Goal: Task Accomplishment & Management: Manage account settings

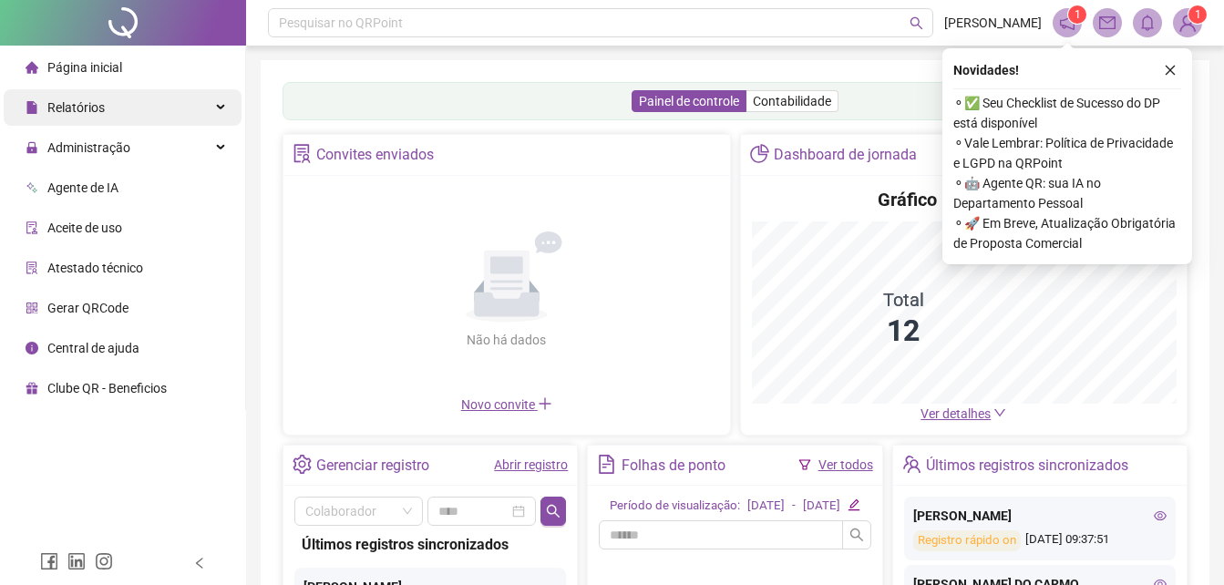
click at [128, 110] on div "Relatórios" at bounding box center [123, 107] width 238 height 36
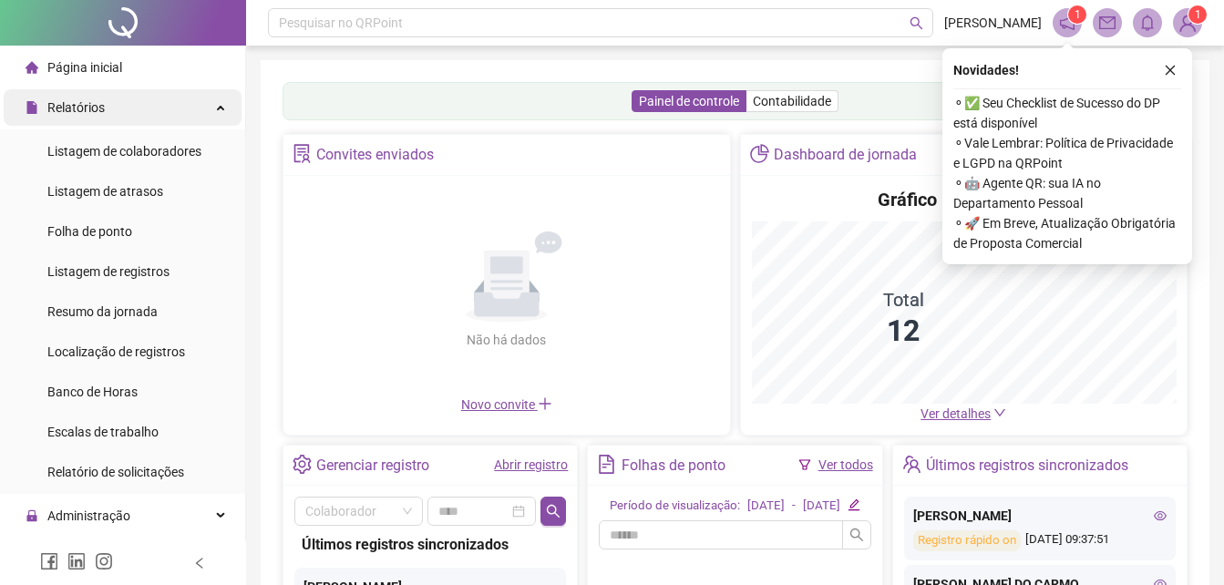
click at [128, 110] on div "Relatórios" at bounding box center [123, 107] width 238 height 36
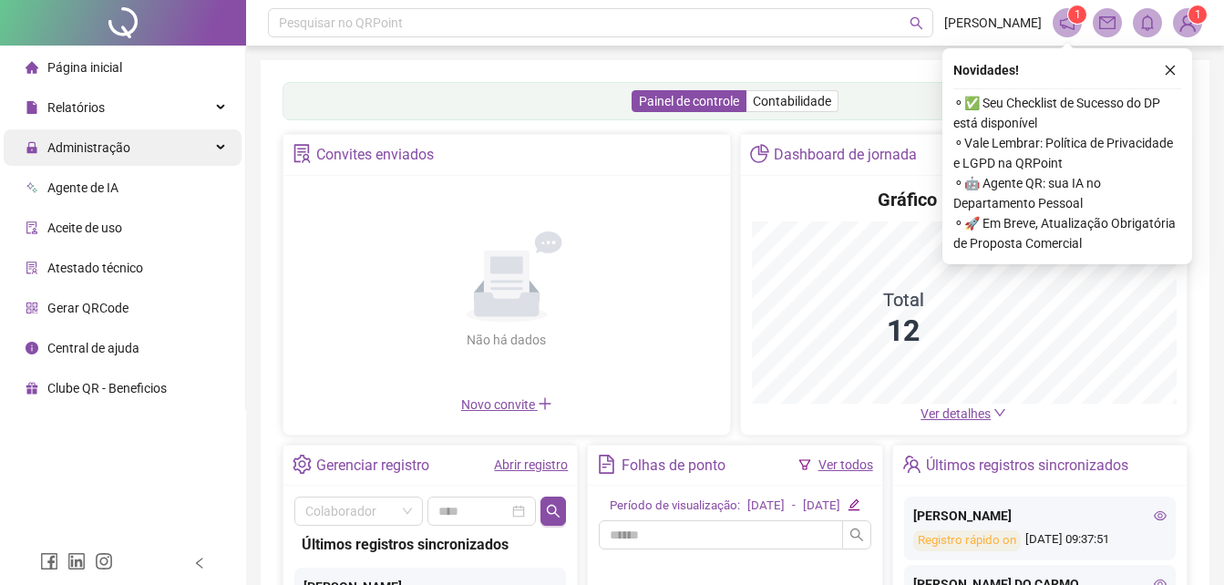
click at [119, 150] on span "Administração" at bounding box center [88, 147] width 83 height 15
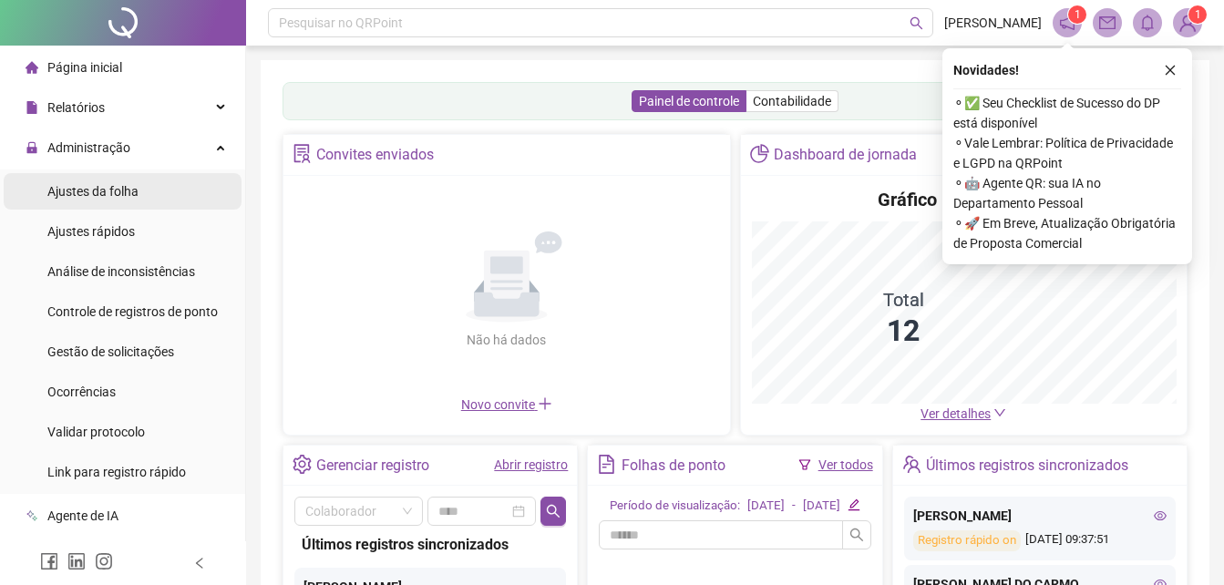
click at [110, 195] on span "Ajustes da folha" at bounding box center [92, 191] width 91 height 15
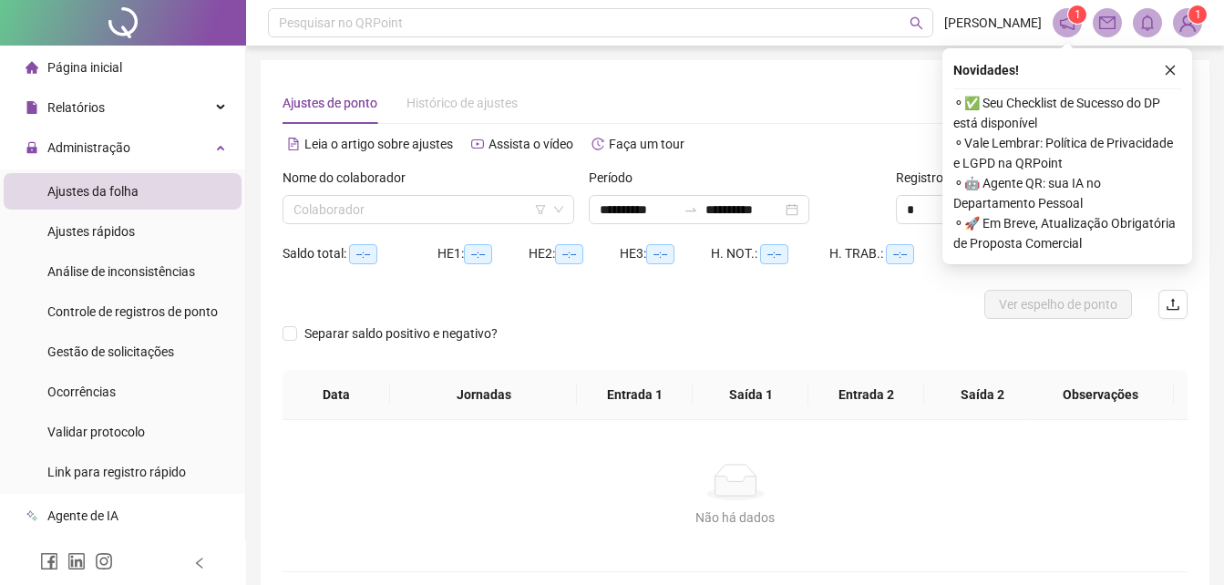
type input "**********"
click at [526, 211] on input "search" at bounding box center [420, 209] width 253 height 27
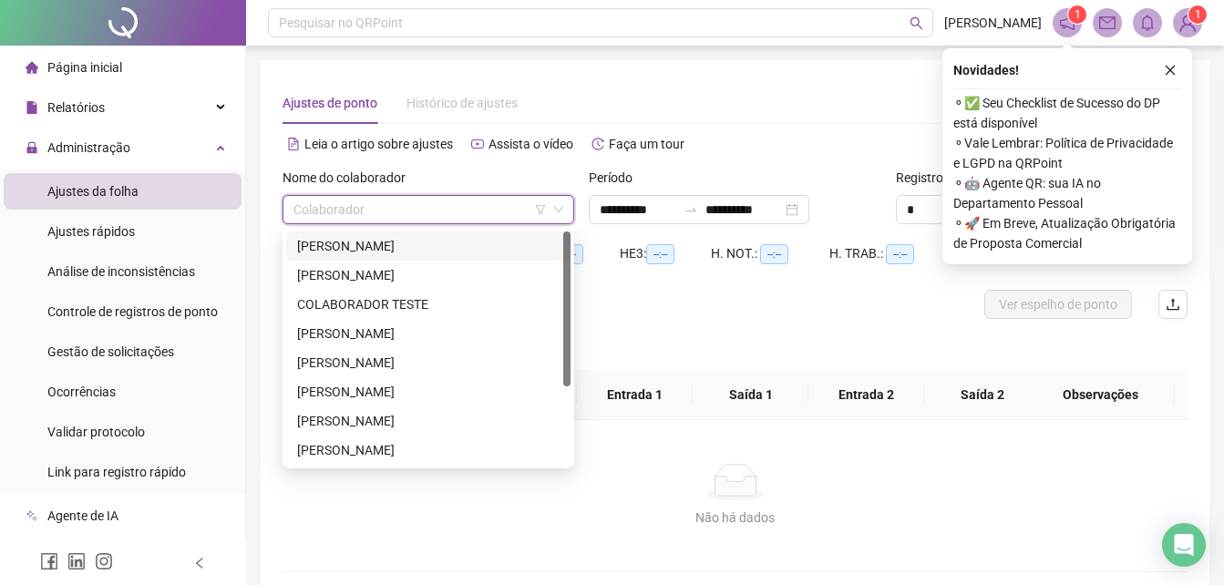
click at [521, 246] on div "[PERSON_NAME]" at bounding box center [428, 246] width 263 height 20
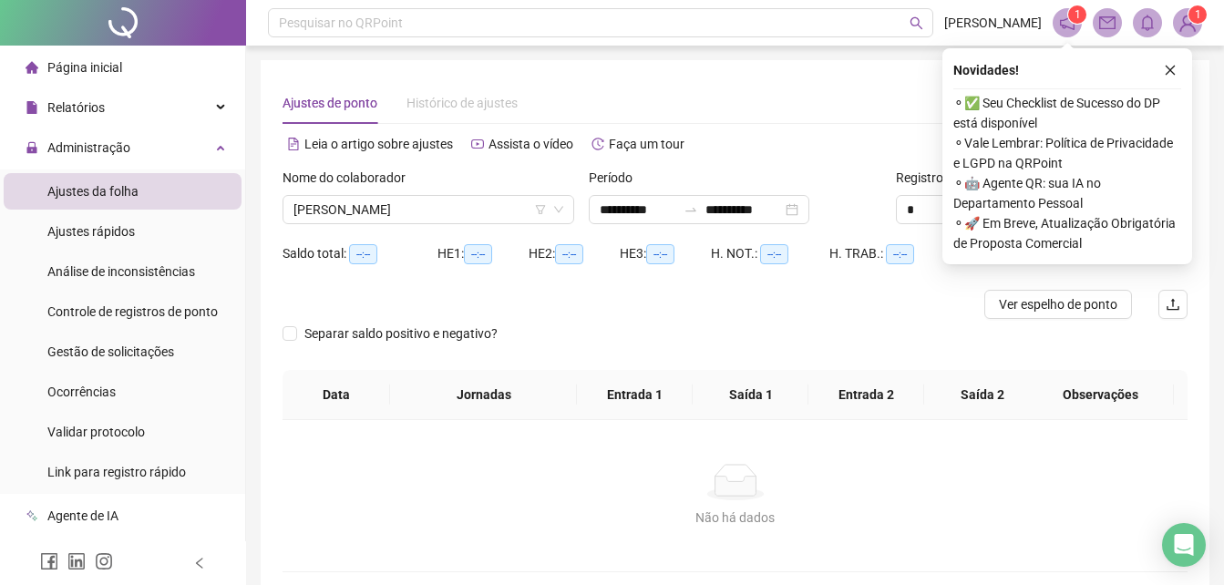
click at [878, 139] on div "Alternar para versão lite" at bounding box center [962, 143] width 453 height 29
click at [1177, 68] on div "Novidades ! ⚬ ✅ Seu Checklist de Sucesso do DP está disponível ⚬ Vale Lembrar: …" at bounding box center [1068, 156] width 250 height 216
click at [1177, 68] on button "button" at bounding box center [1171, 70] width 22 height 22
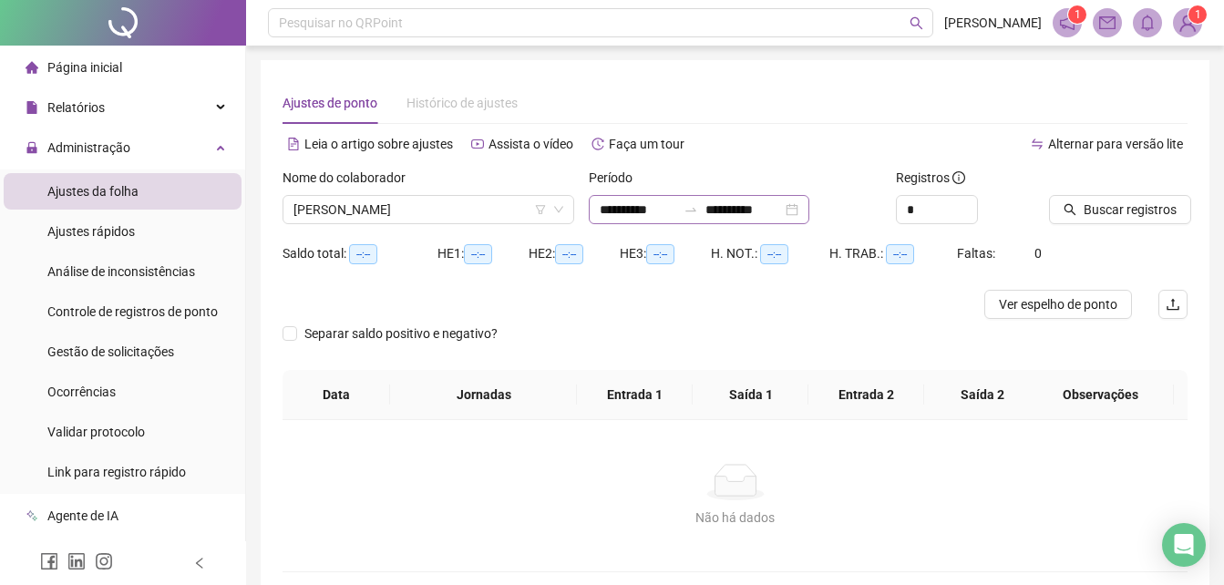
click at [810, 209] on div "**********" at bounding box center [699, 209] width 221 height 29
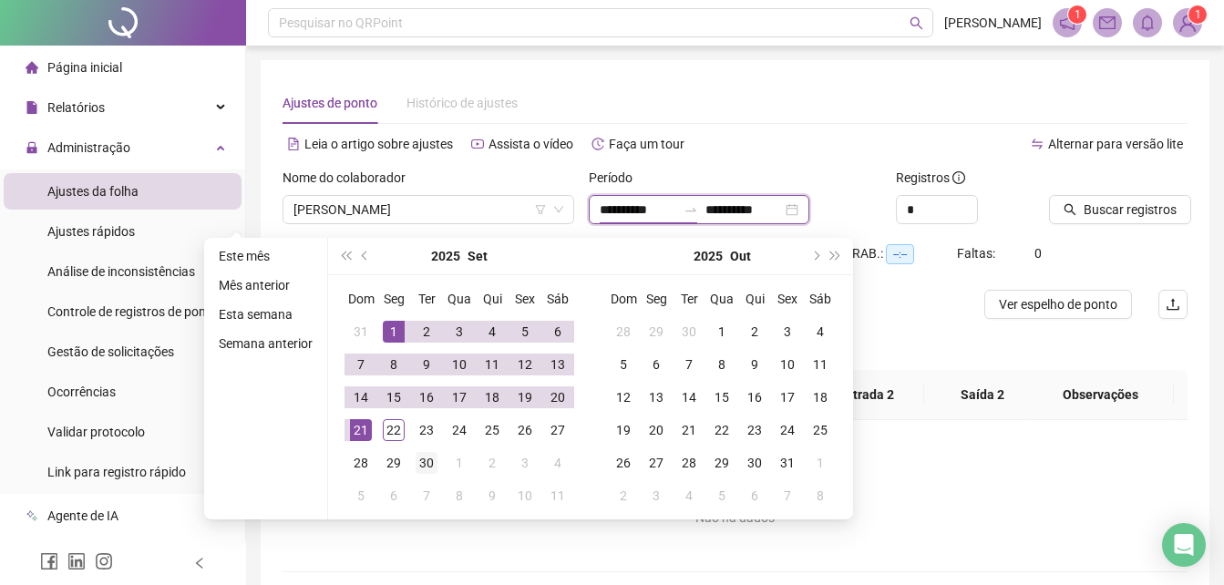
type input "**********"
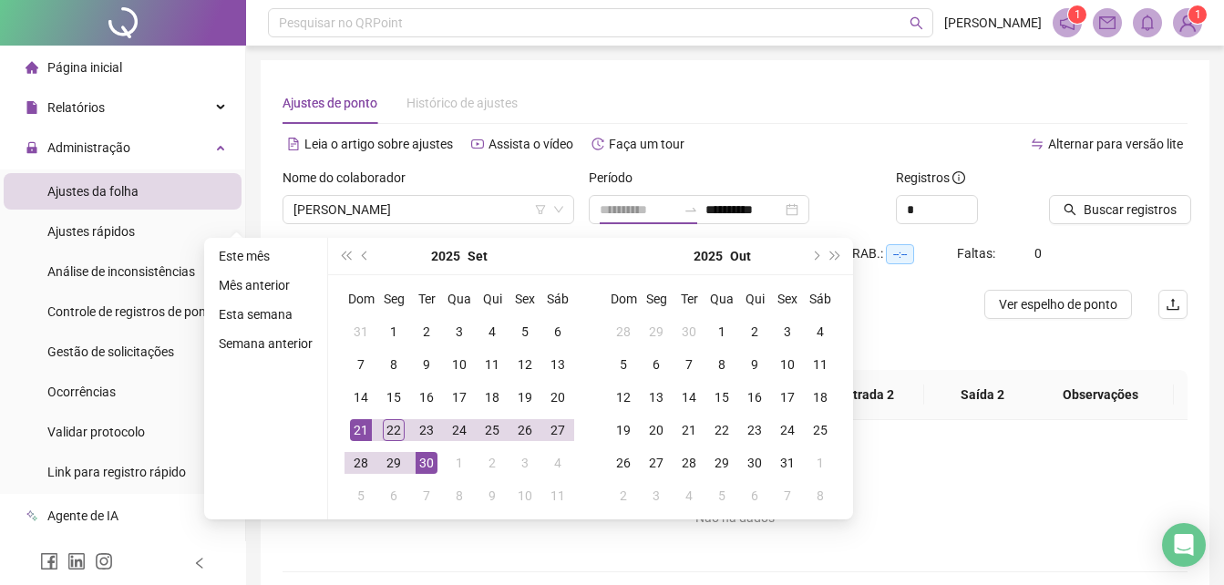
click at [422, 462] on div "30" at bounding box center [427, 463] width 22 height 22
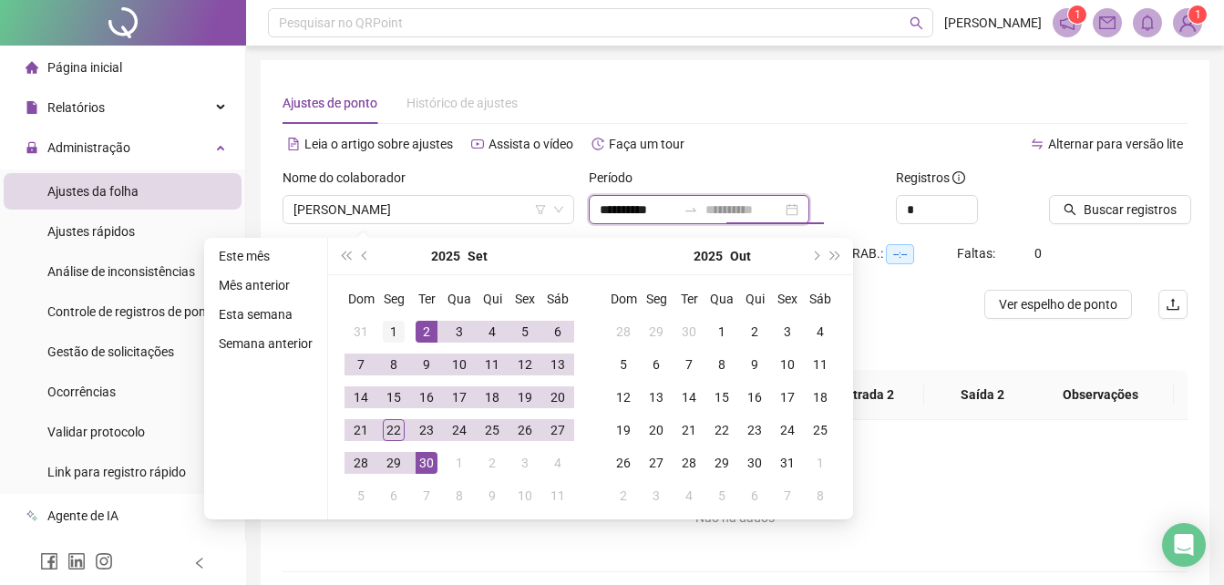
type input "**********"
click at [397, 335] on div "1" at bounding box center [394, 332] width 22 height 22
type input "**********"
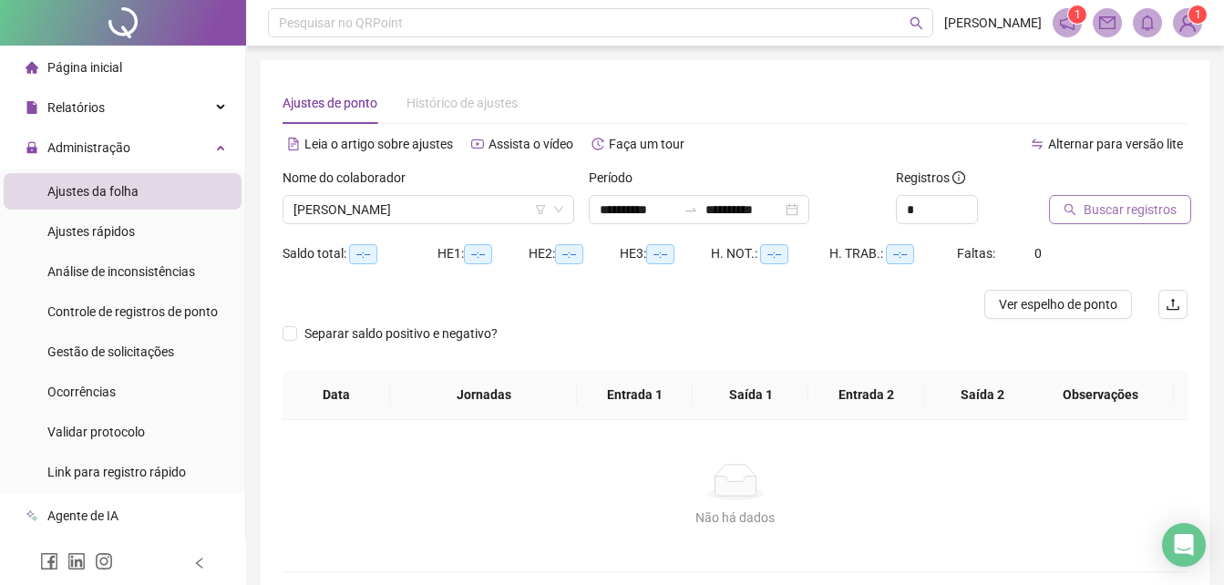
click at [1153, 213] on span "Buscar registros" at bounding box center [1130, 210] width 93 height 20
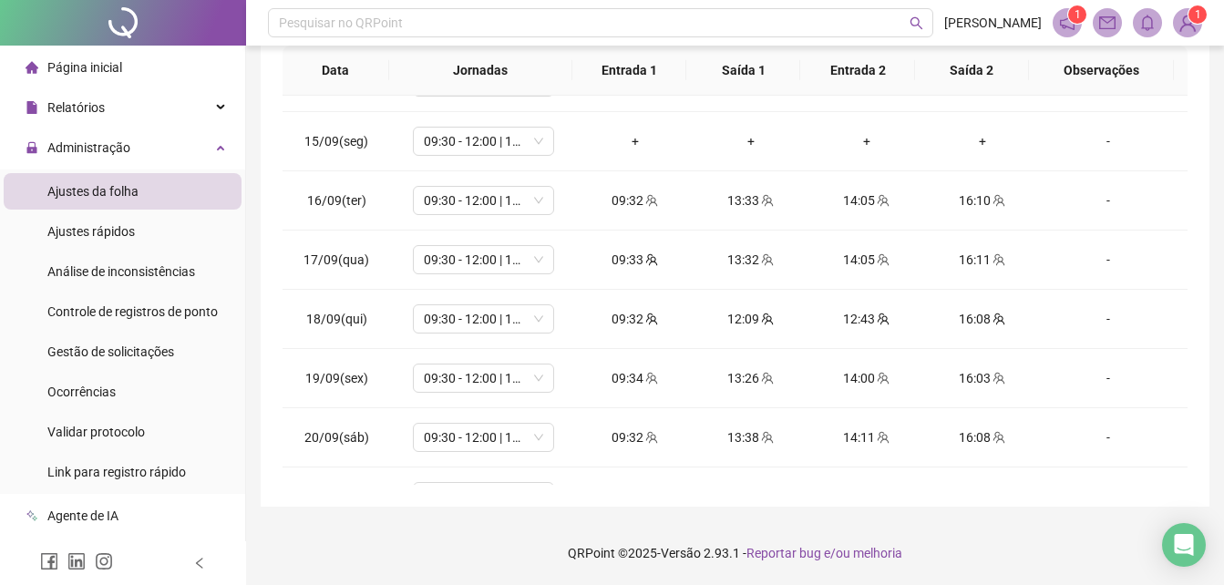
scroll to position [841, 0]
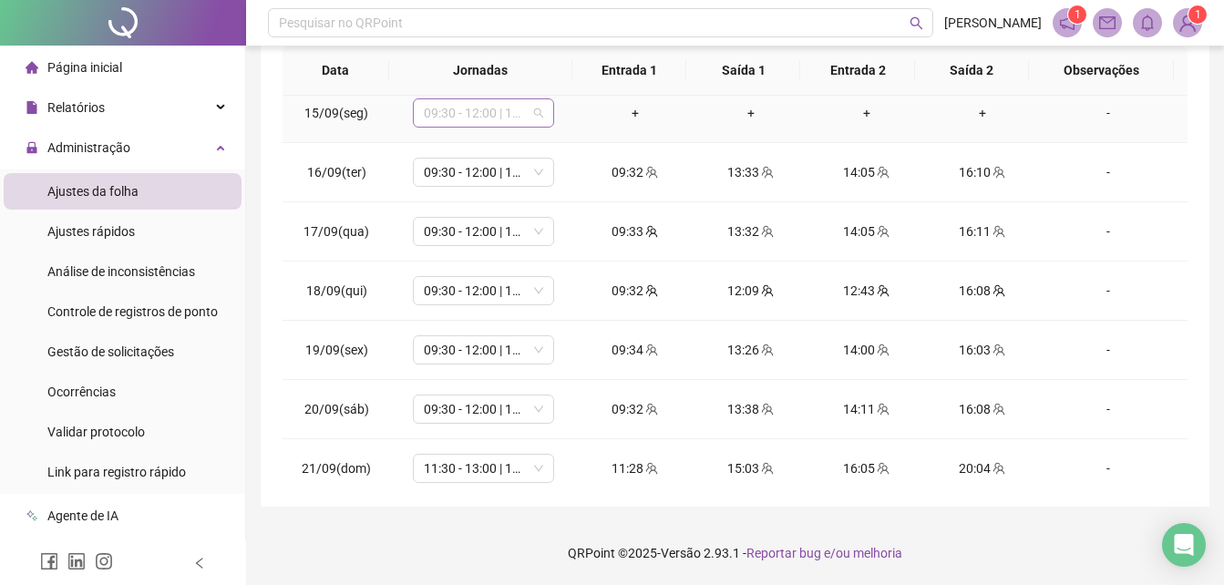
click at [537, 112] on span "09:30 - 12:00 | 12:30 - 16:00" at bounding box center [483, 112] width 119 height 27
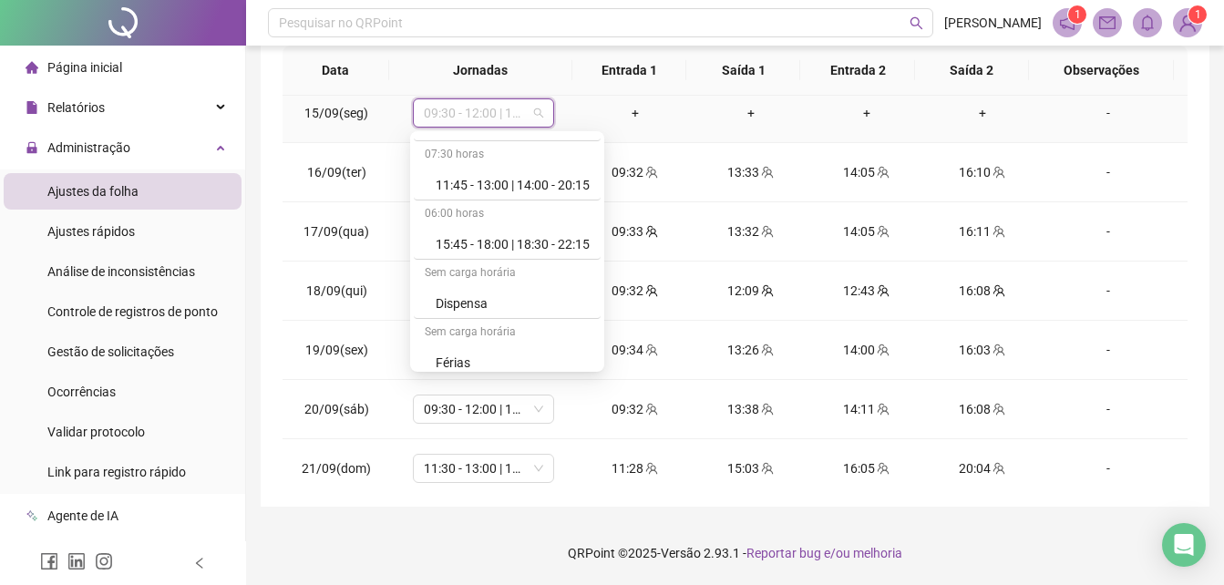
scroll to position [216, 0]
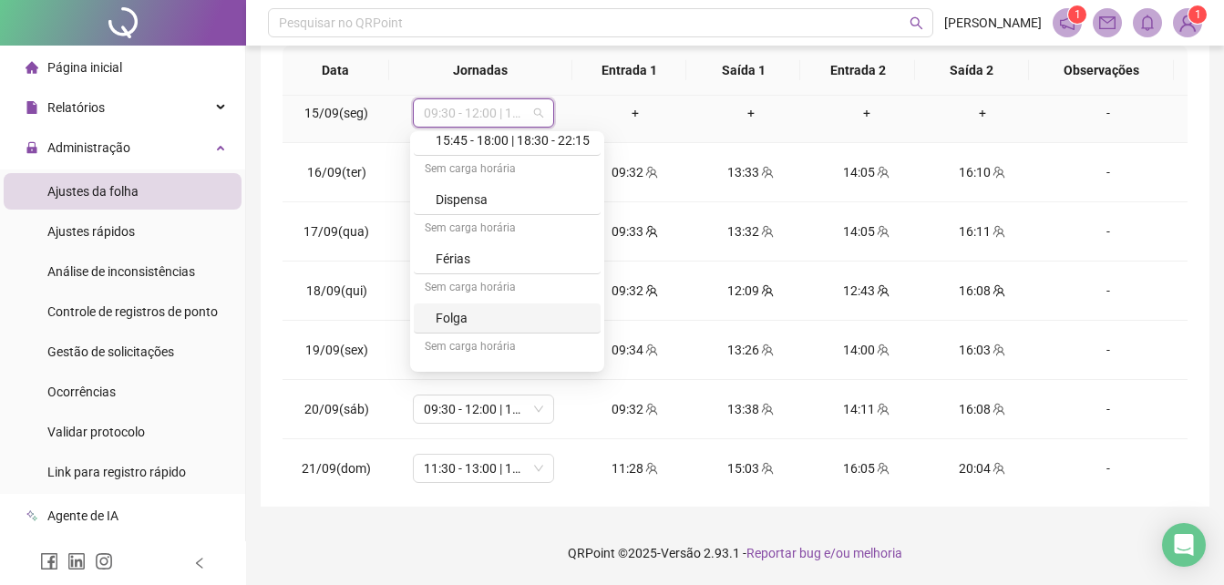
click at [558, 305] on div "Folga" at bounding box center [507, 319] width 187 height 30
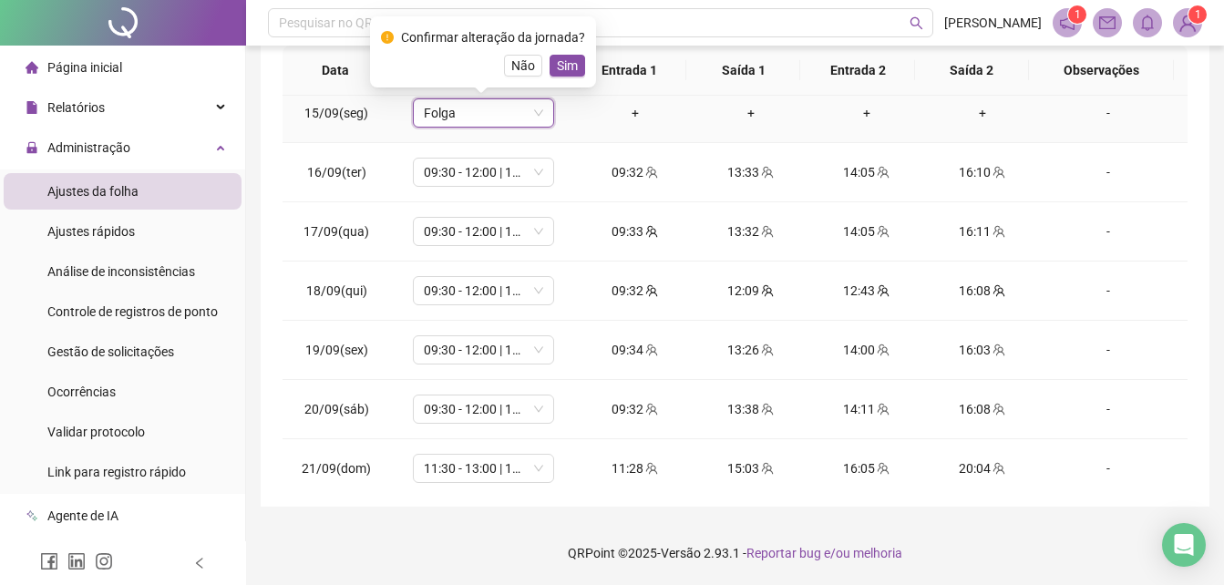
click at [562, 54] on div "Confirmar alteração da jornada? Não Sim" at bounding box center [483, 51] width 204 height 49
click at [562, 56] on span "Sim" at bounding box center [567, 66] width 21 height 20
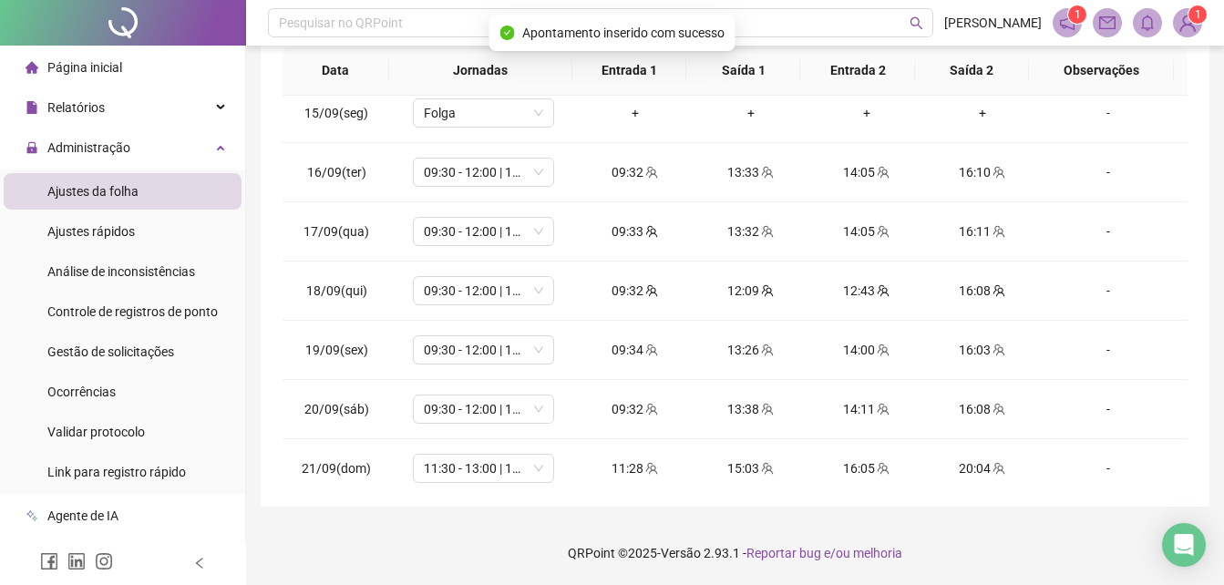
scroll to position [914, 0]
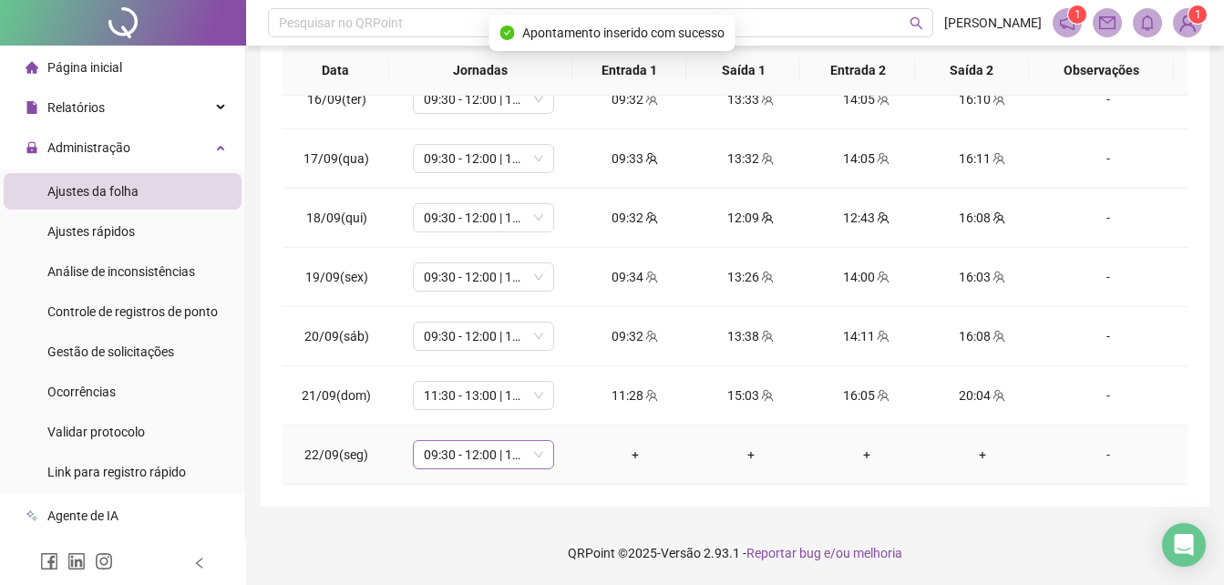
click at [545, 467] on div "09:30 - 12:00 | 12:30 - 16:00" at bounding box center [483, 454] width 141 height 29
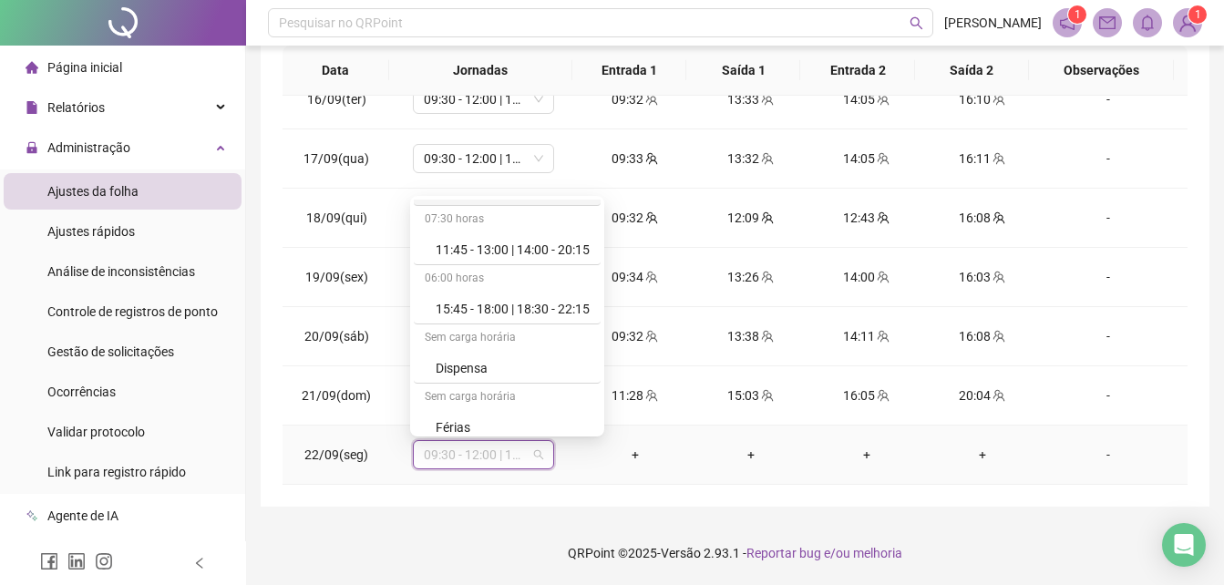
scroll to position [178, 0]
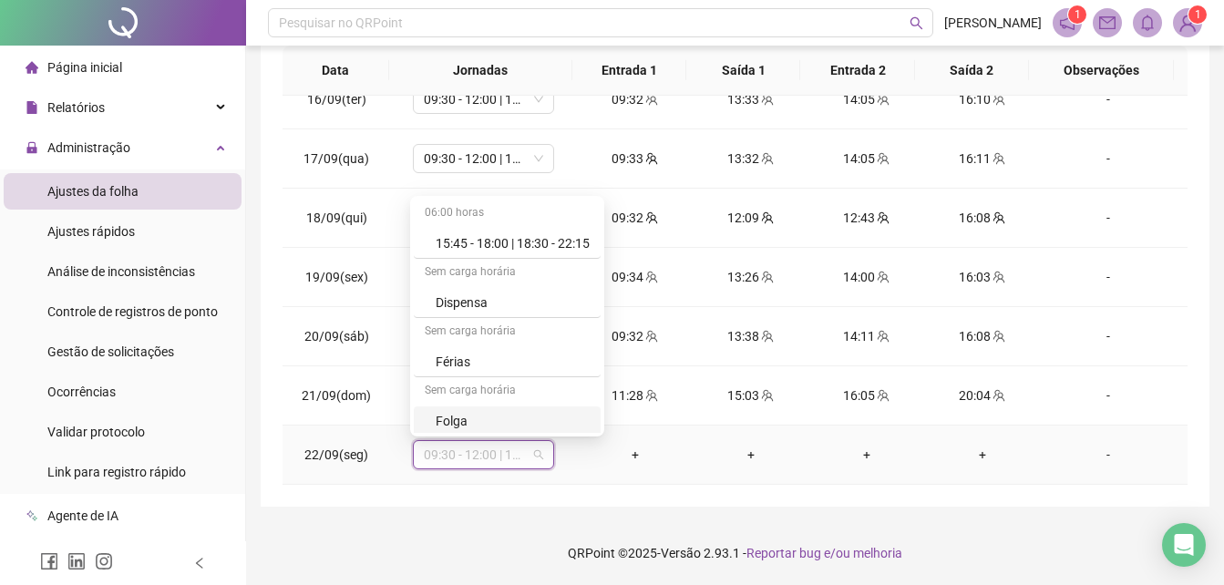
click at [529, 418] on div "Folga" at bounding box center [513, 421] width 154 height 20
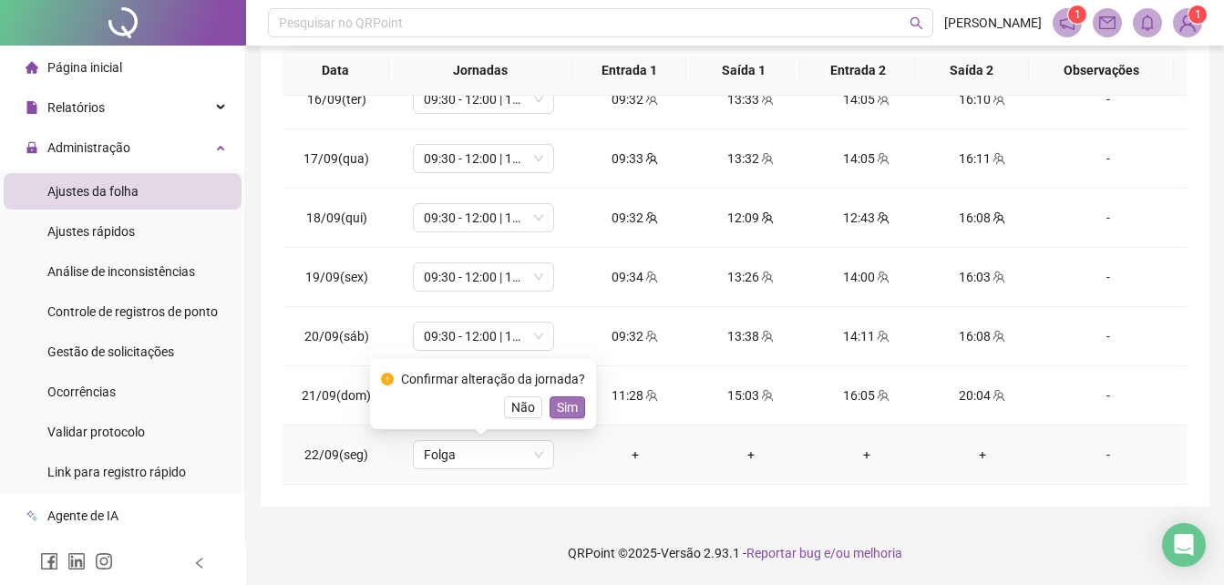
click at [567, 415] on span "Sim" at bounding box center [567, 407] width 21 height 20
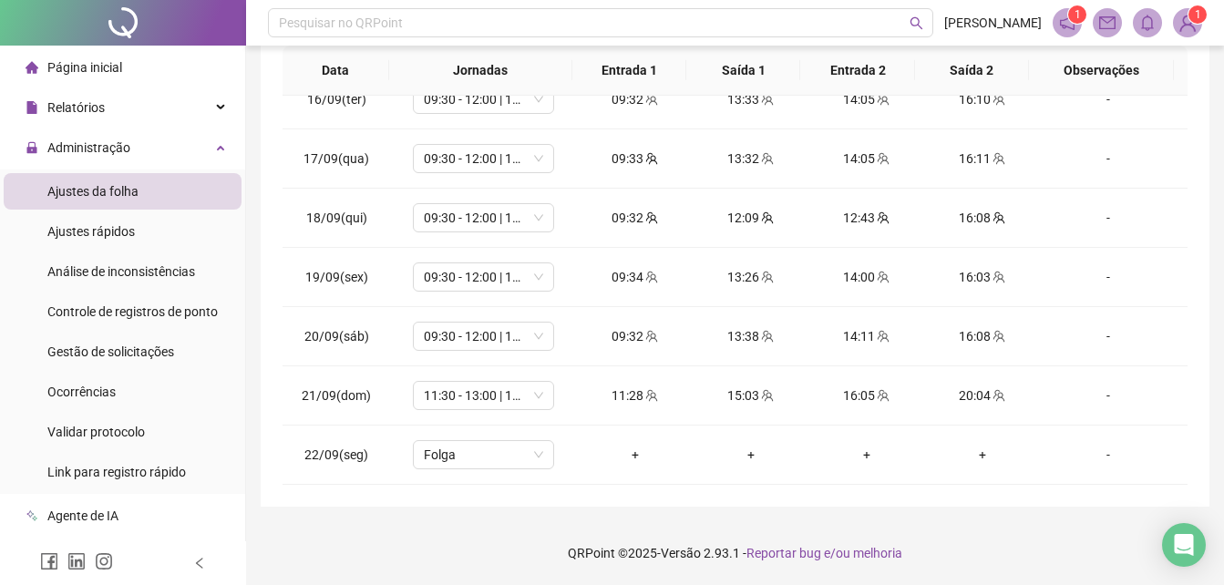
click at [1195, 291] on div "**********" at bounding box center [735, 110] width 949 height 793
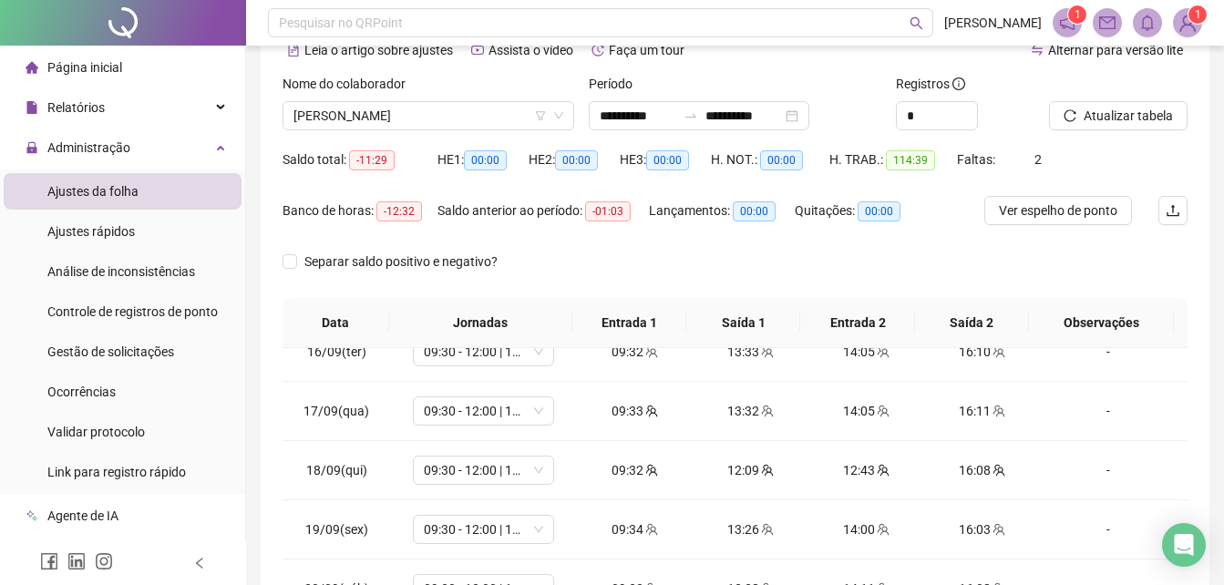
scroll to position [0, 0]
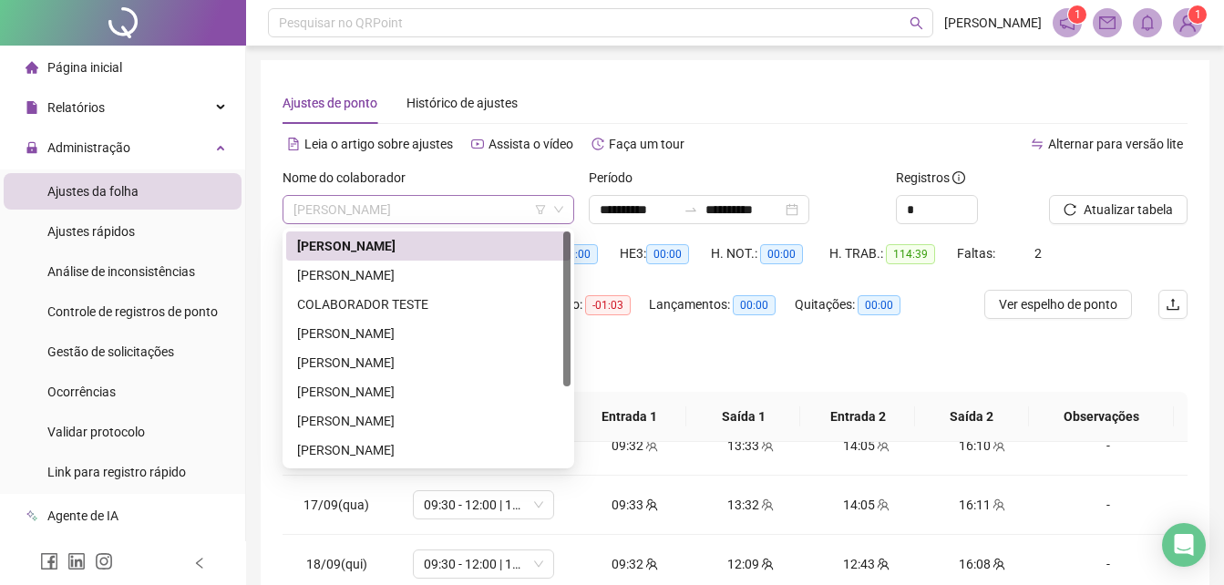
click at [514, 212] on span "[PERSON_NAME]" at bounding box center [429, 209] width 270 height 27
click at [481, 272] on div "[PERSON_NAME]" at bounding box center [428, 275] width 263 height 20
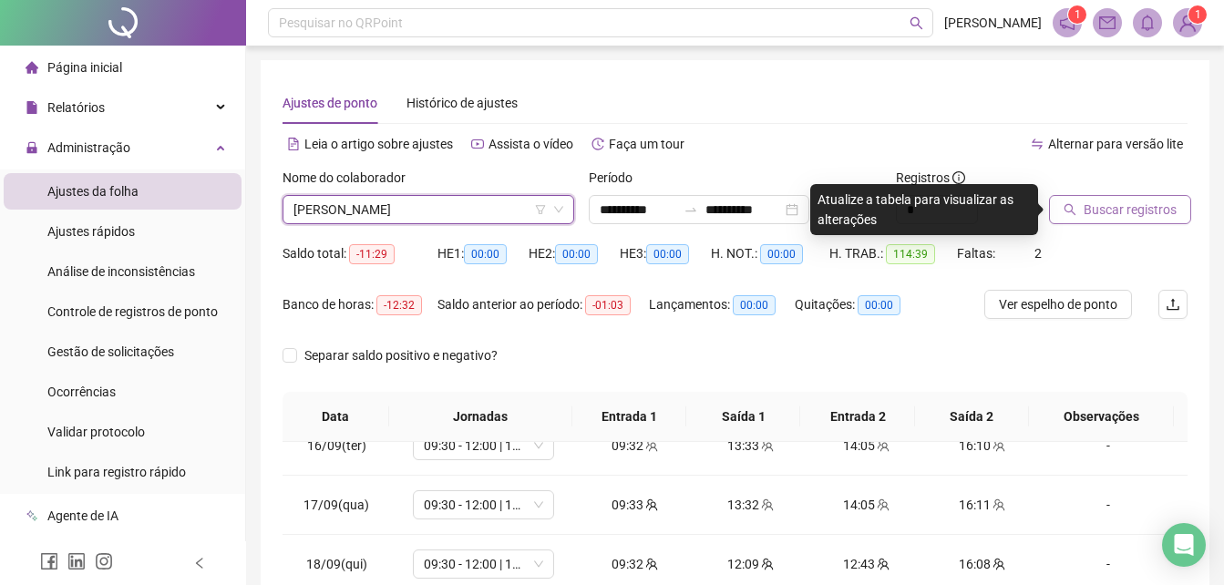
click at [1092, 198] on button "Buscar registros" at bounding box center [1120, 209] width 142 height 29
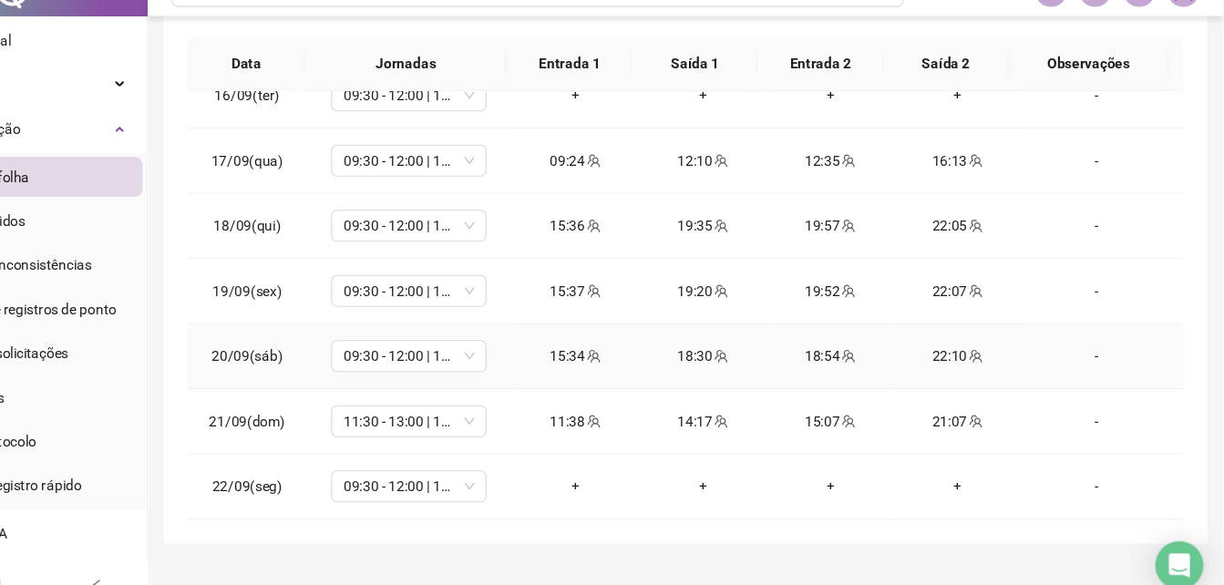
scroll to position [328, 0]
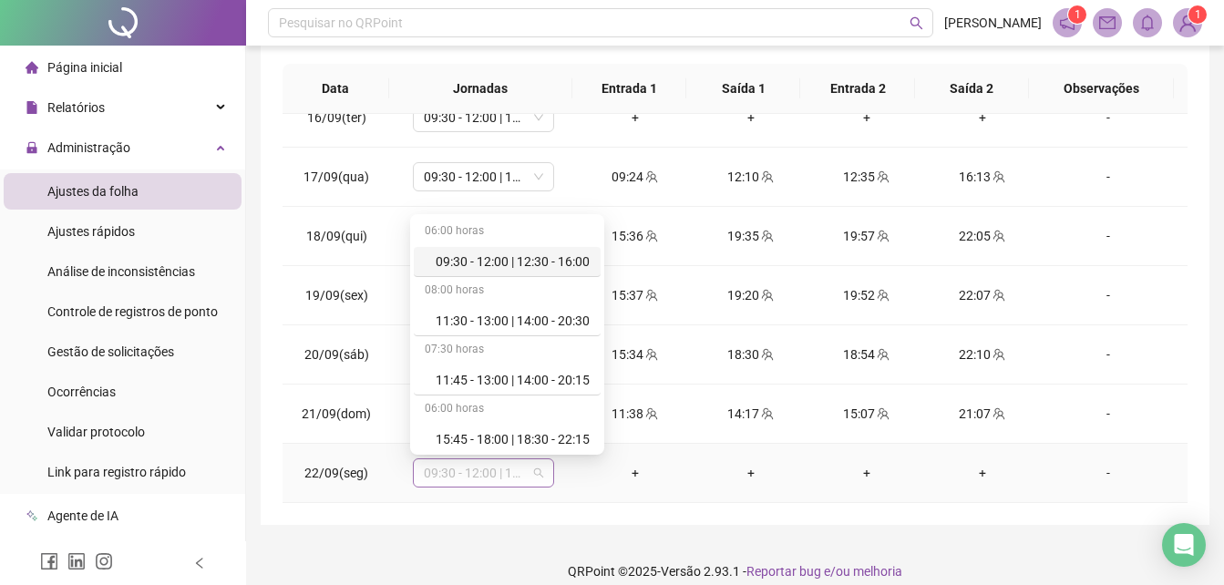
click at [518, 472] on span "09:30 - 12:00 | 12:30 - 16:00" at bounding box center [483, 472] width 119 height 27
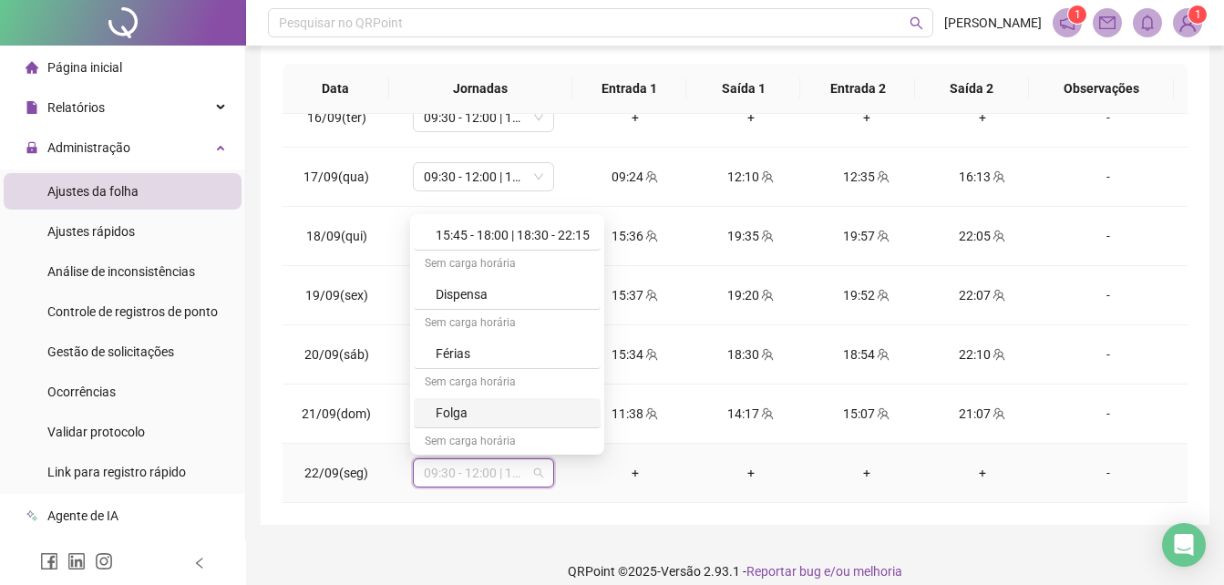
click at [527, 411] on div "Folga" at bounding box center [513, 413] width 154 height 20
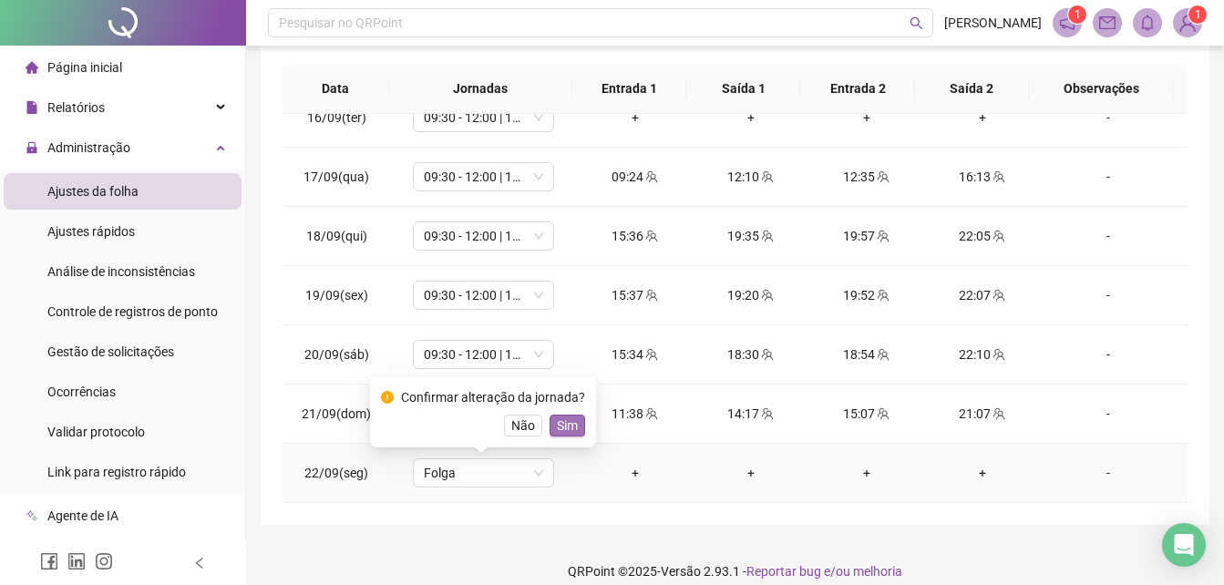
click at [558, 418] on span "Sim" at bounding box center [567, 426] width 21 height 20
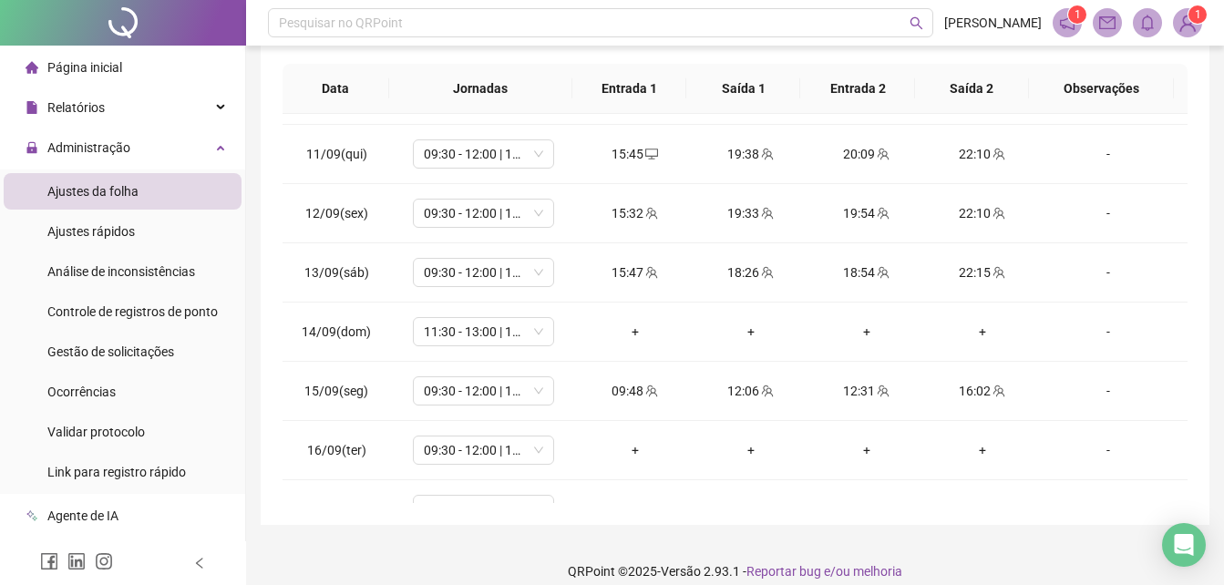
scroll to position [574, 0]
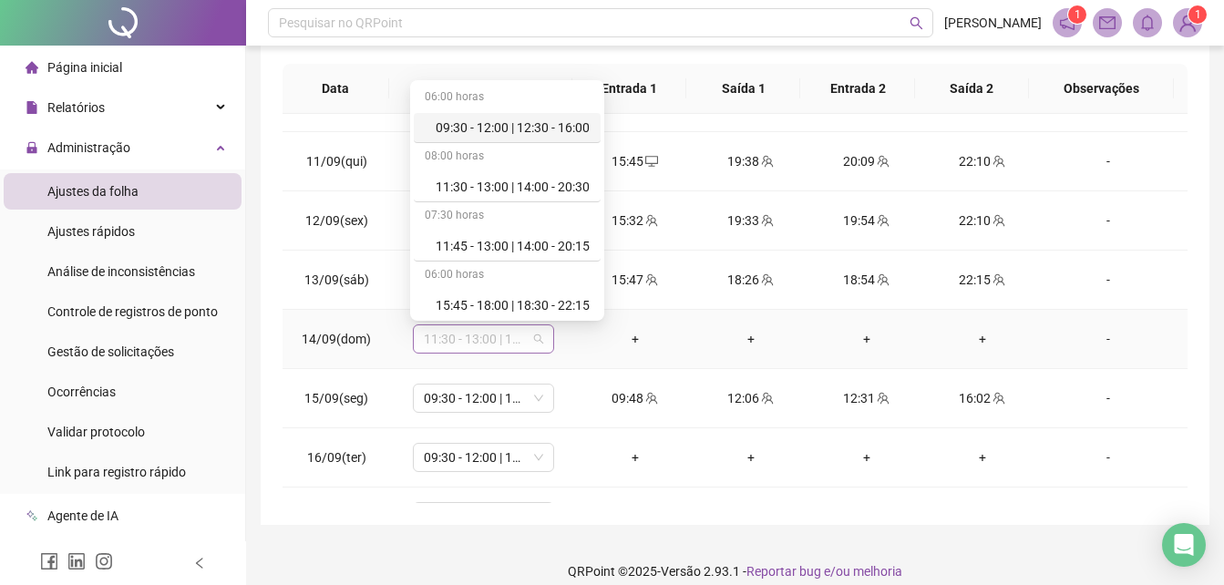
click at [536, 341] on span "11:30 - 13:00 | 14:00 - 20:30" at bounding box center [483, 338] width 119 height 27
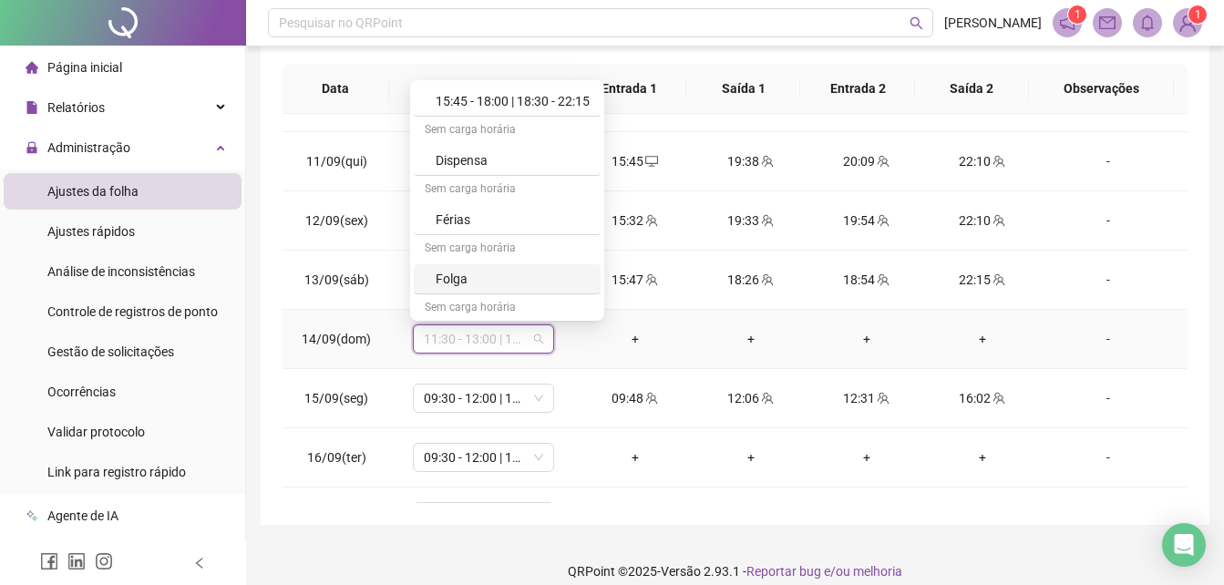
click at [552, 274] on div "Folga" at bounding box center [513, 279] width 154 height 20
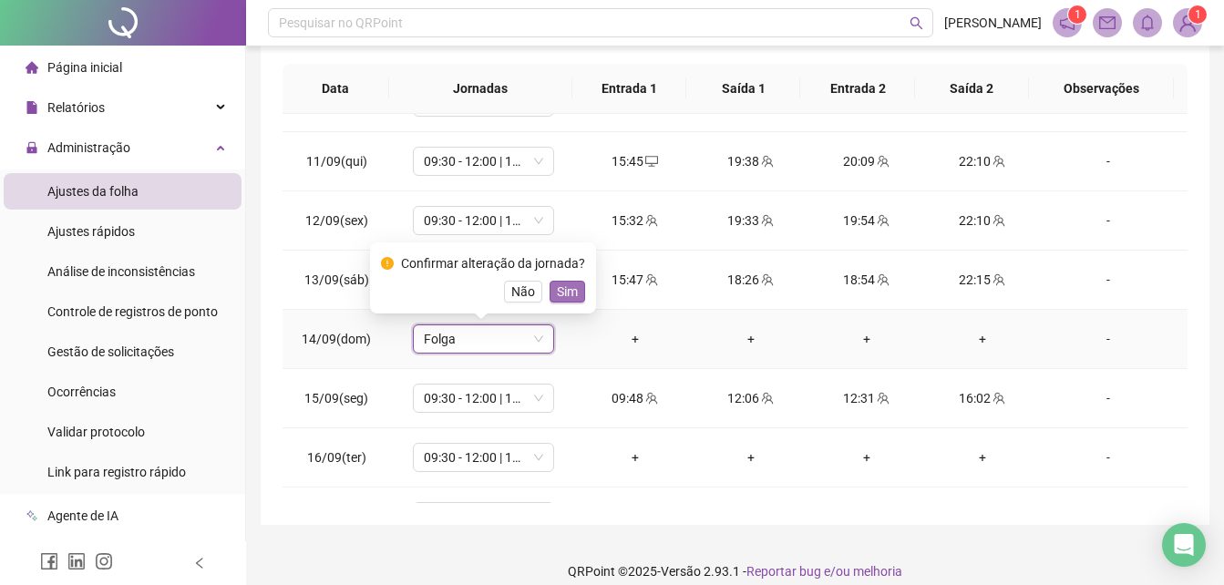
click at [559, 283] on span "Sim" at bounding box center [567, 292] width 21 height 20
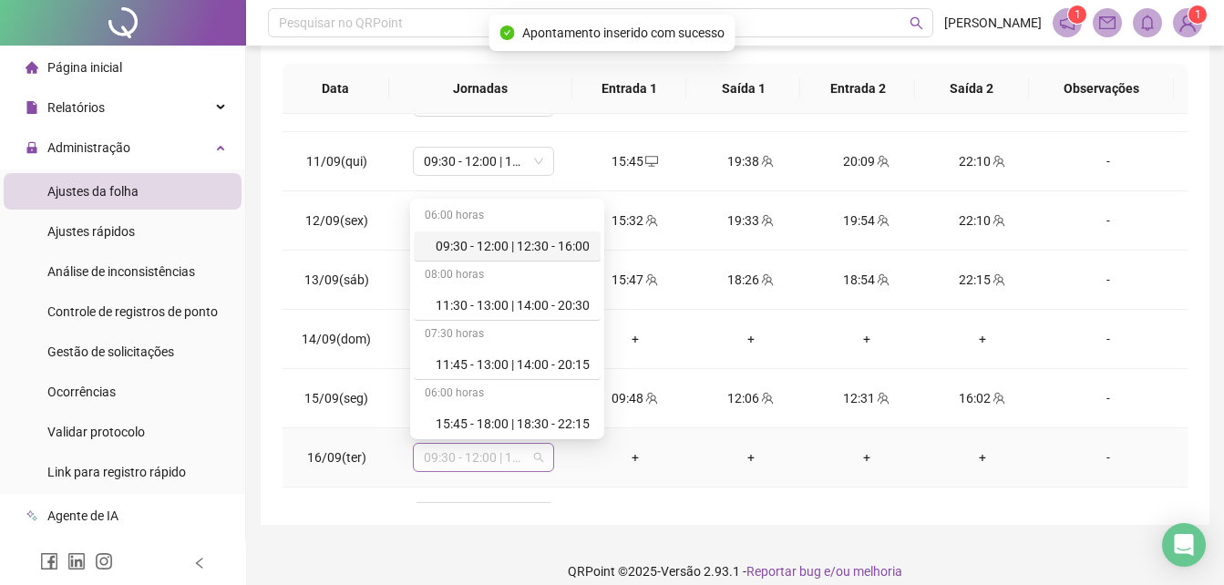
click at [532, 449] on span "09:30 - 12:00 | 12:30 - 16:00" at bounding box center [483, 457] width 119 height 27
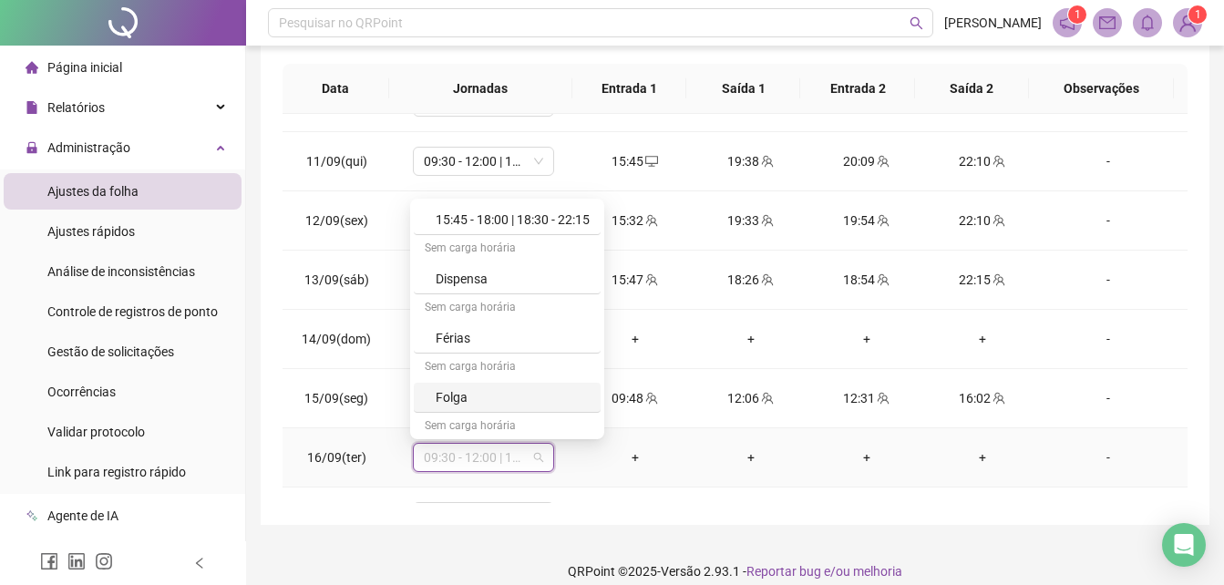
click at [573, 391] on div "Folga" at bounding box center [513, 397] width 154 height 20
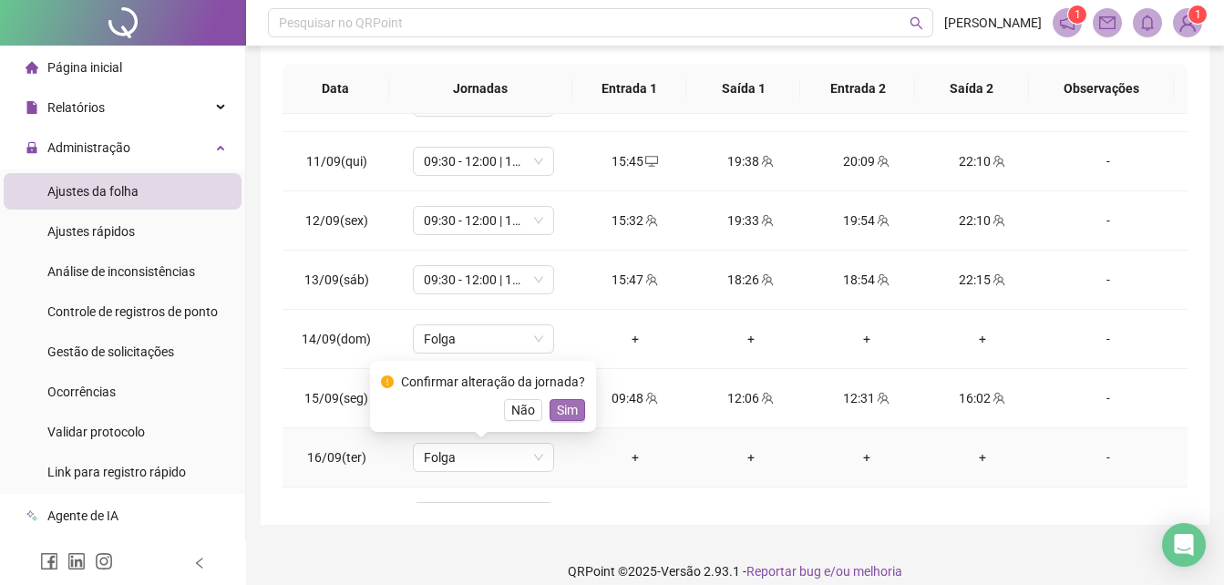
click at [570, 403] on span "Sim" at bounding box center [567, 410] width 21 height 20
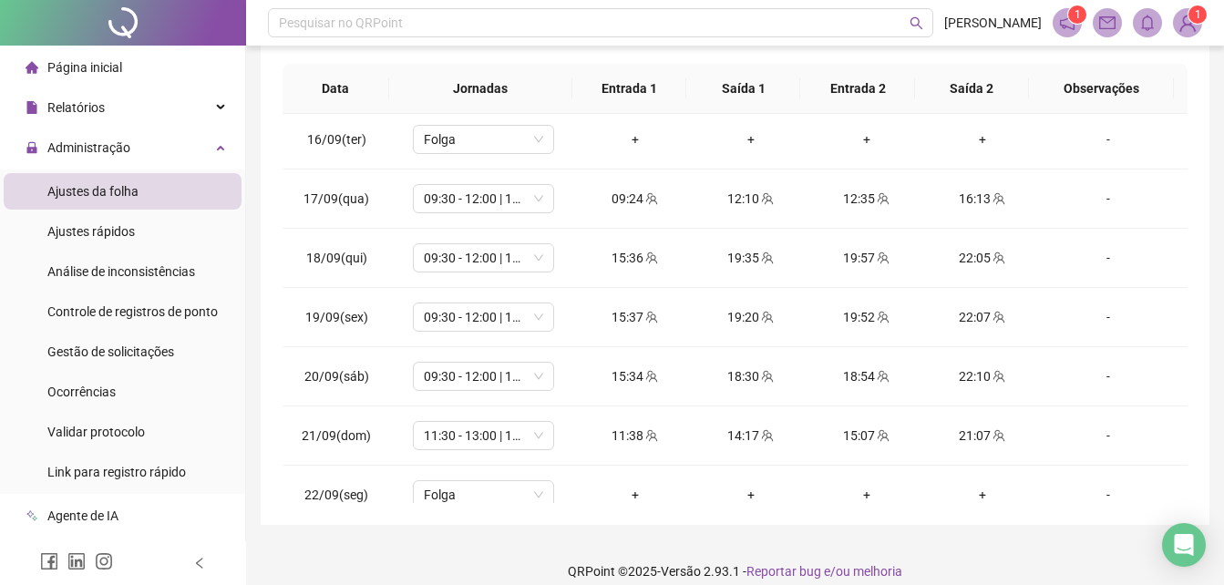
scroll to position [914, 0]
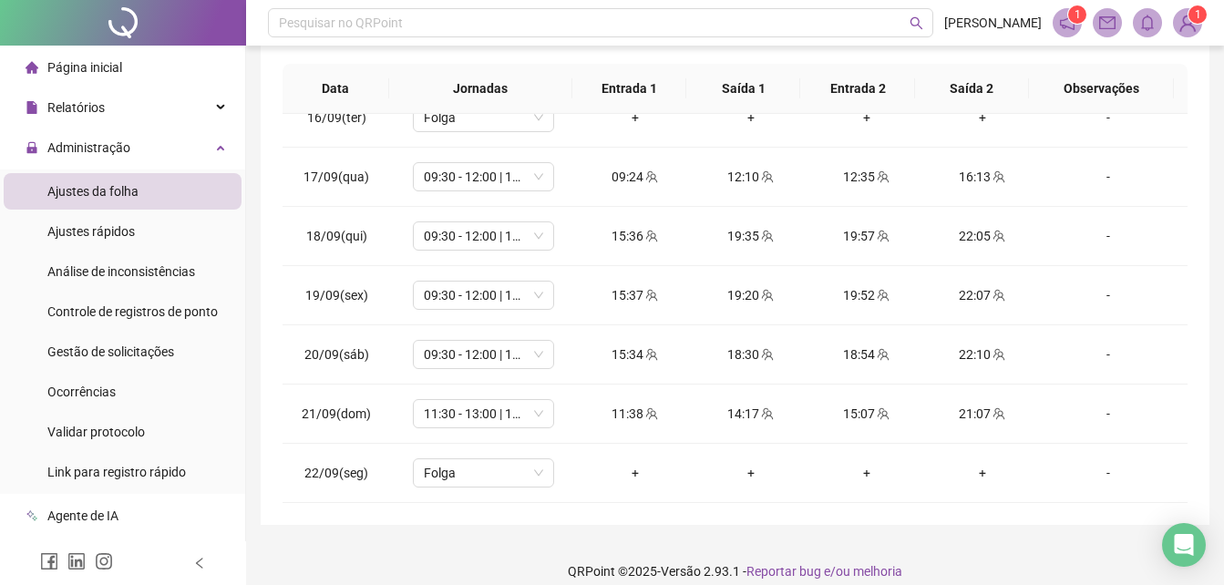
click at [1204, 230] on div "**********" at bounding box center [735, 128] width 949 height 793
click at [1203, 231] on div "**********" at bounding box center [735, 128] width 949 height 793
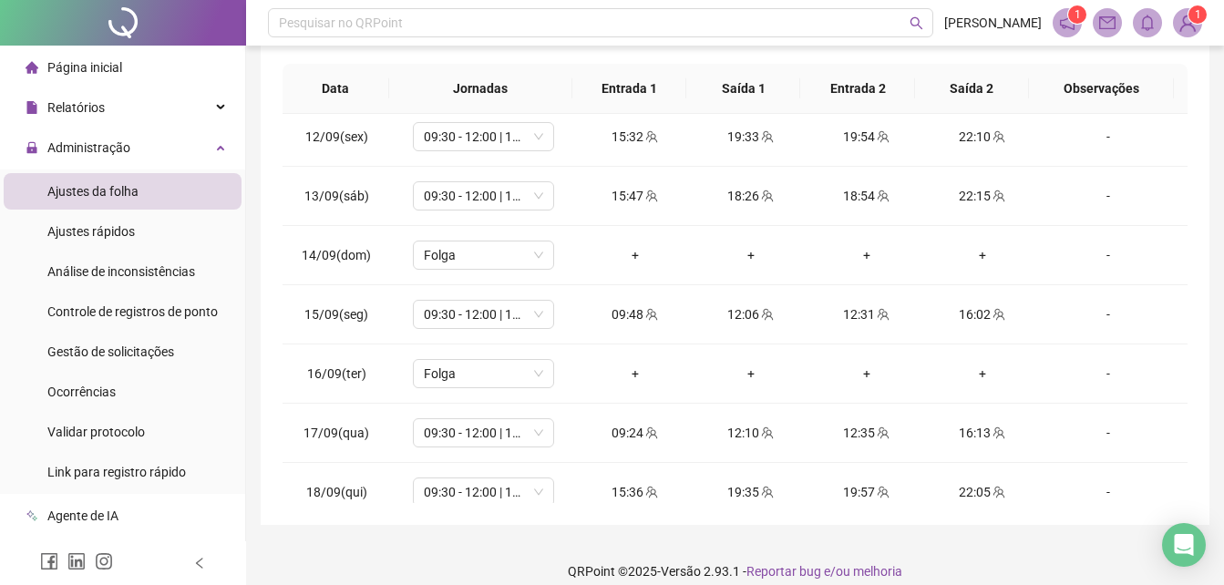
scroll to position [623, 0]
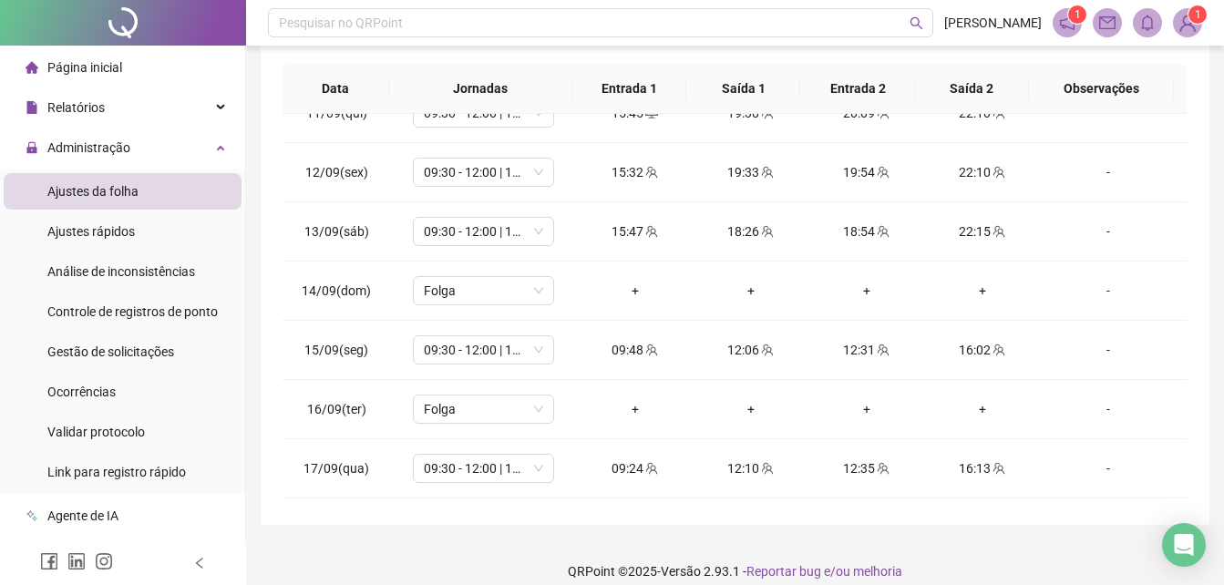
click at [1210, 134] on div "**********" at bounding box center [735, 138] width 978 height 932
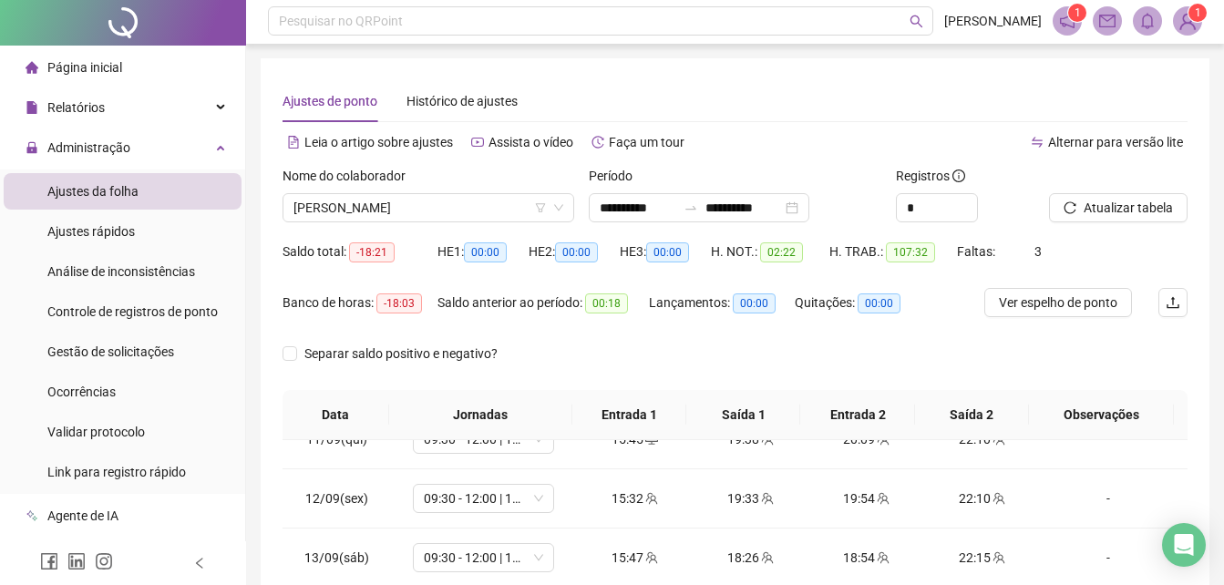
scroll to position [0, 0]
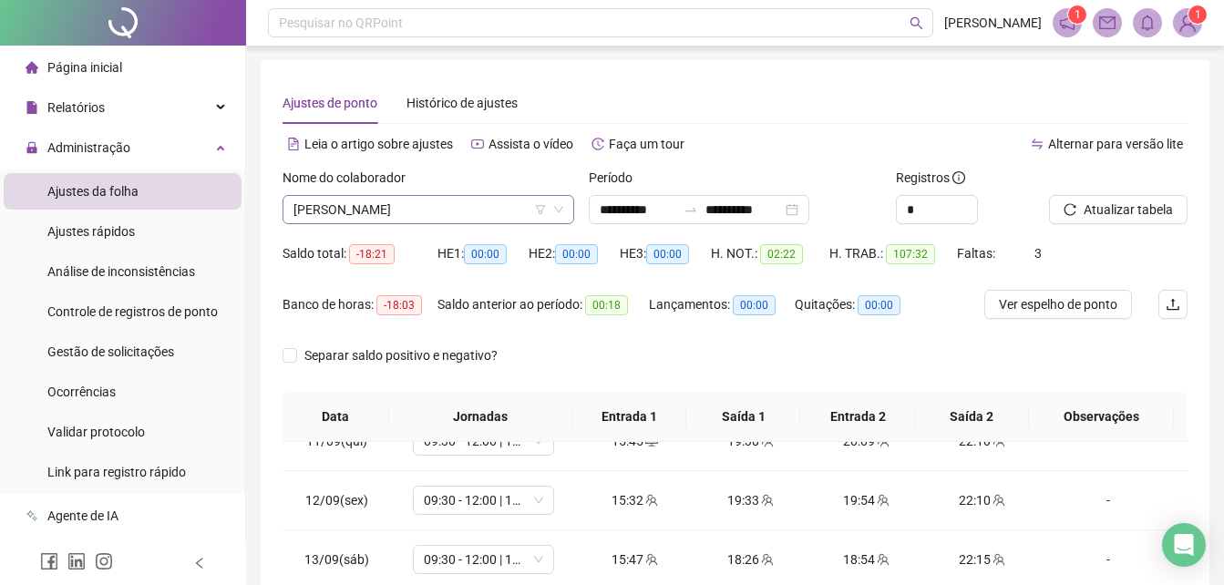
click at [481, 212] on span "[PERSON_NAME]" at bounding box center [429, 209] width 270 height 27
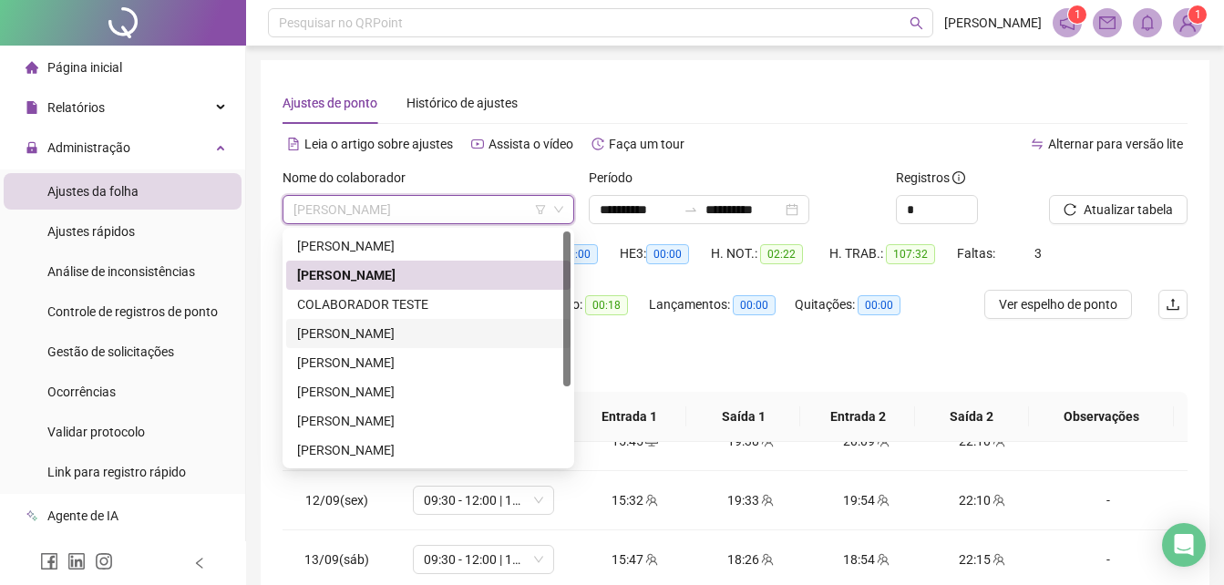
click at [446, 328] on div "[PERSON_NAME]" at bounding box center [428, 334] width 263 height 20
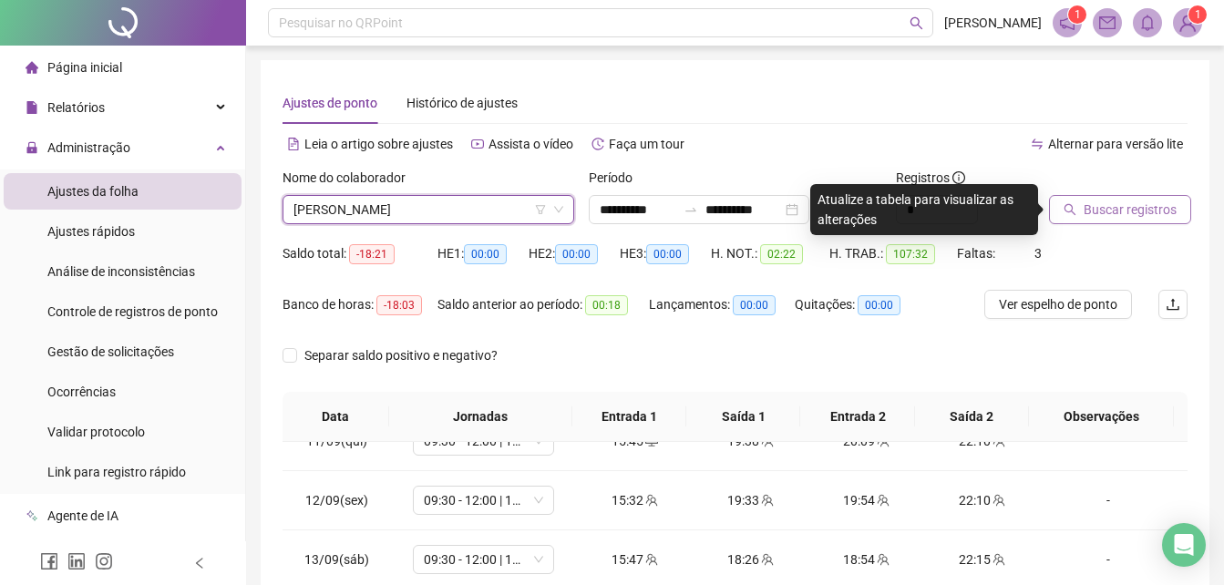
click at [1093, 219] on span "Buscar registros" at bounding box center [1130, 210] width 93 height 20
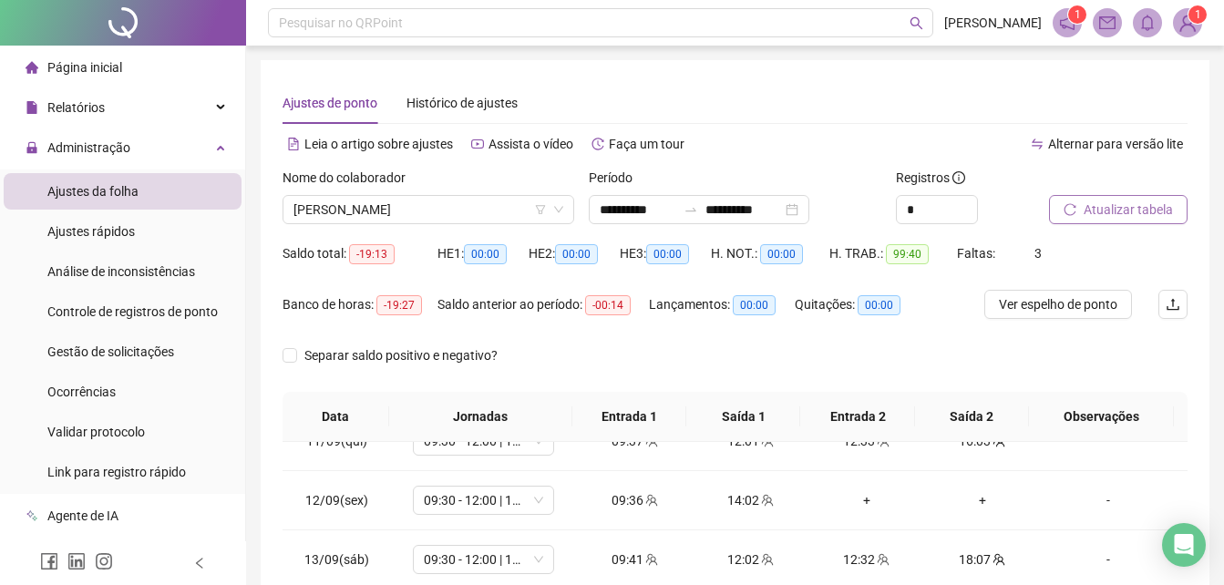
click at [1141, 353] on div "Separar saldo positivo e negativo?" at bounding box center [735, 366] width 905 height 51
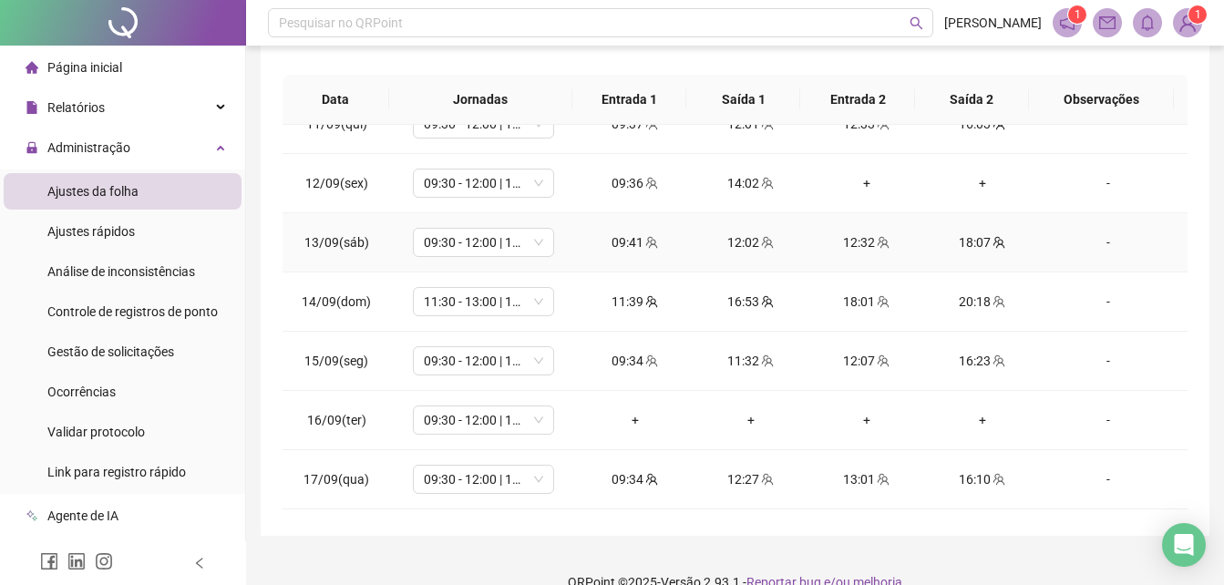
scroll to position [346, 0]
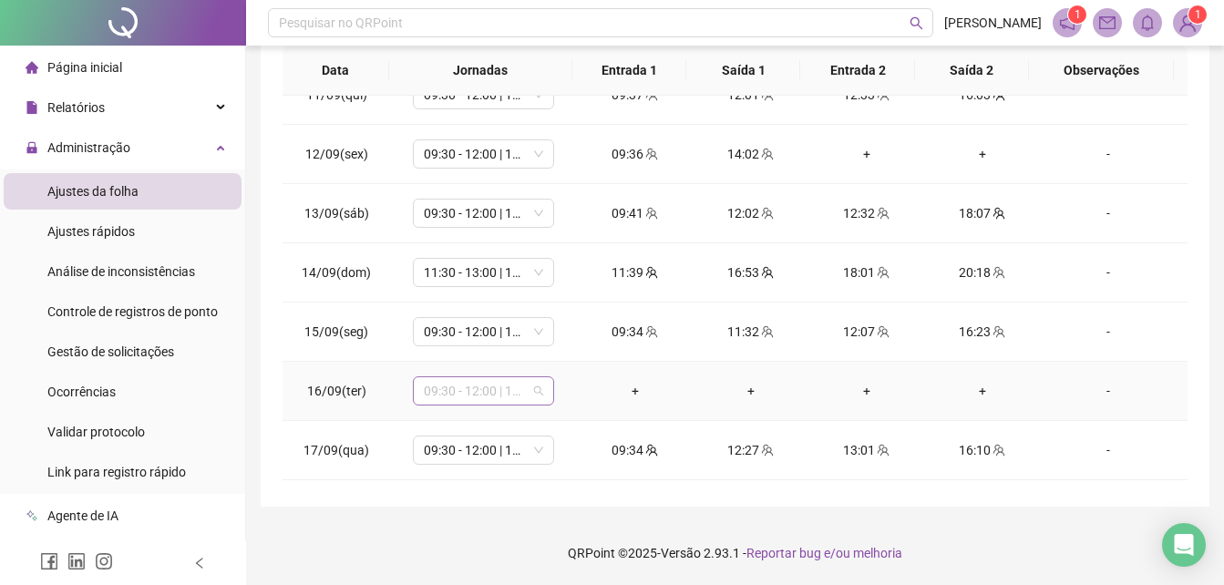
click at [521, 400] on span "09:30 - 12:00 | 12:30 - 16:00" at bounding box center [483, 390] width 119 height 27
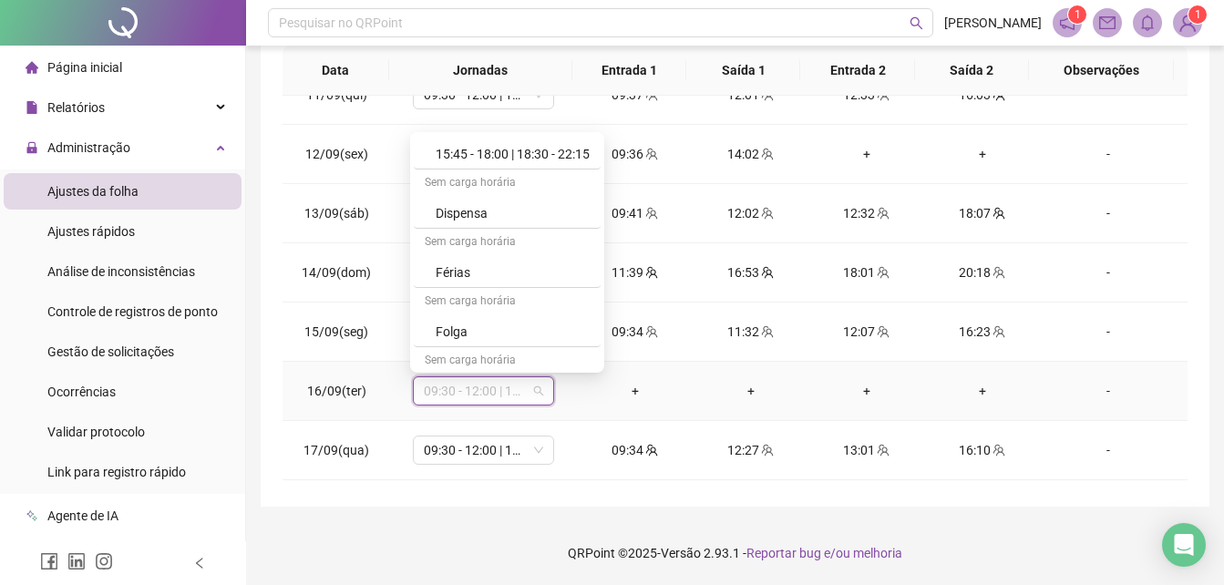
scroll to position [204, 0]
click at [534, 335] on div "Folga" at bounding box center [513, 331] width 154 height 20
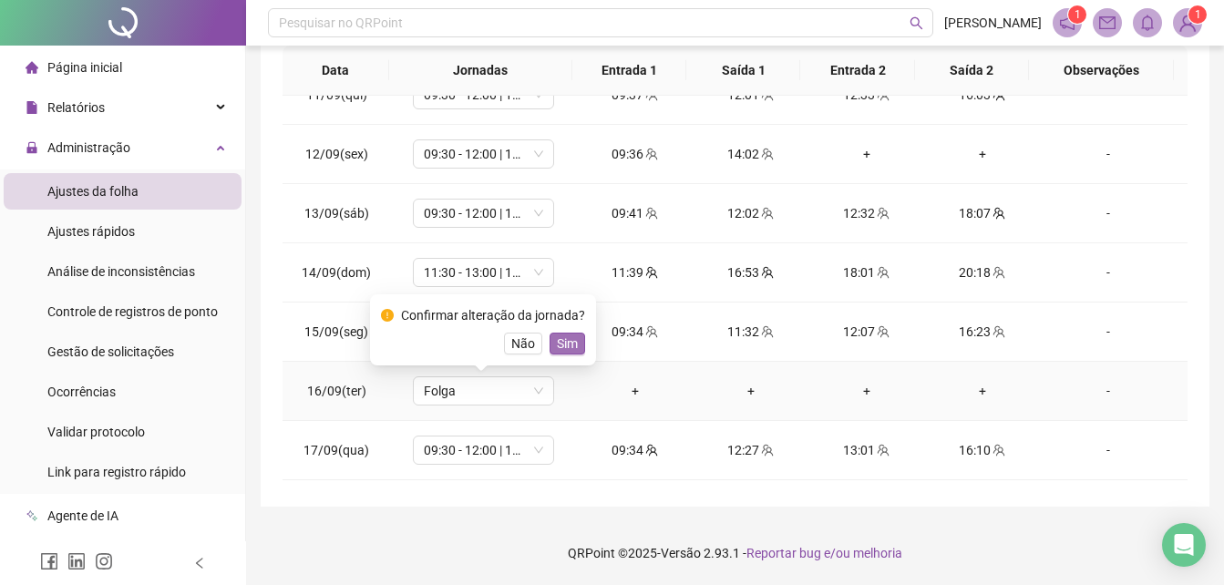
click at [563, 343] on span "Sim" at bounding box center [567, 344] width 21 height 20
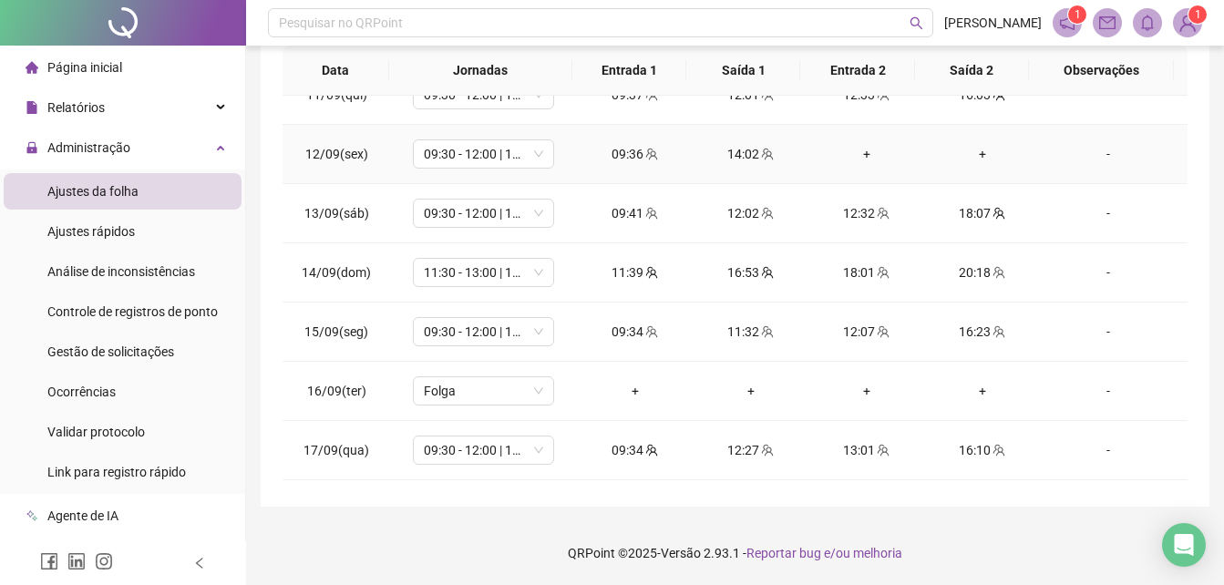
click at [867, 154] on div "+" at bounding box center [866, 154] width 87 height 20
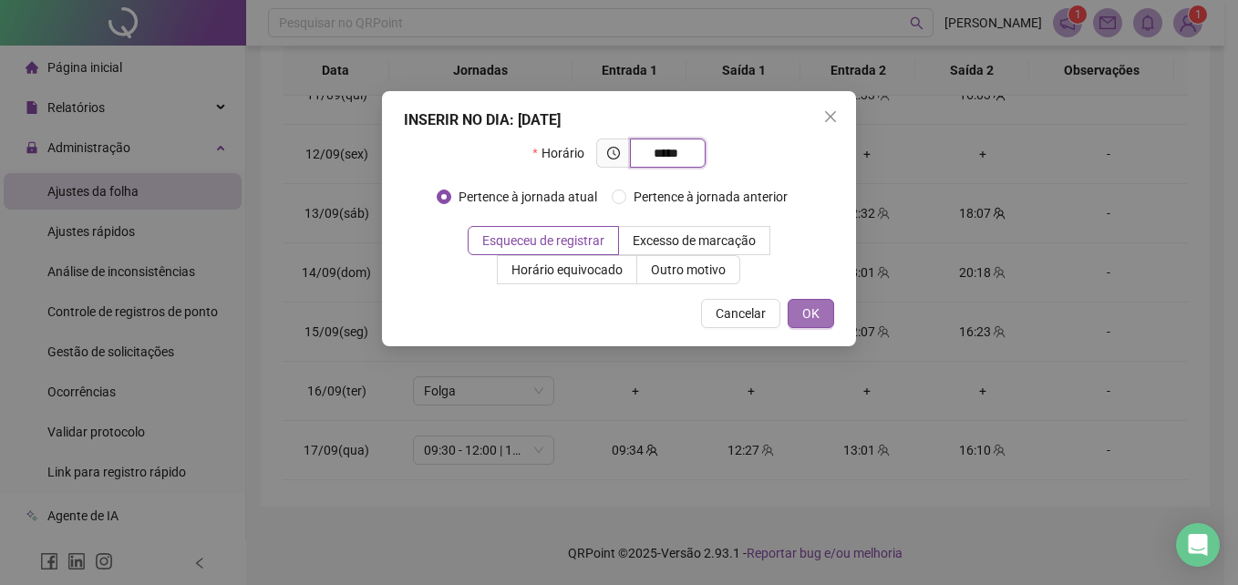
type input "*****"
click at [810, 305] on span "OK" at bounding box center [810, 314] width 17 height 20
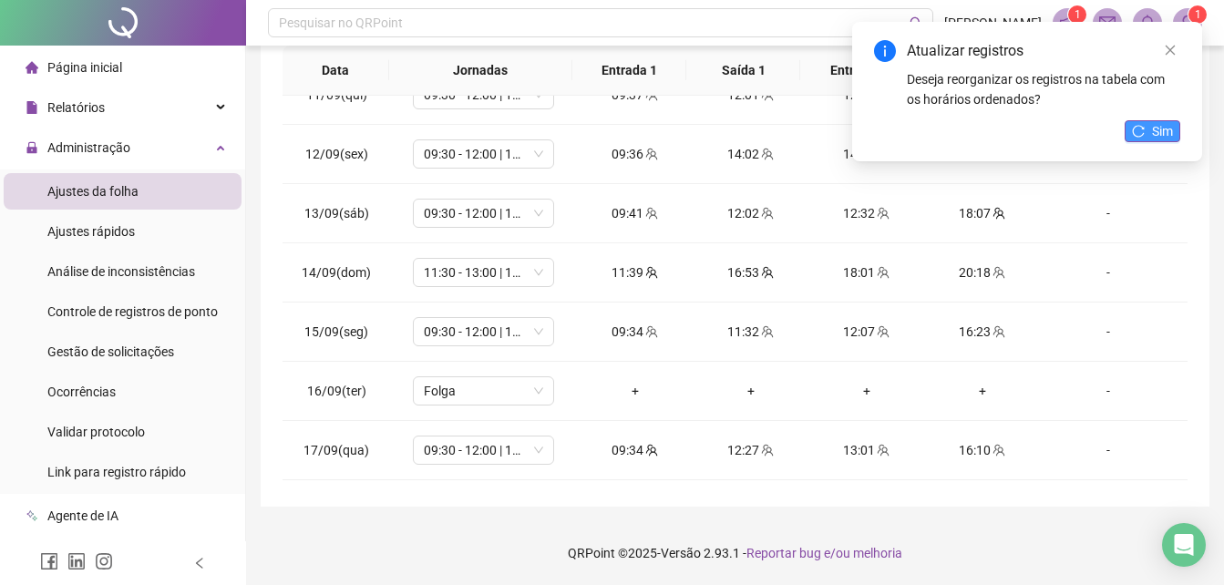
click at [1138, 123] on button "Sim" at bounding box center [1153, 131] width 56 height 22
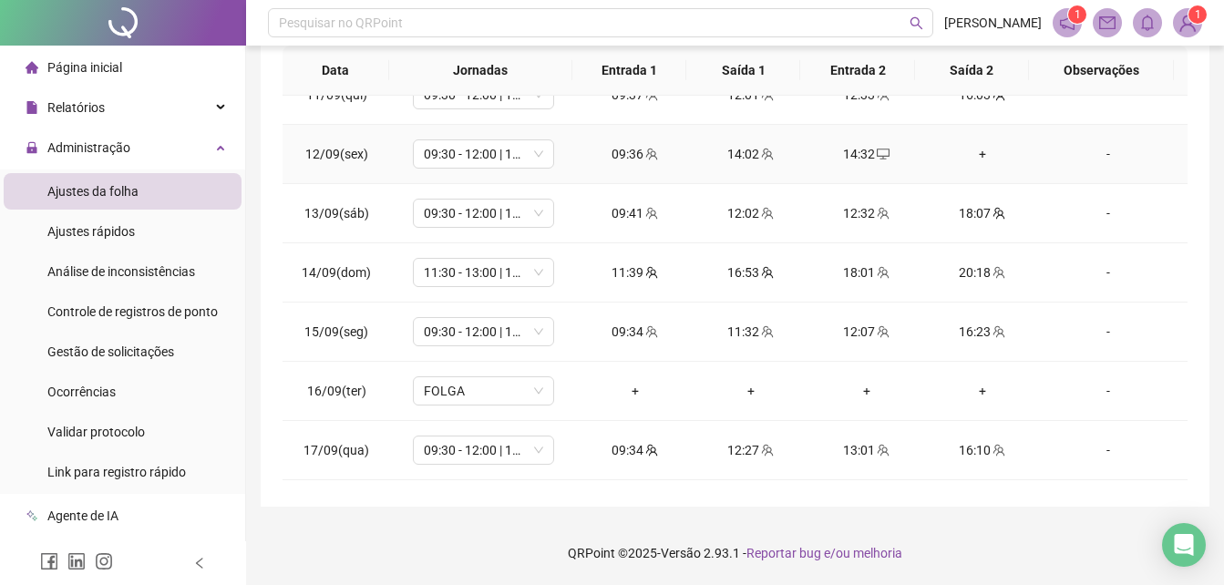
click at [976, 152] on div "+" at bounding box center [982, 154] width 87 height 20
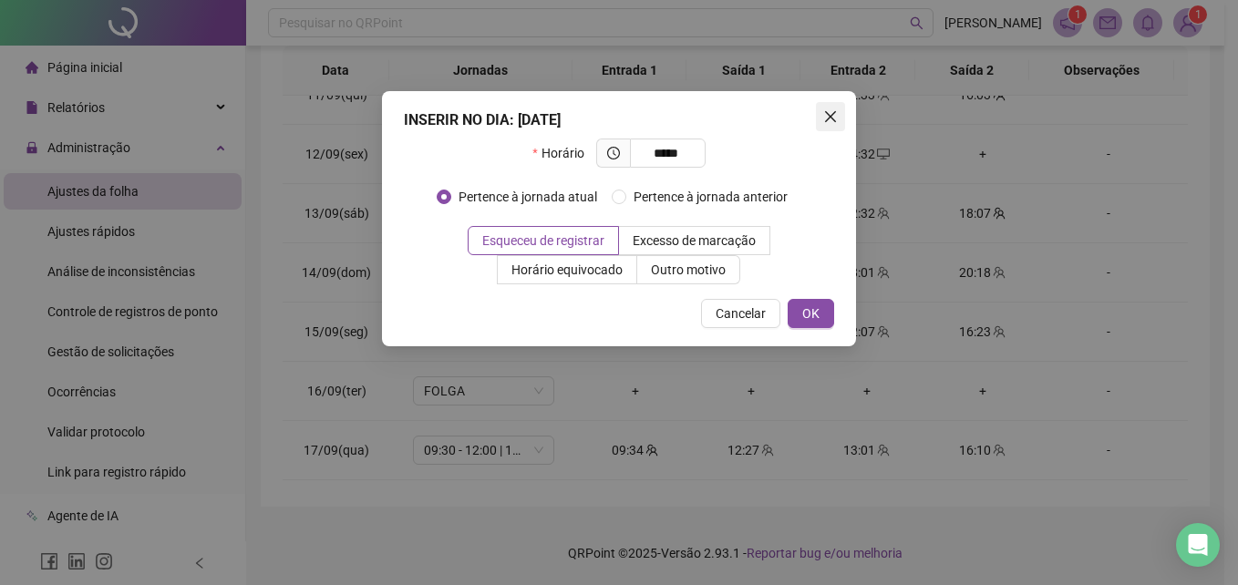
type input "*****"
click at [820, 122] on span "Close" at bounding box center [830, 116] width 29 height 15
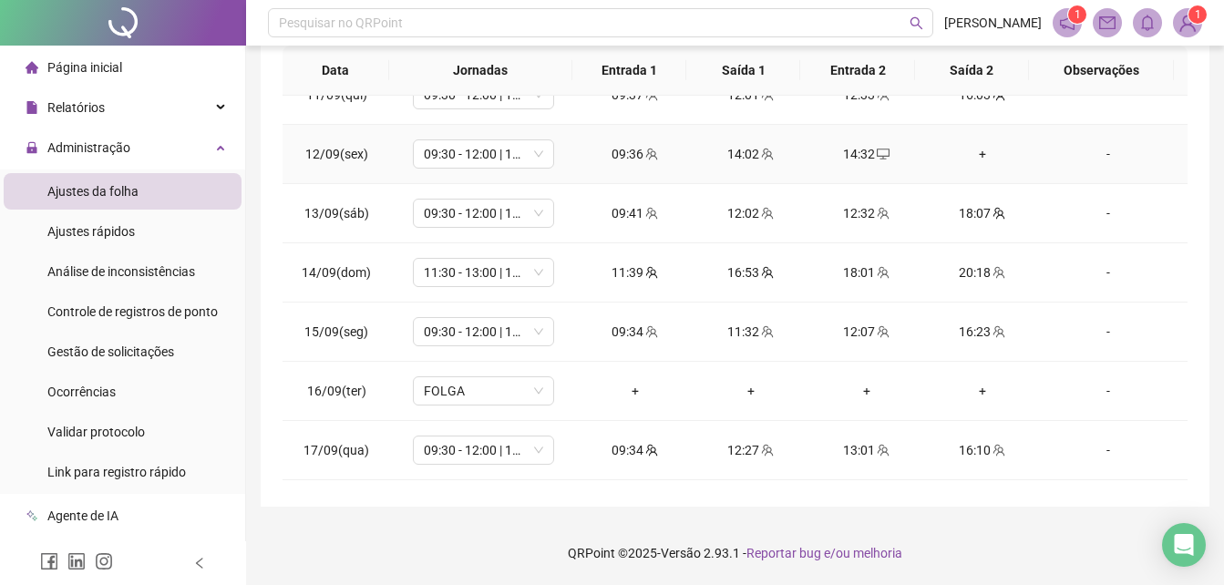
click at [975, 148] on div "+" at bounding box center [982, 154] width 87 height 20
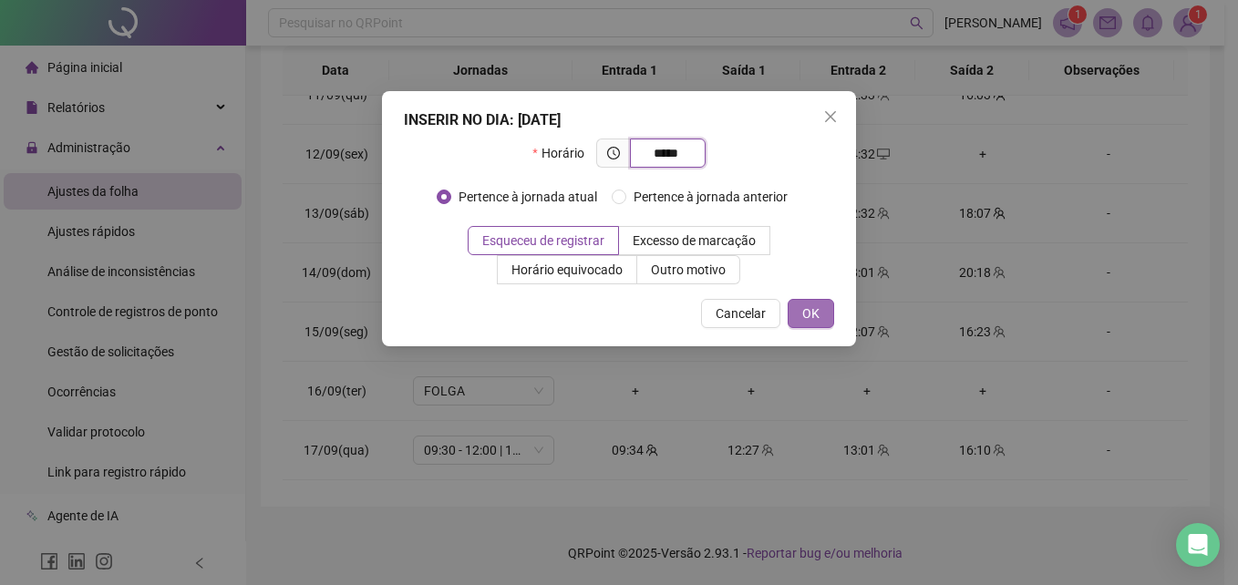
type input "*****"
click at [798, 315] on button "OK" at bounding box center [811, 313] width 46 height 29
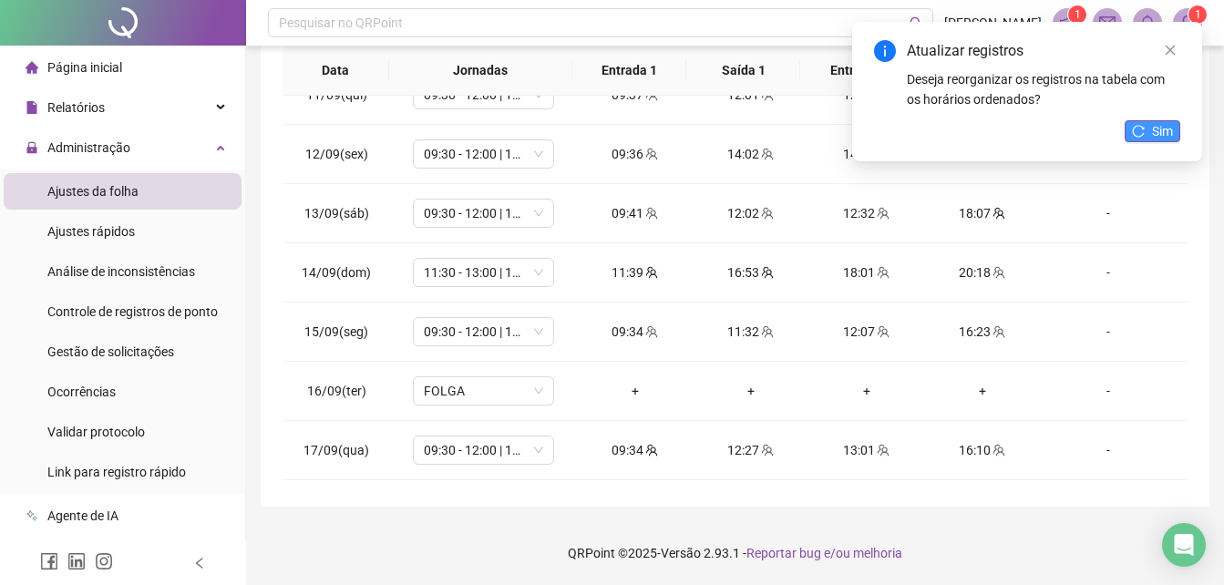
click at [1135, 133] on icon "reload" at bounding box center [1138, 131] width 13 height 13
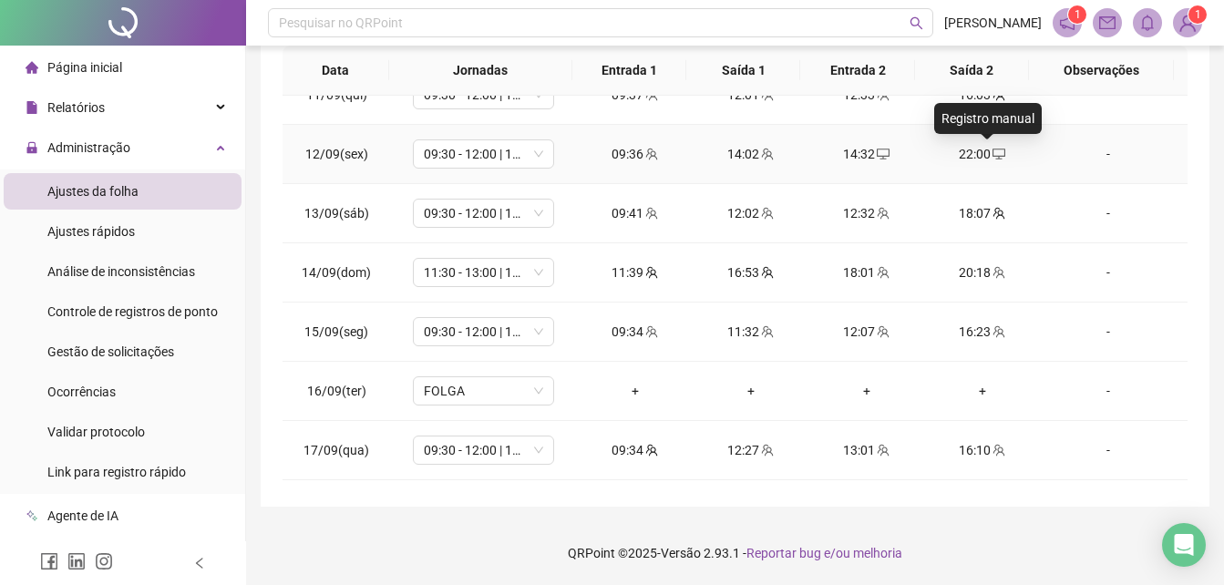
click at [993, 158] on icon "desktop" at bounding box center [999, 154] width 13 height 13
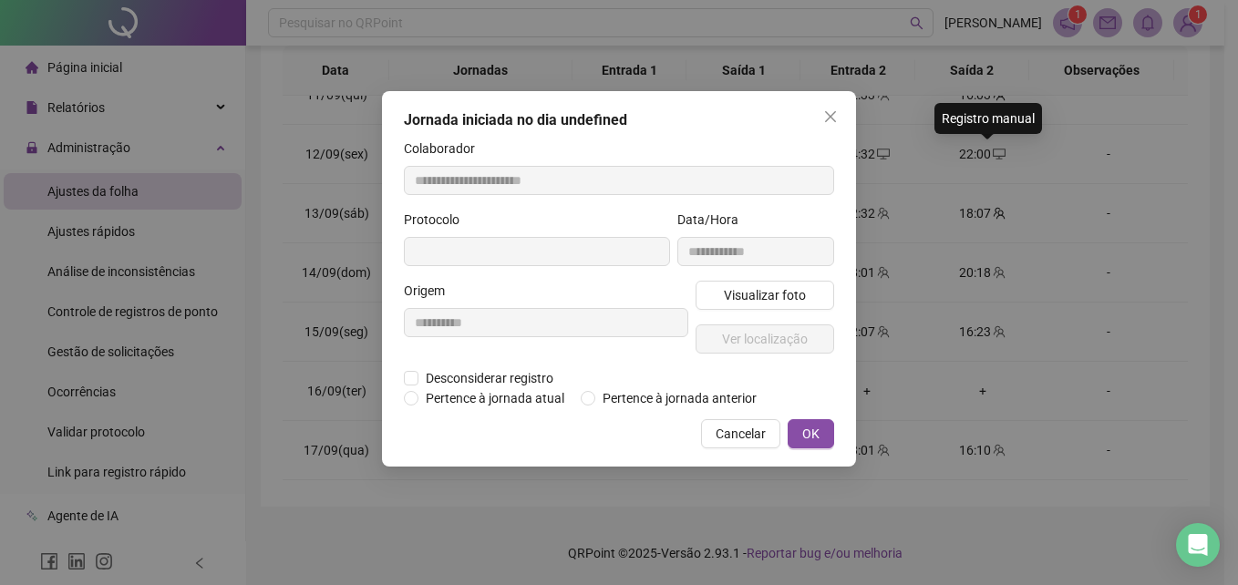
type input "**********"
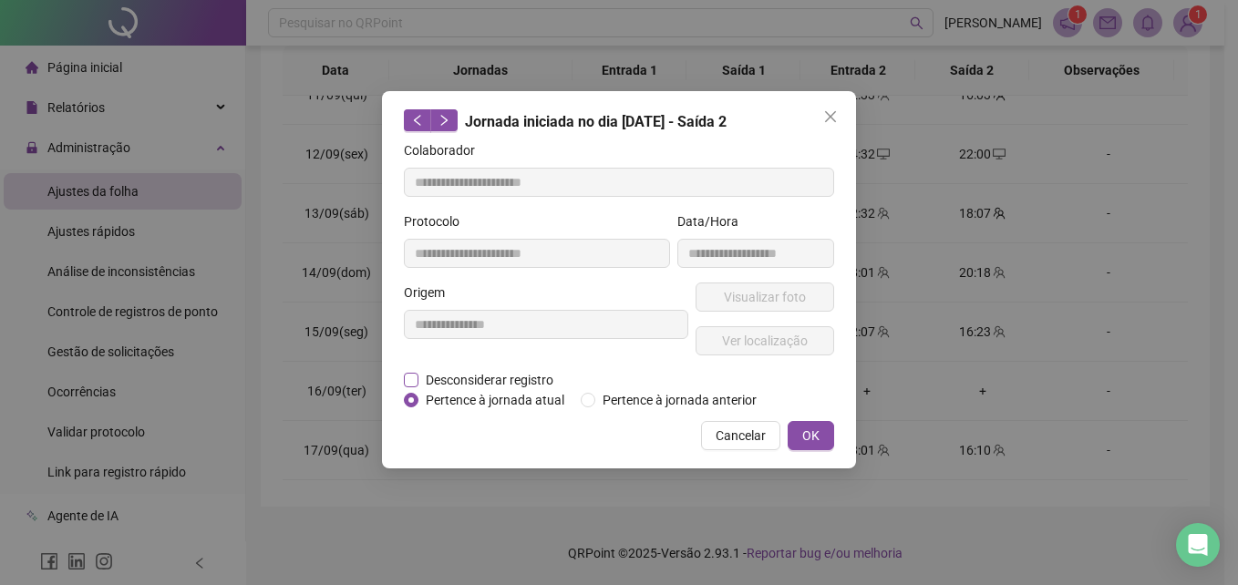
click at [427, 372] on span "Desconsiderar registro" at bounding box center [489, 380] width 142 height 20
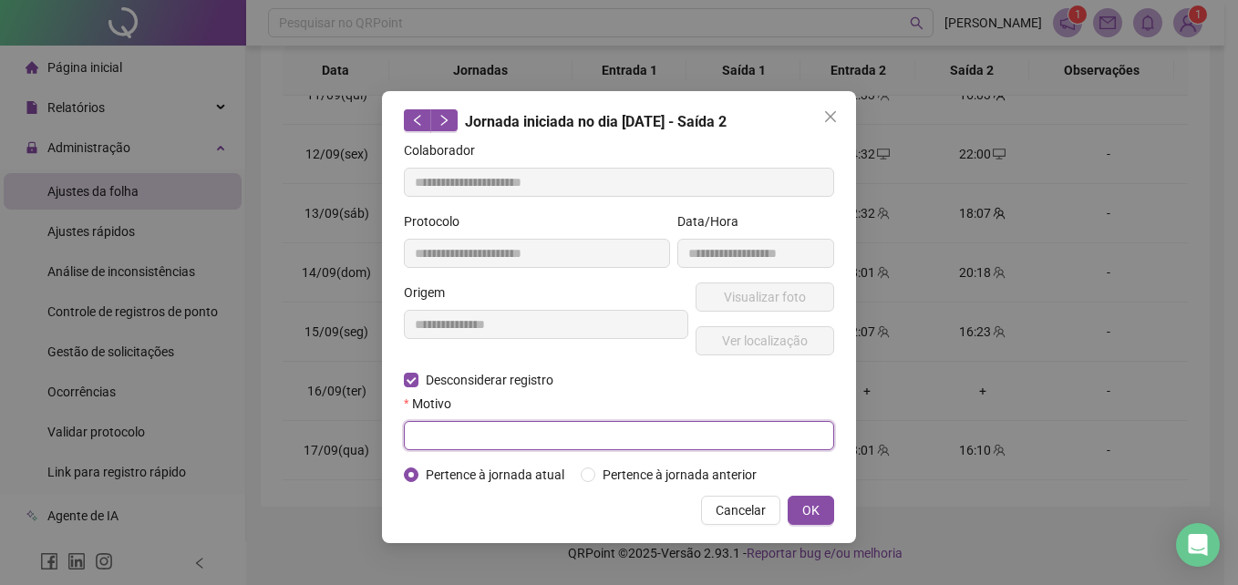
click at [434, 428] on input "text" at bounding box center [619, 435] width 430 height 29
type input "**********"
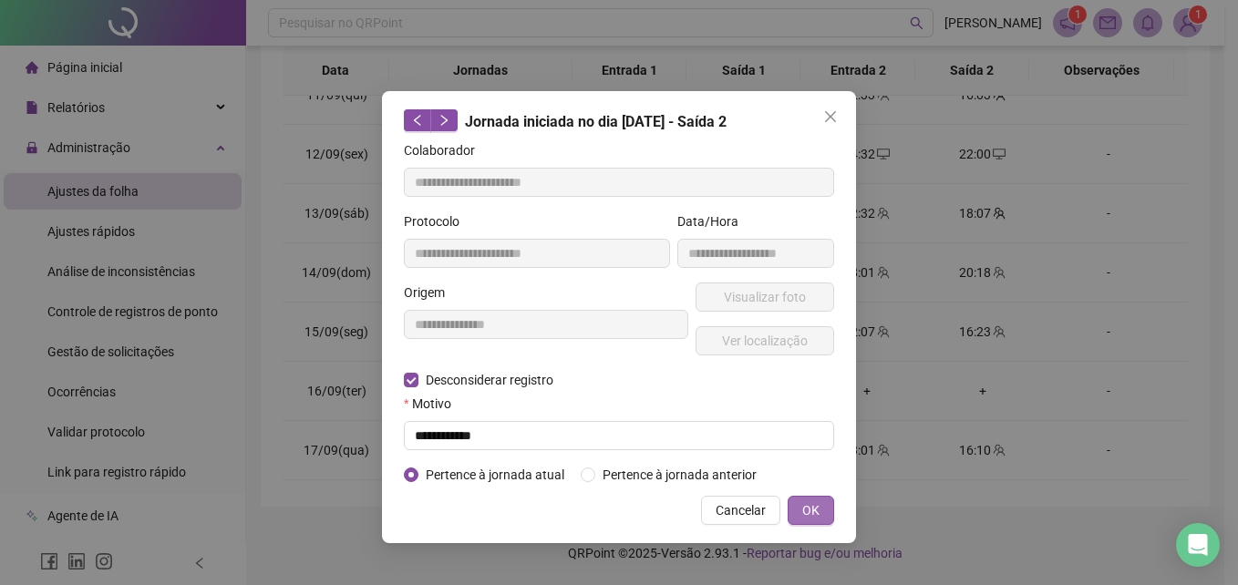
click at [806, 501] on span "OK" at bounding box center [810, 511] width 17 height 20
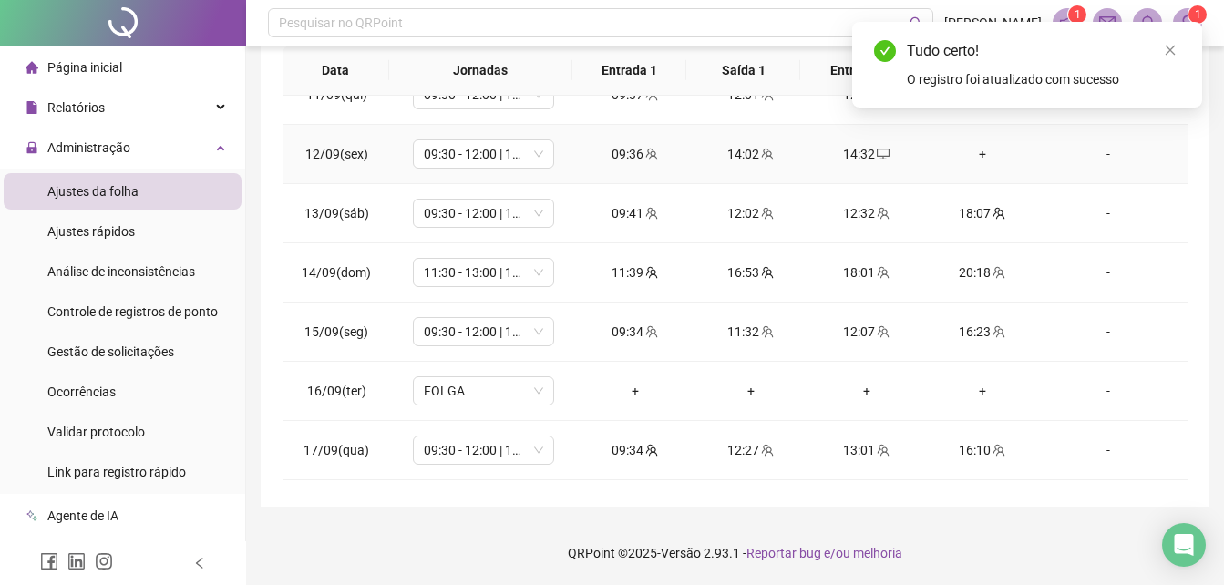
click at [971, 159] on div "+" at bounding box center [982, 154] width 87 height 20
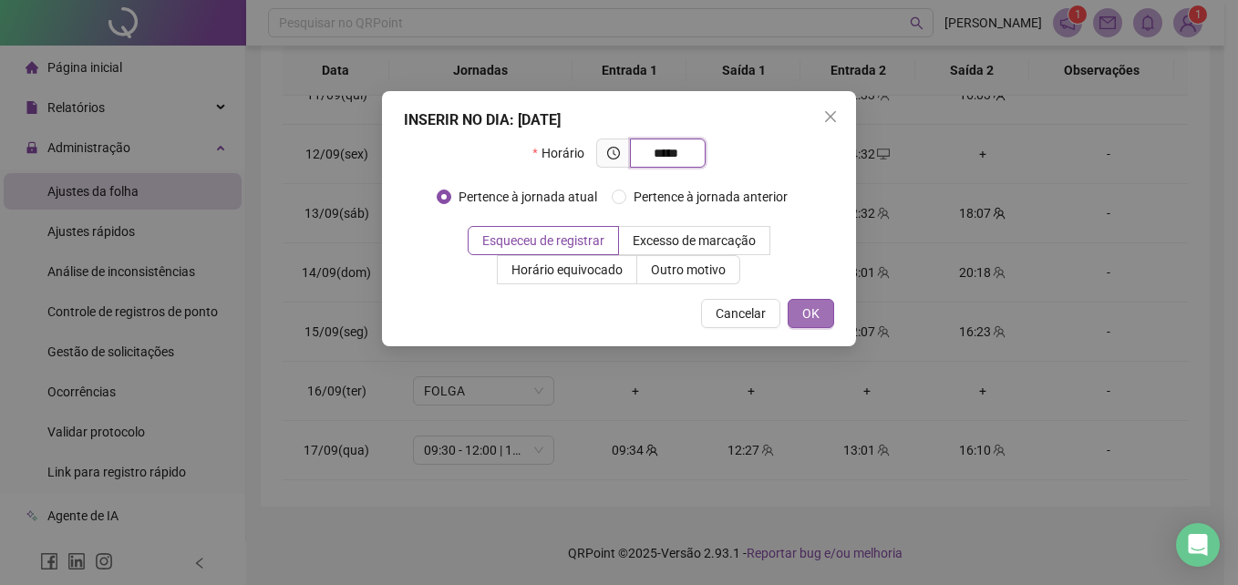
type input "*****"
click at [814, 308] on span "OK" at bounding box center [810, 314] width 17 height 20
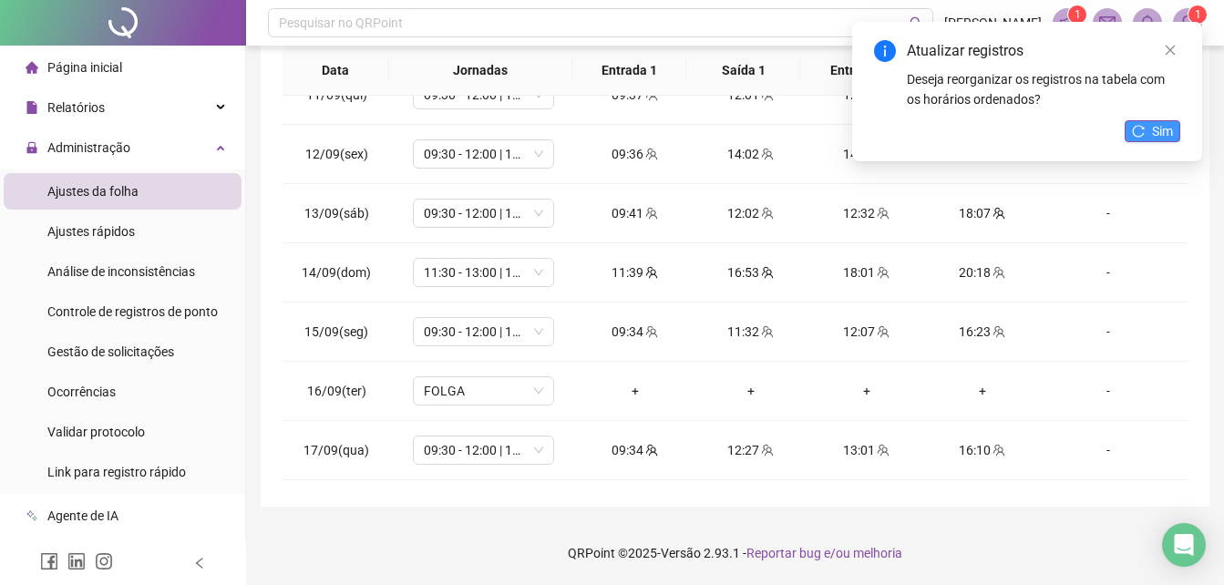
click at [1147, 129] on button "Sim" at bounding box center [1153, 131] width 56 height 22
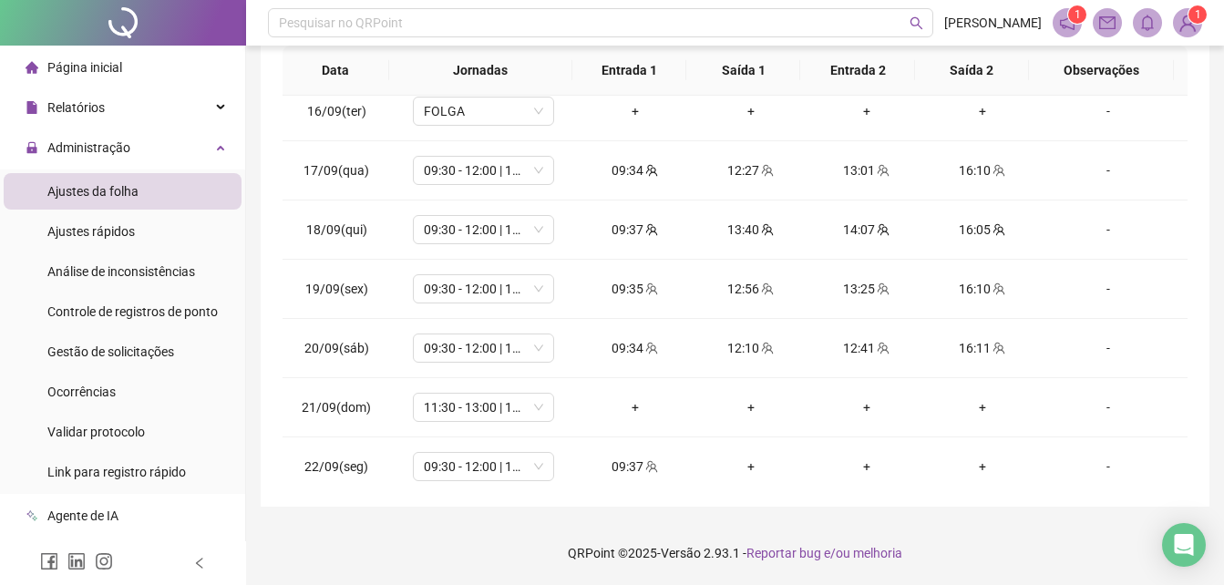
scroll to position [914, 0]
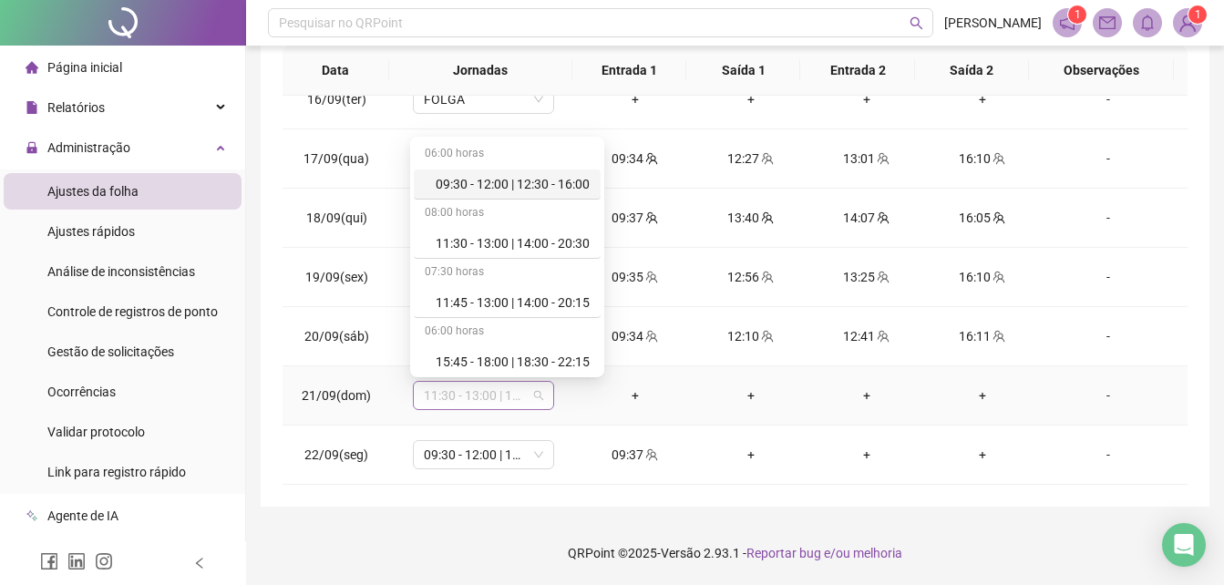
click at [527, 395] on span "11:30 - 13:00 | 14:00 - 20:30" at bounding box center [483, 395] width 119 height 27
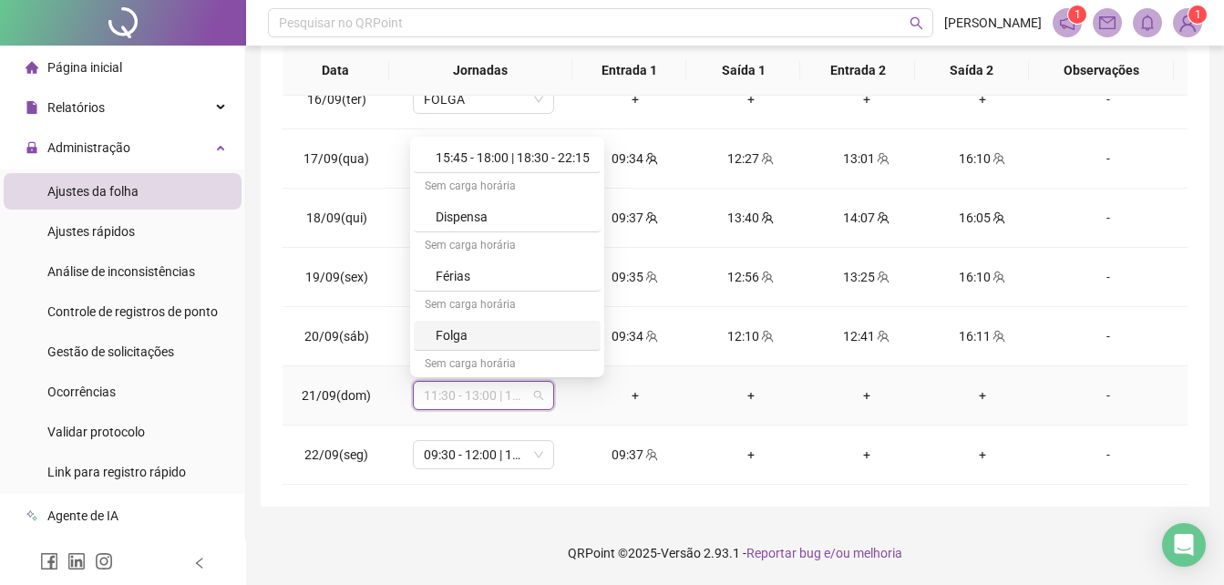
click at [546, 328] on div "Folga" at bounding box center [513, 335] width 154 height 20
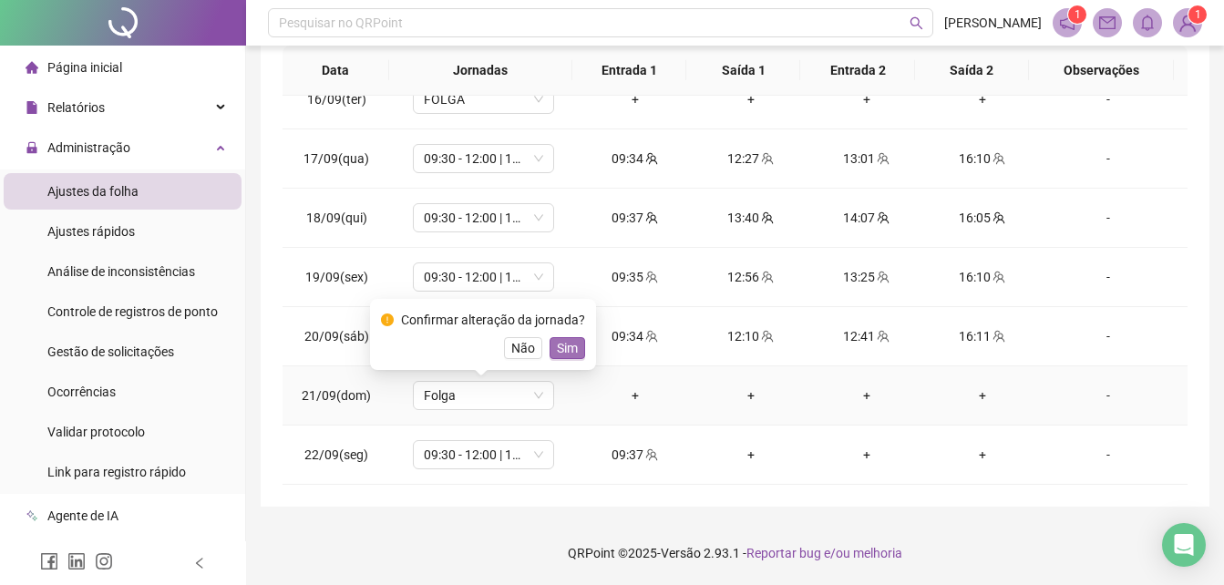
click at [562, 348] on span "Sim" at bounding box center [567, 348] width 21 height 20
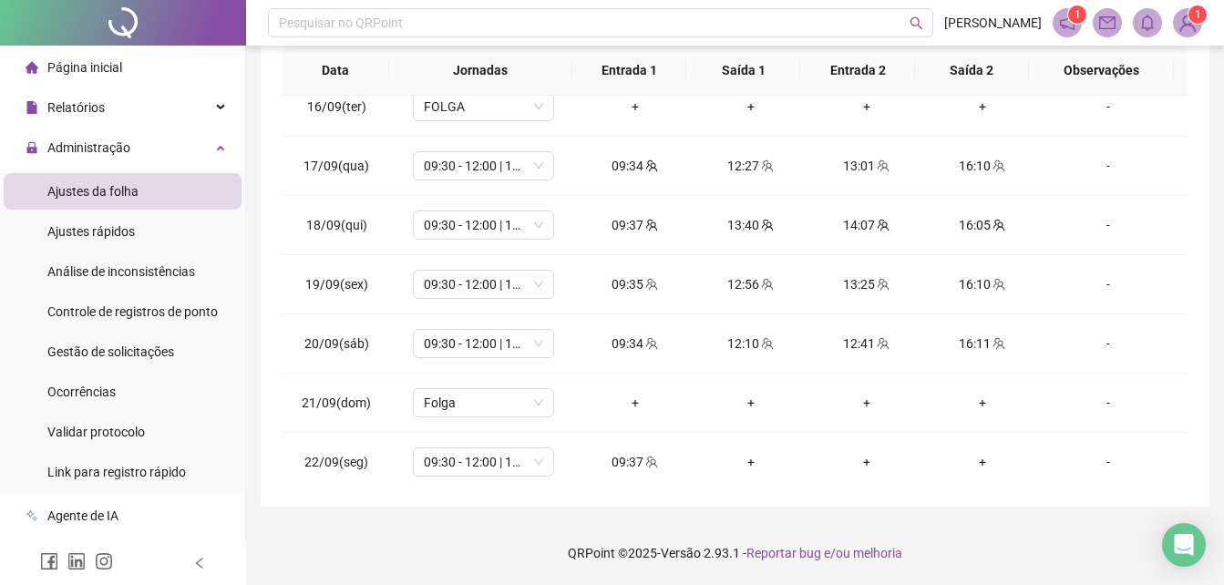
scroll to position [914, 0]
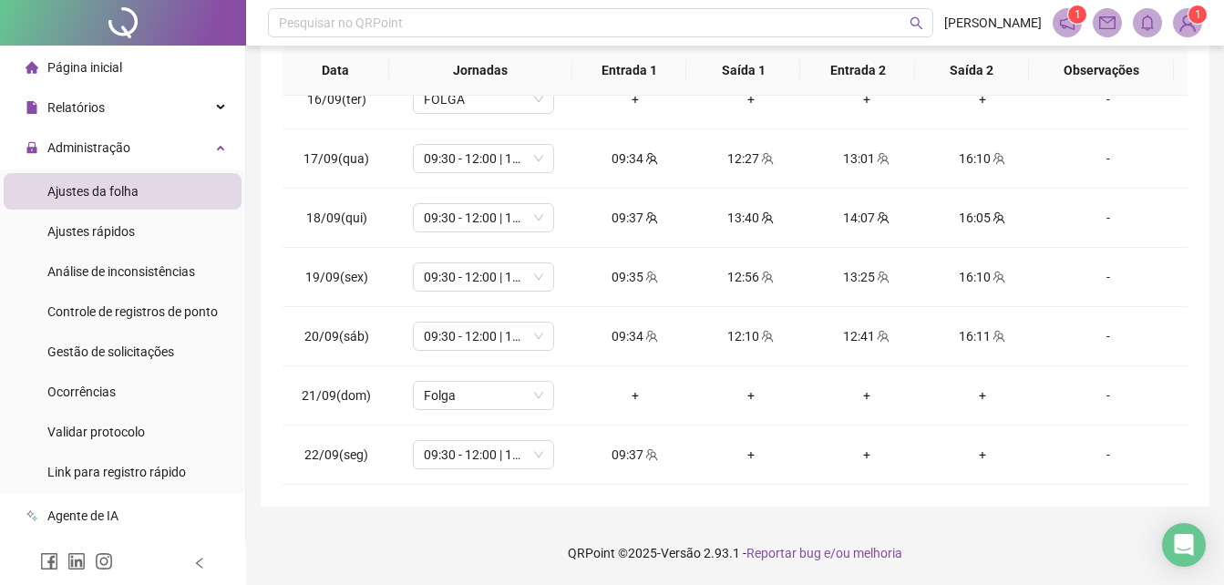
click at [1203, 102] on div "**********" at bounding box center [735, 110] width 949 height 793
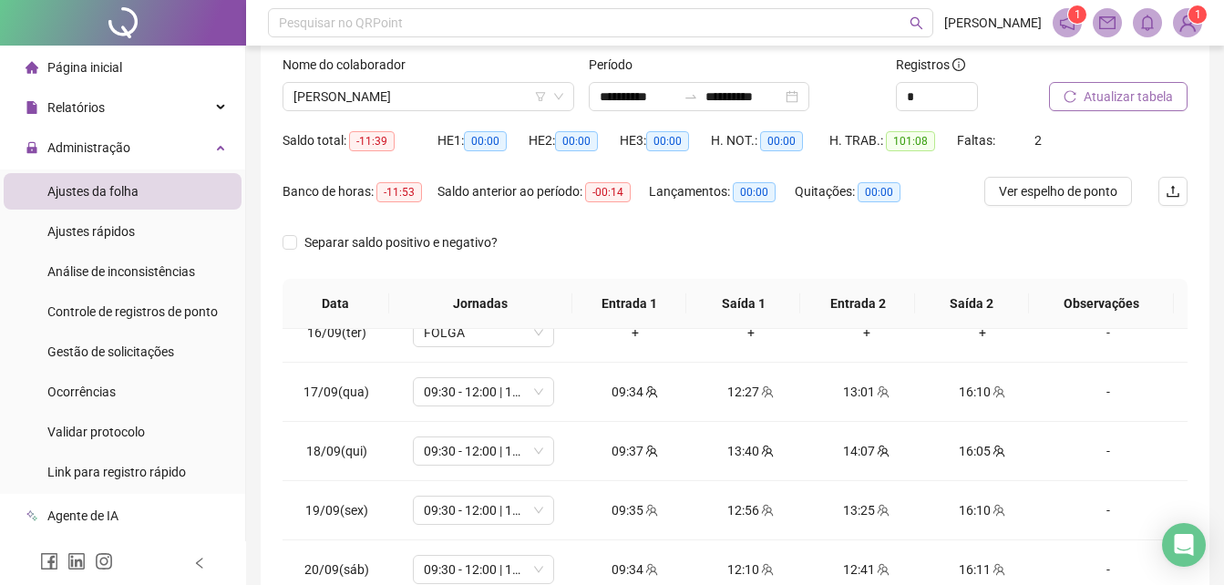
scroll to position [0, 0]
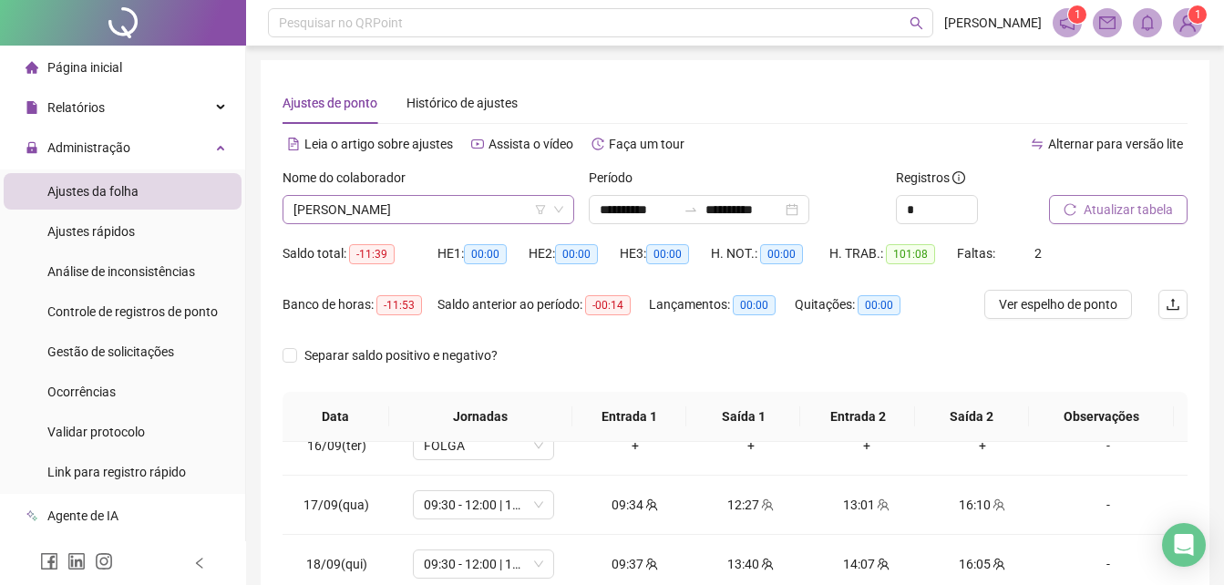
click at [511, 208] on span "[PERSON_NAME]" at bounding box center [429, 209] width 270 height 27
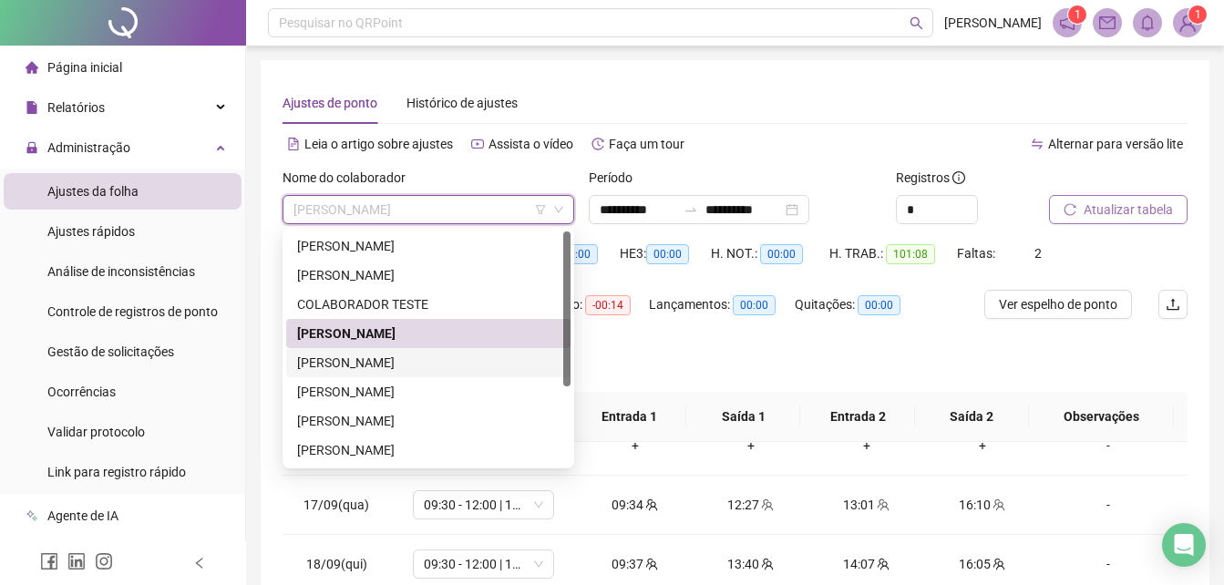
click at [445, 367] on div "[PERSON_NAME]" at bounding box center [428, 363] width 263 height 20
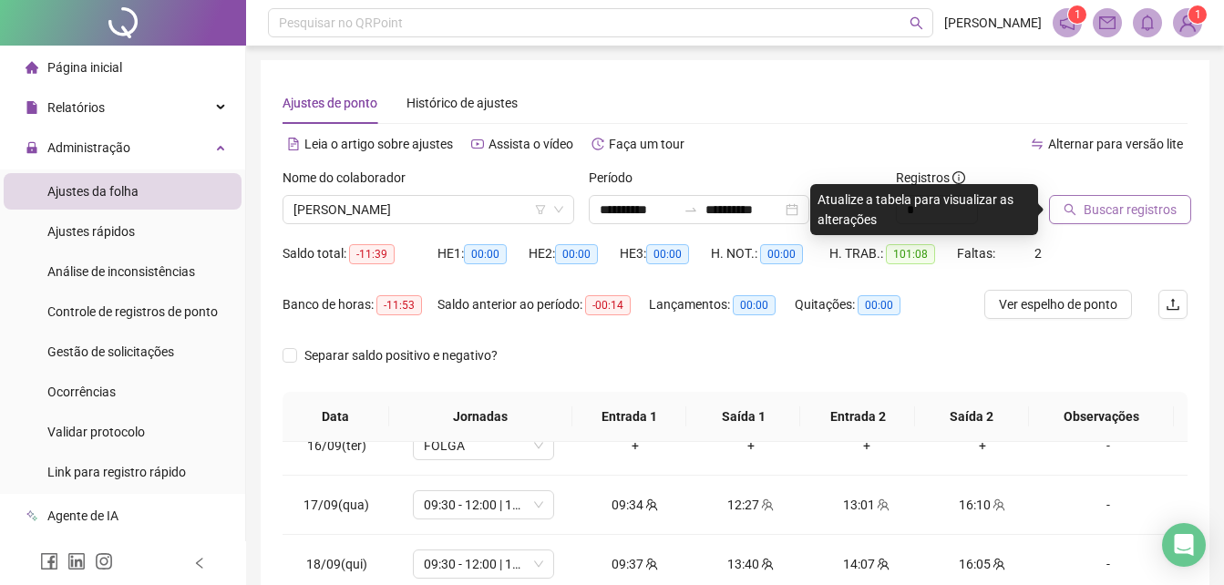
click at [1092, 198] on button "Buscar registros" at bounding box center [1120, 209] width 142 height 29
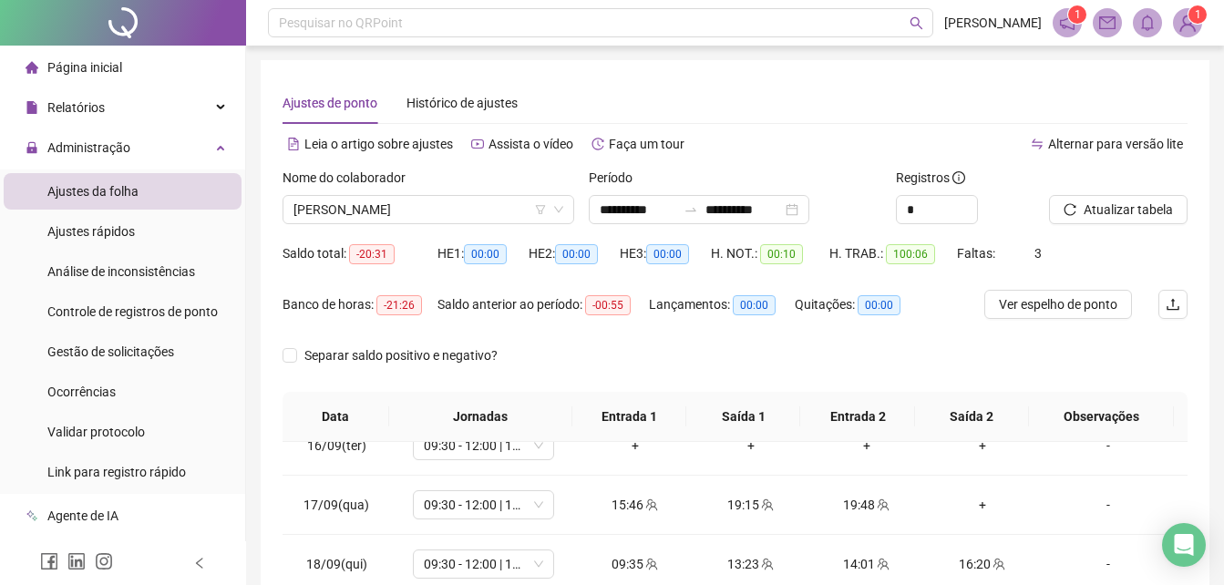
click at [1203, 253] on div "**********" at bounding box center [735, 456] width 949 height 793
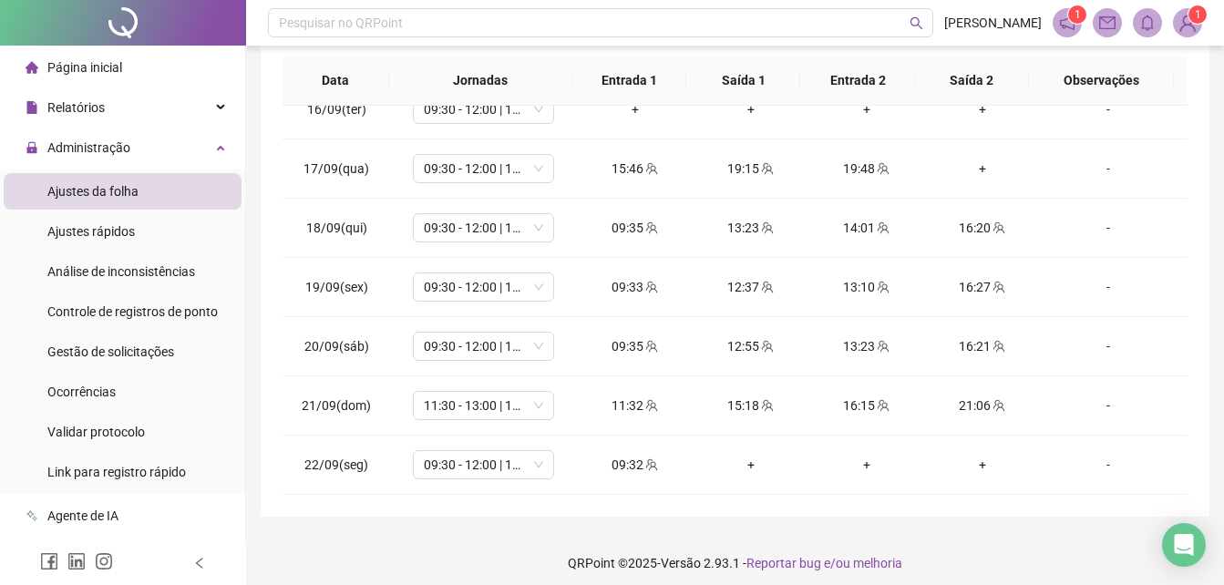
scroll to position [346, 0]
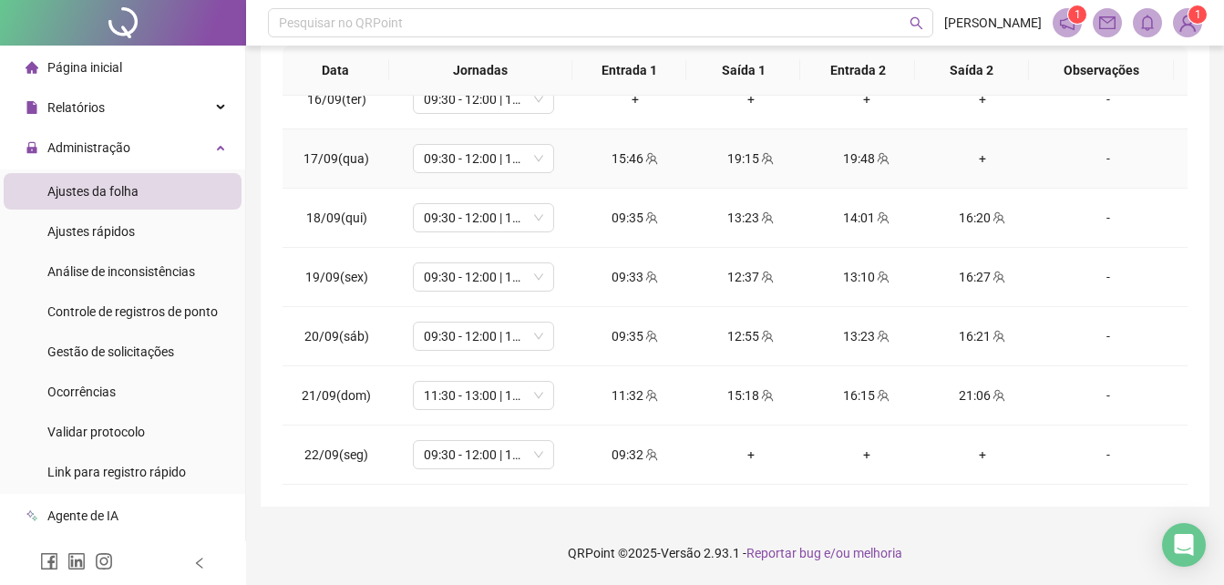
click at [976, 160] on div "+" at bounding box center [982, 159] width 87 height 20
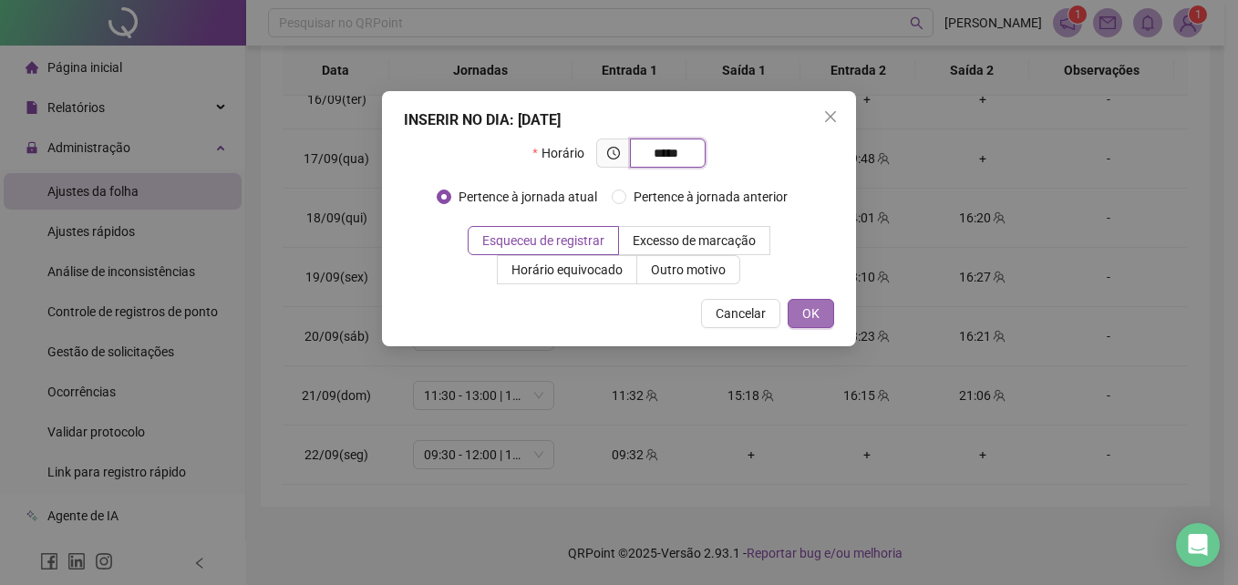
type input "*****"
click at [811, 318] on span "OK" at bounding box center [810, 314] width 17 height 20
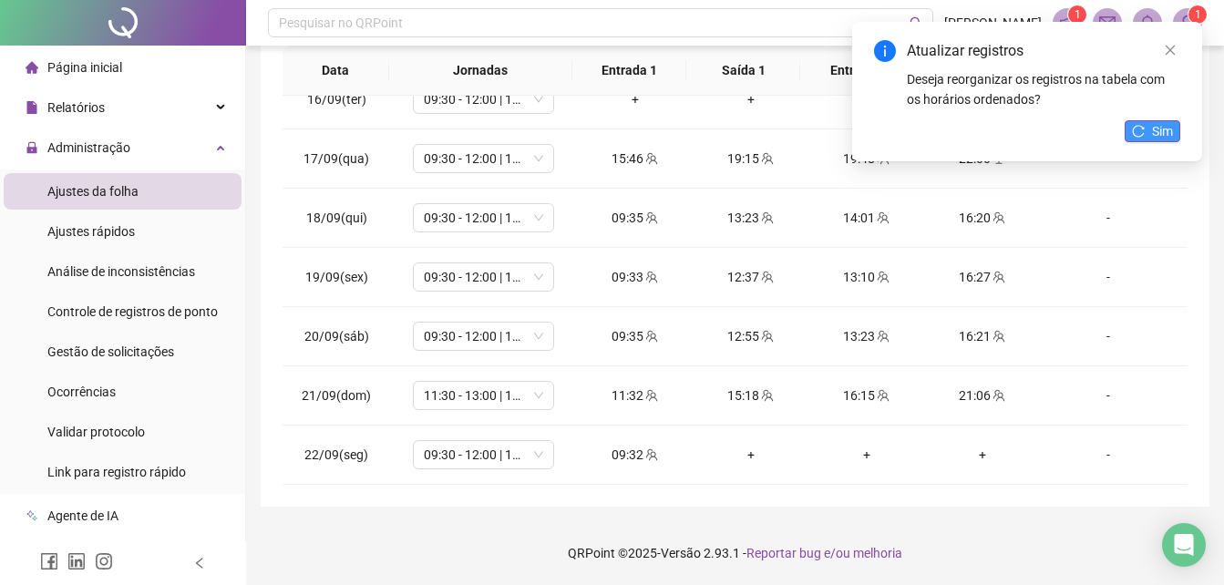
click at [1168, 129] on span "Sim" at bounding box center [1162, 131] width 21 height 20
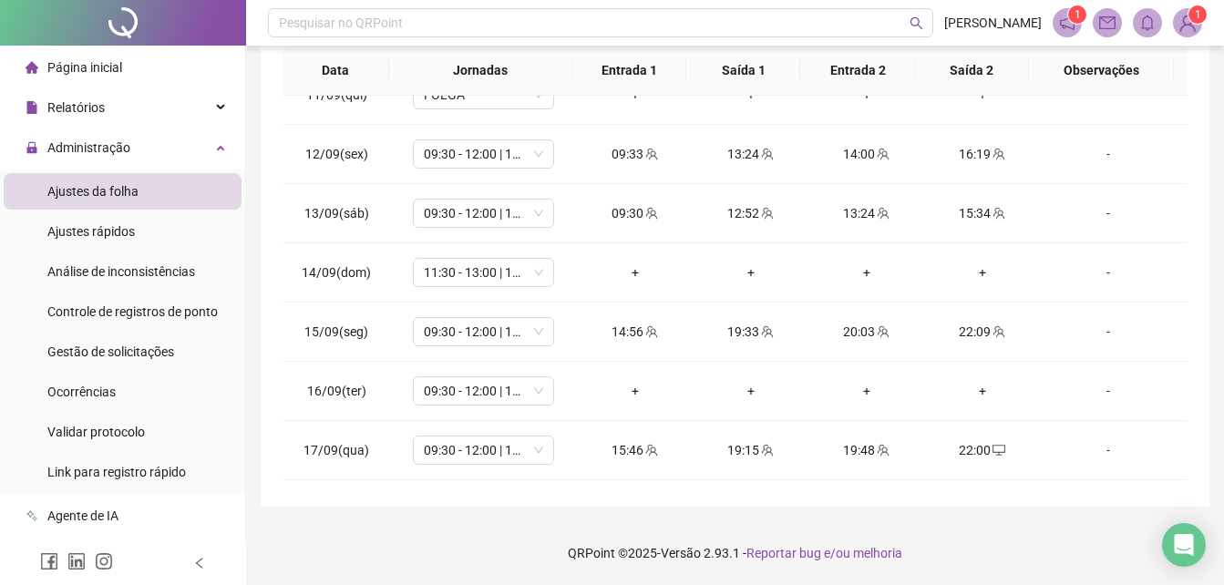
scroll to position [656, 0]
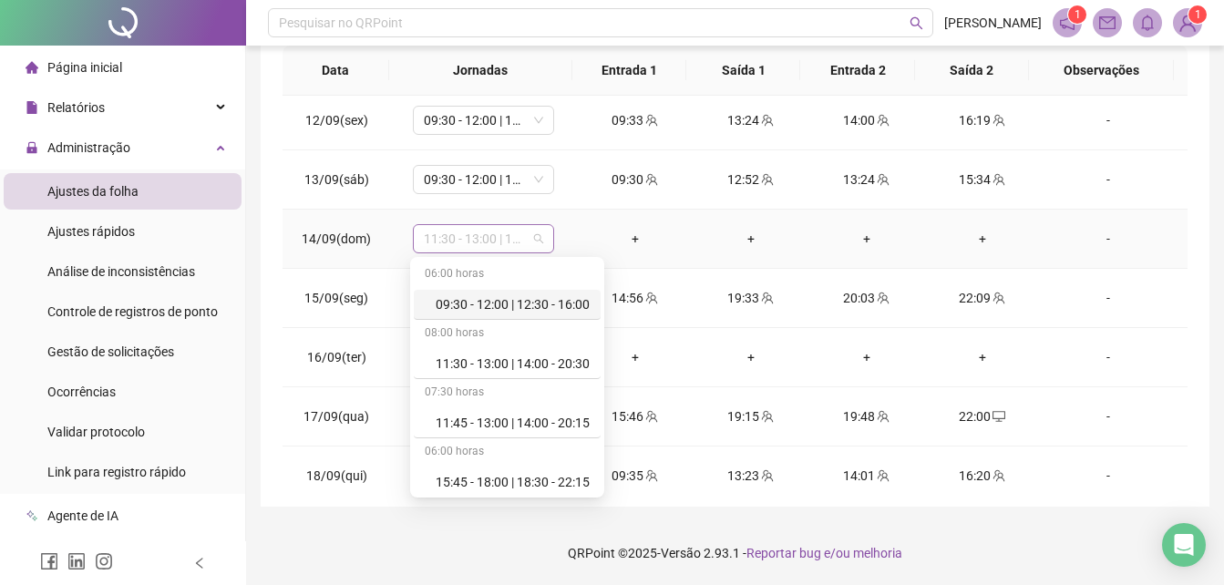
click at [544, 244] on div "11:30 - 13:00 | 14:00 - 20:30" at bounding box center [483, 238] width 141 height 29
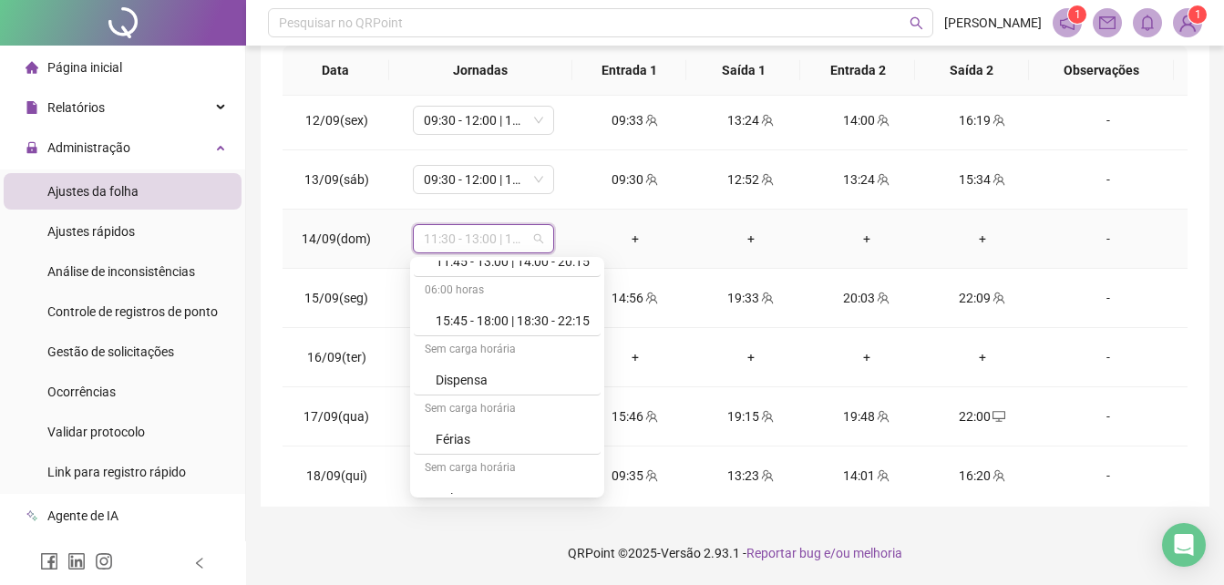
scroll to position [204, 0]
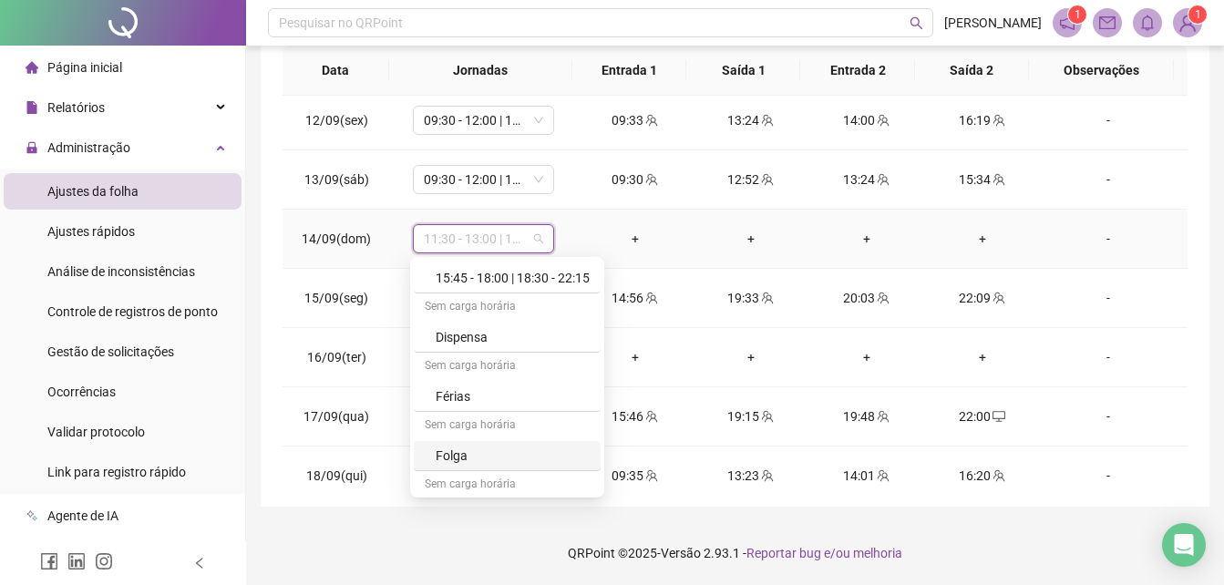
click at [544, 451] on div "Folga" at bounding box center [513, 456] width 154 height 20
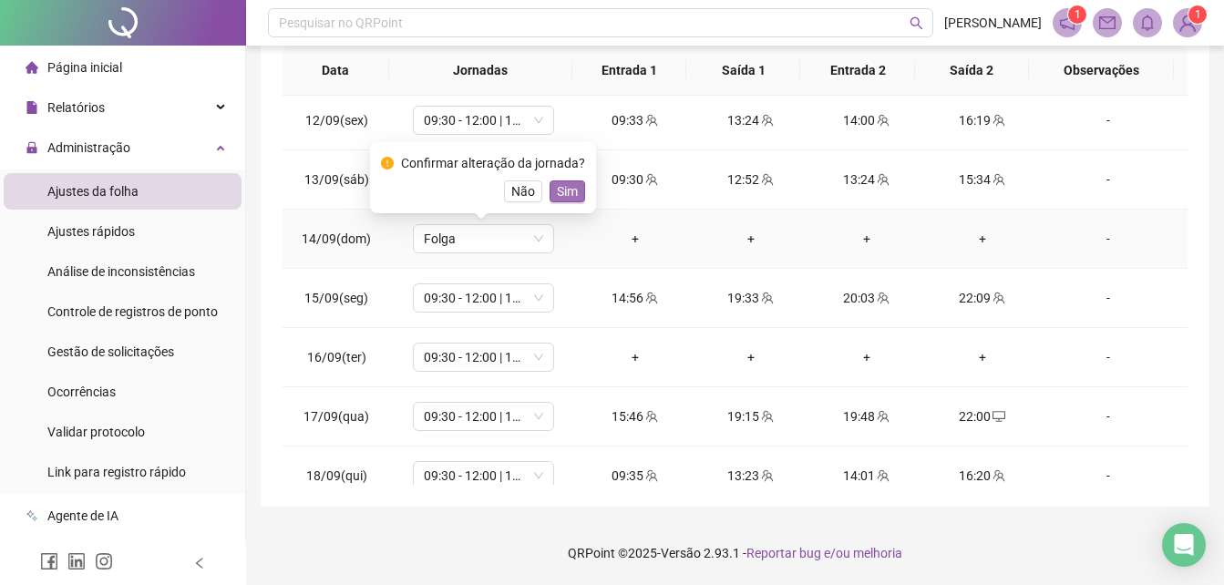
click at [564, 198] on span "Sim" at bounding box center [567, 191] width 21 height 20
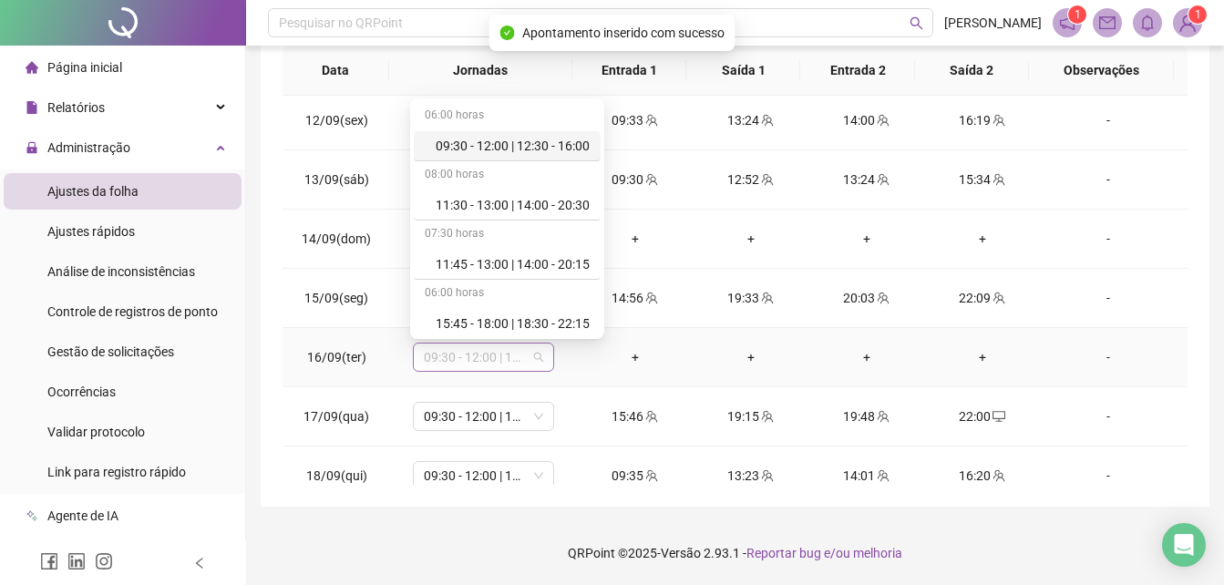
click at [540, 355] on span "09:30 - 12:00 | 12:30 - 16:00" at bounding box center [483, 357] width 119 height 27
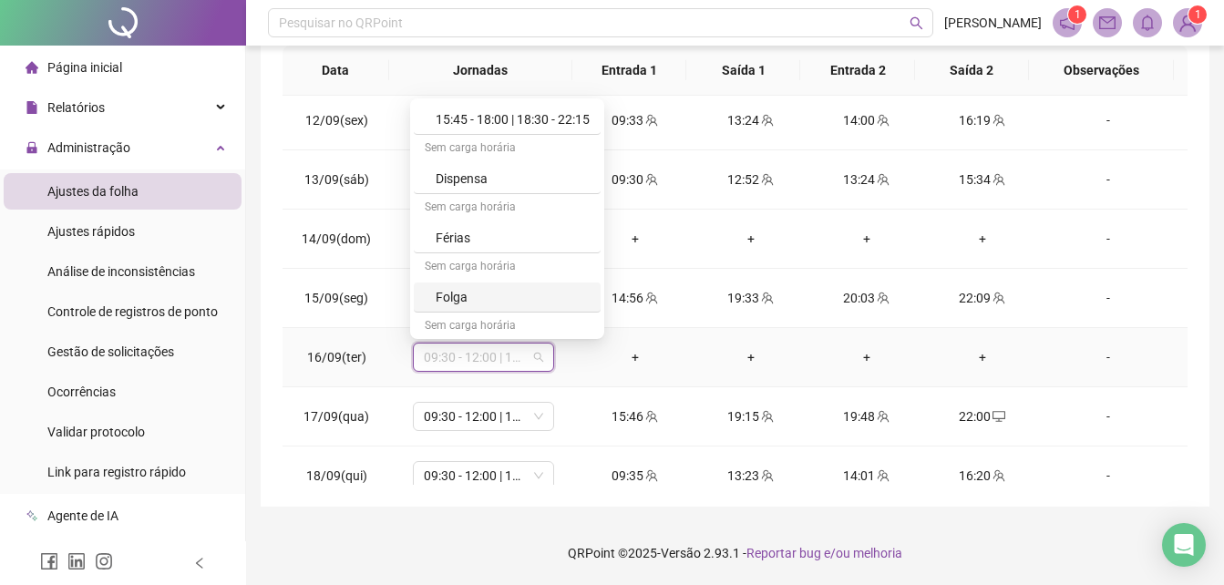
click at [566, 286] on div "Folga" at bounding box center [507, 298] width 187 height 30
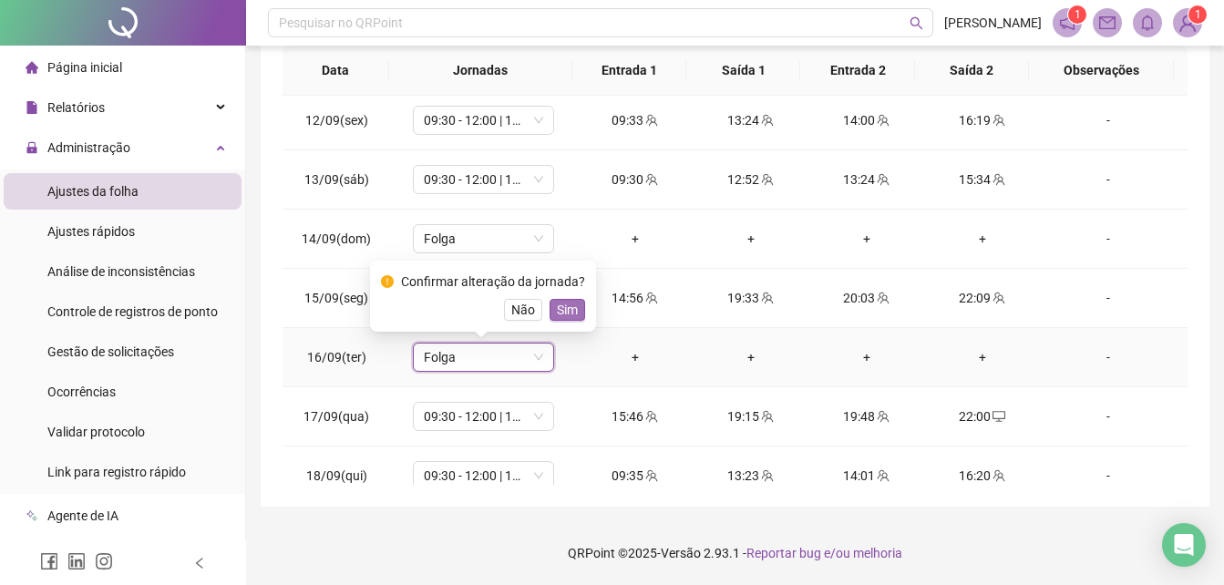
click at [564, 315] on span "Sim" at bounding box center [567, 310] width 21 height 20
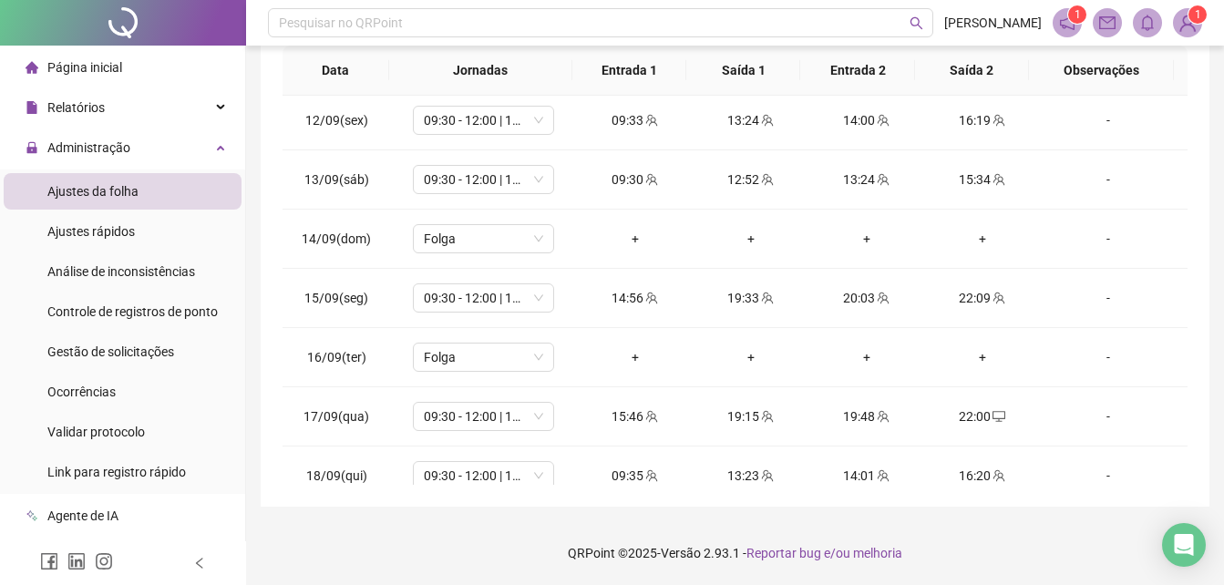
click at [1200, 347] on div "**********" at bounding box center [735, 110] width 949 height 793
click at [1192, 392] on div "**********" at bounding box center [735, 110] width 949 height 793
click at [1207, 209] on div "**********" at bounding box center [735, 110] width 949 height 793
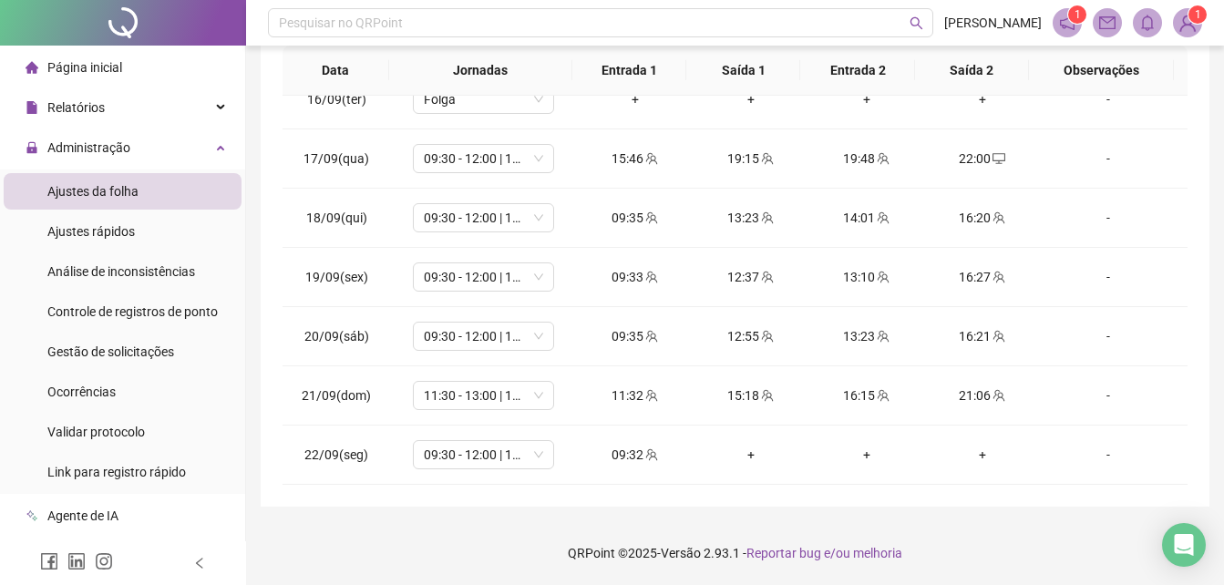
click at [1197, 280] on div "**********" at bounding box center [735, 110] width 949 height 793
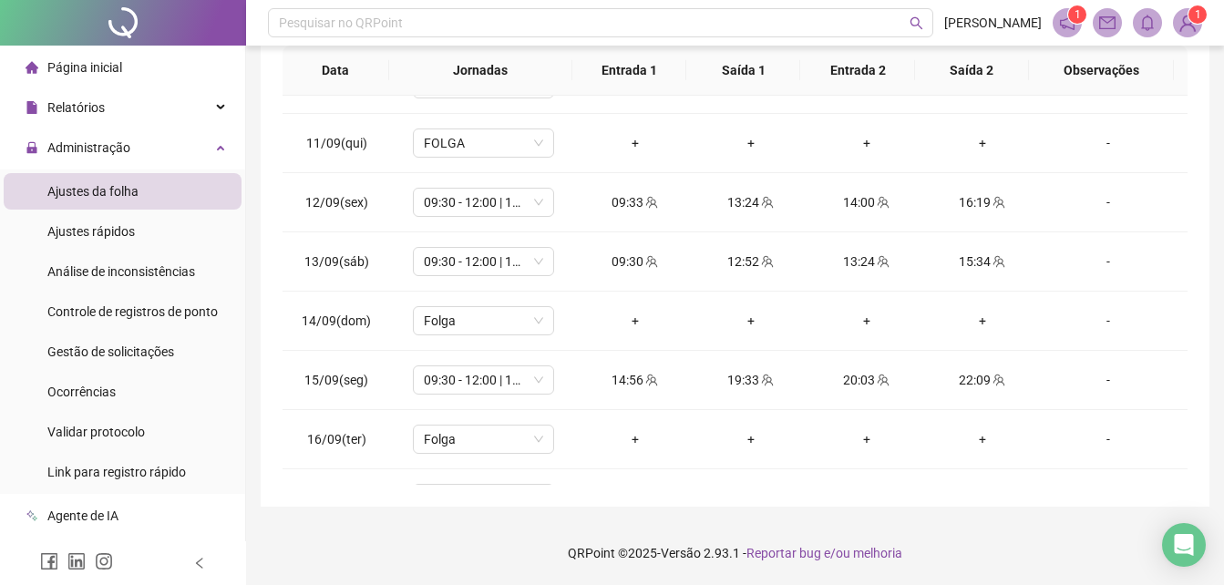
click at [1192, 96] on div "**********" at bounding box center [735, 110] width 949 height 793
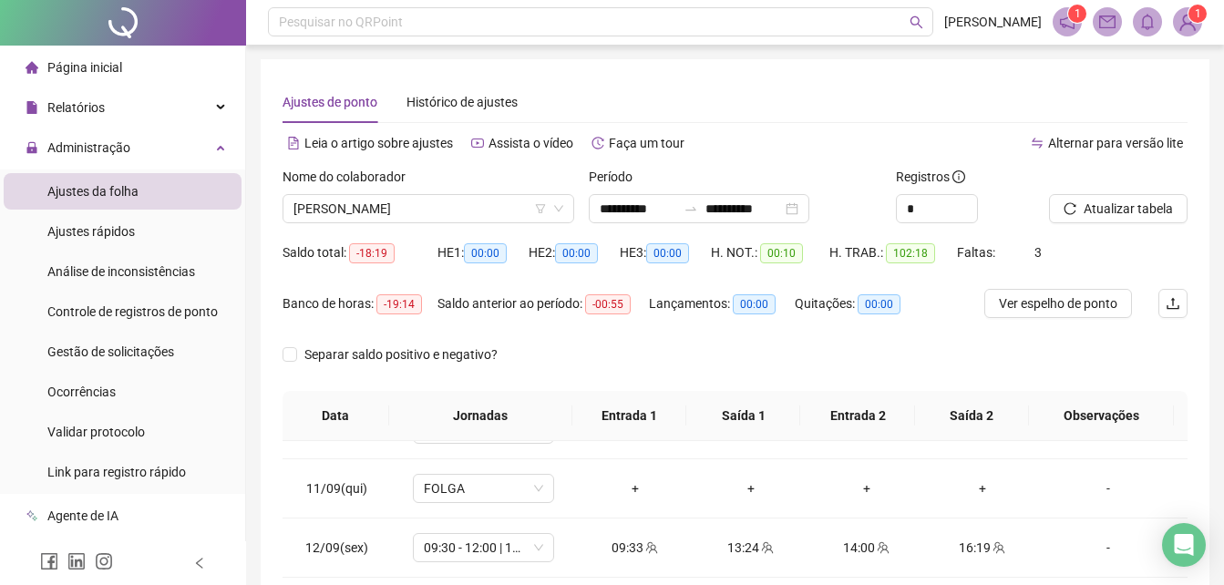
scroll to position [0, 0]
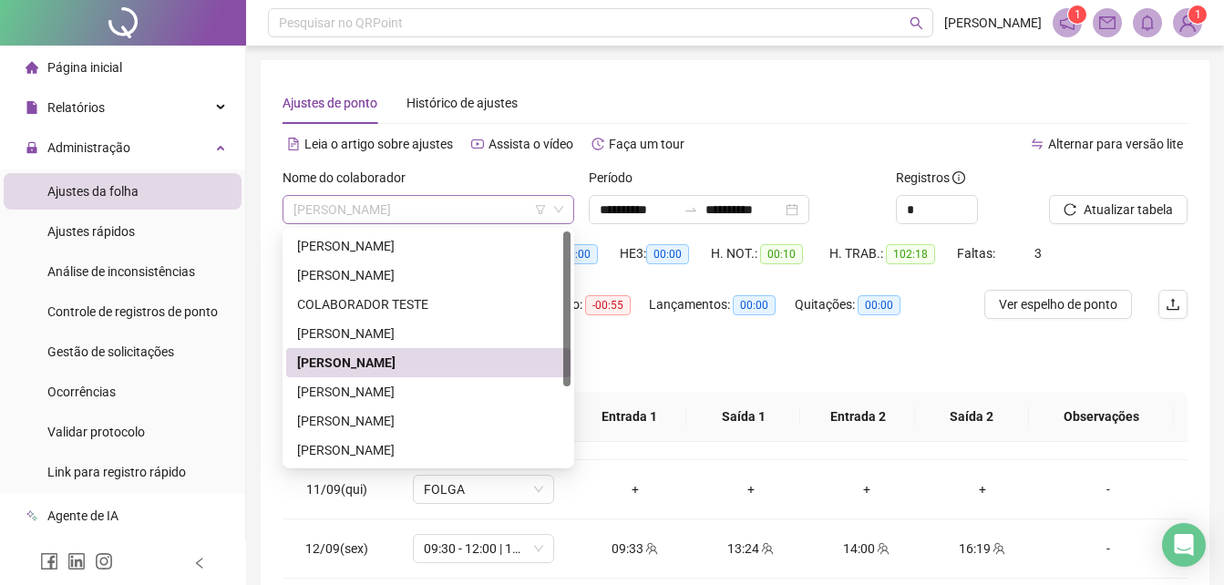
click at [515, 207] on span "[PERSON_NAME]" at bounding box center [429, 209] width 270 height 27
click at [489, 245] on div "[PERSON_NAME]" at bounding box center [428, 246] width 263 height 20
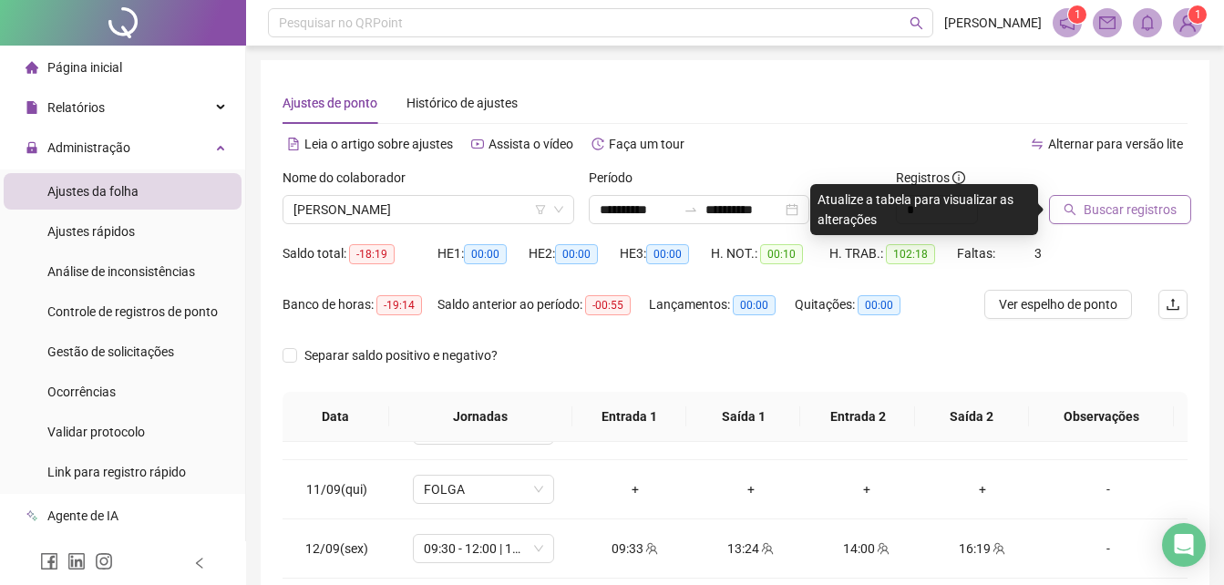
click at [1110, 205] on span "Buscar registros" at bounding box center [1130, 210] width 93 height 20
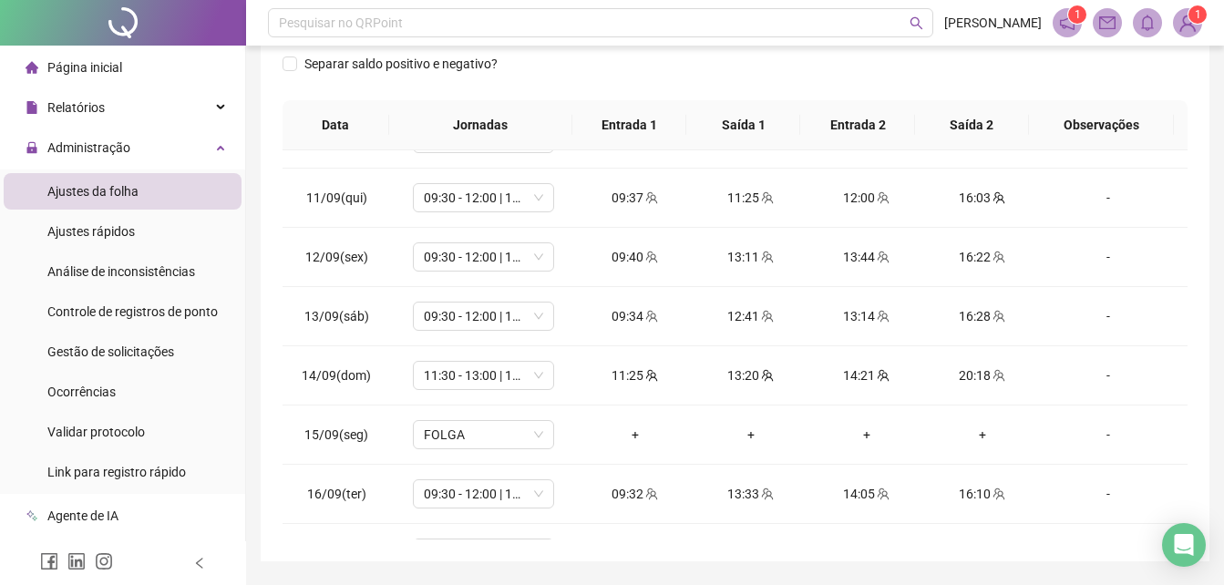
scroll to position [914, 0]
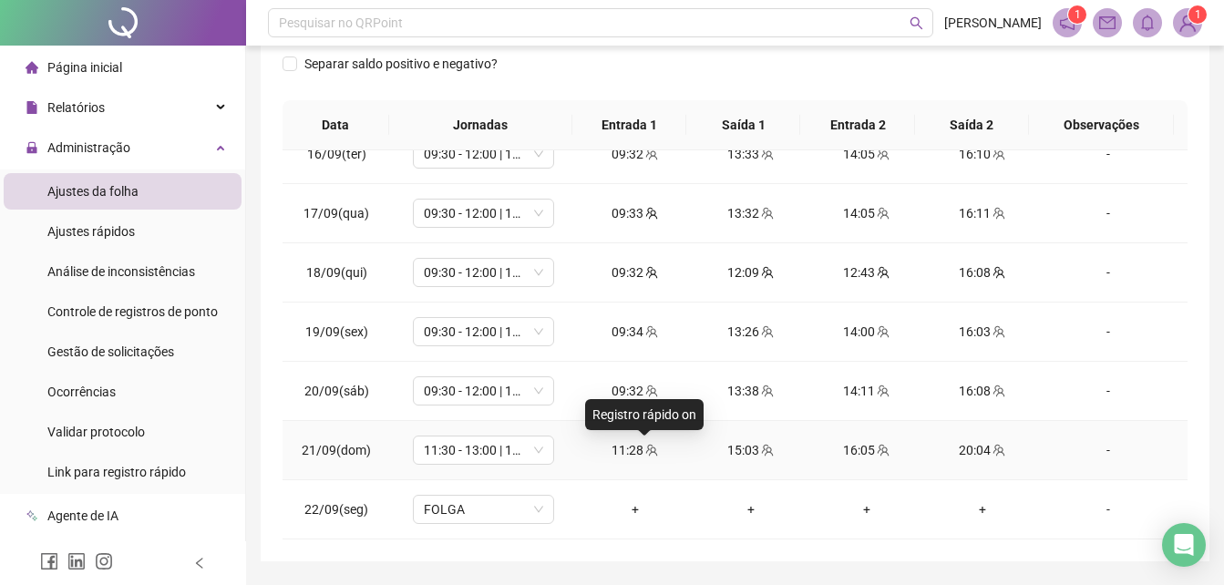
click at [651, 453] on icon "team" at bounding box center [651, 450] width 13 height 13
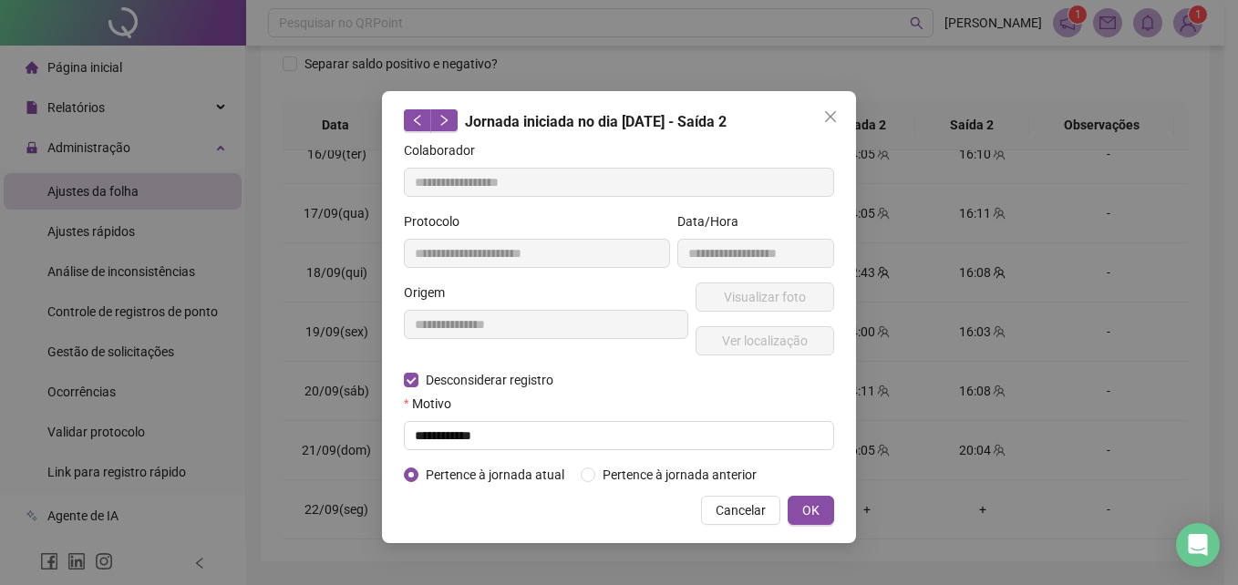
type input "**********"
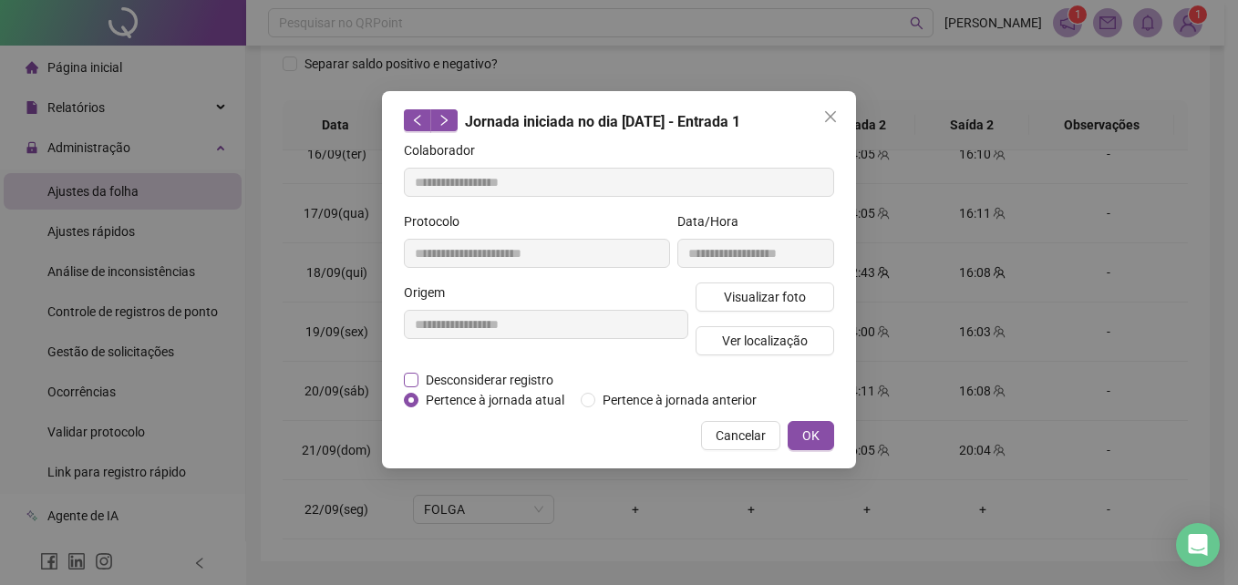
click at [433, 372] on span "Desconsiderar registro" at bounding box center [489, 380] width 142 height 20
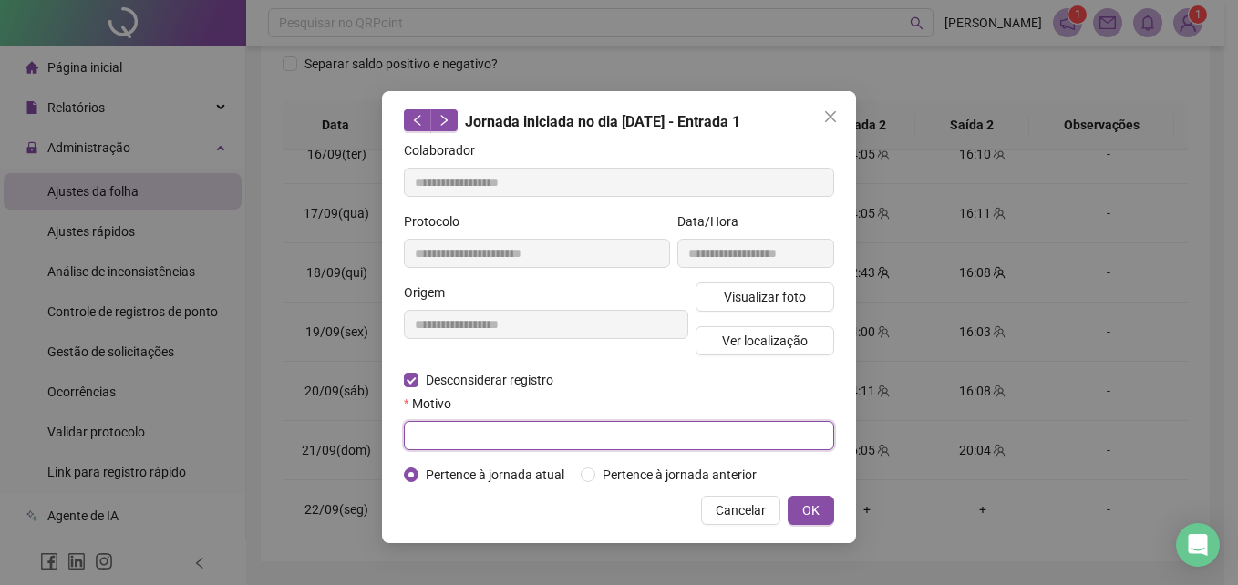
click at [459, 439] on input "text" at bounding box center [619, 435] width 430 height 29
type input "**********"
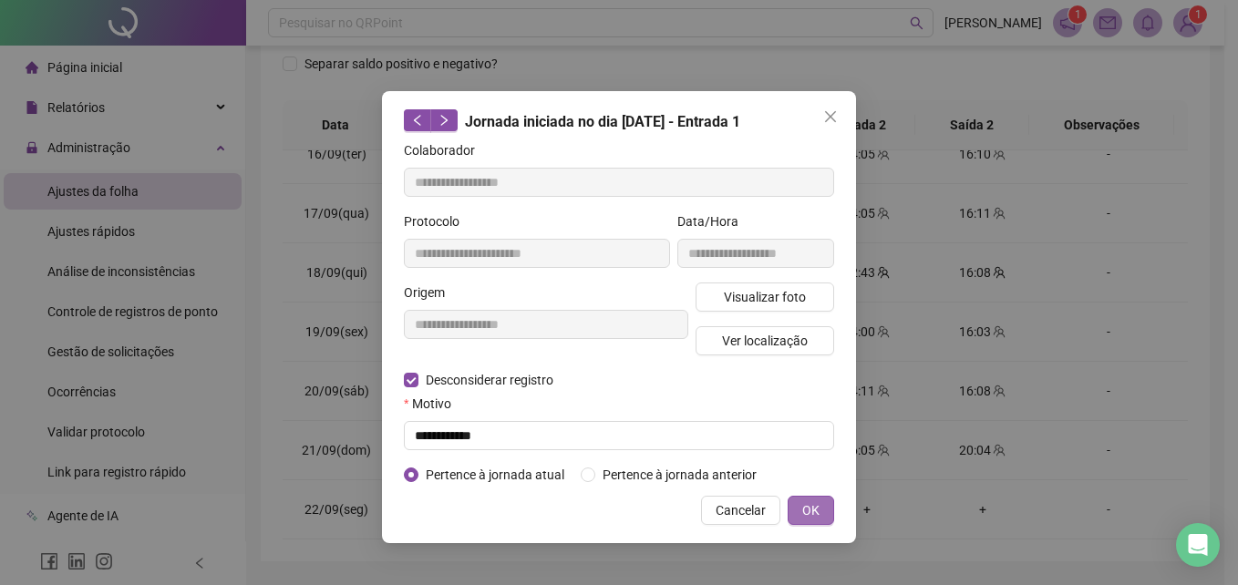
click at [805, 503] on span "OK" at bounding box center [810, 511] width 17 height 20
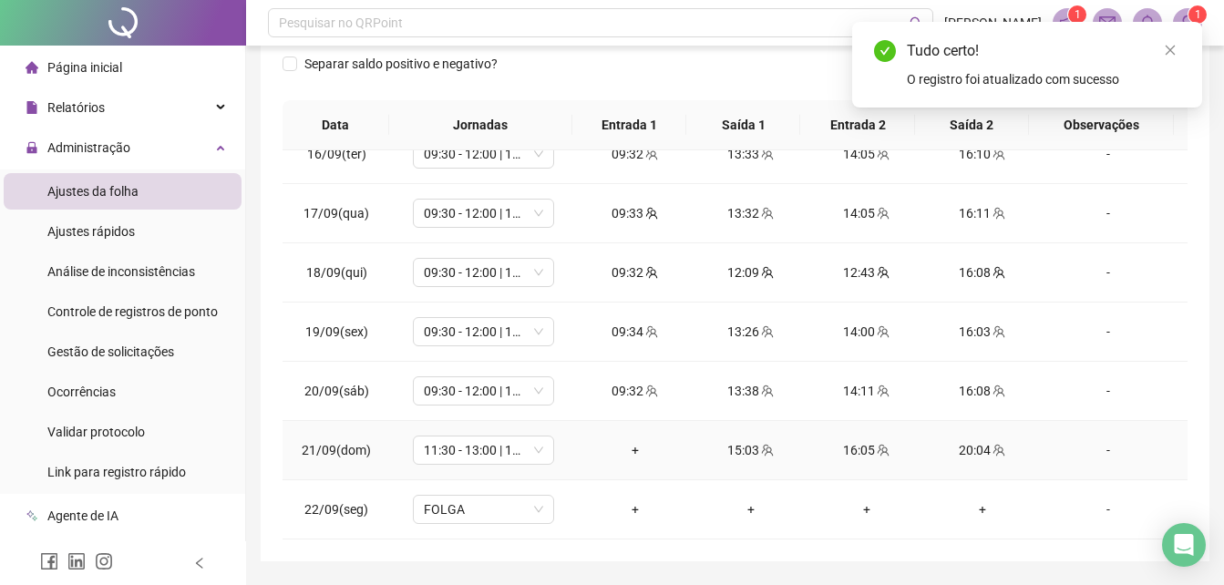
click at [623, 443] on div "+" at bounding box center [635, 450] width 87 height 20
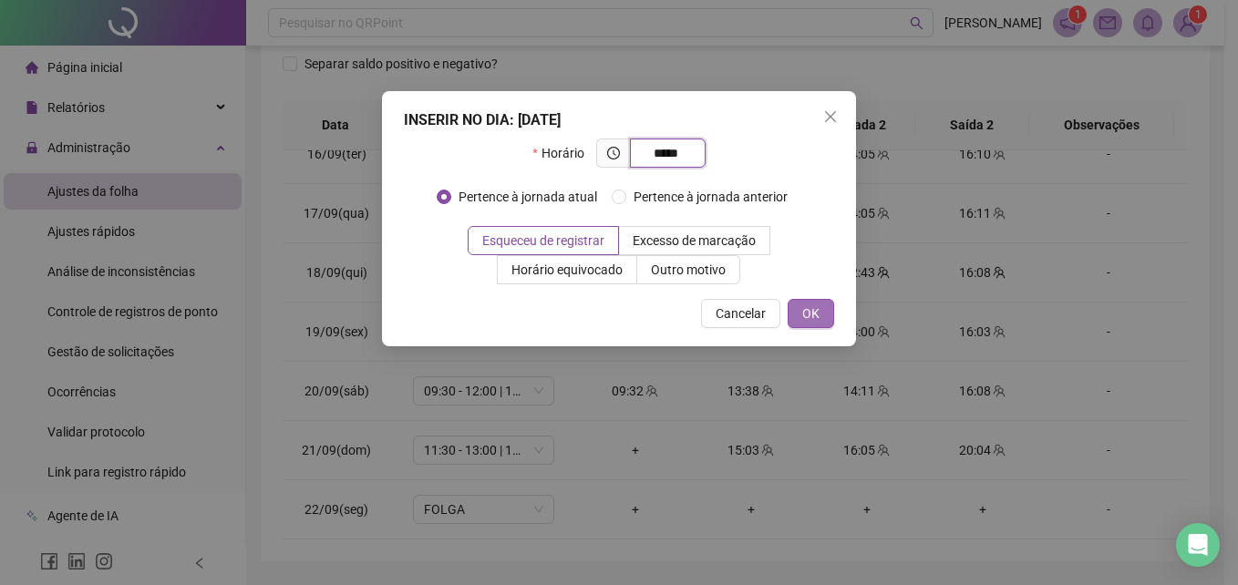
type input "*****"
click at [805, 325] on button "OK" at bounding box center [811, 313] width 46 height 29
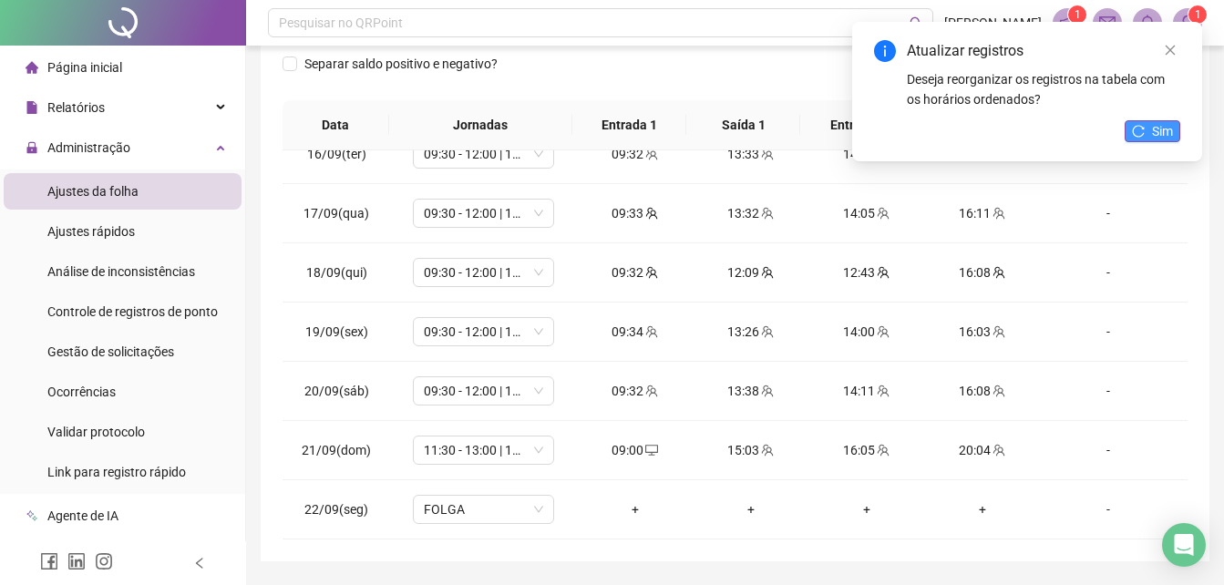
click at [1162, 130] on span "Sim" at bounding box center [1162, 131] width 21 height 20
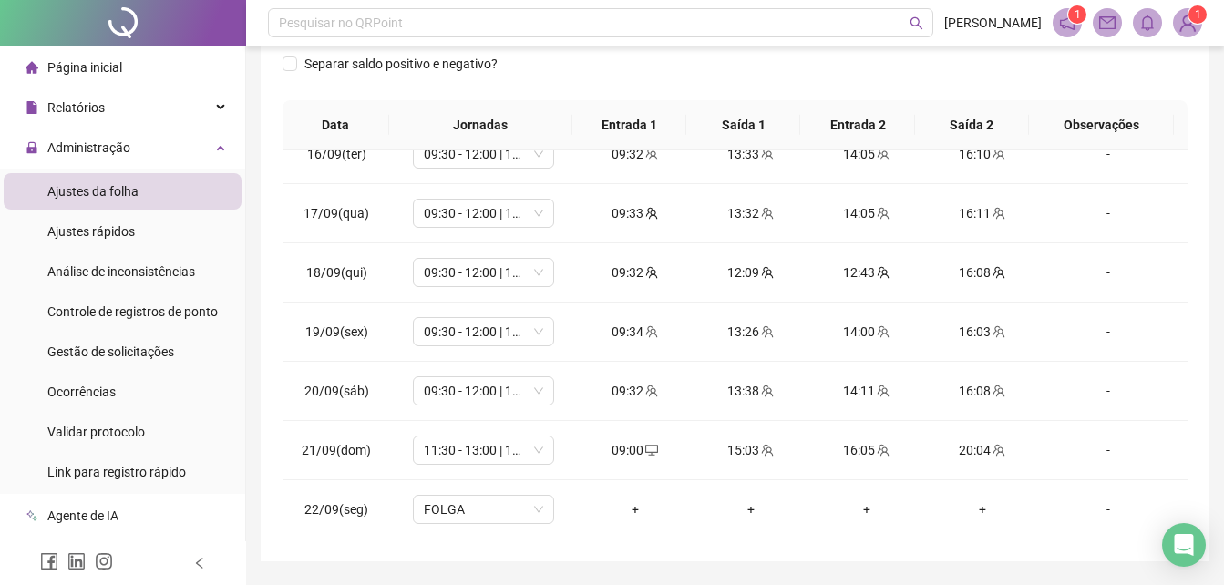
click at [868, 63] on div "Separar saldo positivo e negativo?" at bounding box center [735, 74] width 905 height 51
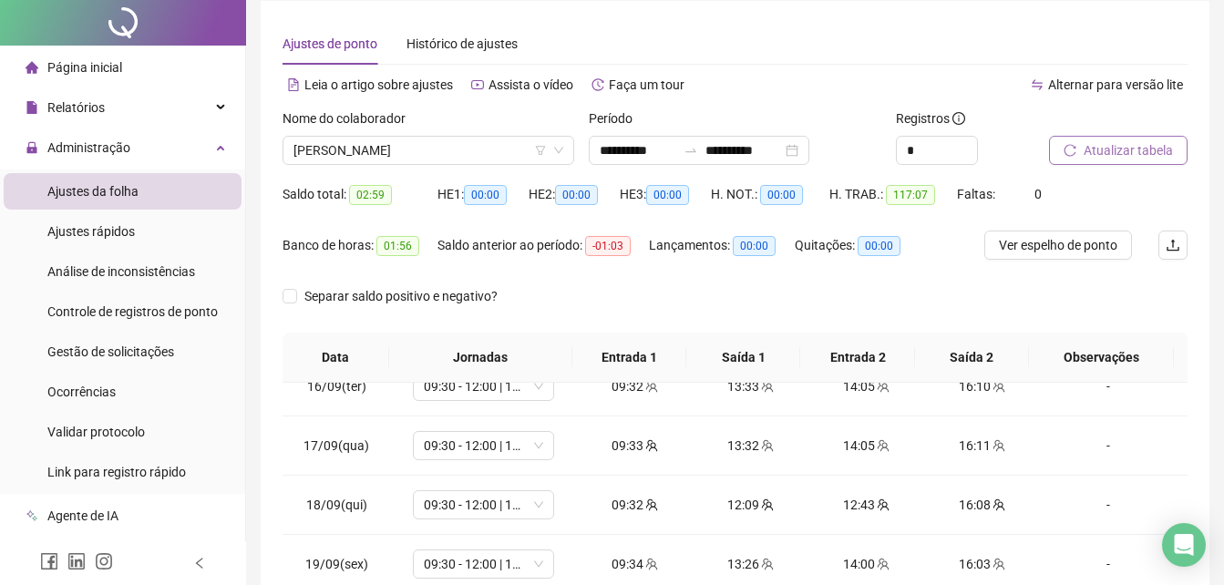
scroll to position [0, 0]
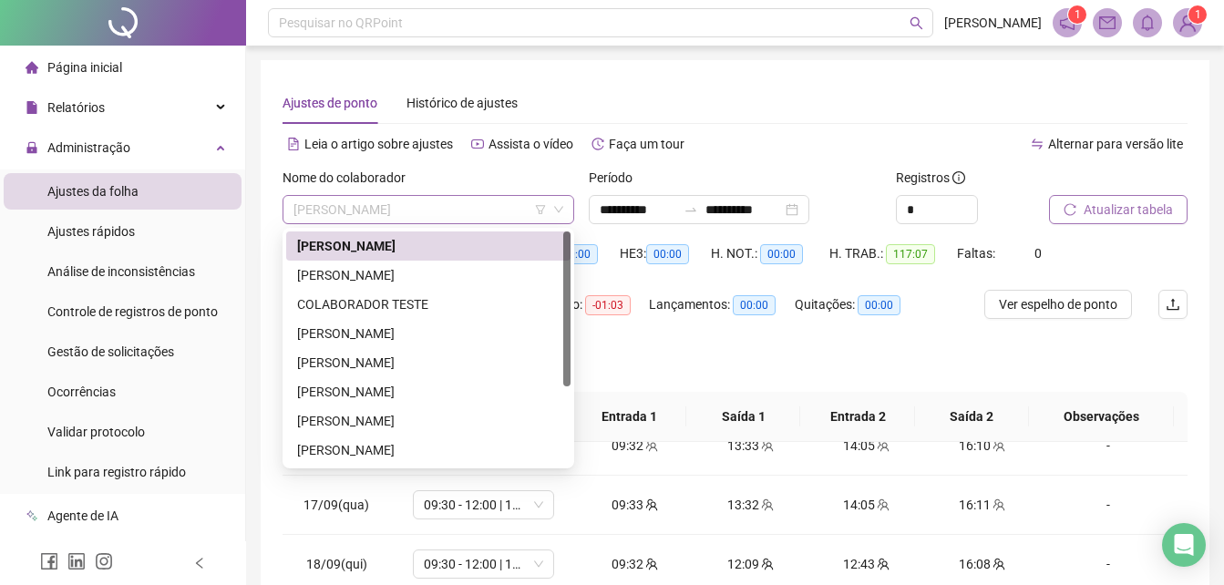
click at [486, 221] on span "[PERSON_NAME]" at bounding box center [429, 209] width 270 height 27
click at [440, 387] on div "[PERSON_NAME]" at bounding box center [428, 392] width 263 height 20
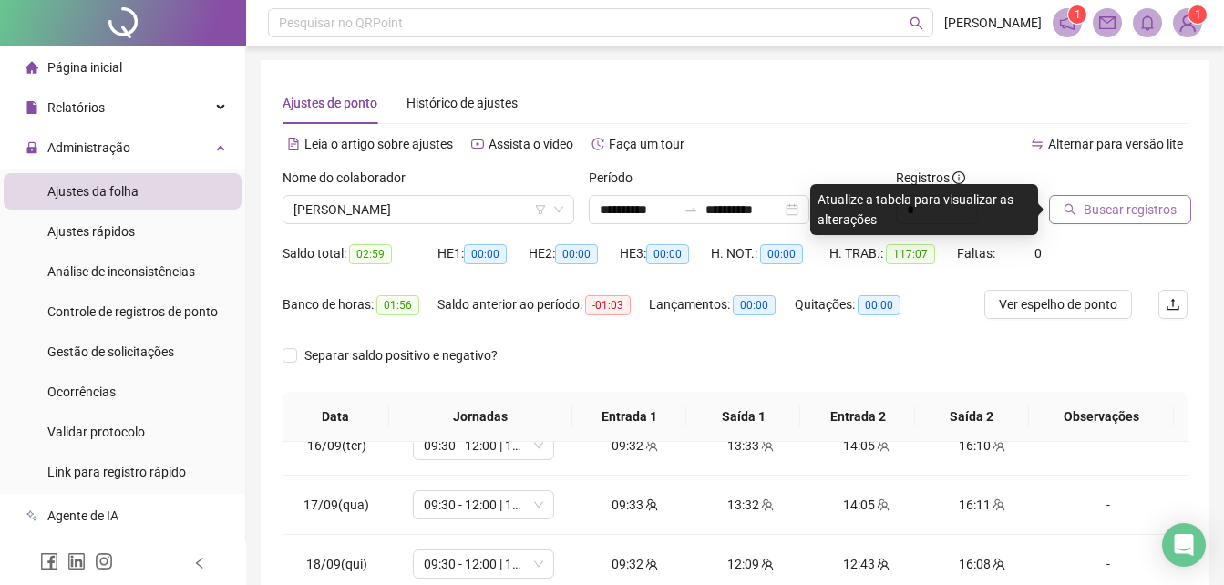
click at [1089, 206] on span "Buscar registros" at bounding box center [1130, 210] width 93 height 20
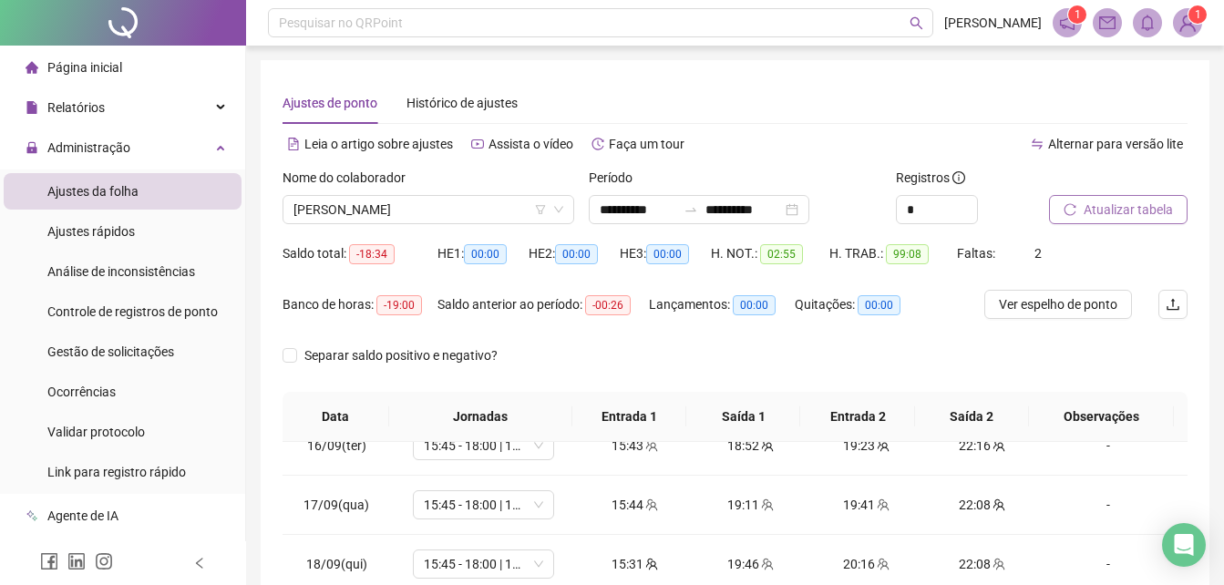
click at [1168, 356] on div "Separar saldo positivo e negativo?" at bounding box center [735, 366] width 905 height 51
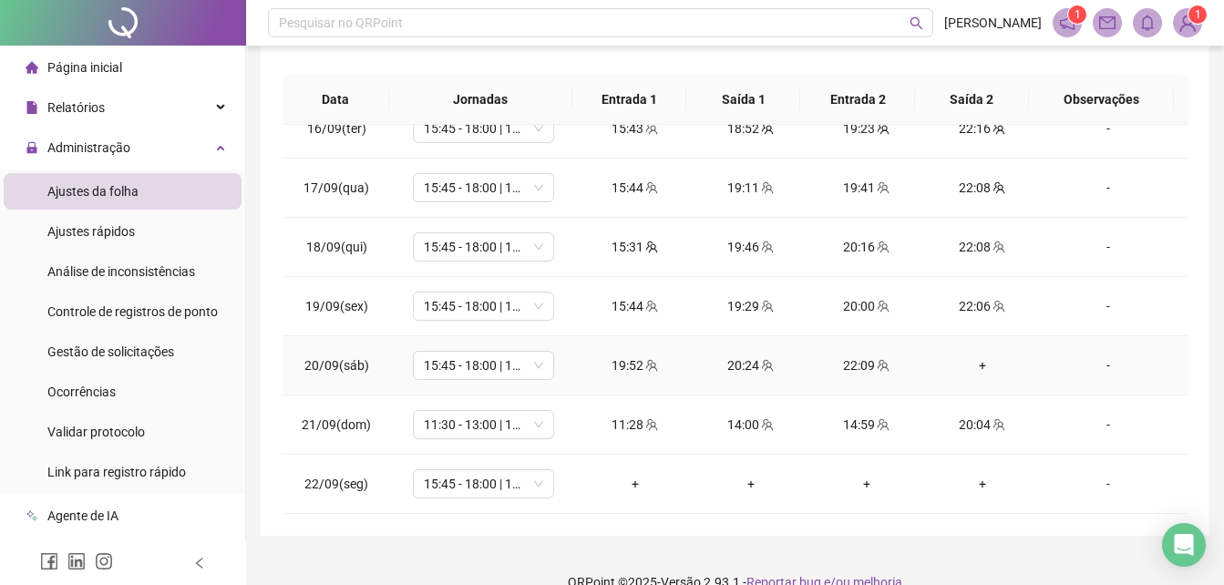
scroll to position [346, 0]
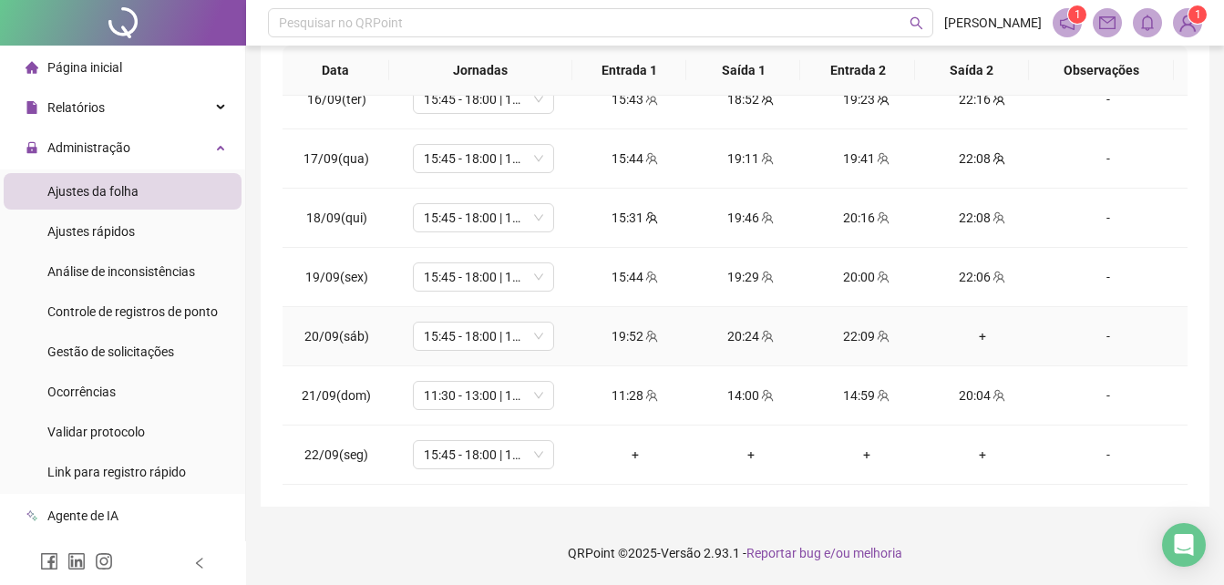
click at [984, 339] on div "+" at bounding box center [982, 336] width 87 height 20
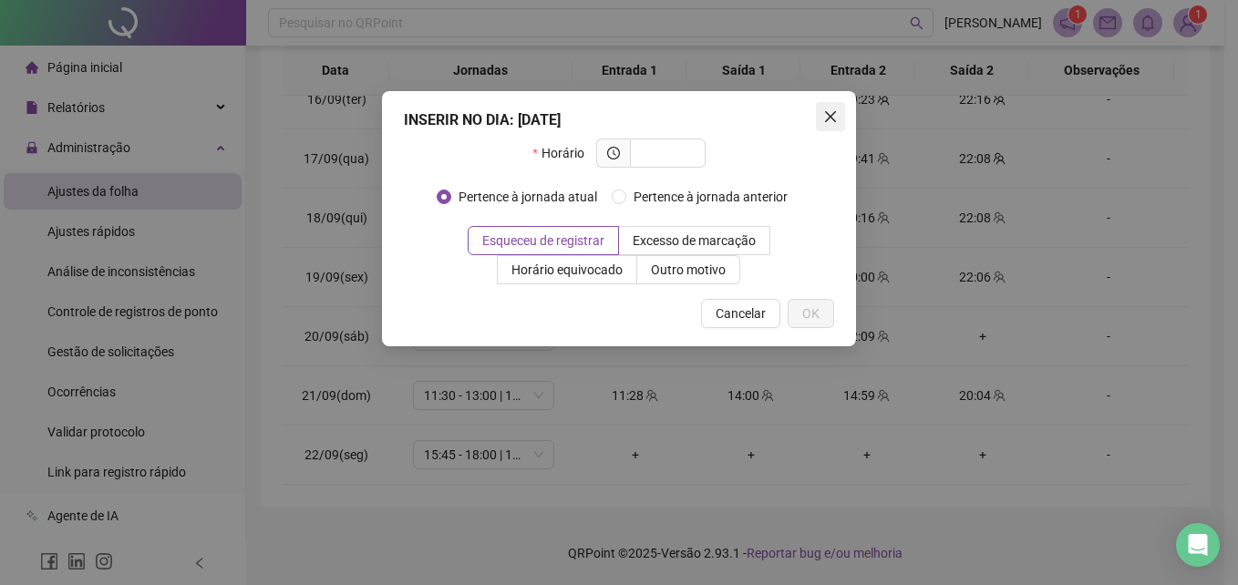
click at [839, 112] on span "Close" at bounding box center [830, 116] width 29 height 15
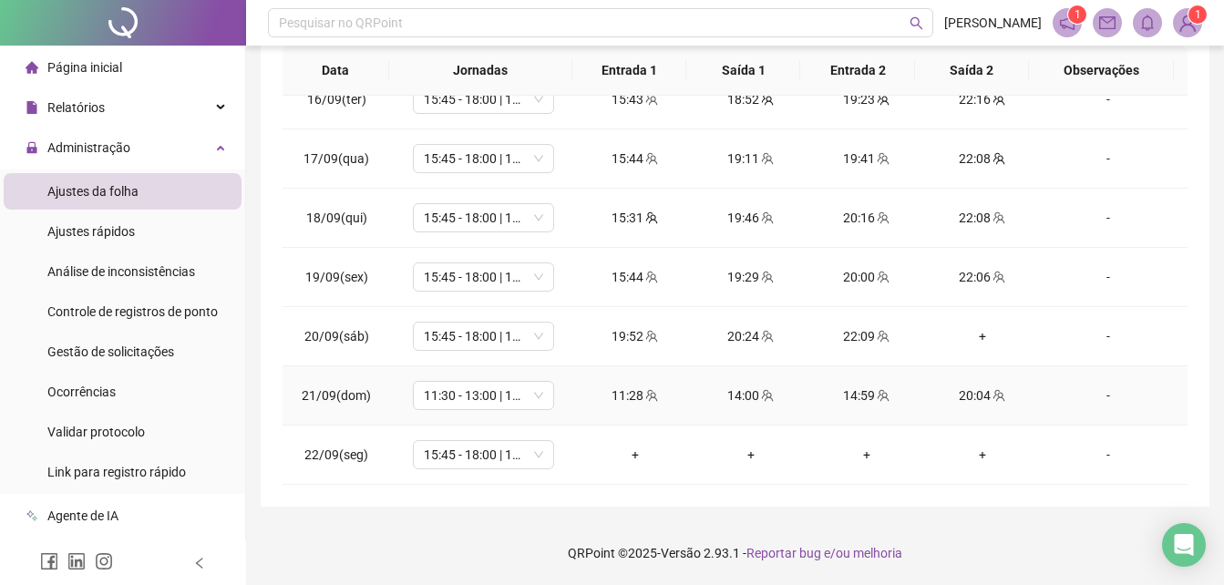
click at [616, 399] on div "11:28" at bounding box center [635, 396] width 87 height 20
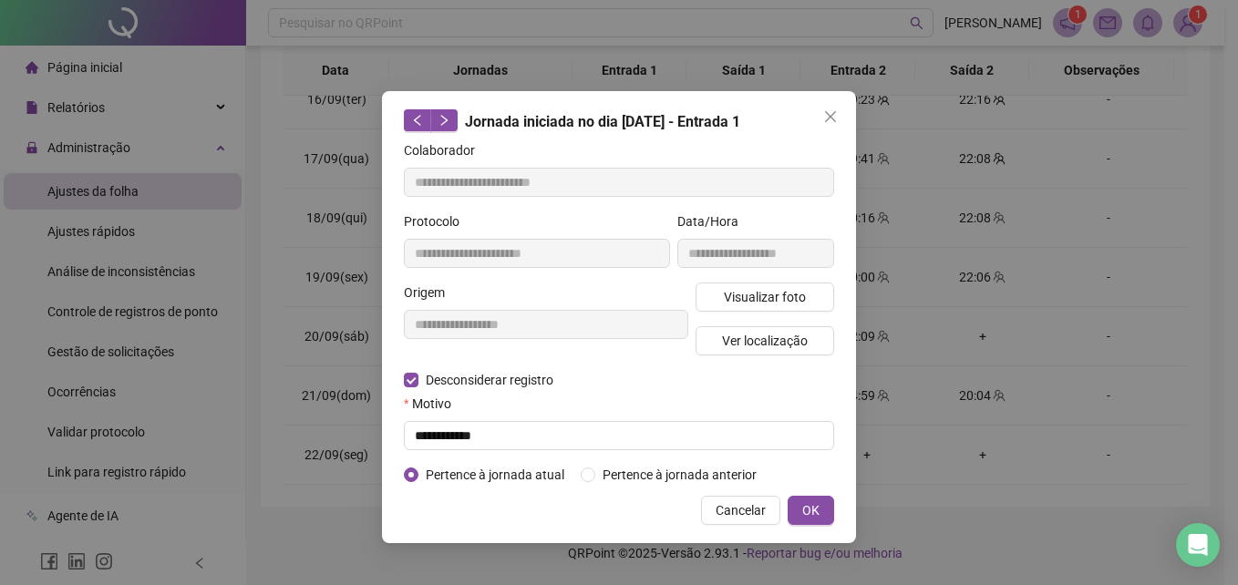
type input "**********"
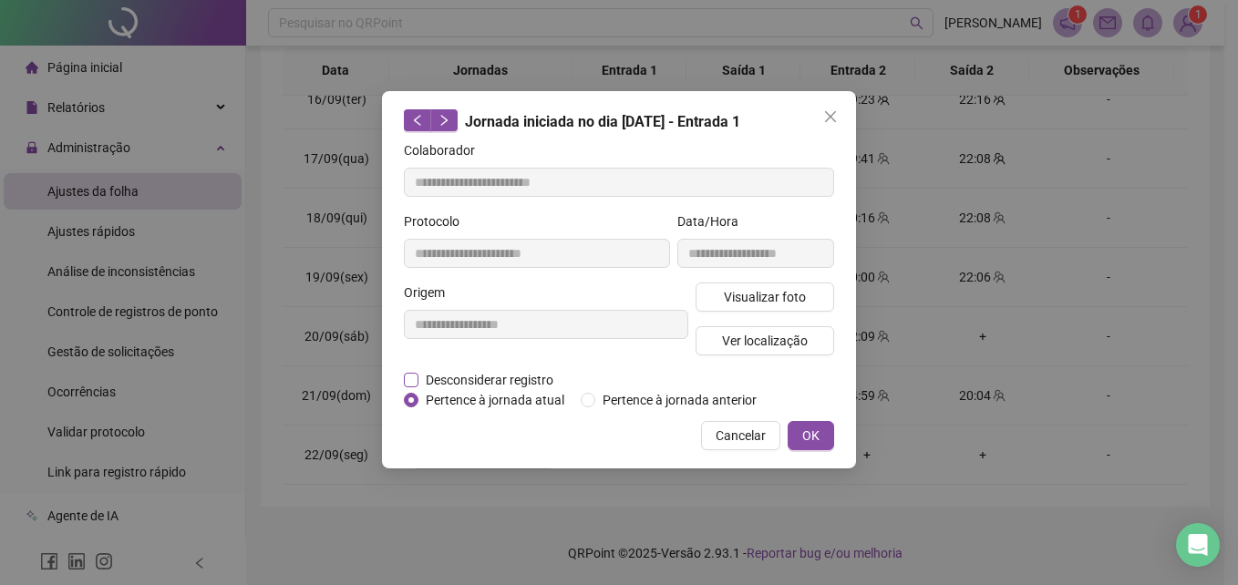
click at [492, 376] on span "Desconsiderar registro" at bounding box center [489, 380] width 142 height 20
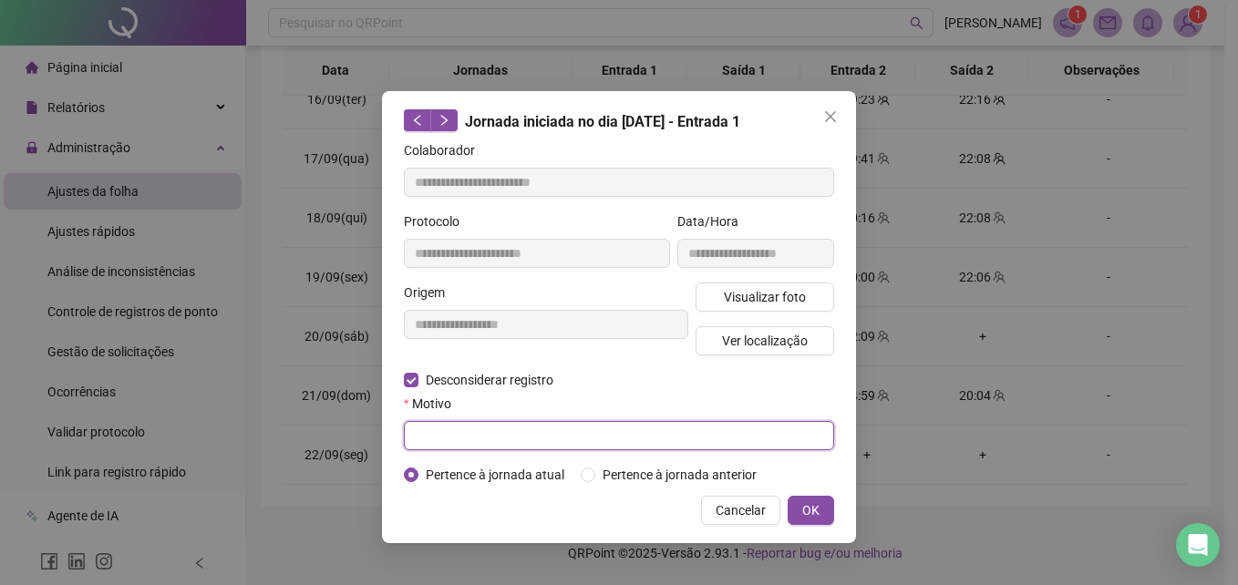
click at [711, 443] on input "text" at bounding box center [619, 435] width 430 height 29
type input "**********"
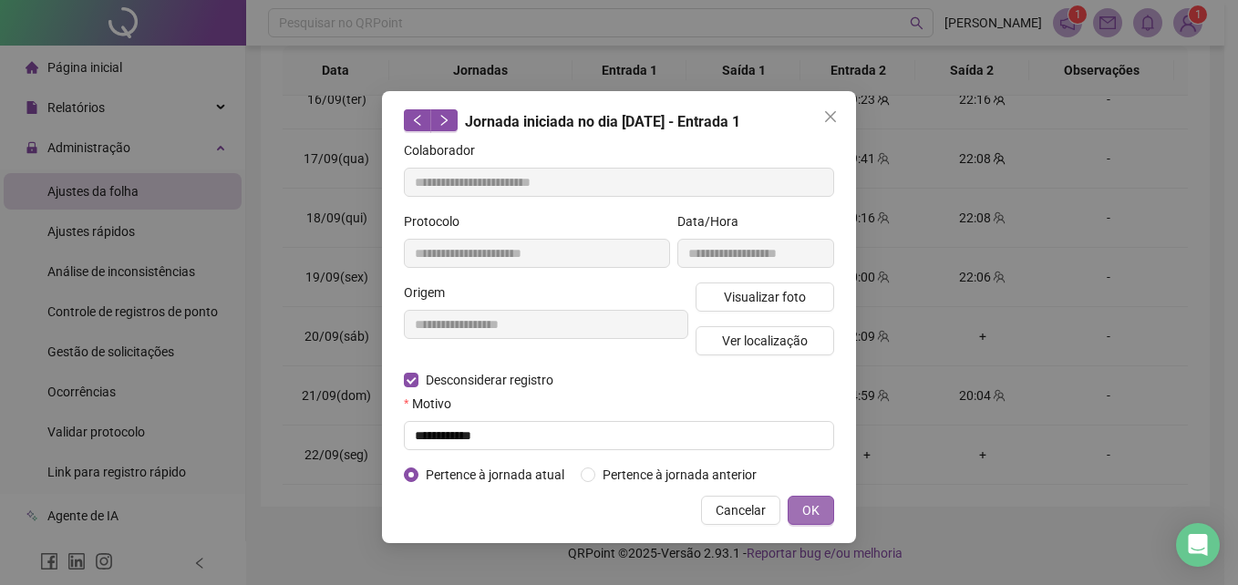
click at [797, 511] on button "OK" at bounding box center [811, 510] width 46 height 29
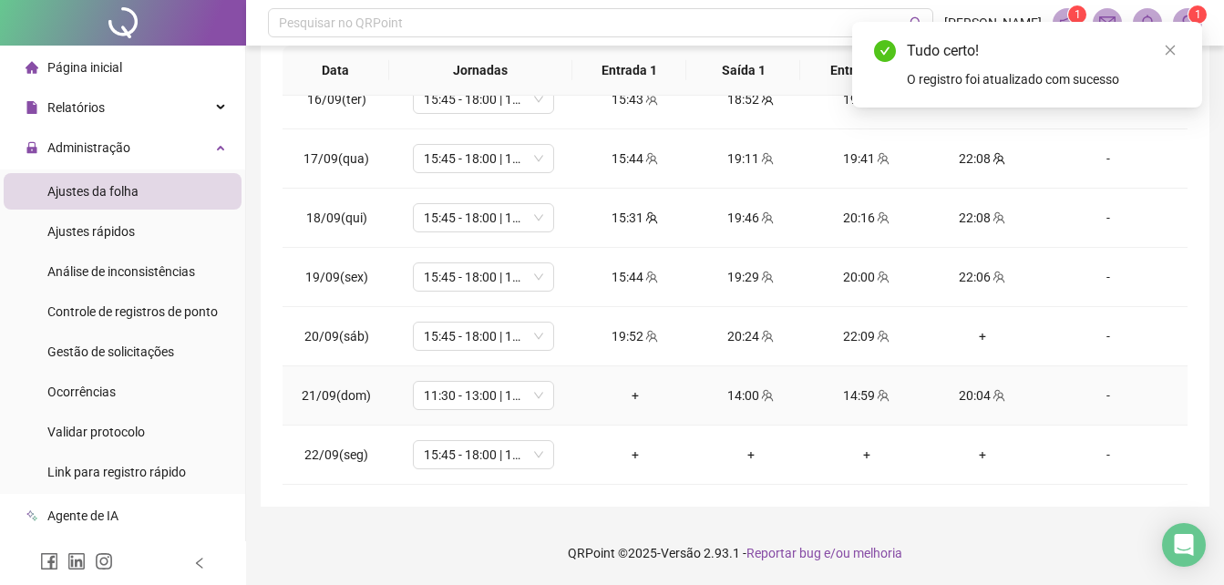
click at [626, 390] on div "+" at bounding box center [635, 396] width 87 height 20
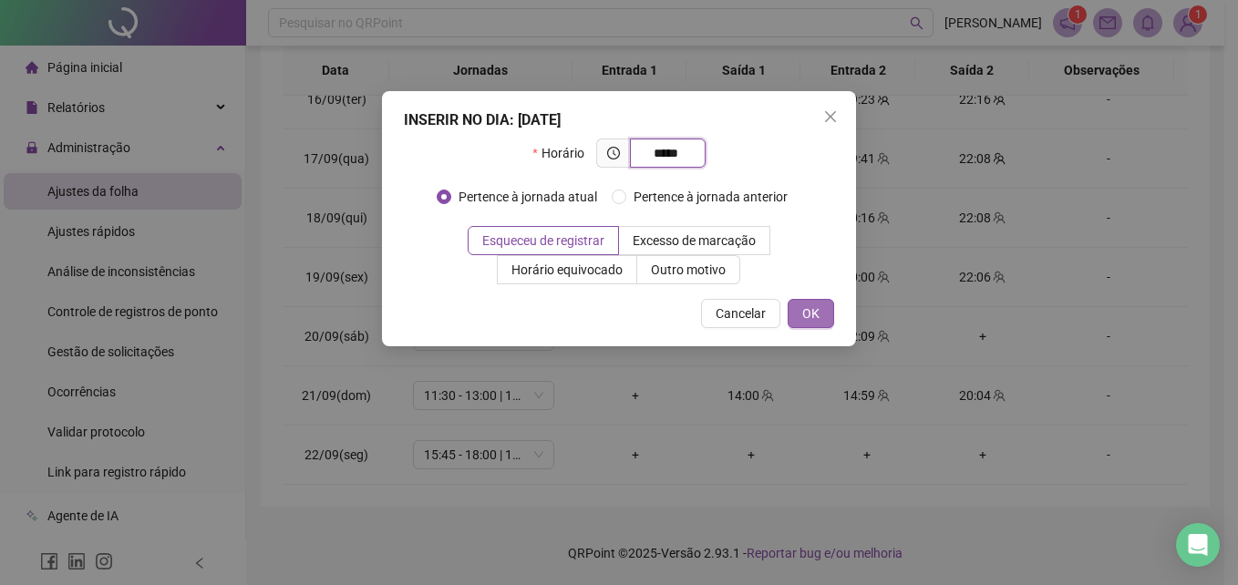
type input "*****"
click at [799, 316] on button "OK" at bounding box center [811, 313] width 46 height 29
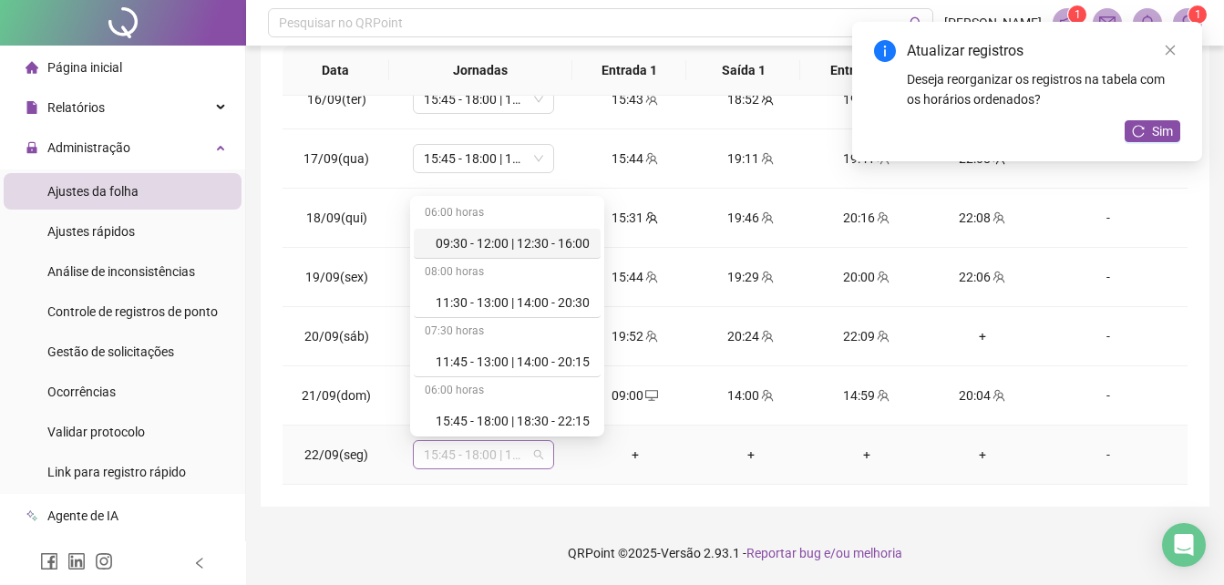
click at [504, 449] on span "15:45 - 18:00 | 18:30 - 22:15" at bounding box center [483, 454] width 119 height 27
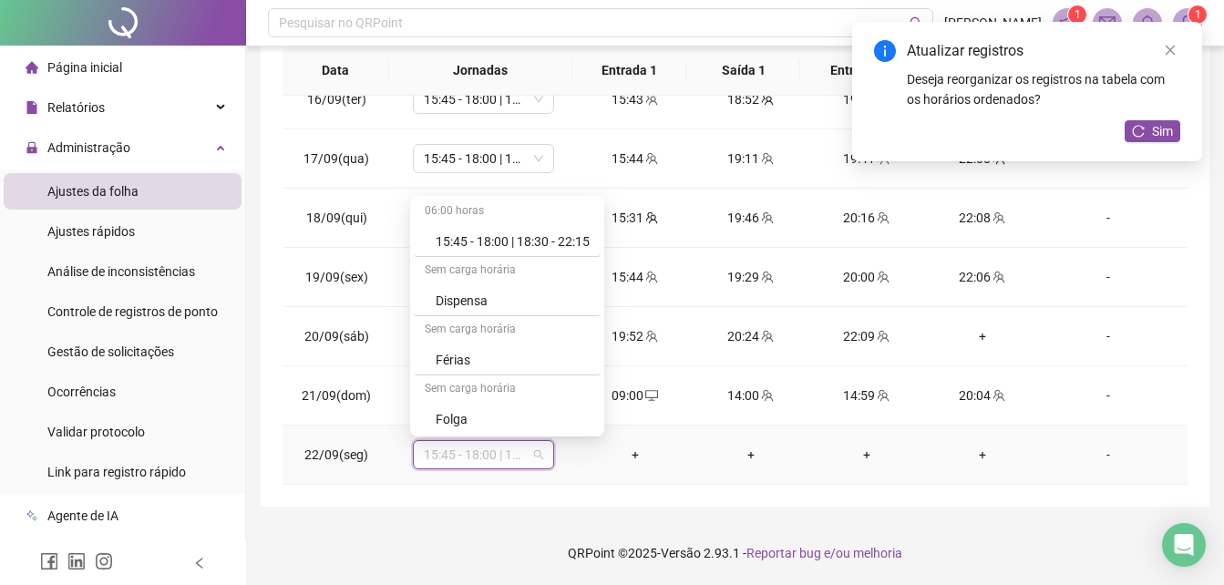
scroll to position [204, 0]
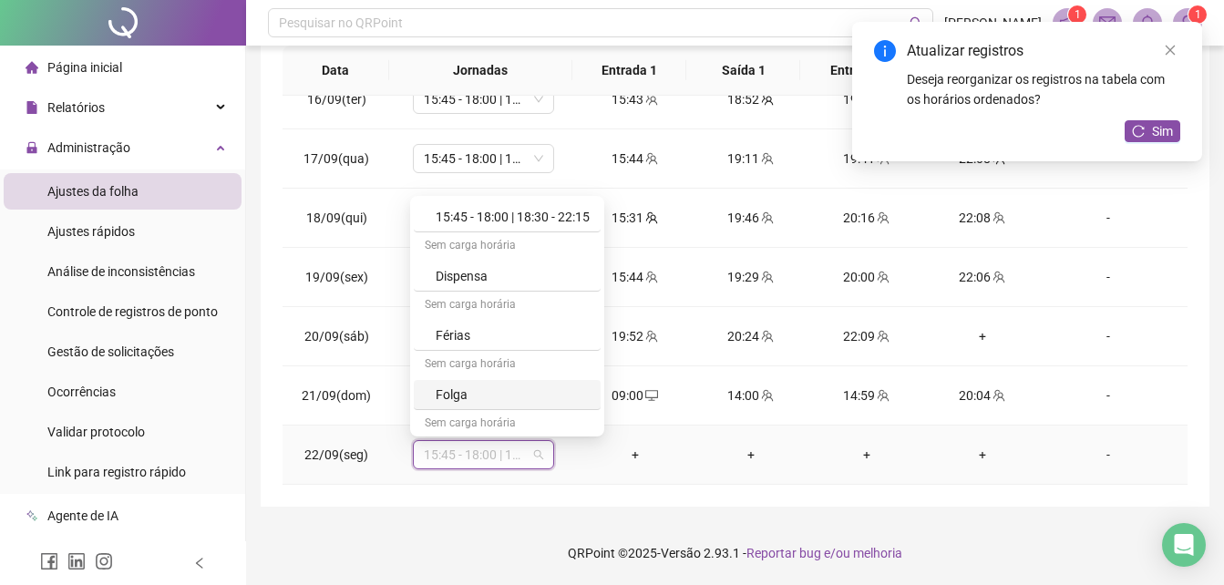
click at [554, 397] on div "Folga" at bounding box center [513, 395] width 154 height 20
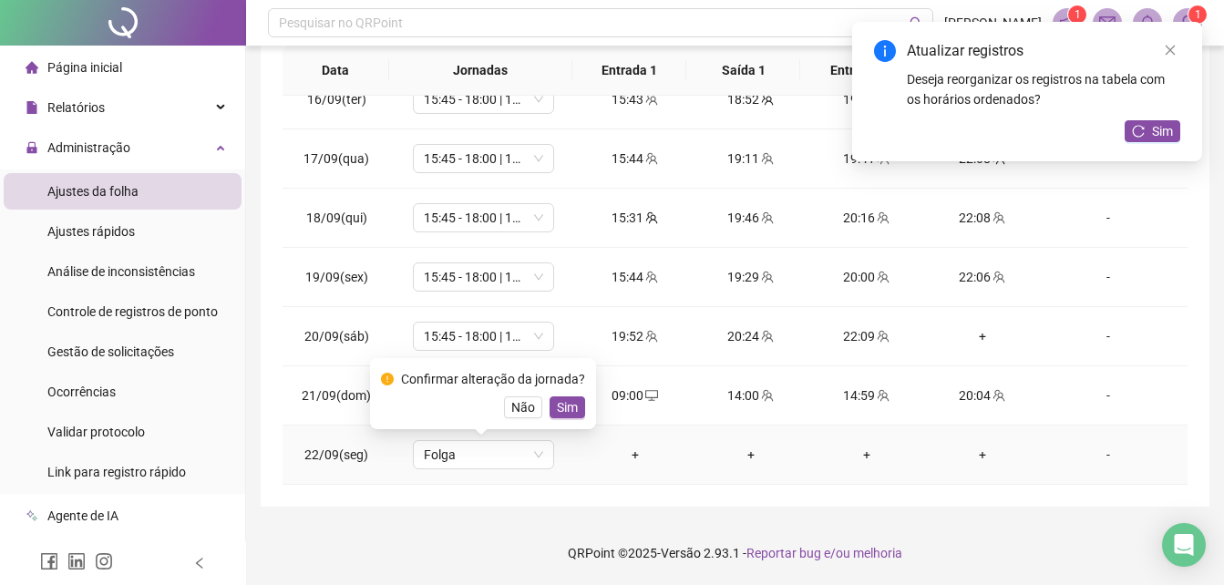
click at [557, 397] on span "Sim" at bounding box center [567, 407] width 21 height 20
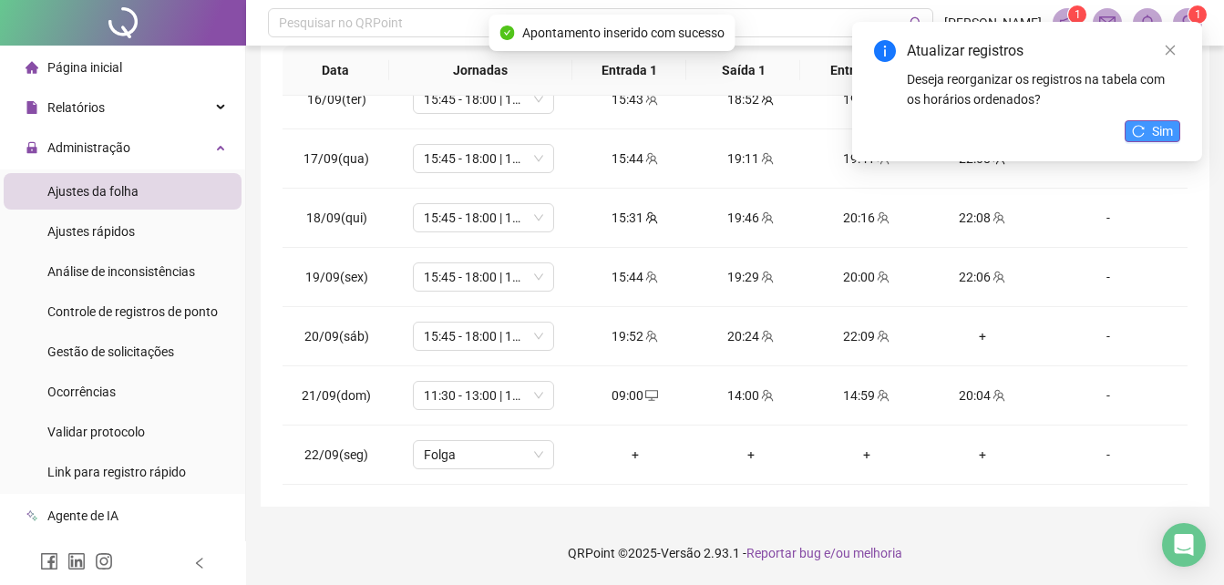
click at [1130, 128] on button "Sim" at bounding box center [1153, 131] width 56 height 22
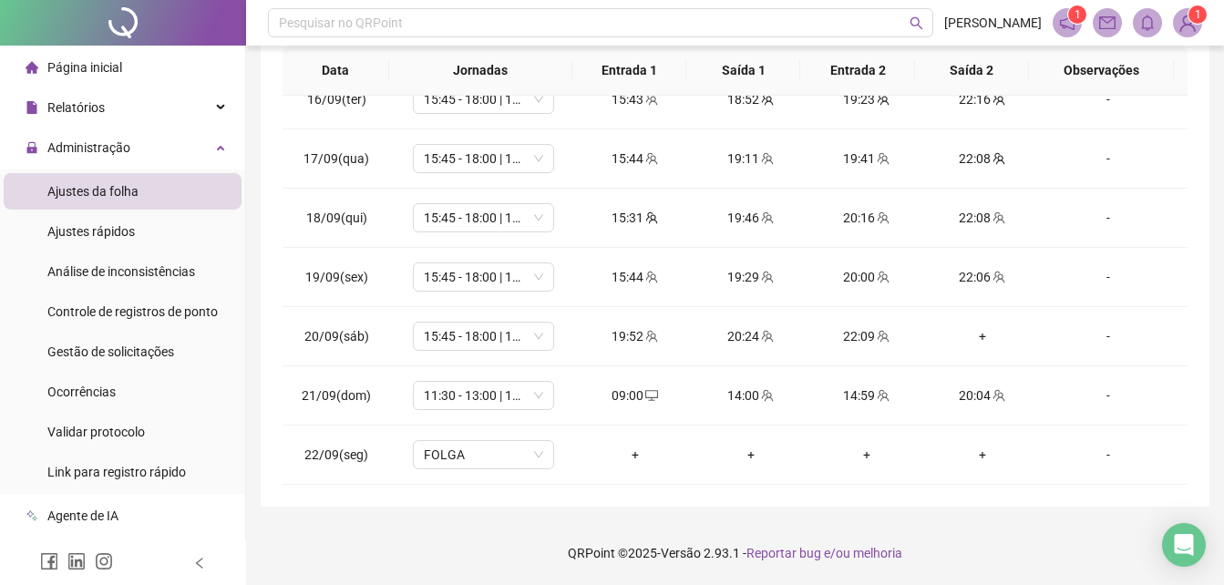
scroll to position [574, 0]
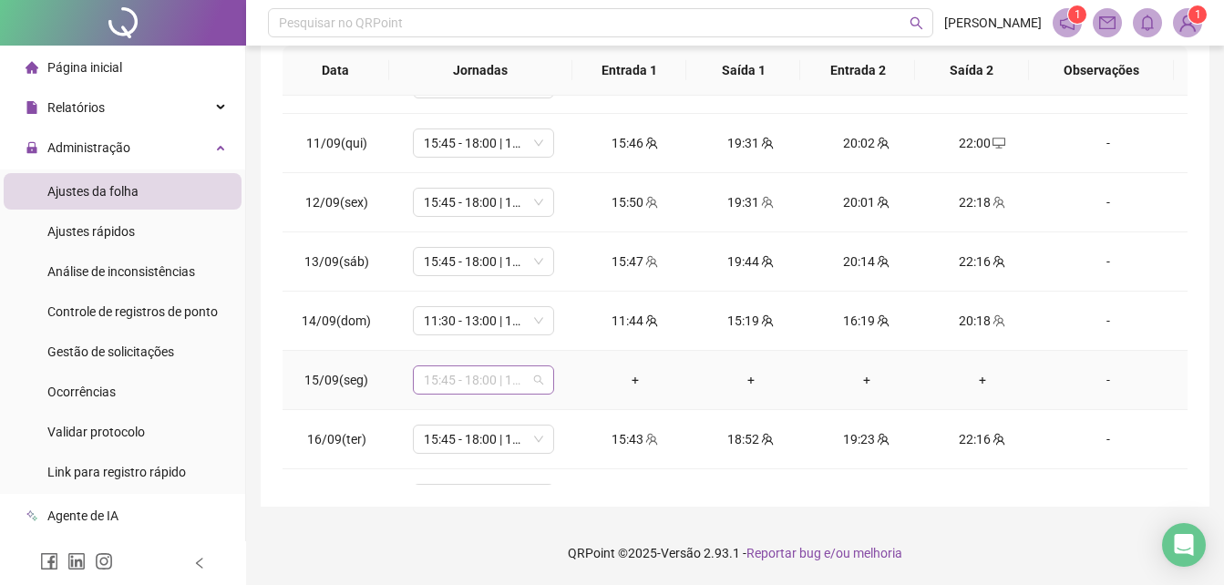
click at [542, 392] on div "15:45 - 18:00 | 18:30 - 22:15" at bounding box center [483, 380] width 141 height 29
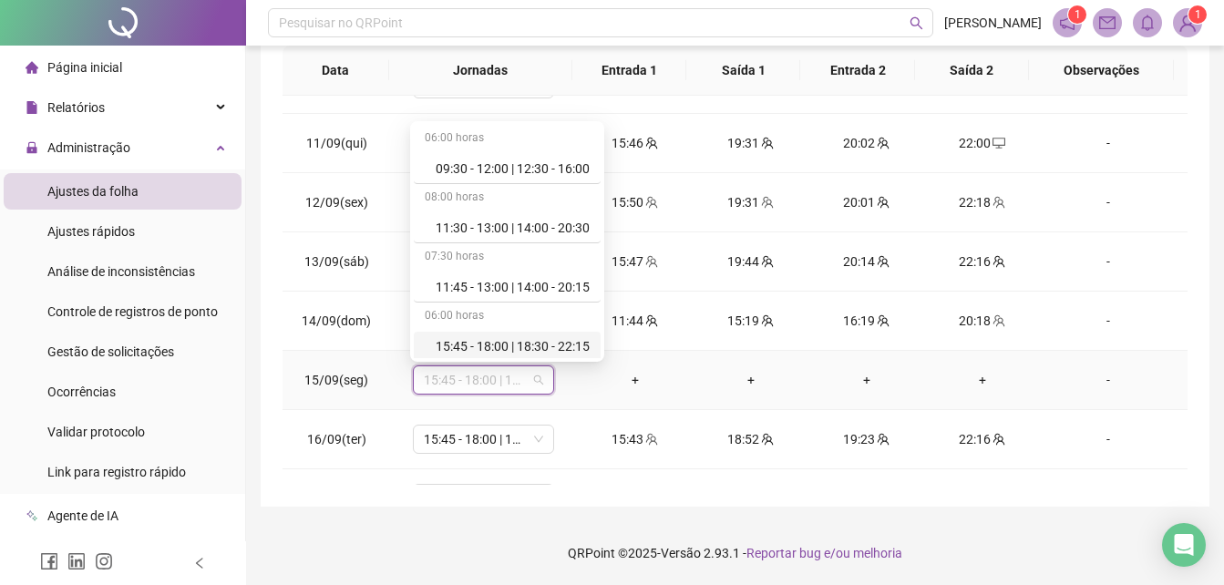
click at [601, 312] on div "06:00 horas 09:30 - 12:00 | 12:30 - 16:00 08:00 horas 11:30 - 13:00 | 14:00 - 2…" at bounding box center [507, 241] width 187 height 233
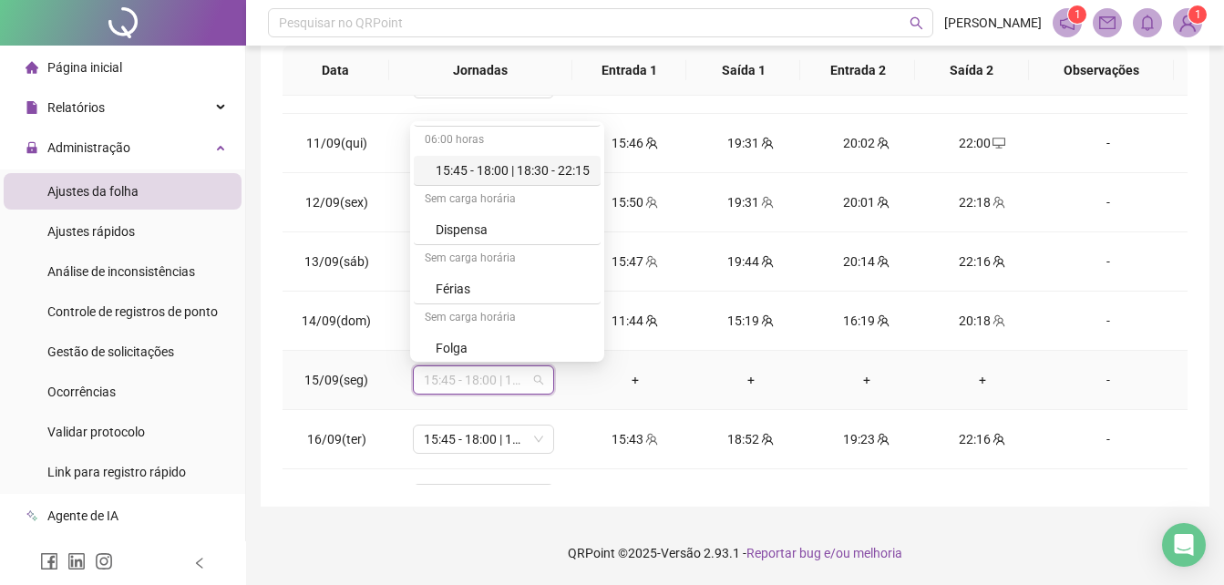
scroll to position [204, 0]
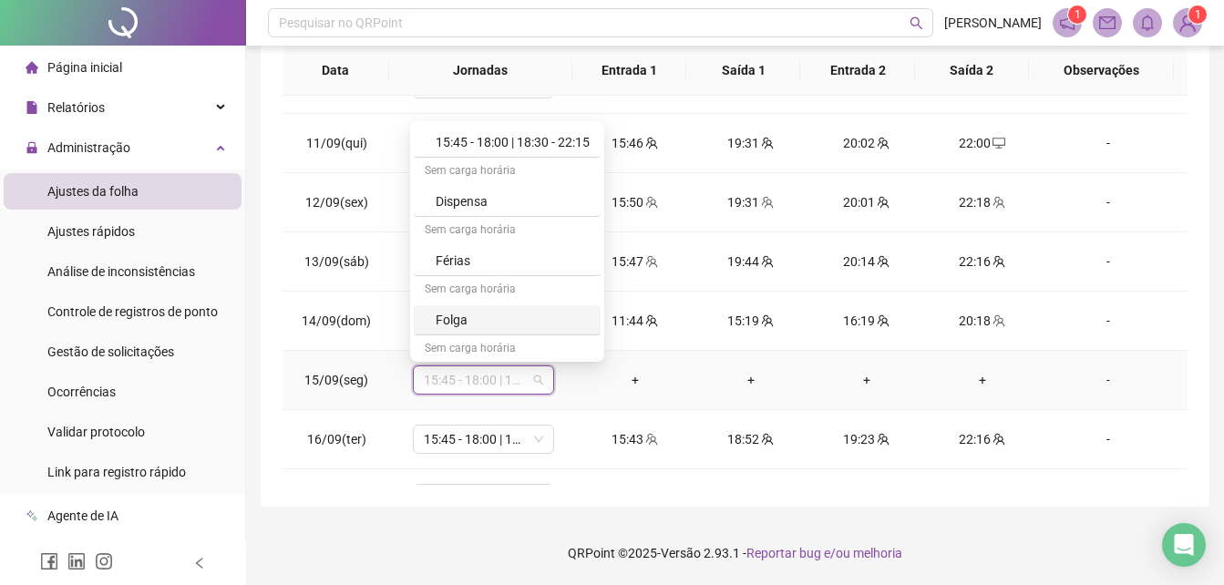
click at [543, 325] on div "Folga" at bounding box center [513, 320] width 154 height 20
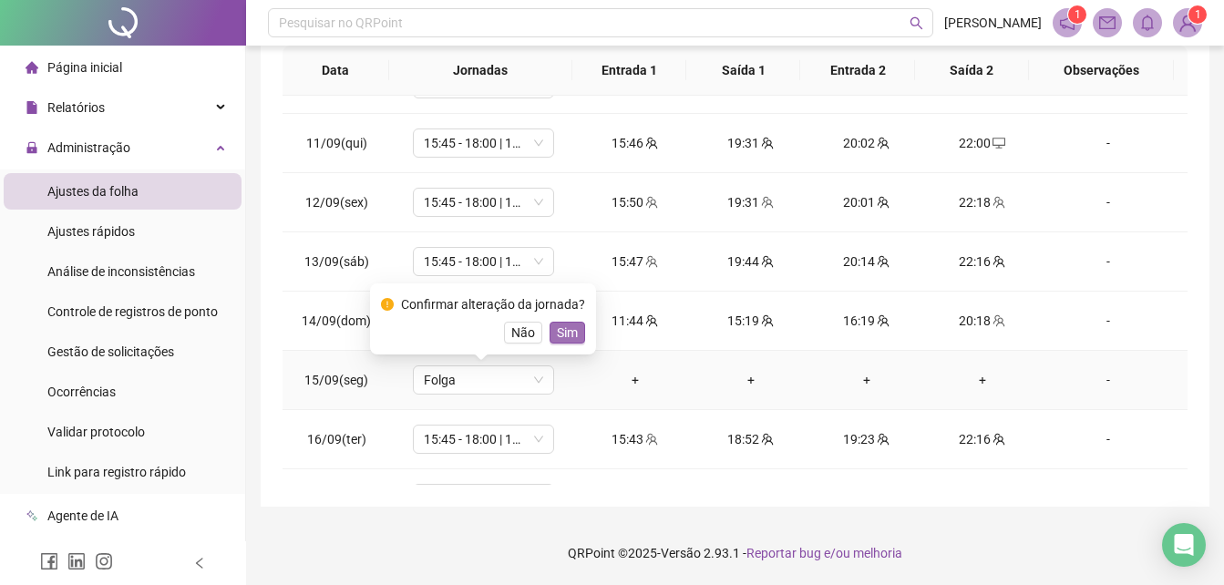
click at [557, 329] on span "Sim" at bounding box center [567, 333] width 21 height 20
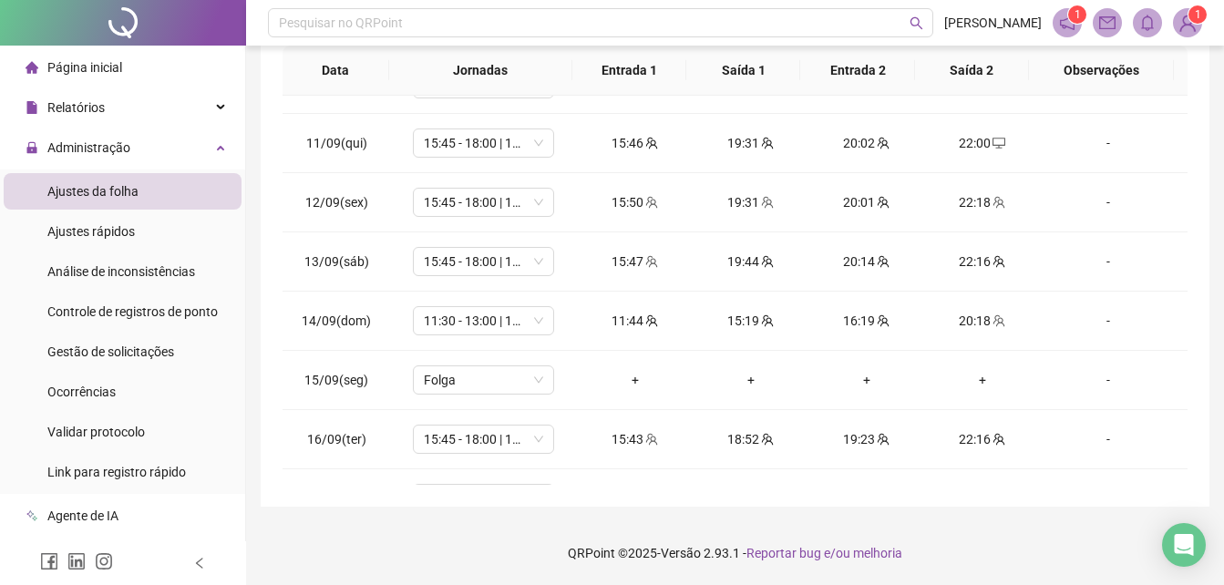
scroll to position [914, 0]
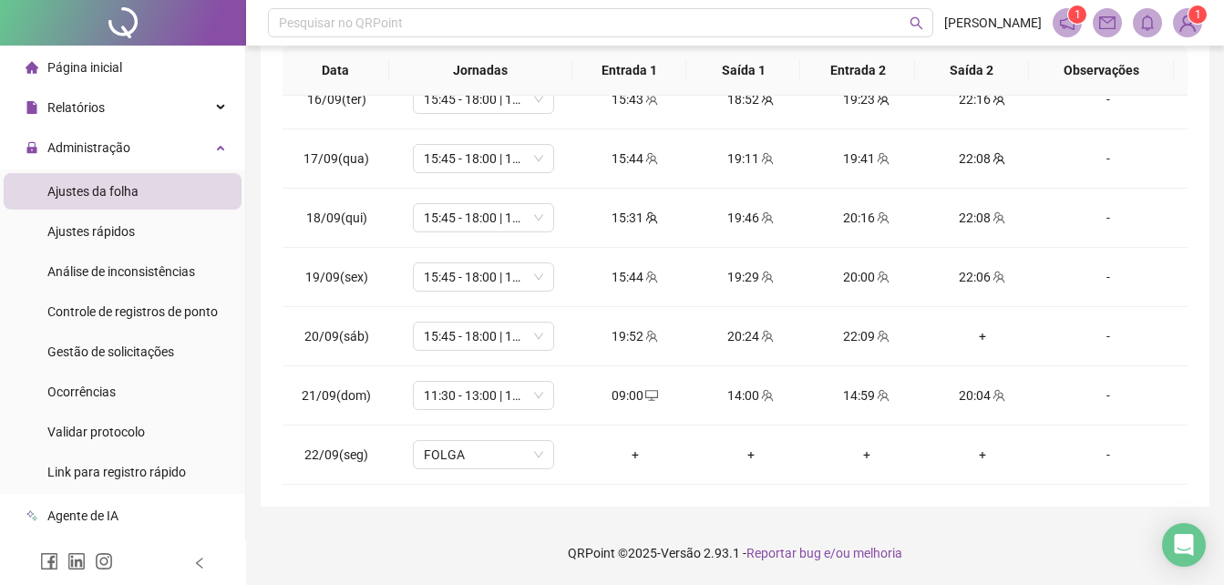
click at [1217, 168] on div "**********" at bounding box center [735, 120] width 978 height 932
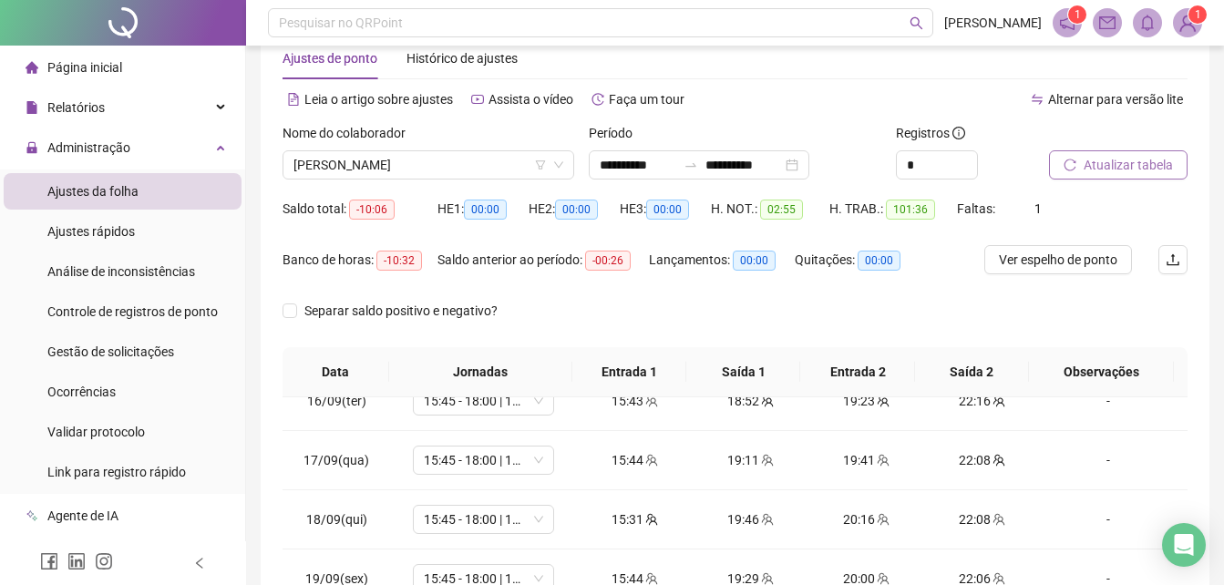
scroll to position [18, 0]
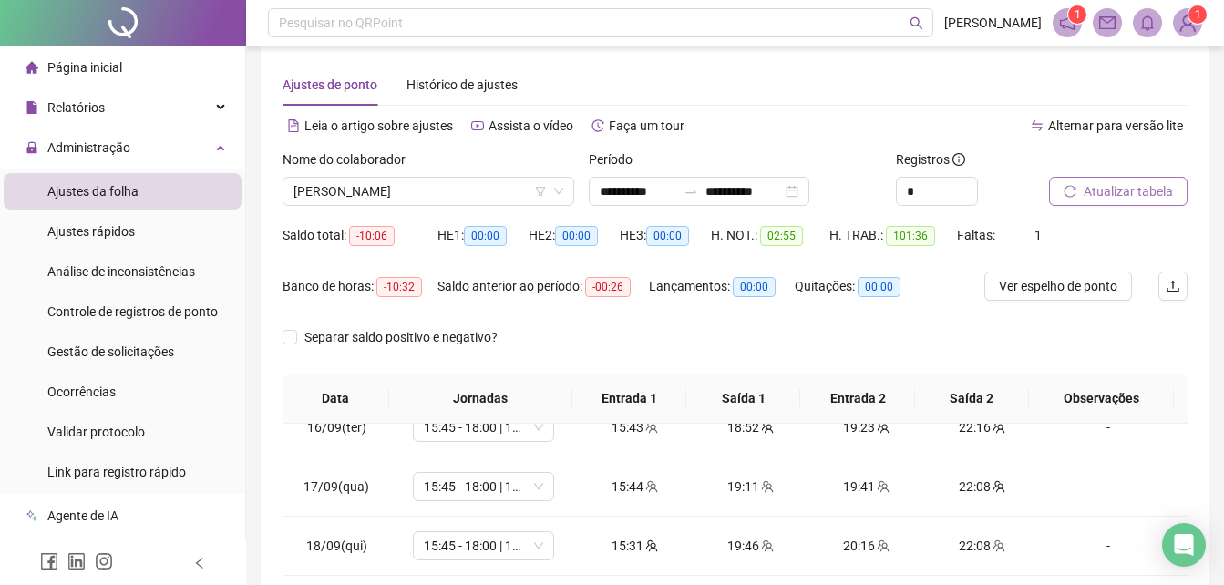
click at [1134, 187] on span "Atualizar tabela" at bounding box center [1128, 191] width 89 height 20
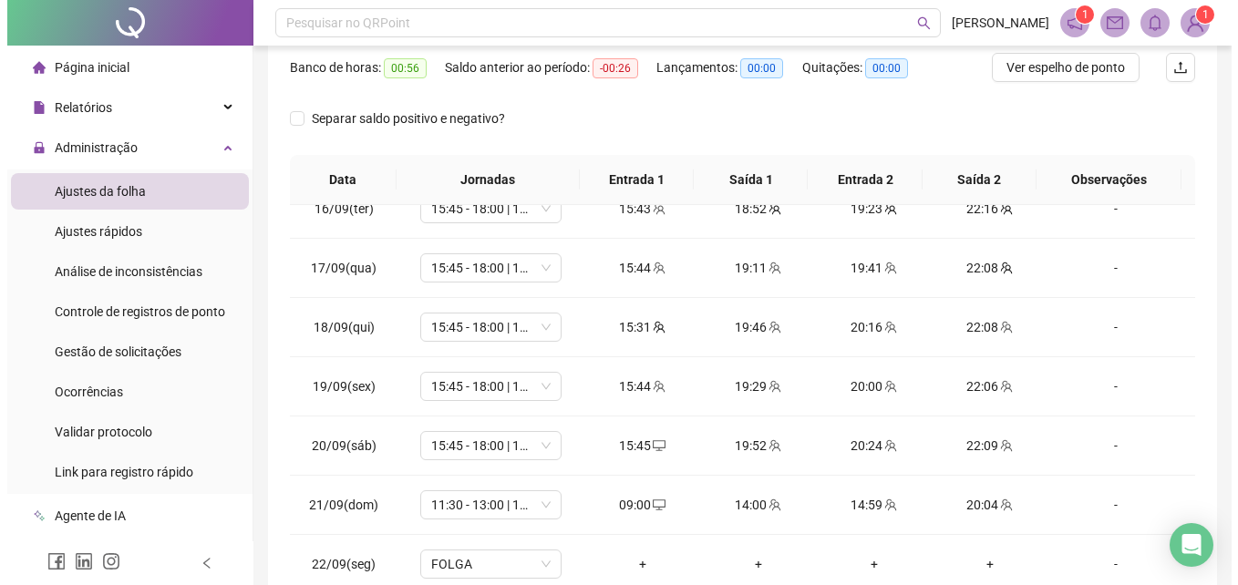
scroll to position [0, 0]
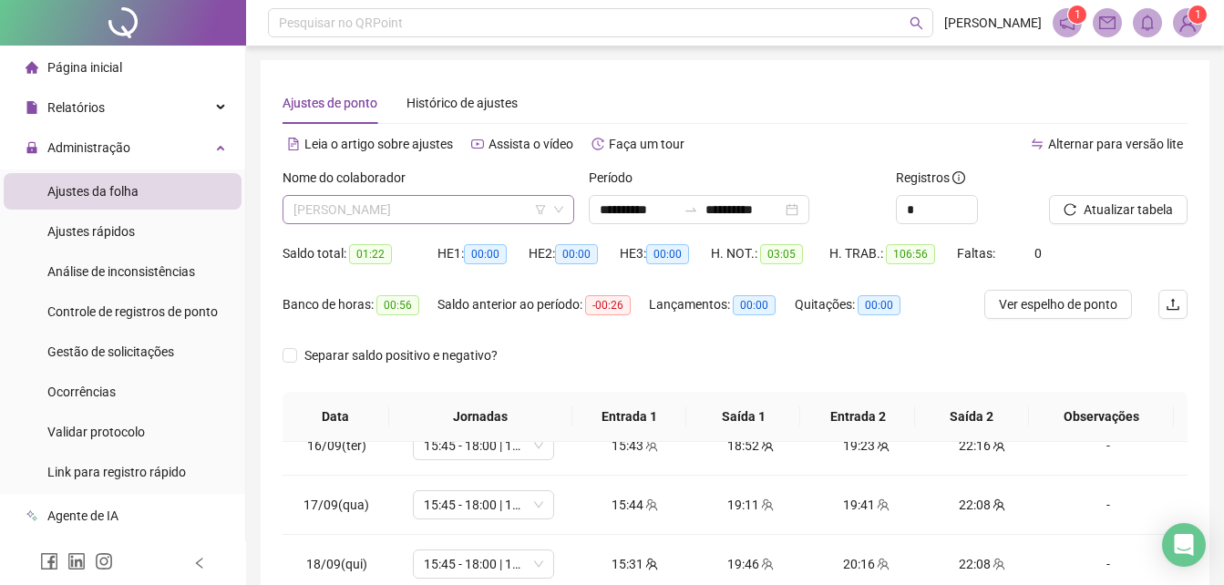
click at [509, 200] on span "[PERSON_NAME]" at bounding box center [429, 209] width 270 height 27
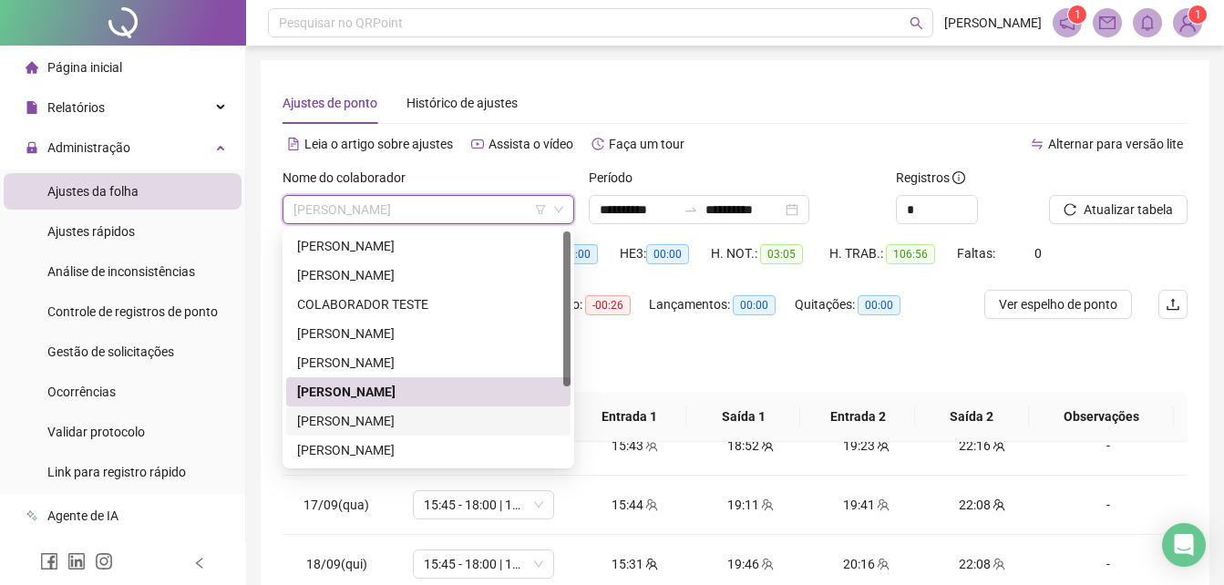
click at [418, 415] on div "[PERSON_NAME]" at bounding box center [428, 421] width 263 height 20
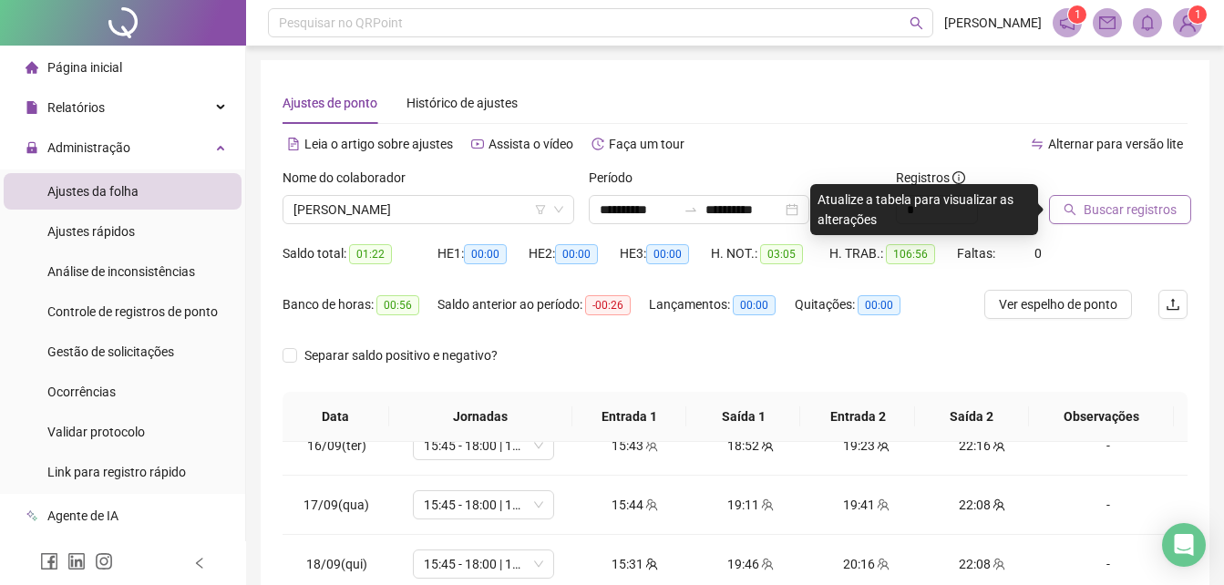
click at [1102, 207] on span "Buscar registros" at bounding box center [1130, 210] width 93 height 20
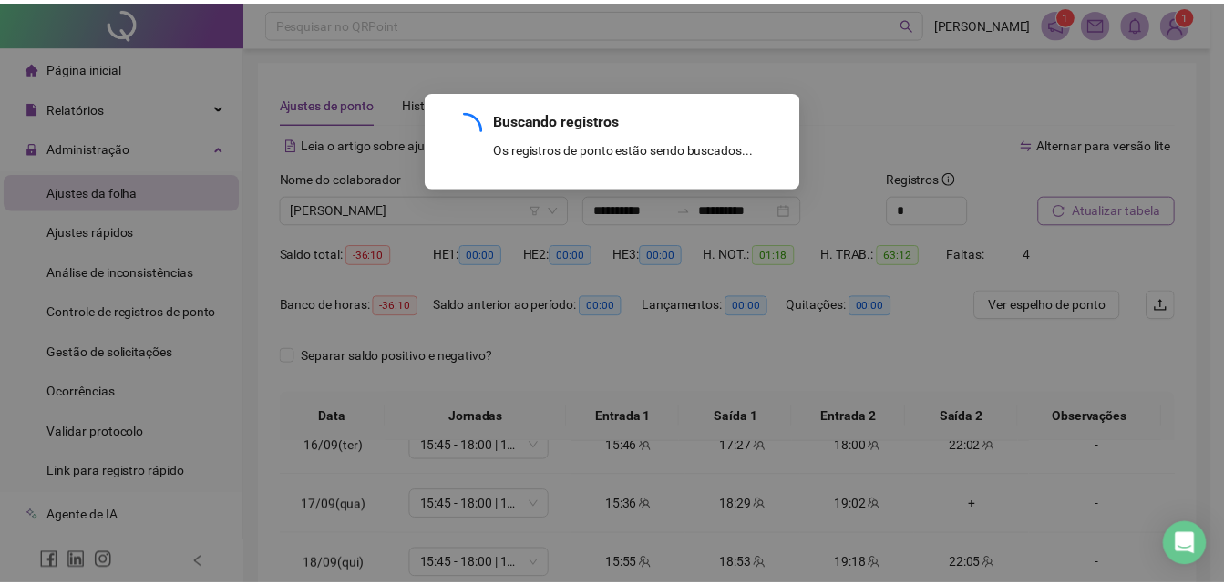
scroll to position [677, 0]
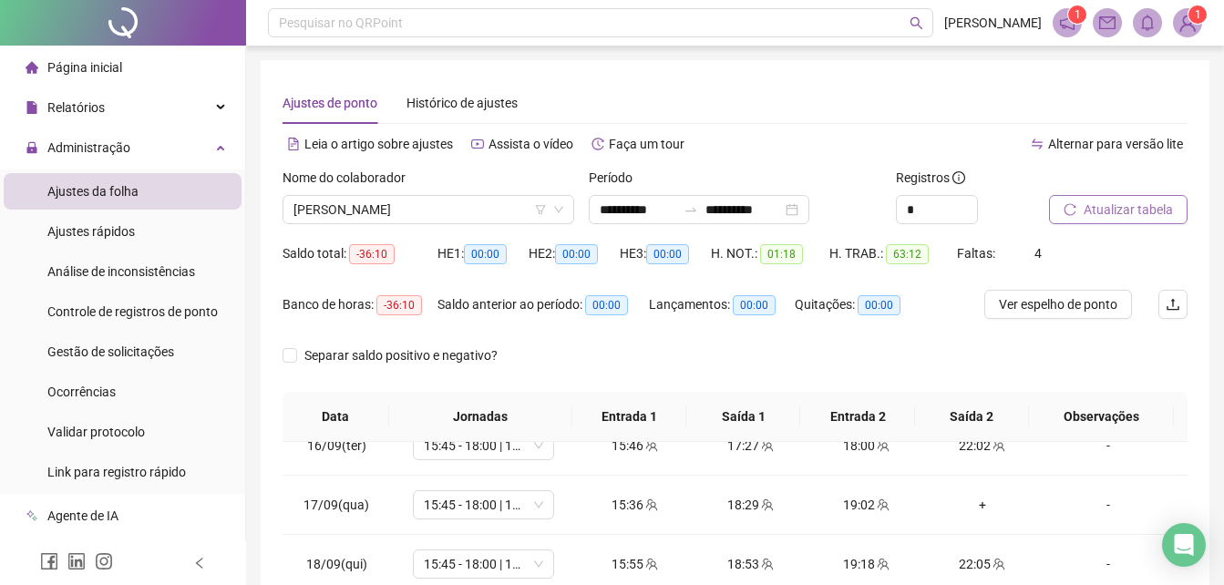
click at [968, 361] on div "Separar saldo positivo e negativo?" at bounding box center [735, 366] width 905 height 51
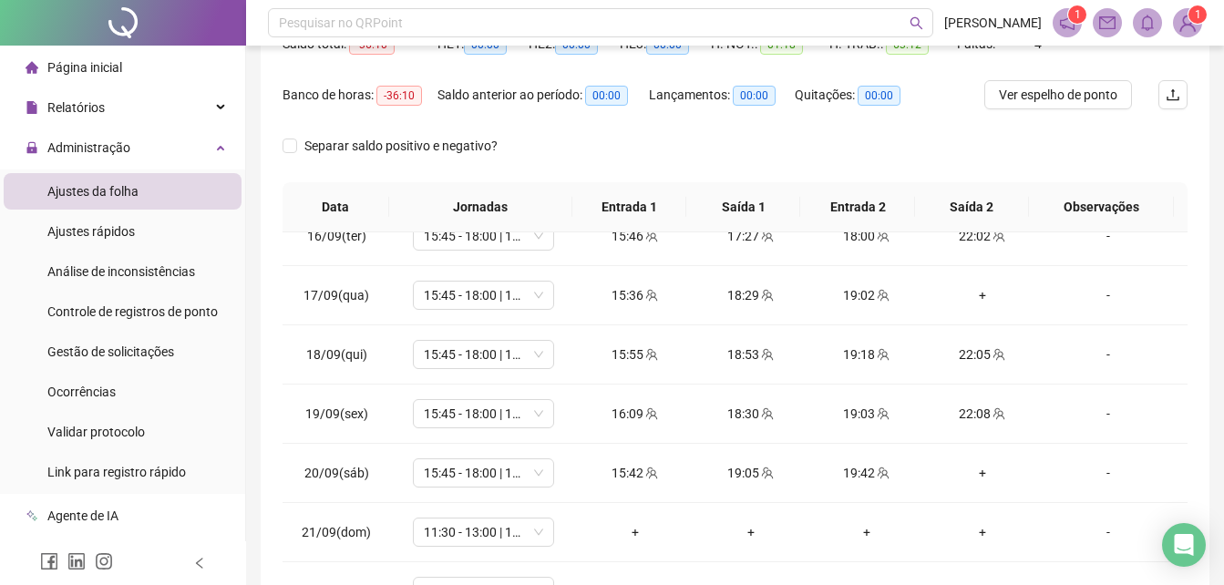
scroll to position [219, 0]
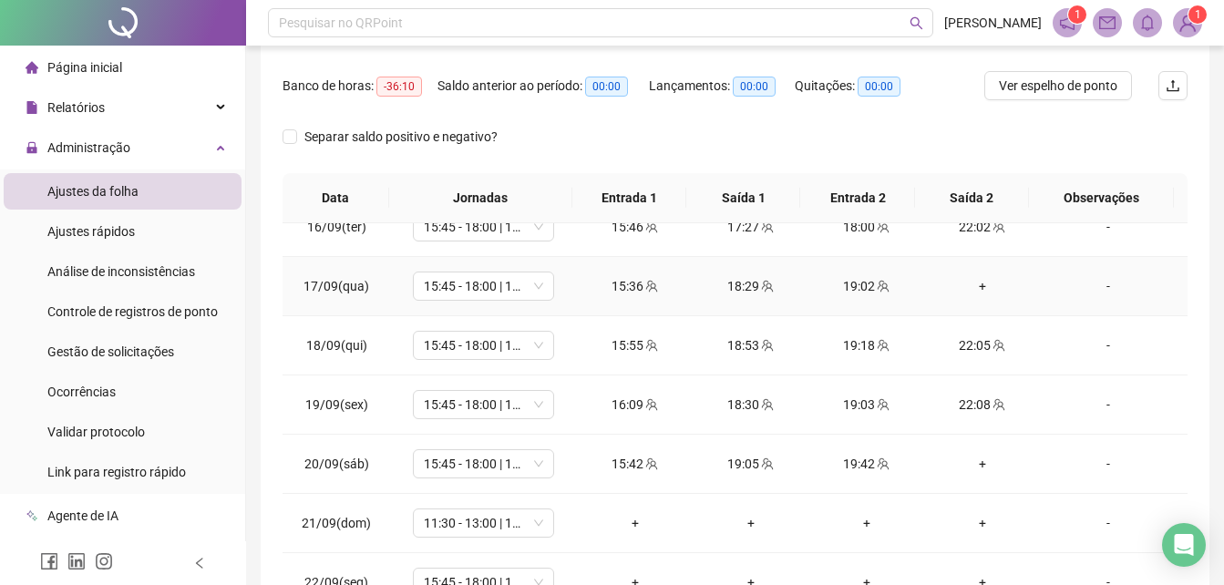
click at [975, 283] on div "+" at bounding box center [982, 286] width 87 height 20
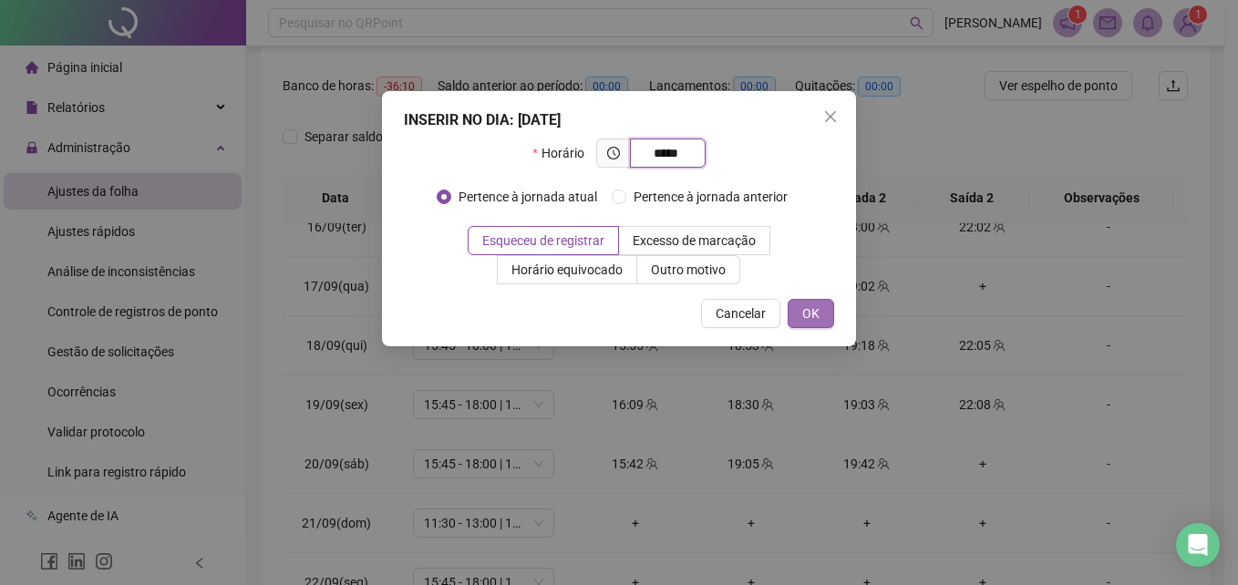
type input "*****"
click at [804, 312] on span "OK" at bounding box center [810, 314] width 17 height 20
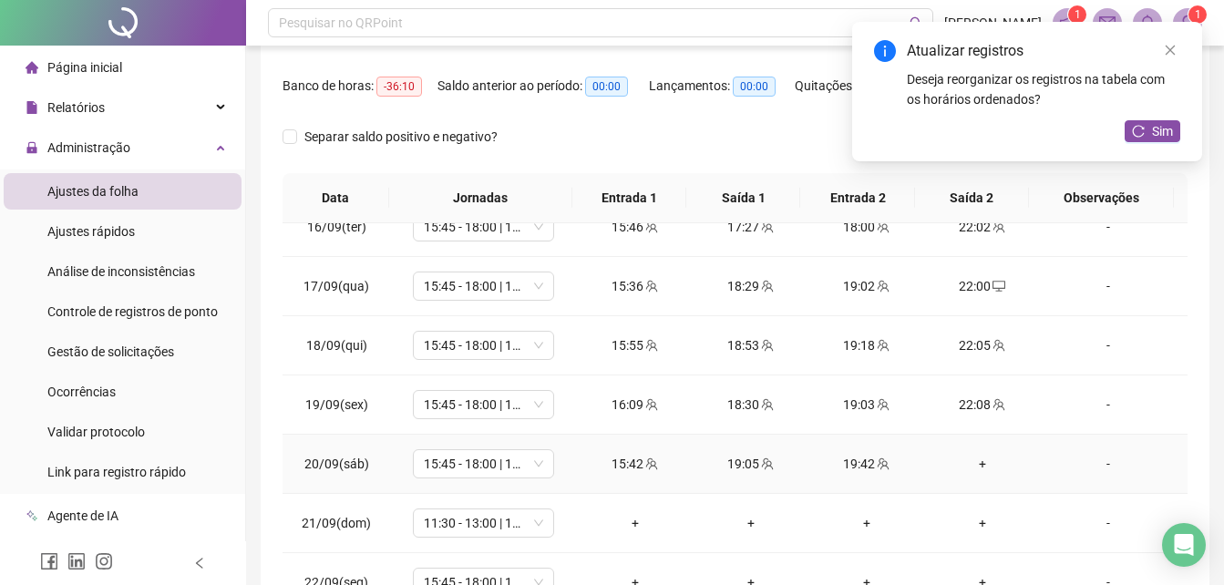
click at [974, 457] on div "+" at bounding box center [982, 464] width 87 height 20
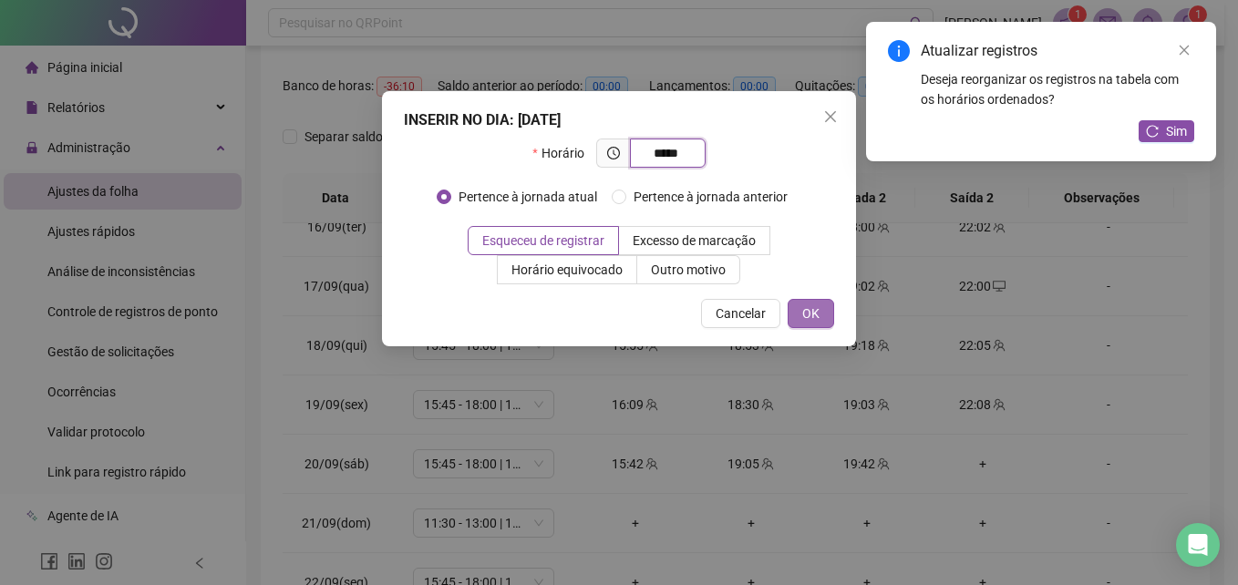
type input "*****"
click at [809, 311] on span "OK" at bounding box center [810, 314] width 17 height 20
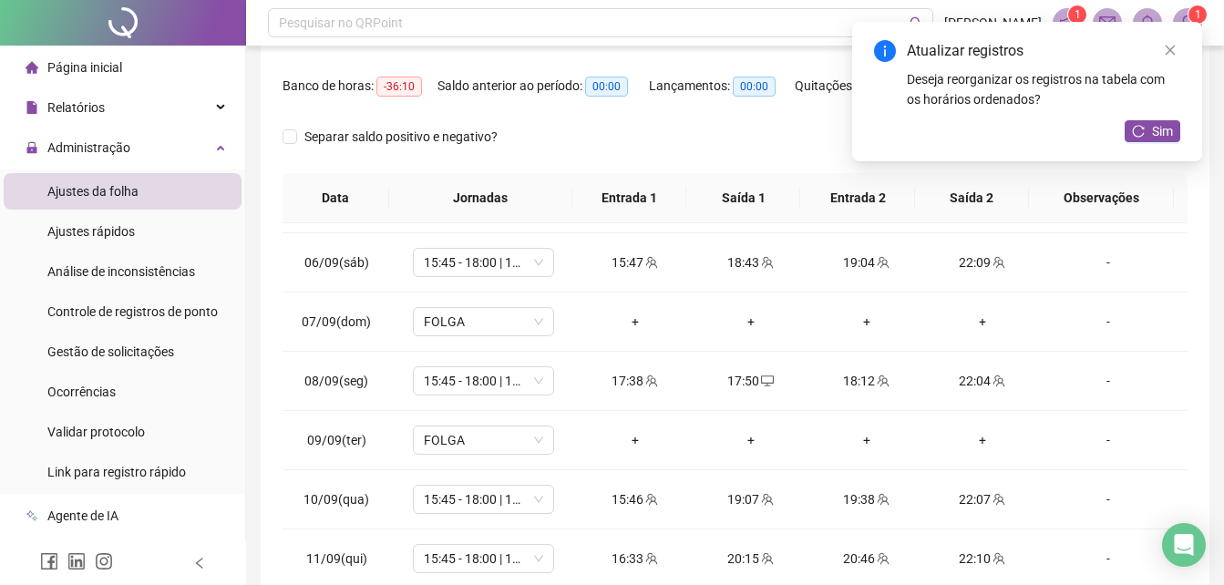
scroll to position [0, 0]
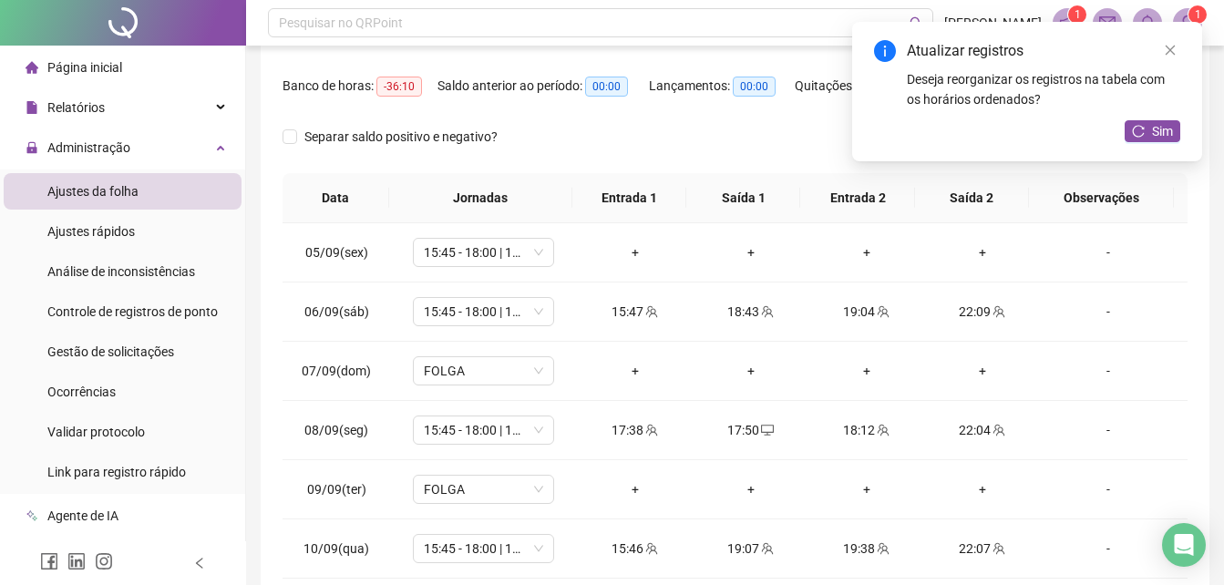
click at [1203, 389] on div "**********" at bounding box center [735, 237] width 949 height 793
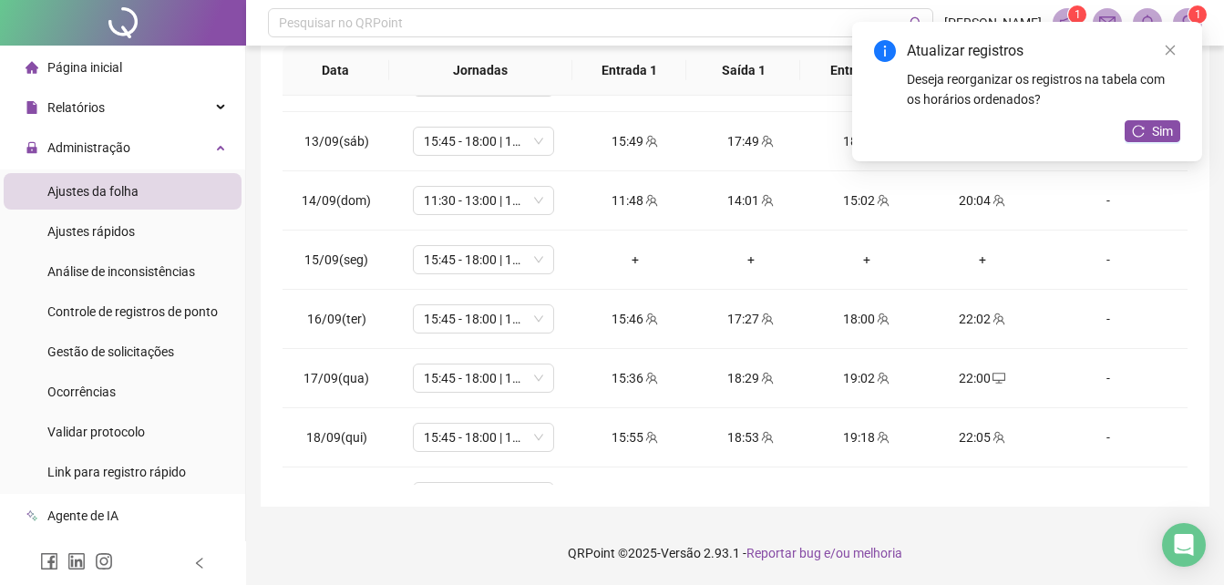
scroll to position [474, 0]
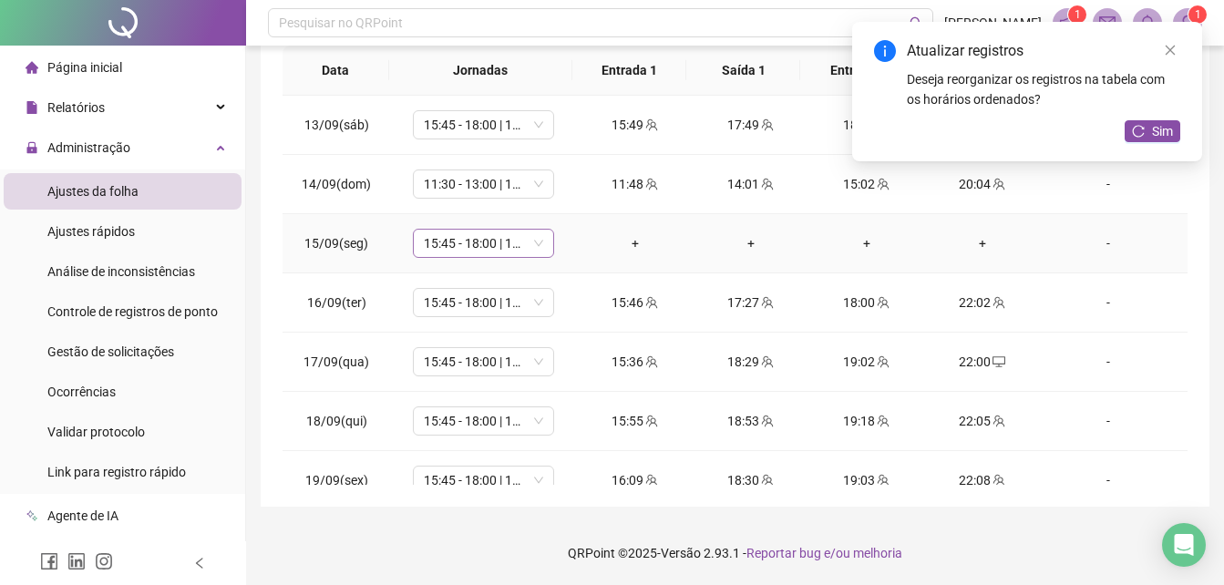
click at [542, 241] on div "15:45 - 18:00 | 18:30 - 22:15" at bounding box center [483, 243] width 141 height 29
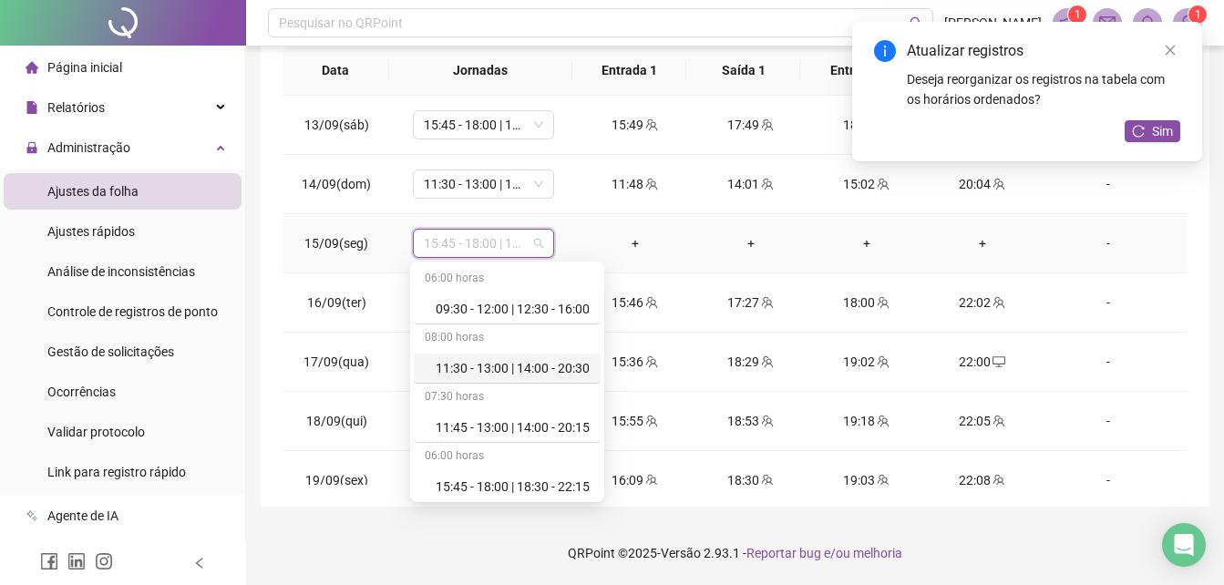
scroll to position [204, 0]
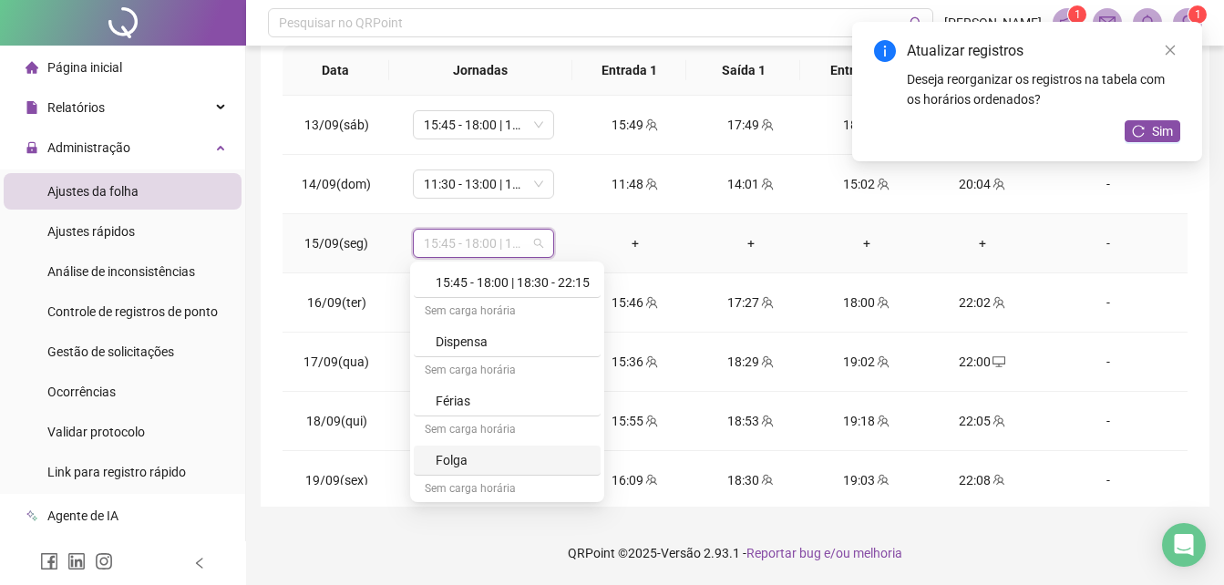
click at [543, 462] on div "Folga" at bounding box center [513, 460] width 154 height 20
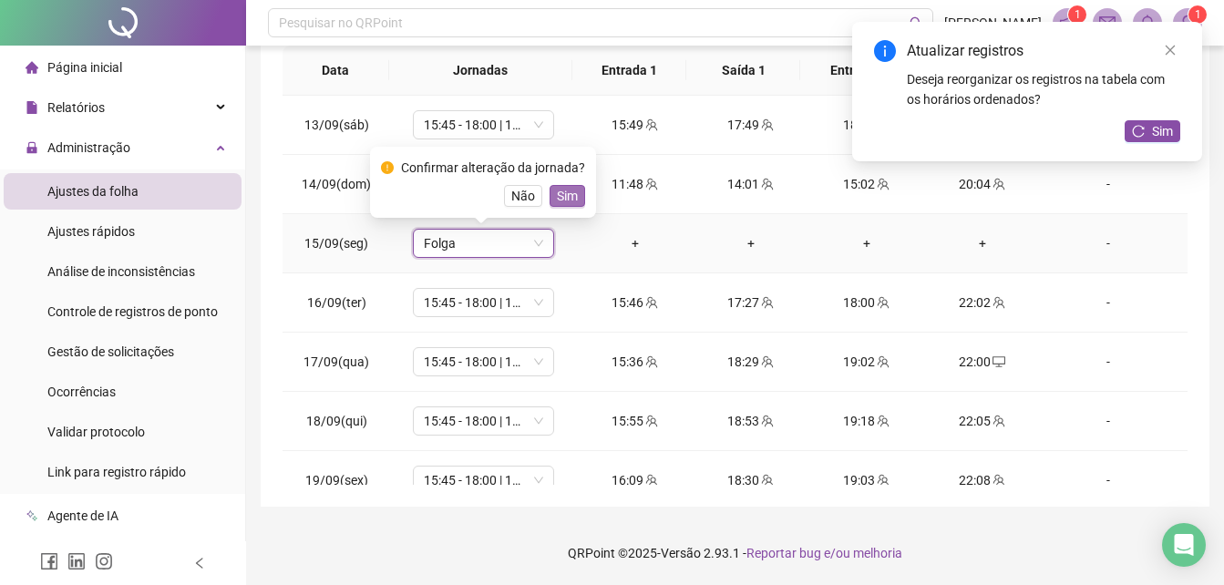
click at [566, 199] on span "Sim" at bounding box center [567, 196] width 21 height 20
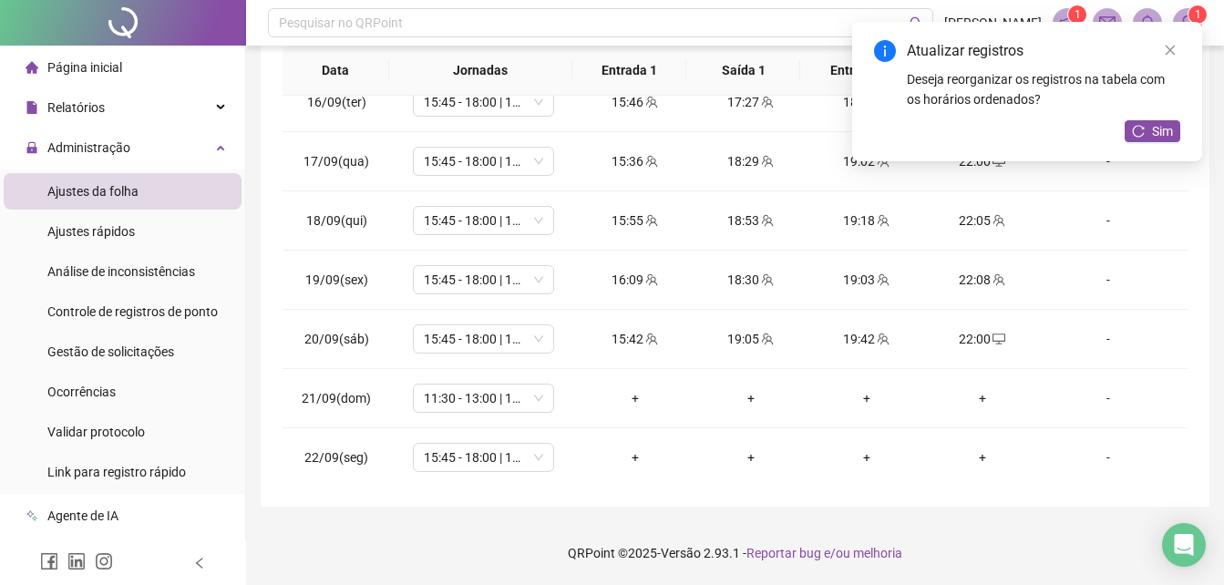
scroll to position [677, 0]
click at [526, 405] on span "11:30 - 13:00 | 14:00 - 20:30" at bounding box center [483, 395] width 119 height 27
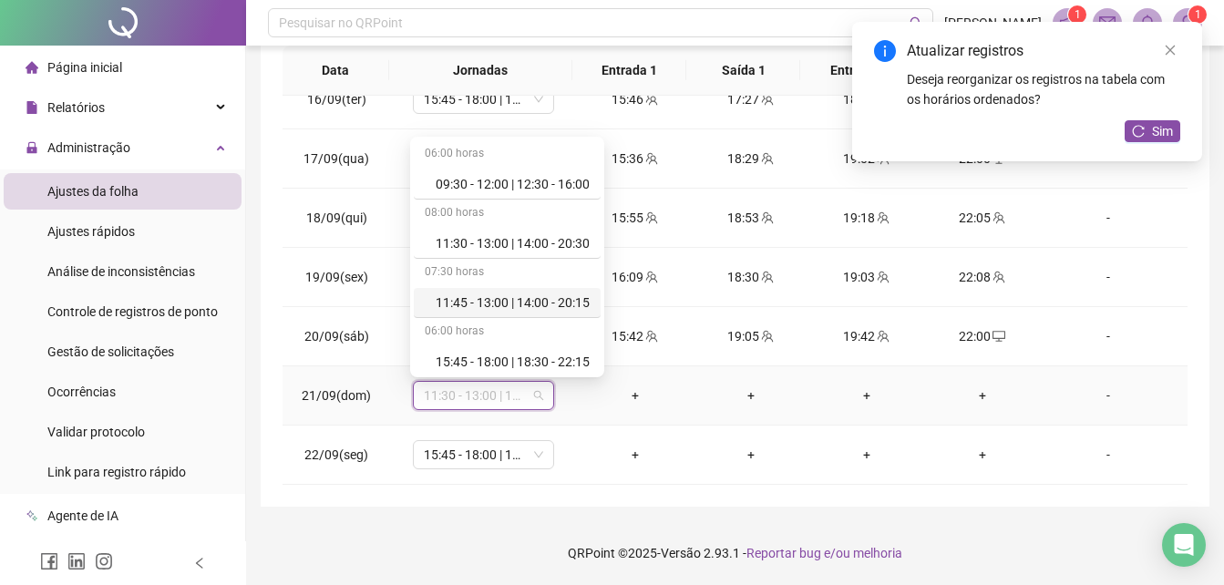
scroll to position [204, 0]
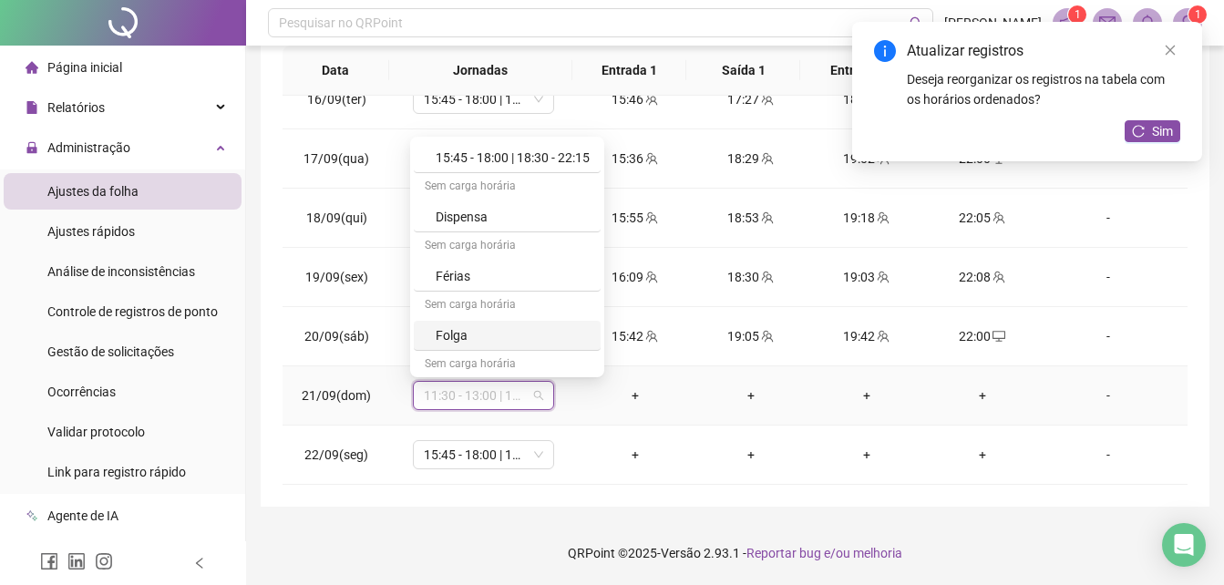
click at [562, 334] on div "Folga" at bounding box center [513, 335] width 154 height 20
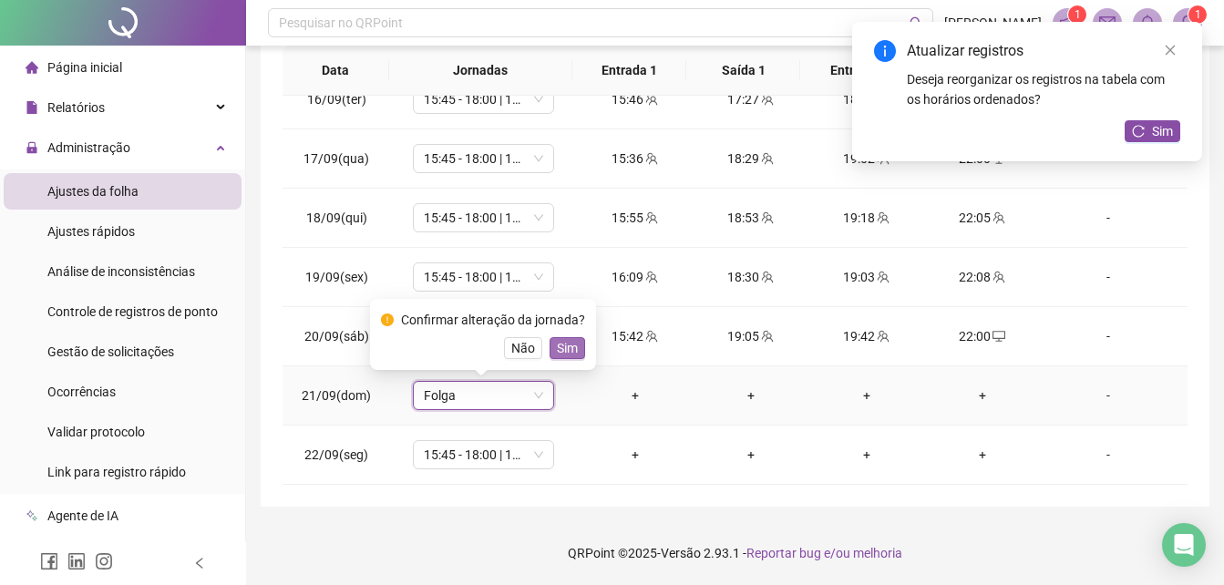
click at [562, 348] on span "Sim" at bounding box center [567, 348] width 21 height 20
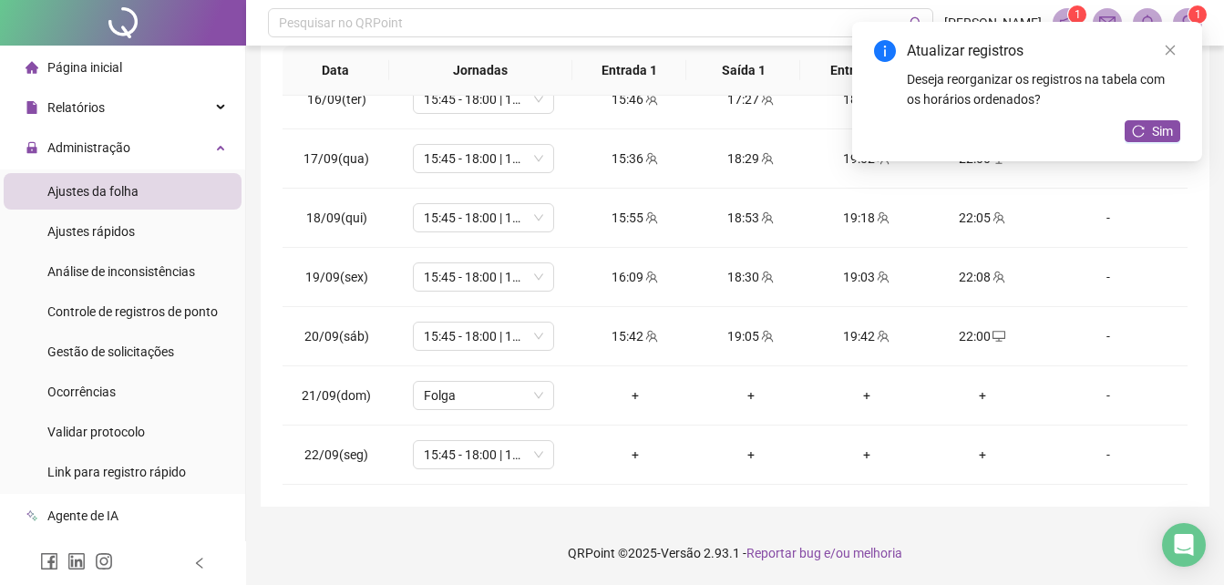
click at [1198, 252] on div "**********" at bounding box center [735, 110] width 949 height 793
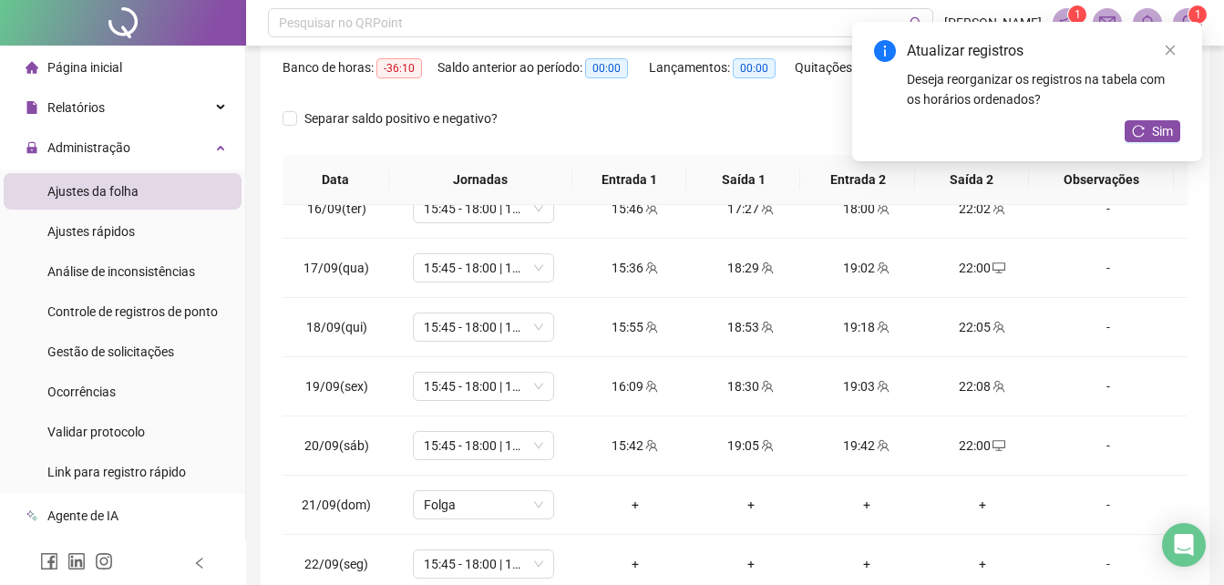
scroll to position [201, 0]
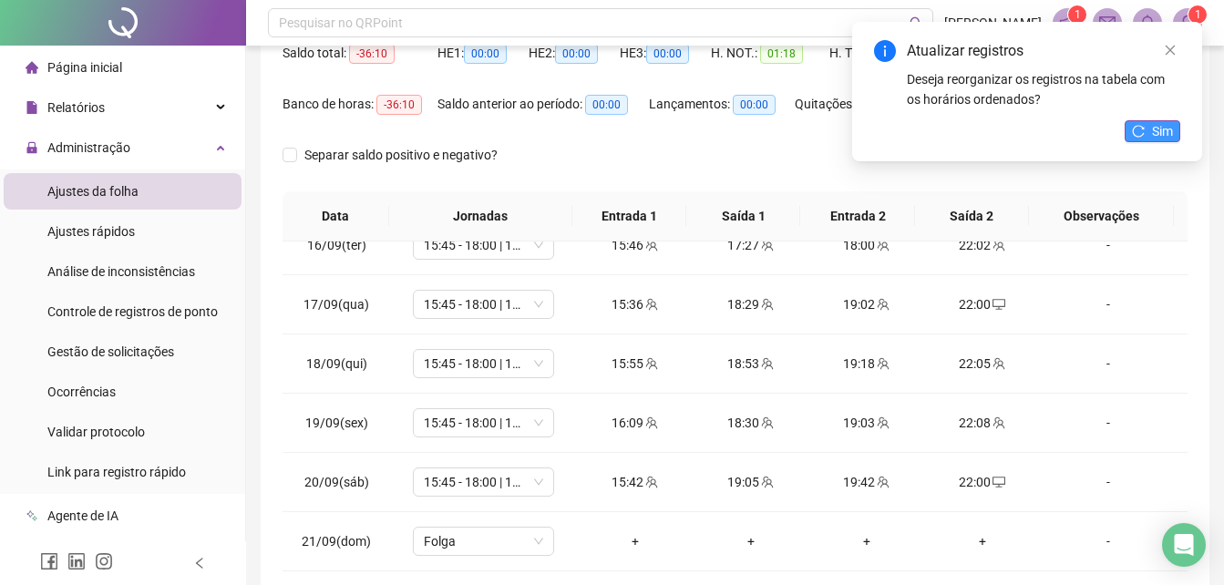
click at [1146, 127] on button "Sim" at bounding box center [1153, 131] width 56 height 22
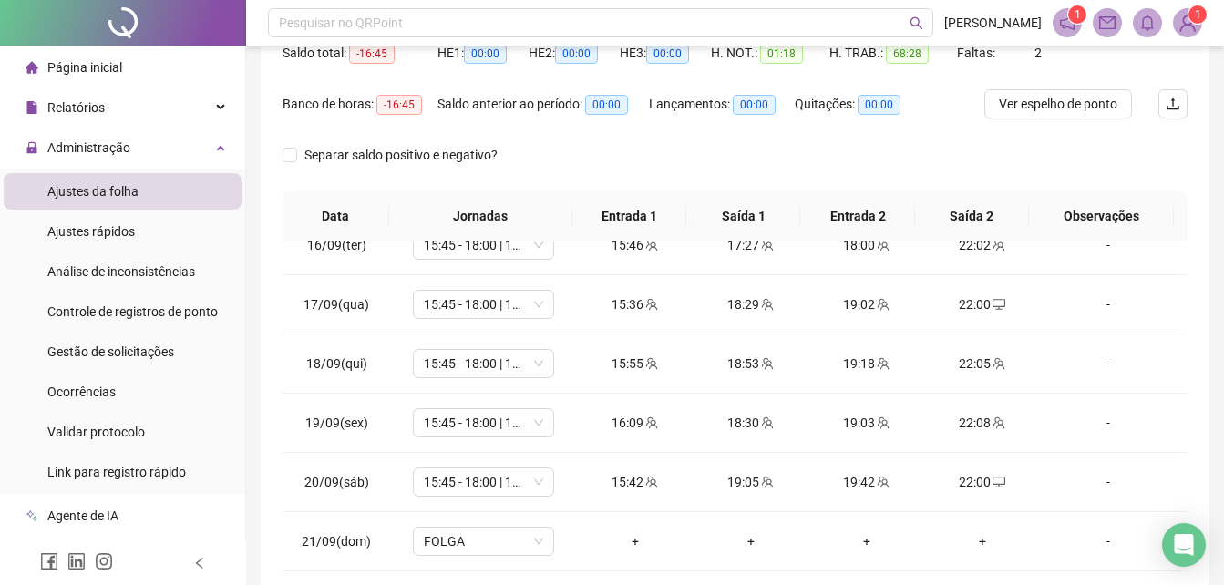
click at [1192, 302] on div "**********" at bounding box center [735, 256] width 949 height 793
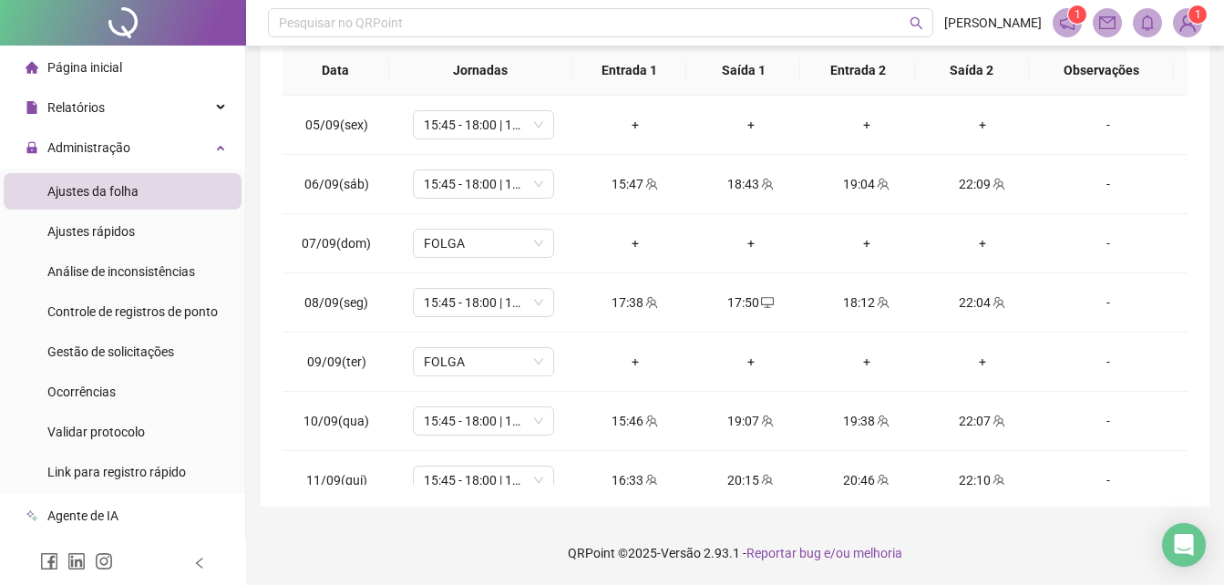
scroll to position [340, 0]
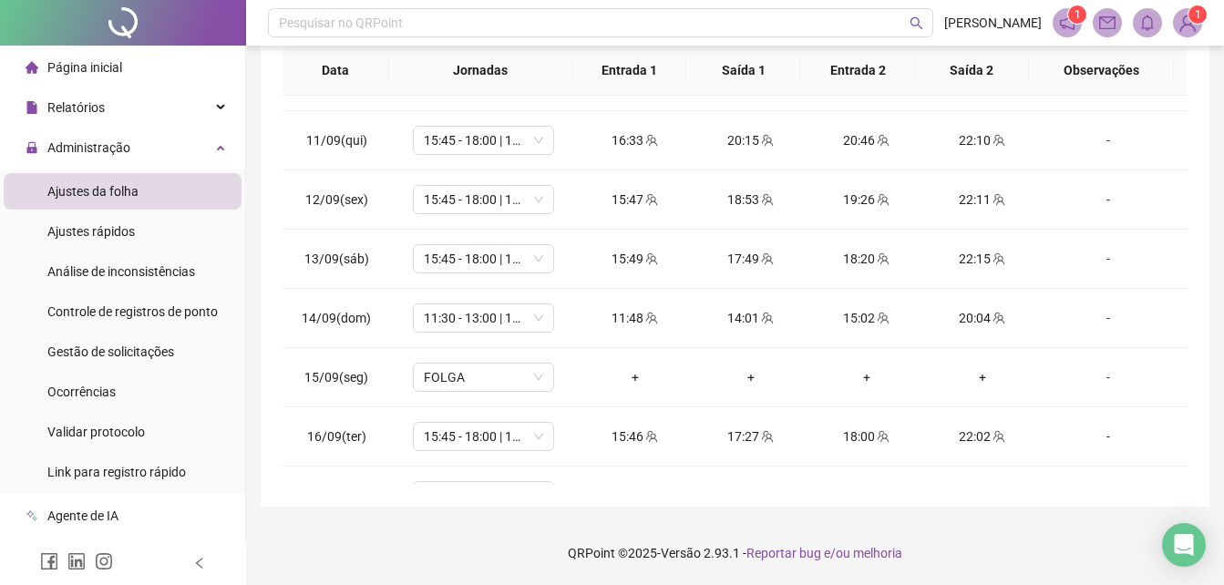
click at [1189, 119] on div "**********" at bounding box center [735, 110] width 949 height 793
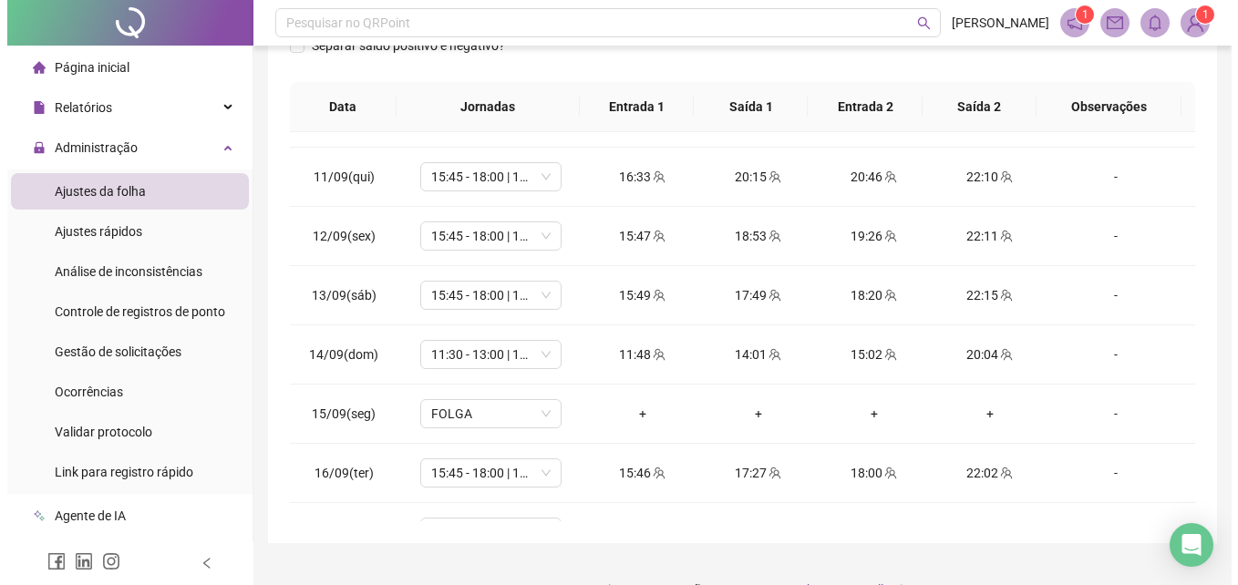
scroll to position [18, 0]
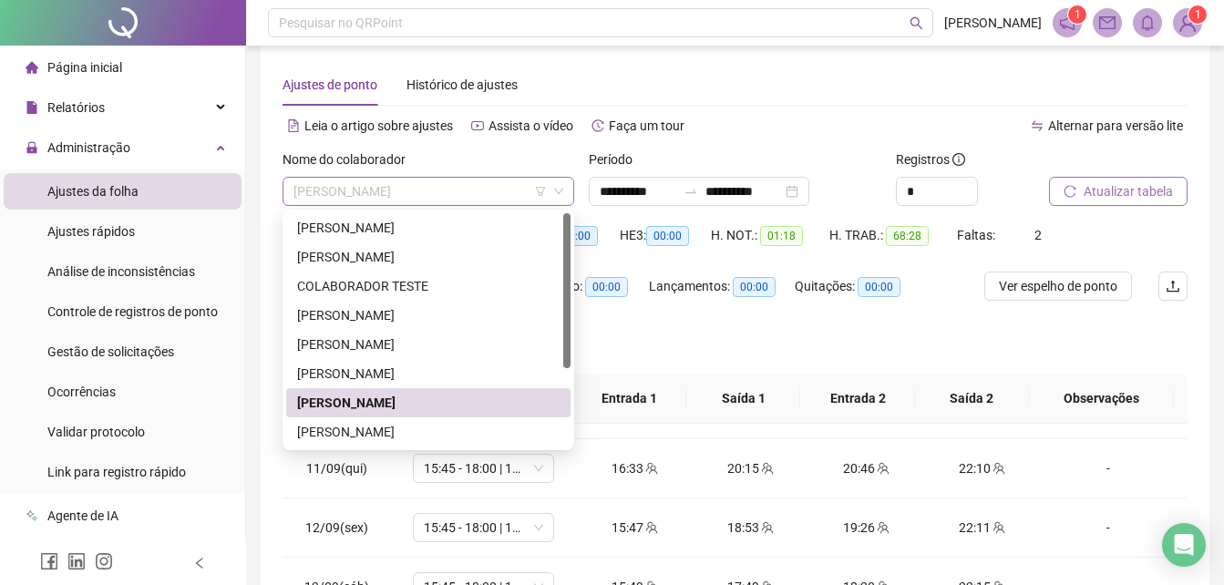
click at [523, 181] on span "[PERSON_NAME]" at bounding box center [429, 191] width 270 height 27
click at [441, 429] on div "[PERSON_NAME]" at bounding box center [428, 432] width 263 height 20
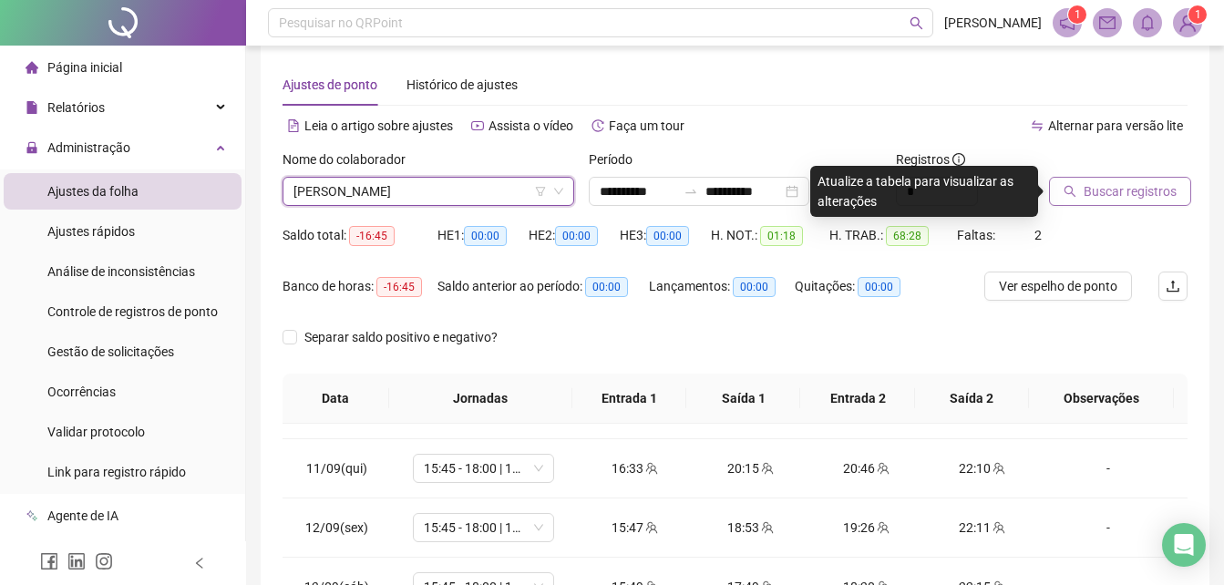
click at [1071, 184] on button "Buscar registros" at bounding box center [1120, 191] width 142 height 29
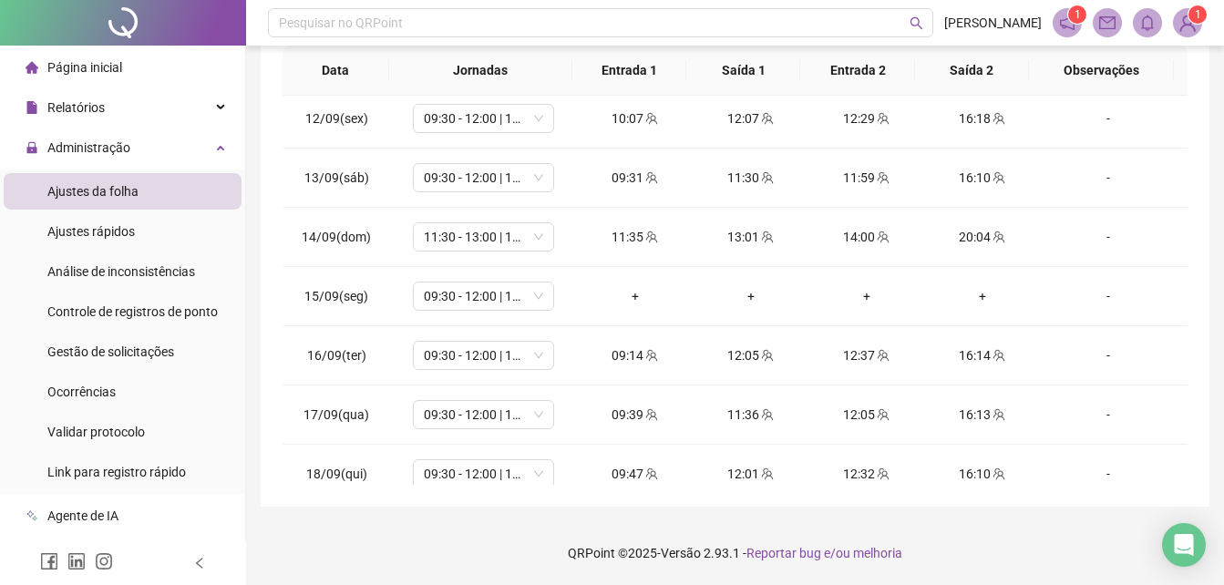
scroll to position [0, 0]
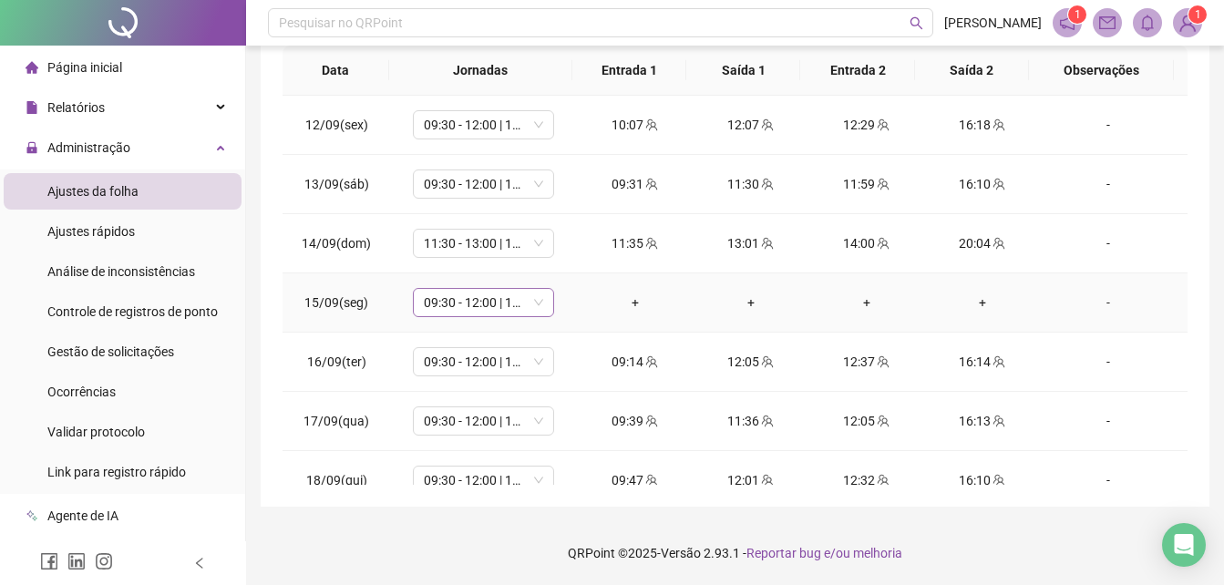
click at [533, 305] on span "09:30 - 12:00 | 12:30 - 16:00" at bounding box center [483, 302] width 119 height 27
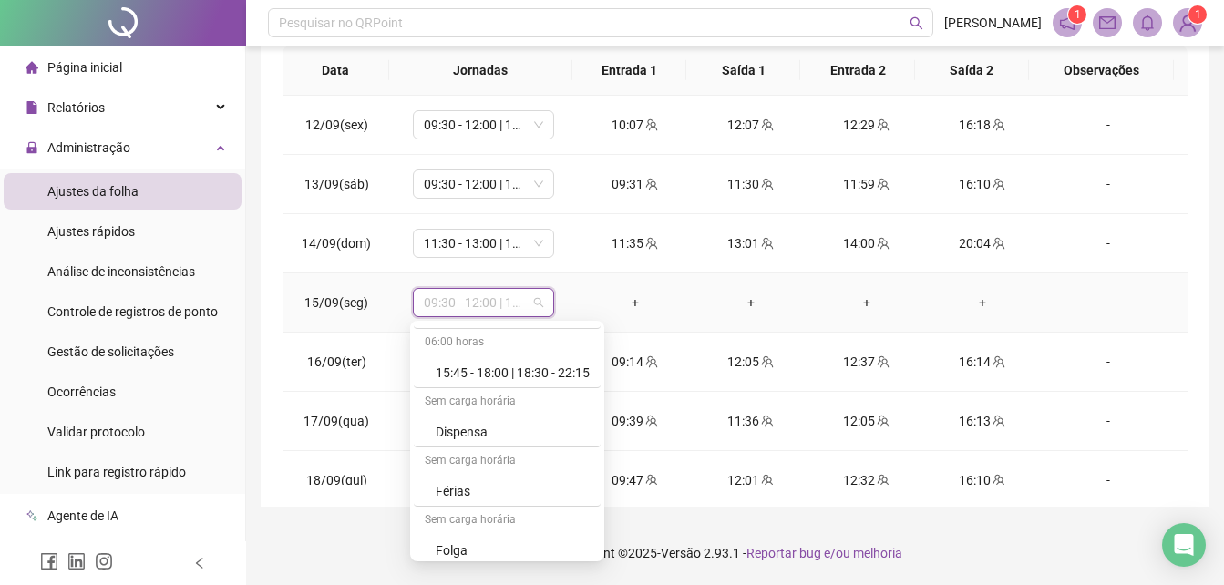
scroll to position [204, 0]
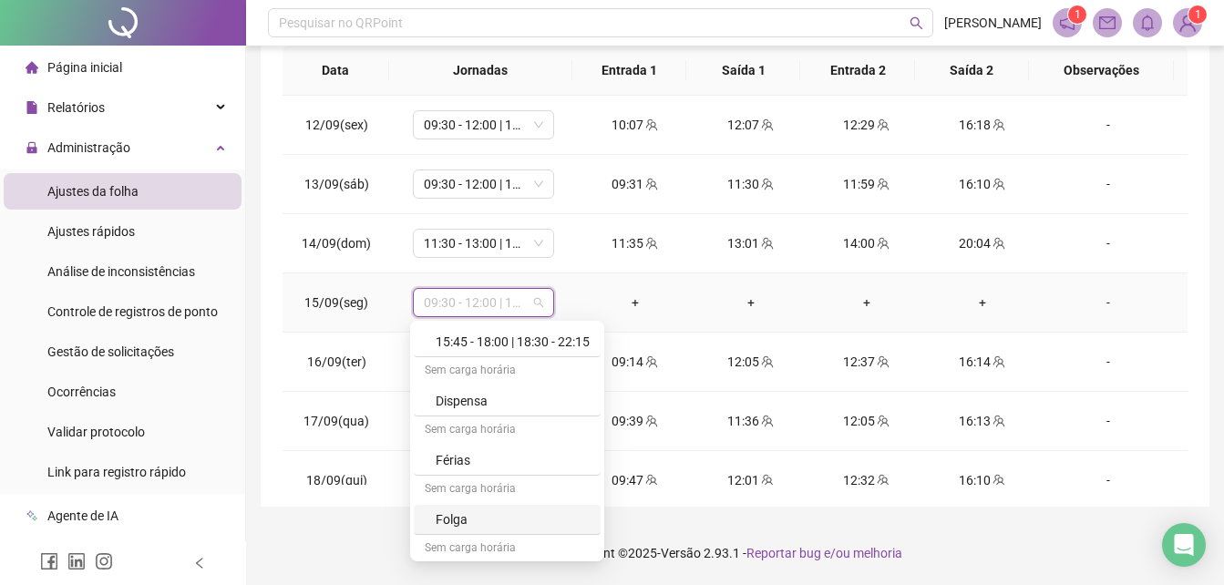
click at [551, 525] on div "Folga" at bounding box center [513, 520] width 154 height 20
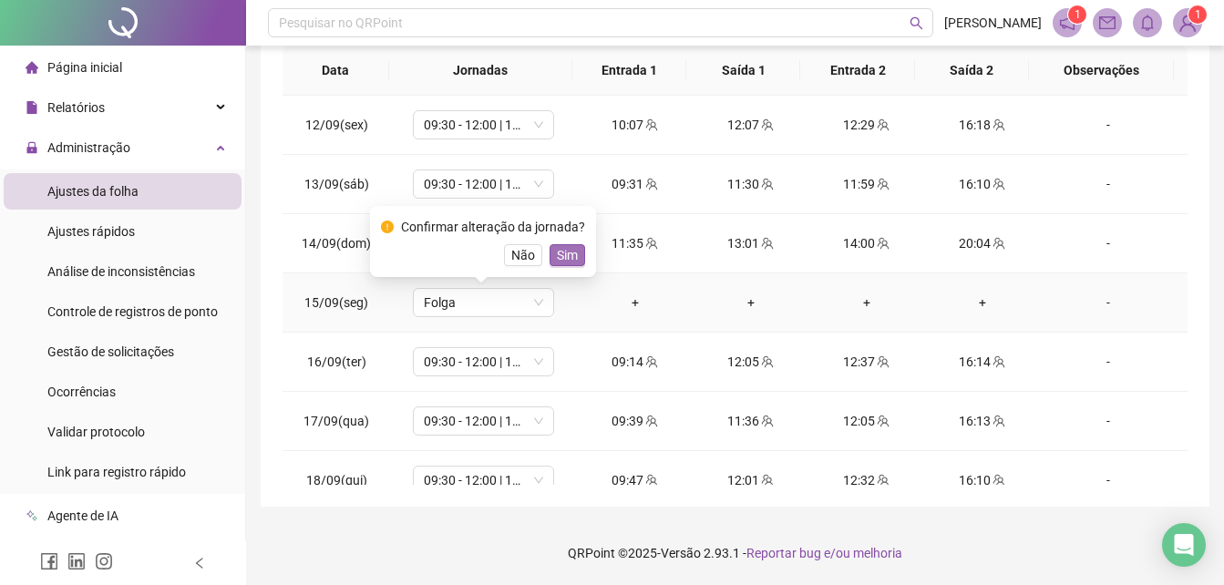
click at [569, 262] on span "Sim" at bounding box center [567, 255] width 21 height 20
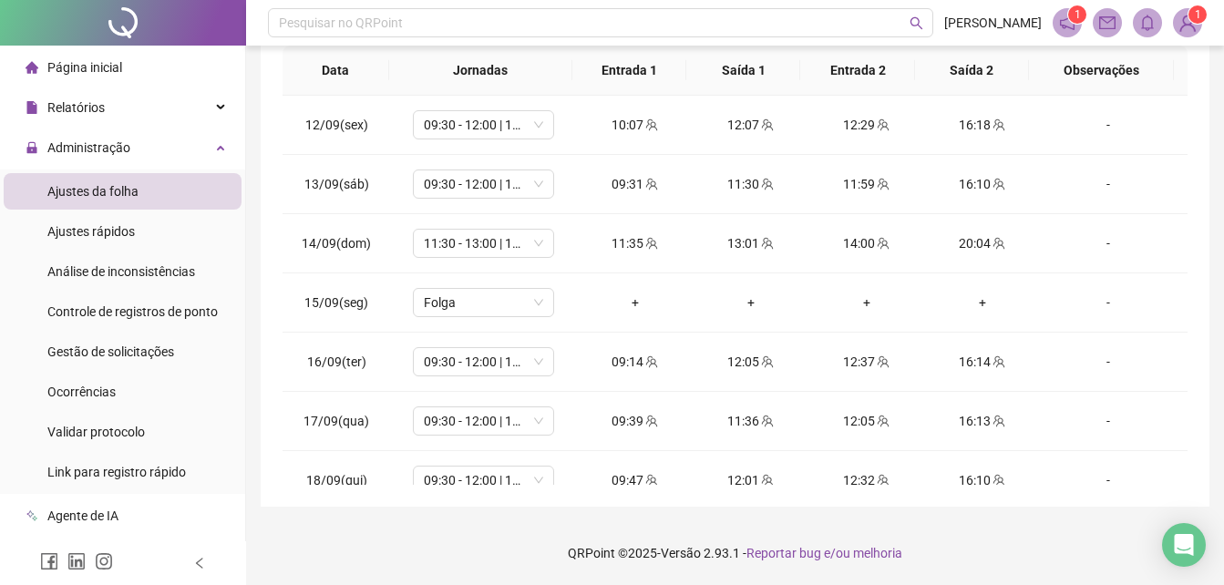
scroll to position [263, 0]
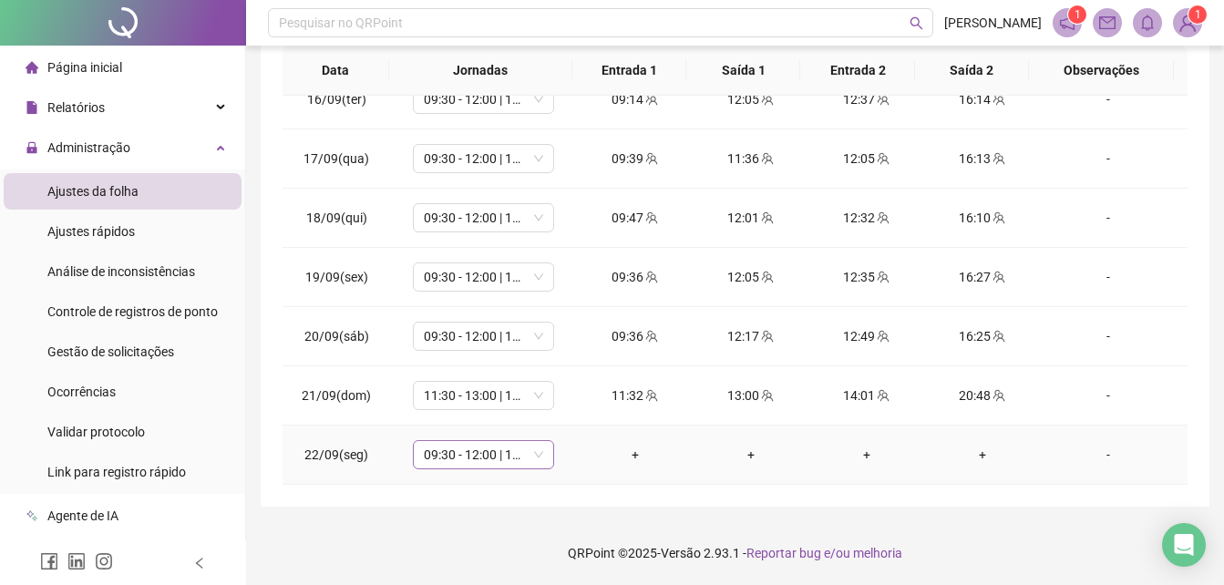
click at [532, 452] on span "09:30 - 12:00 | 12:30 - 16:00" at bounding box center [483, 454] width 119 height 27
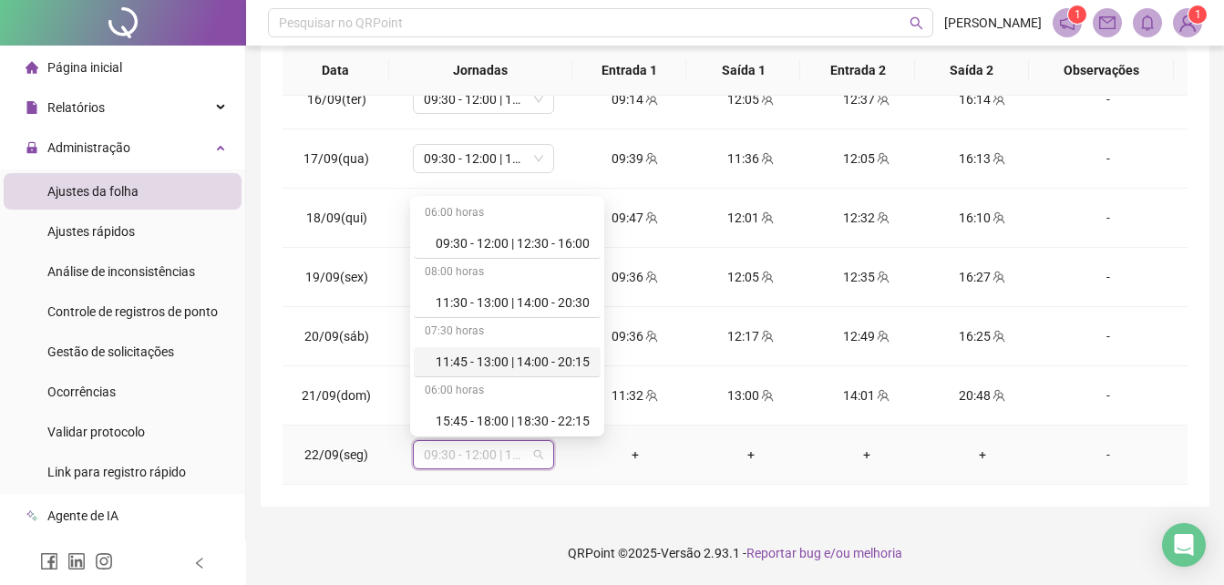
scroll to position [204, 0]
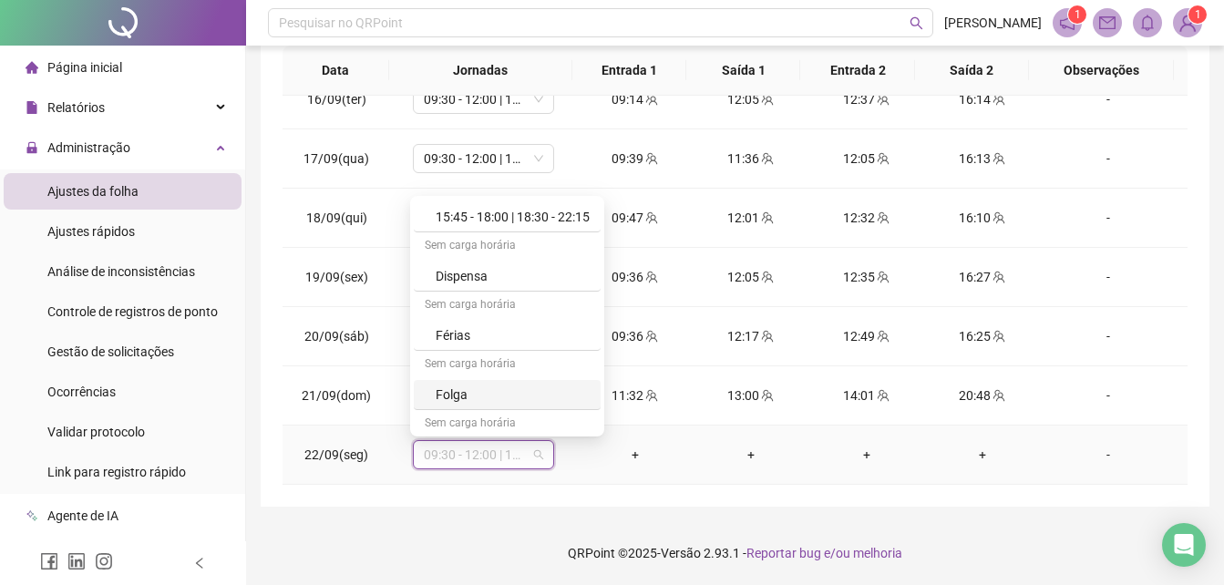
click at [545, 399] on div "Folga" at bounding box center [513, 395] width 154 height 20
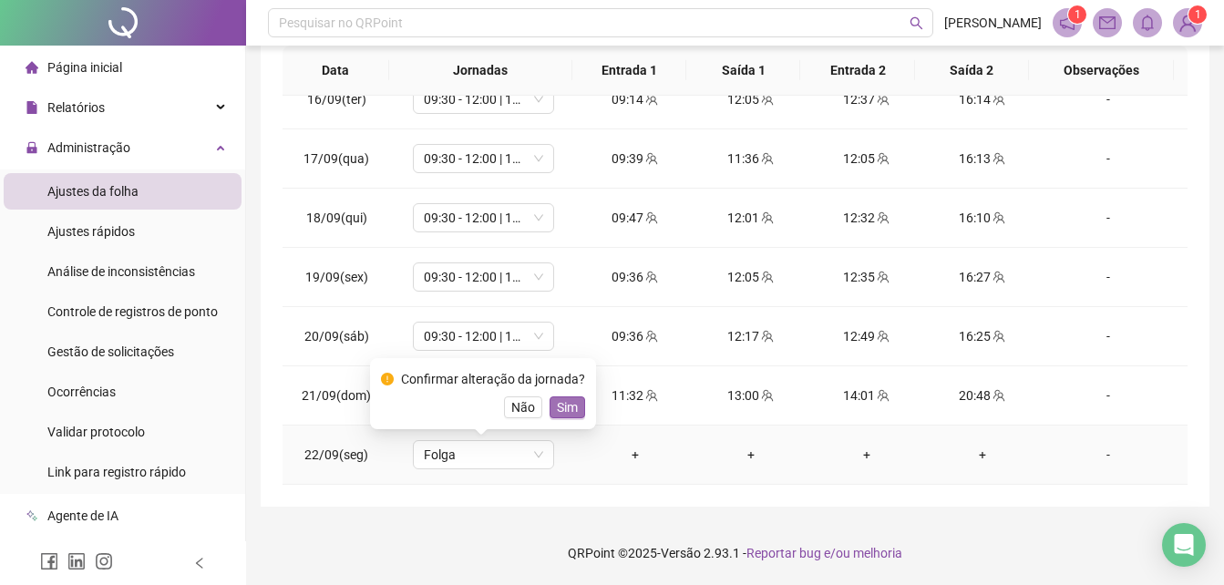
click at [565, 404] on span "Sim" at bounding box center [567, 407] width 21 height 20
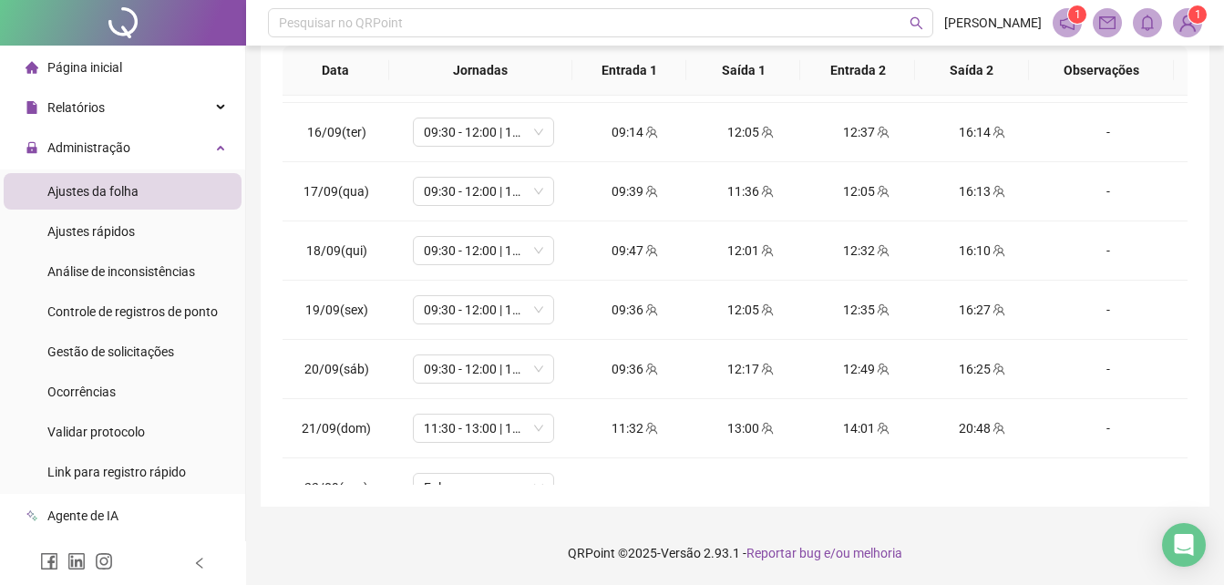
scroll to position [263, 0]
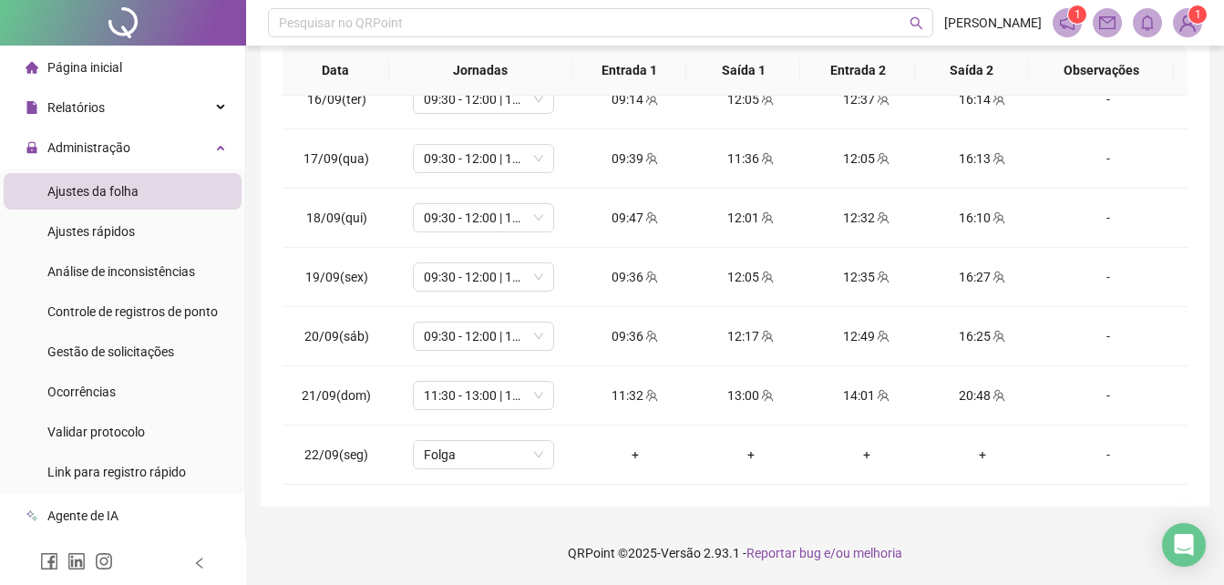
click at [1196, 227] on div "**********" at bounding box center [735, 110] width 949 height 793
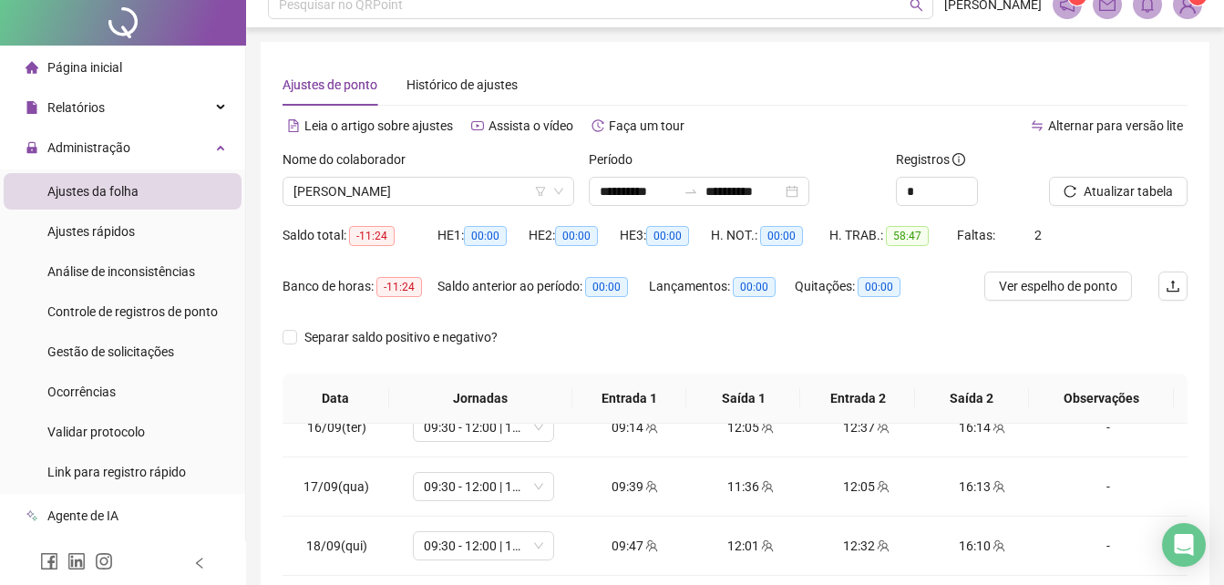
scroll to position [0, 0]
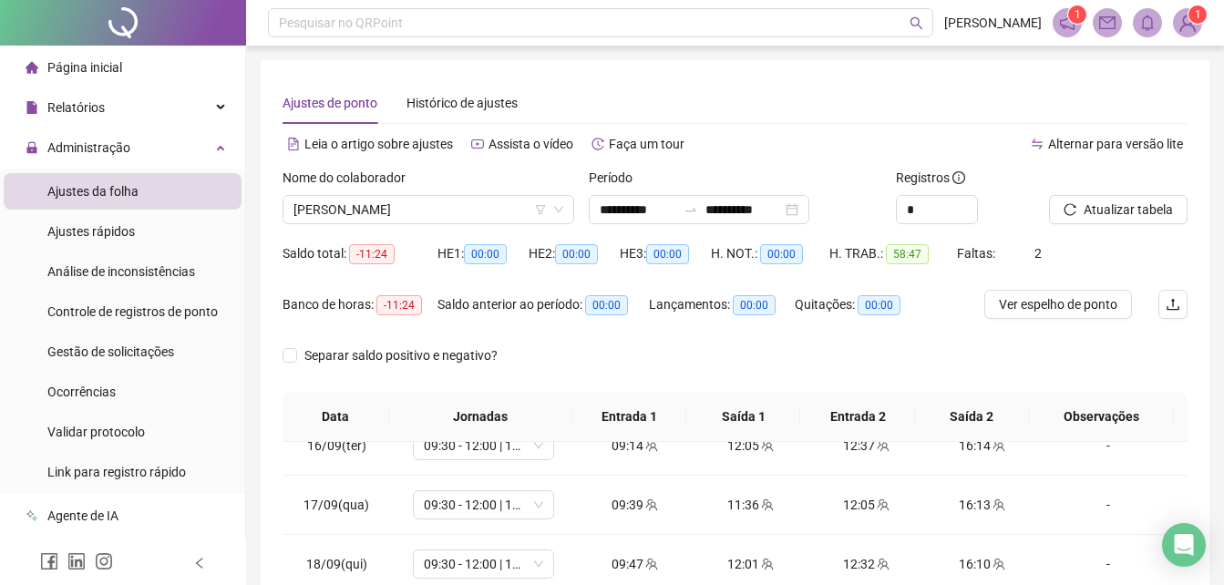
click at [465, 194] on div "Nome do colaborador" at bounding box center [429, 181] width 292 height 27
click at [465, 202] on span "[PERSON_NAME]" at bounding box center [429, 209] width 270 height 27
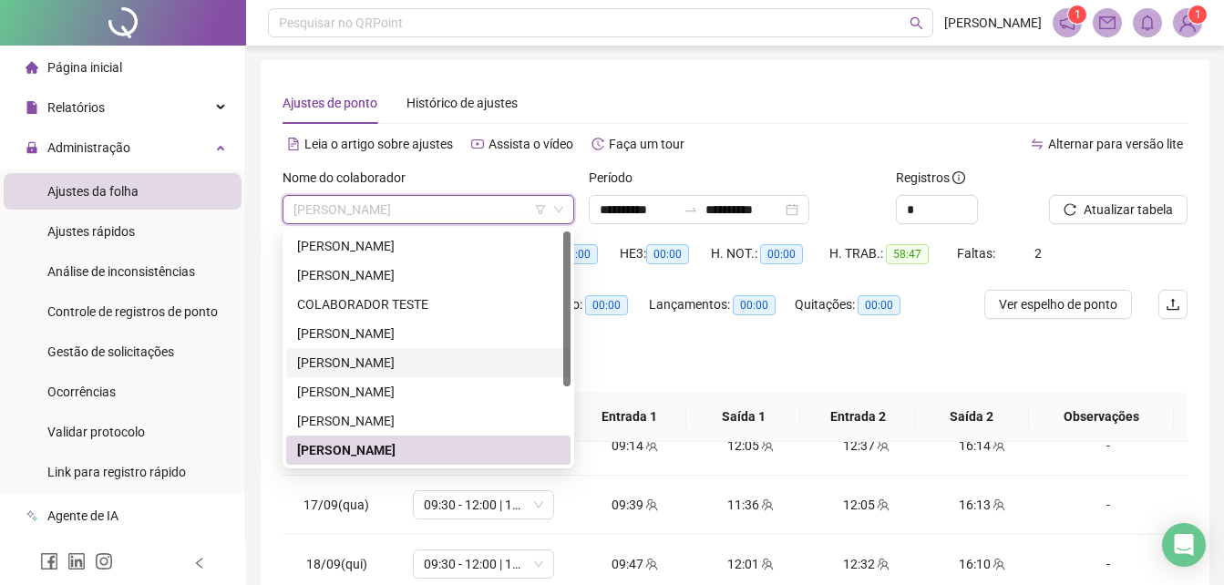
click at [452, 367] on div "[PERSON_NAME]" at bounding box center [428, 363] width 263 height 20
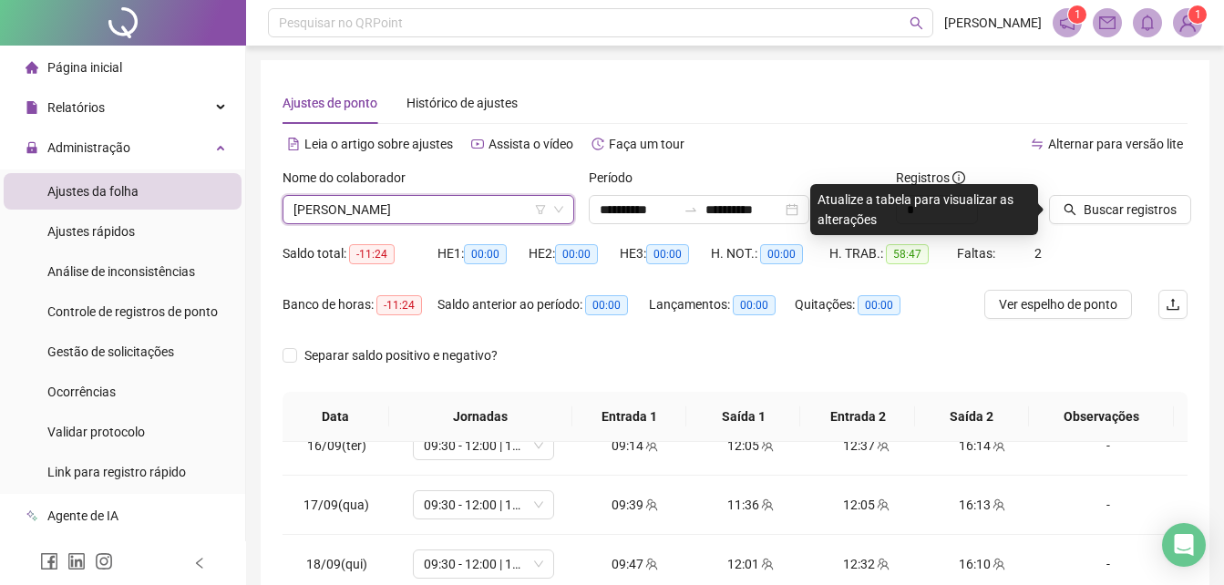
click at [1099, 201] on span "Buscar registros" at bounding box center [1130, 210] width 93 height 20
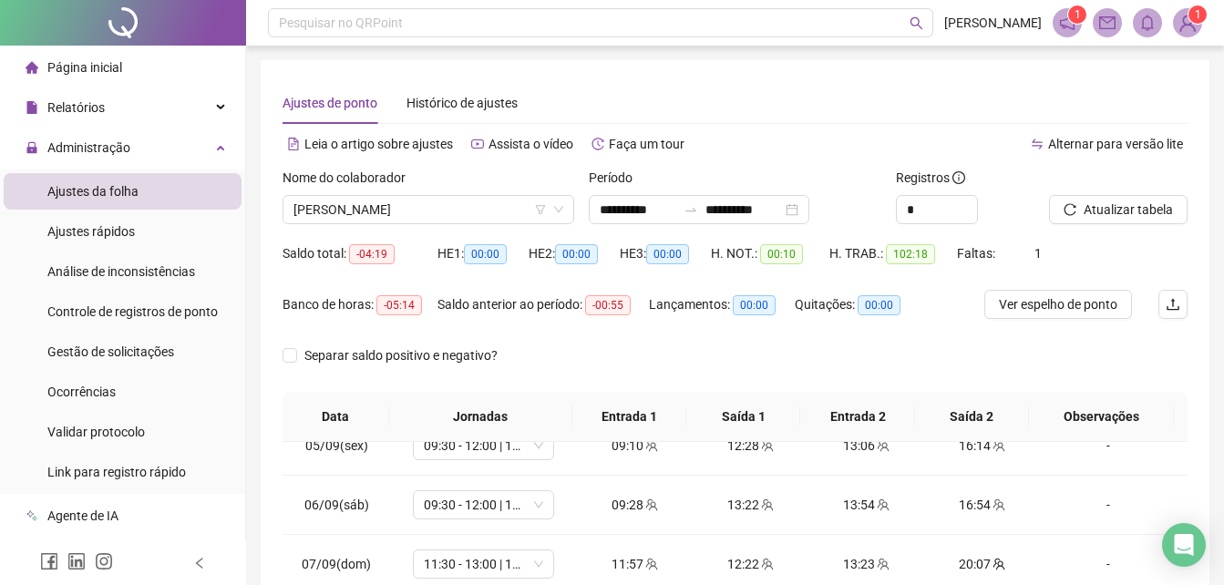
click at [1204, 391] on div "**********" at bounding box center [735, 456] width 949 height 793
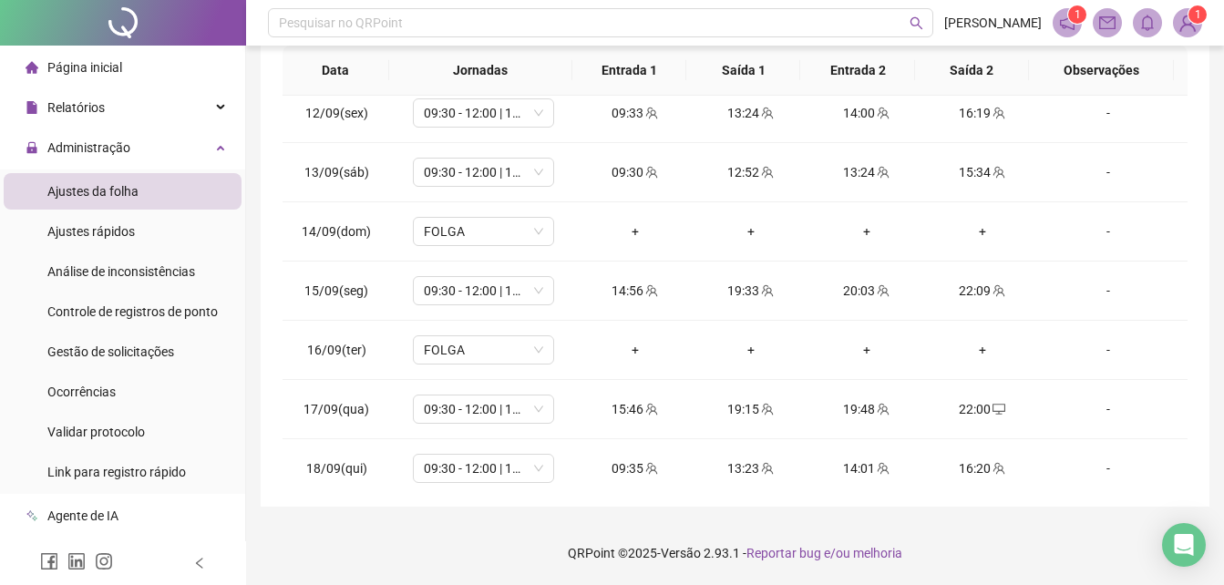
scroll to position [700, 0]
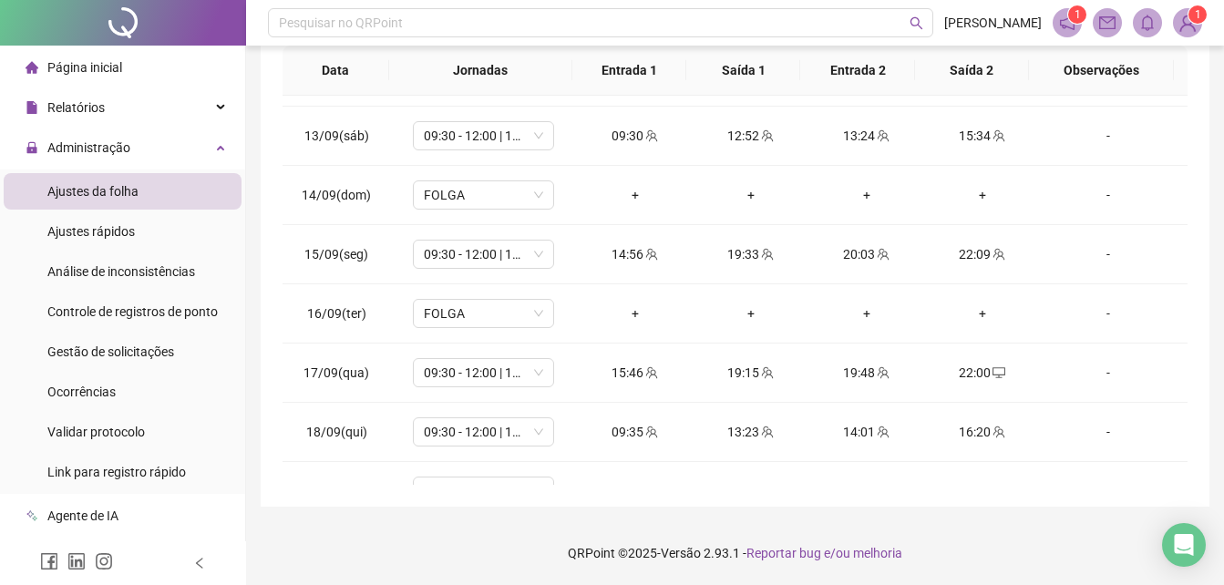
click at [1200, 214] on div "**********" at bounding box center [735, 110] width 949 height 793
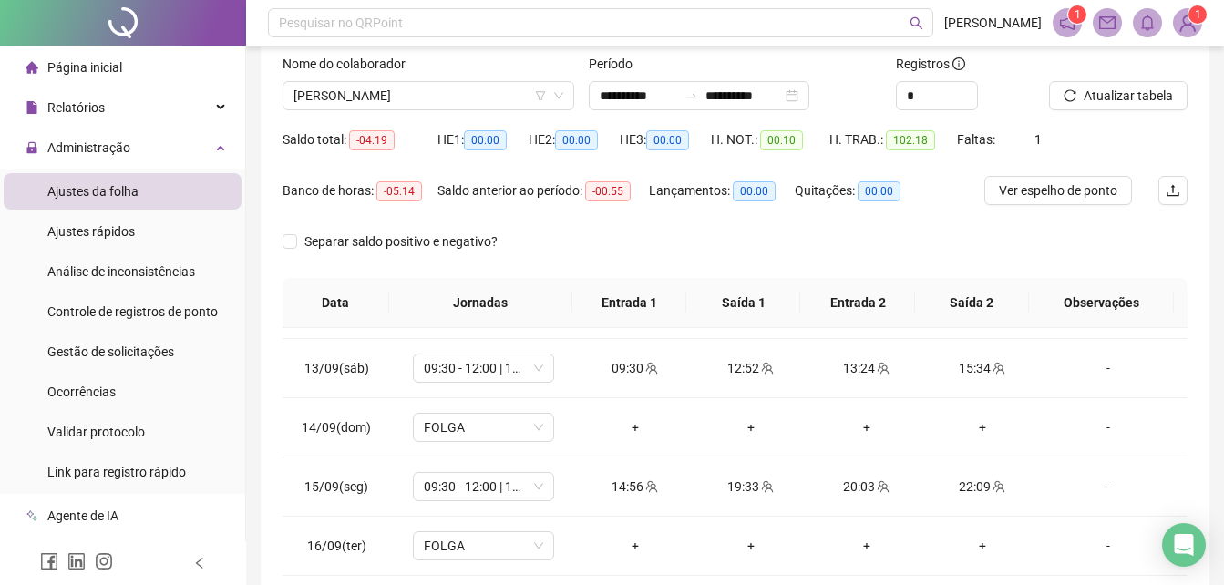
scroll to position [0, 0]
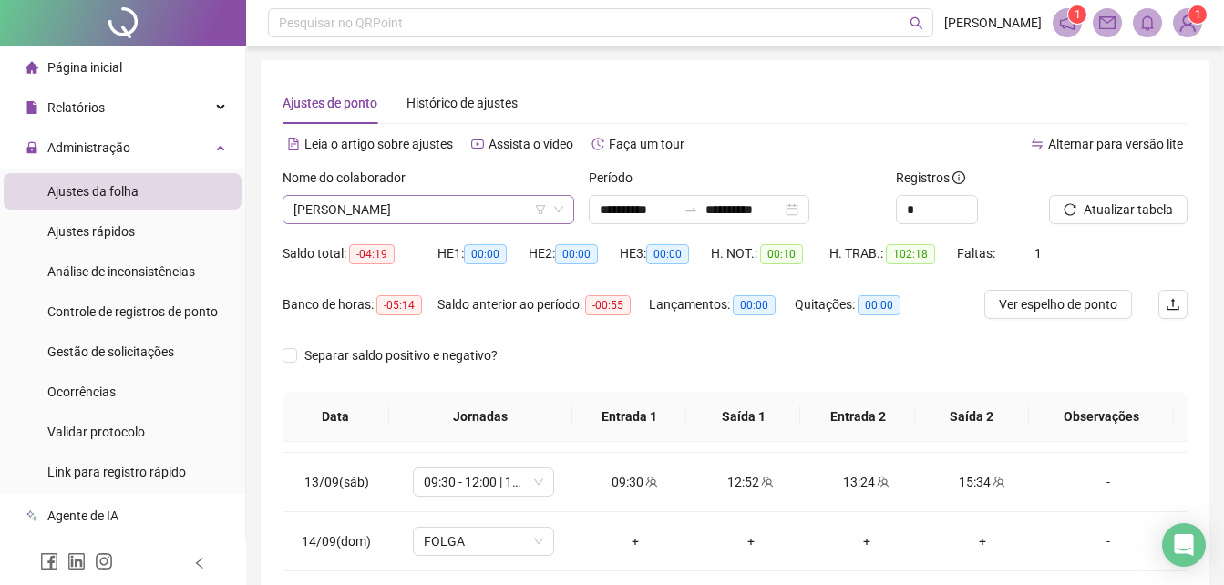
click at [515, 213] on span "[PERSON_NAME]" at bounding box center [429, 209] width 270 height 27
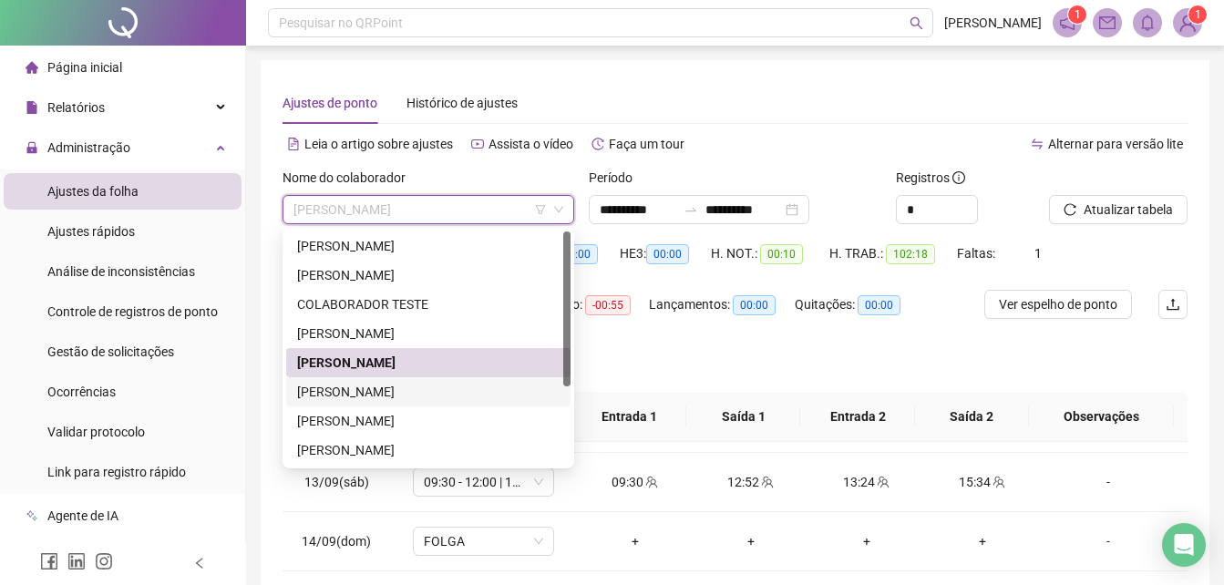
click at [568, 393] on div at bounding box center [566, 348] width 7 height 233
click at [510, 448] on div "[PERSON_NAME]" at bounding box center [428, 450] width 263 height 20
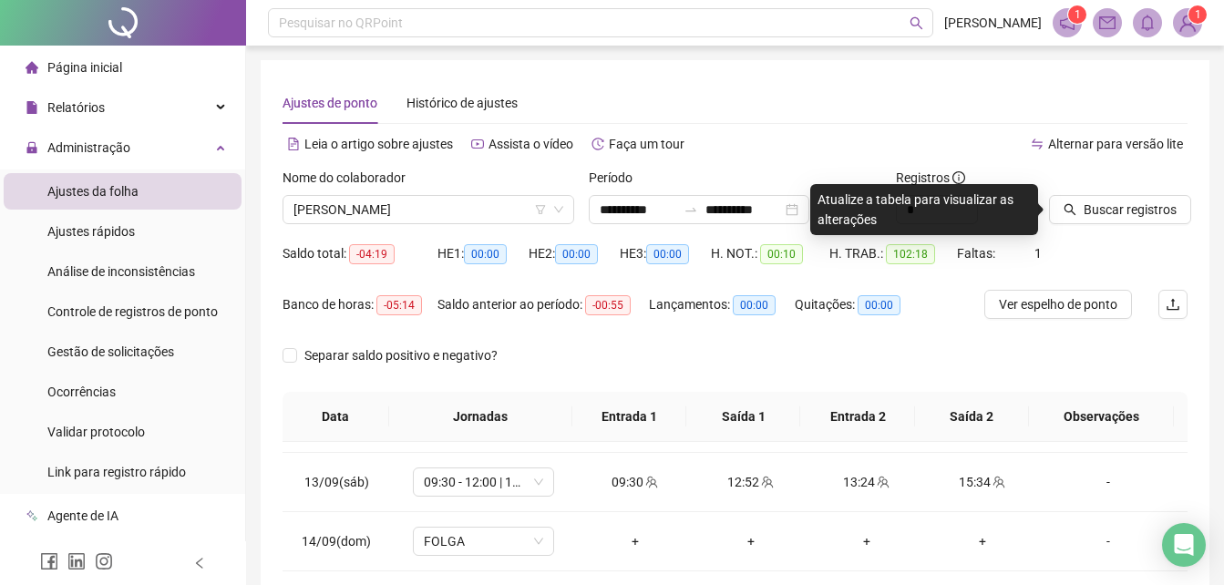
click at [1215, 396] on div "**********" at bounding box center [735, 466] width 978 height 932
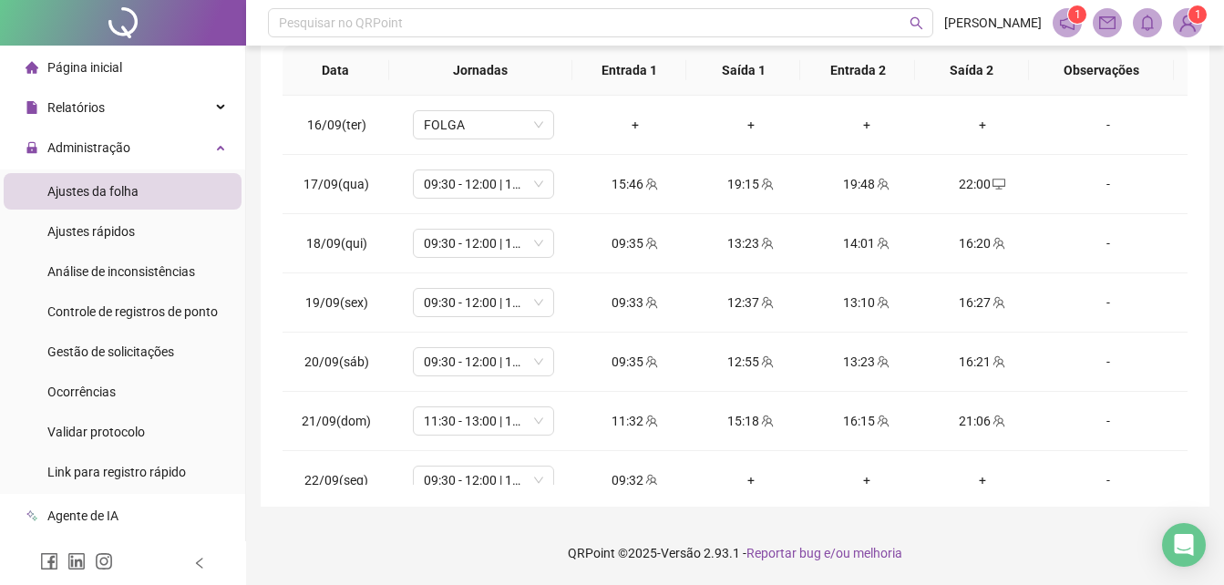
scroll to position [914, 0]
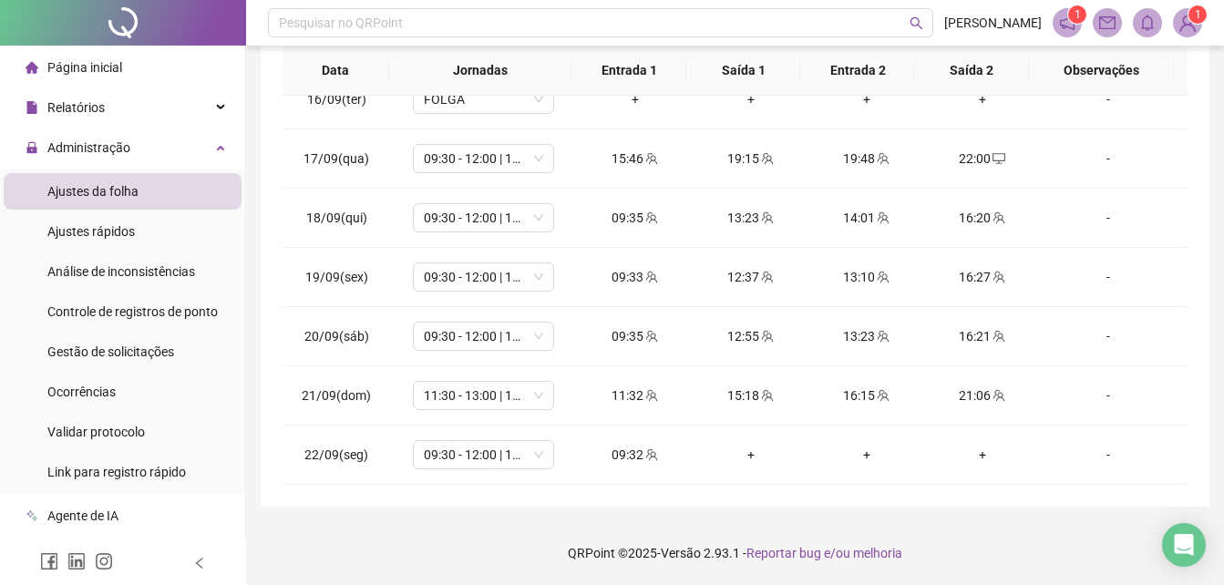
click at [1192, 274] on div "**********" at bounding box center [735, 110] width 949 height 793
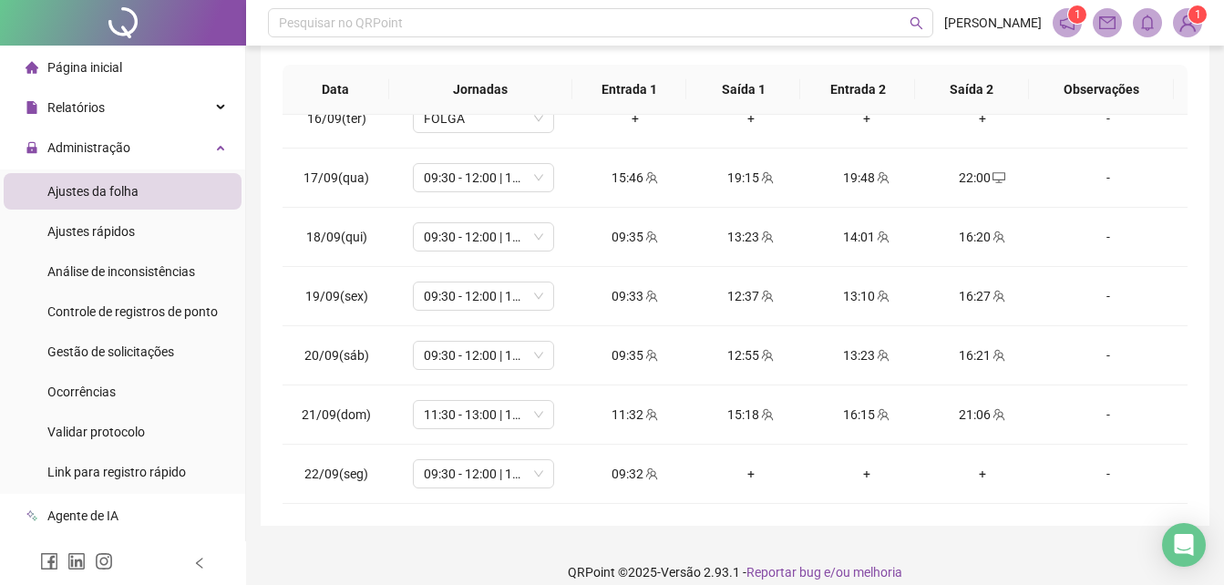
scroll to position [346, 0]
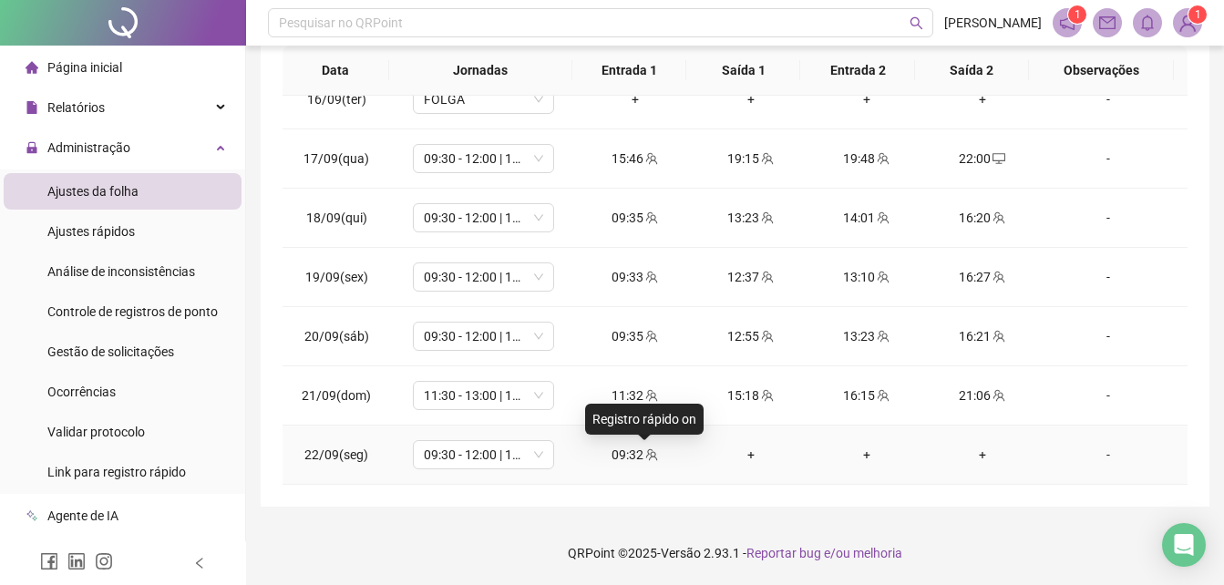
click at [646, 455] on icon "team" at bounding box center [652, 455] width 12 height 12
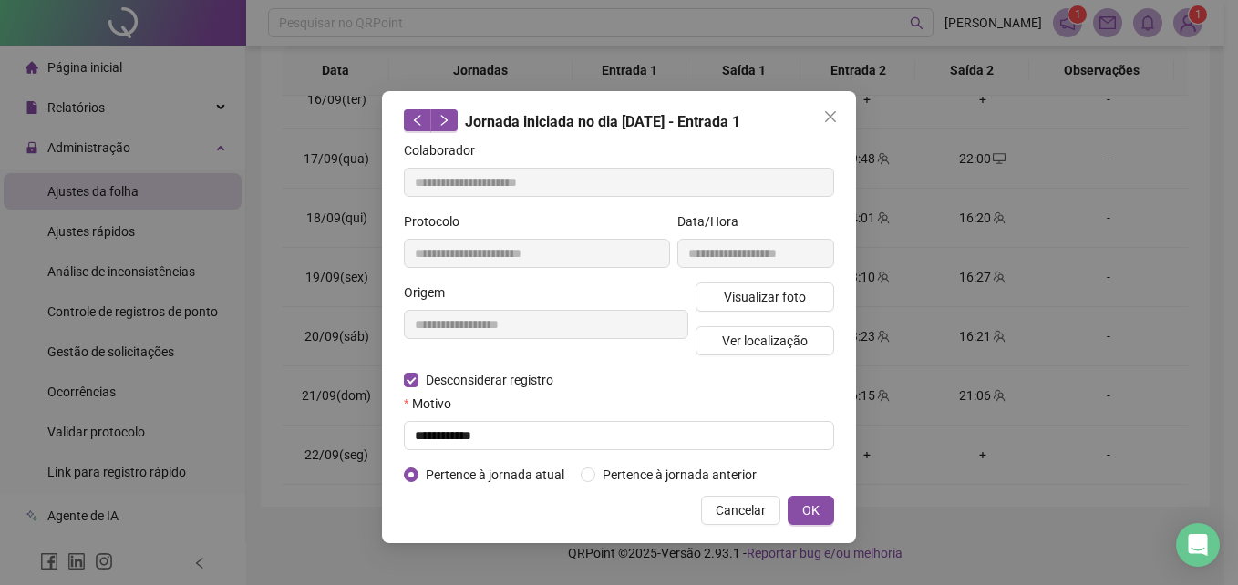
type input "**********"
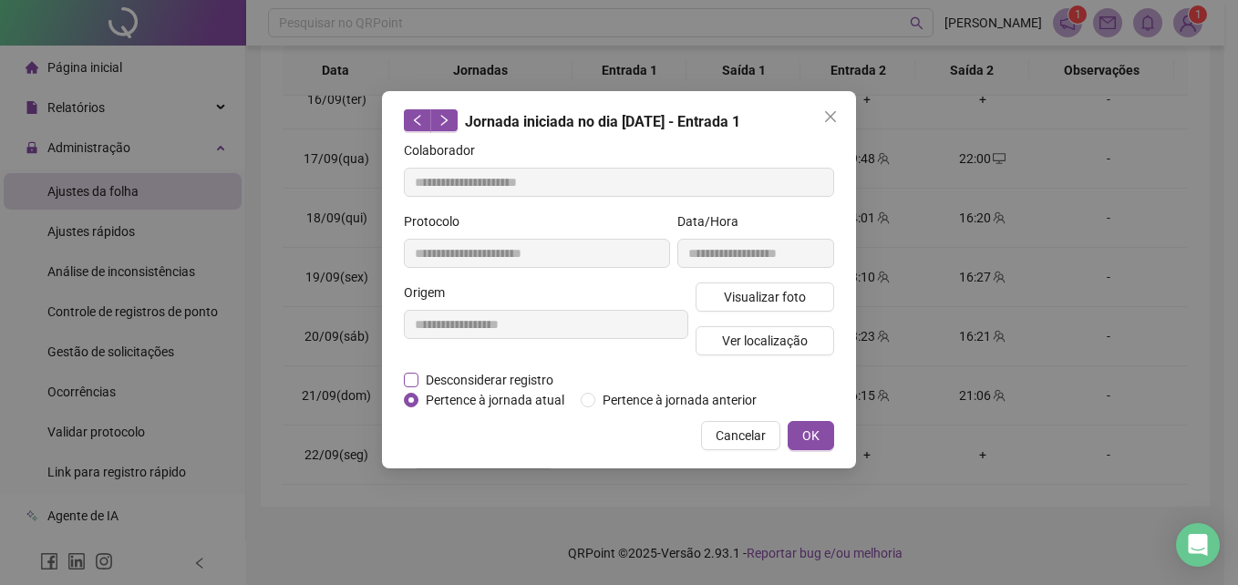
click at [544, 376] on span "Desconsiderar registro" at bounding box center [489, 380] width 142 height 20
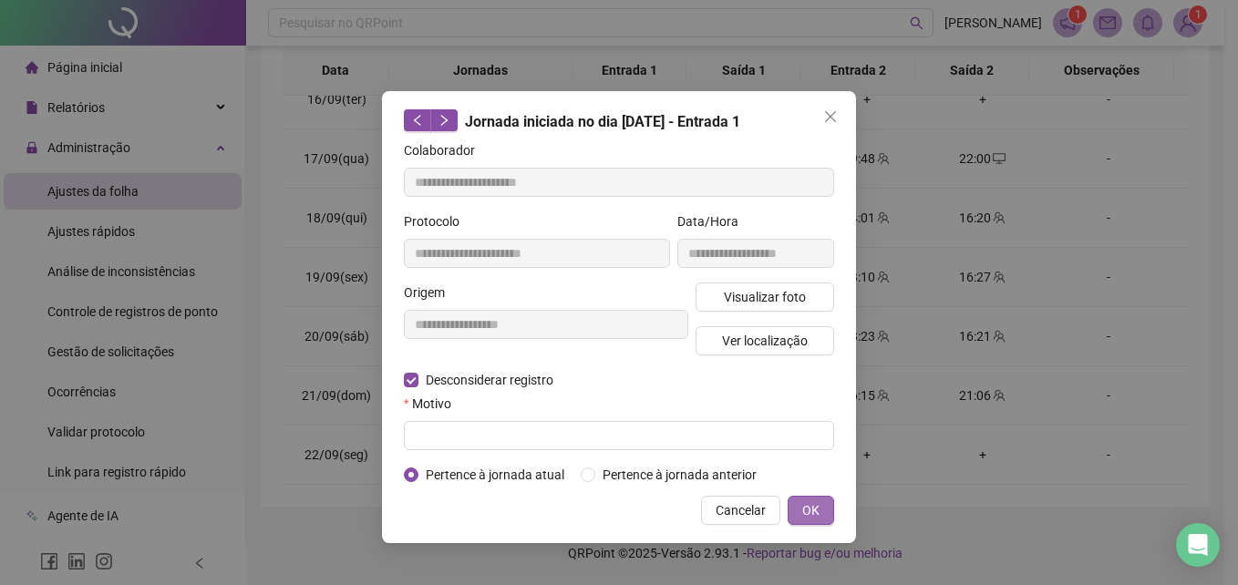
click at [800, 511] on button "OK" at bounding box center [811, 510] width 46 height 29
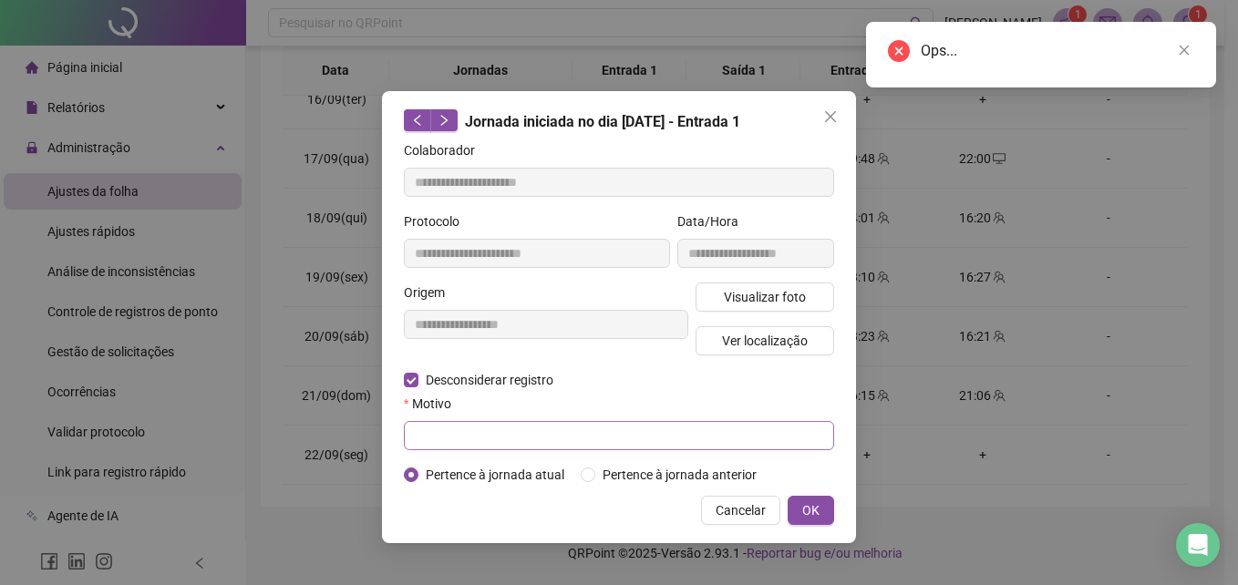
click at [788, 496] on button "OK" at bounding box center [811, 510] width 46 height 29
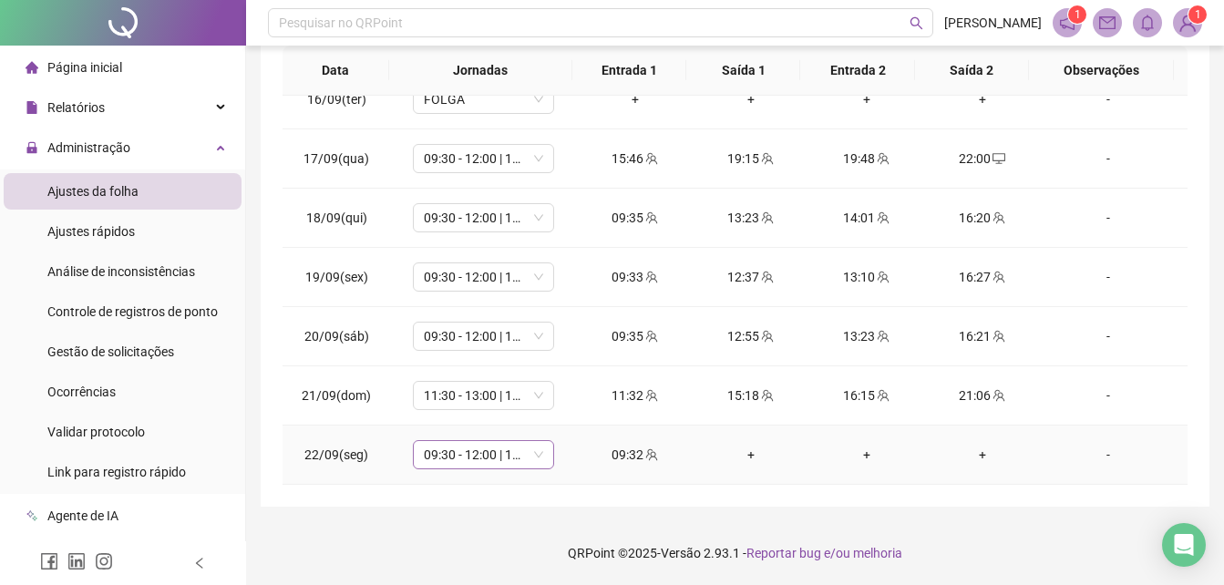
click at [543, 453] on div "09:30 - 12:00 | 12:30 - 16:00" at bounding box center [483, 454] width 141 height 29
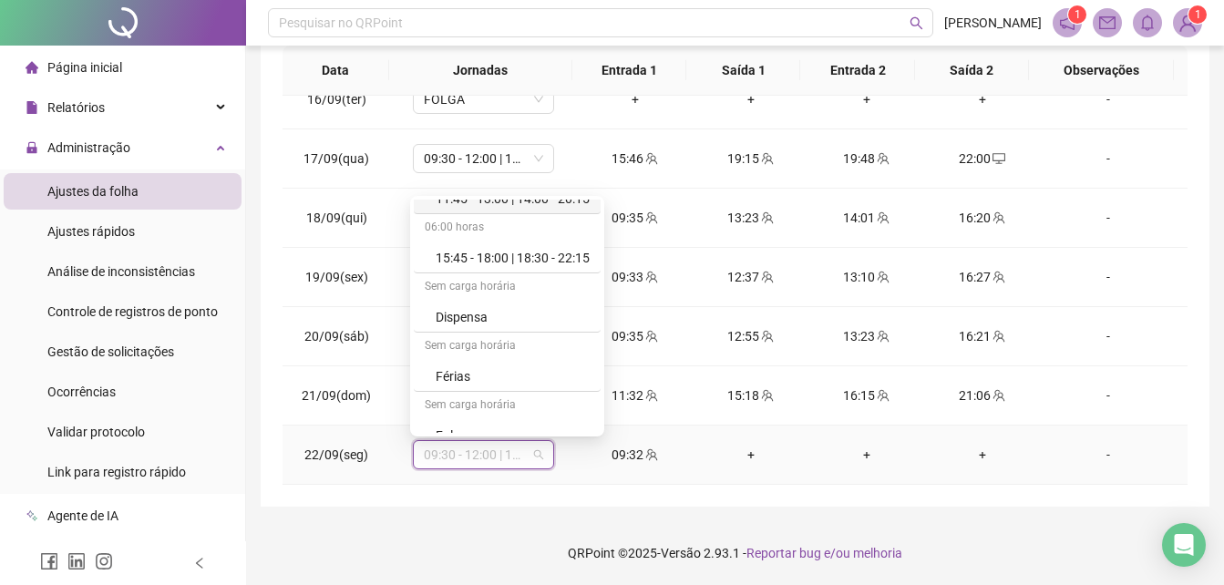
scroll to position [204, 0]
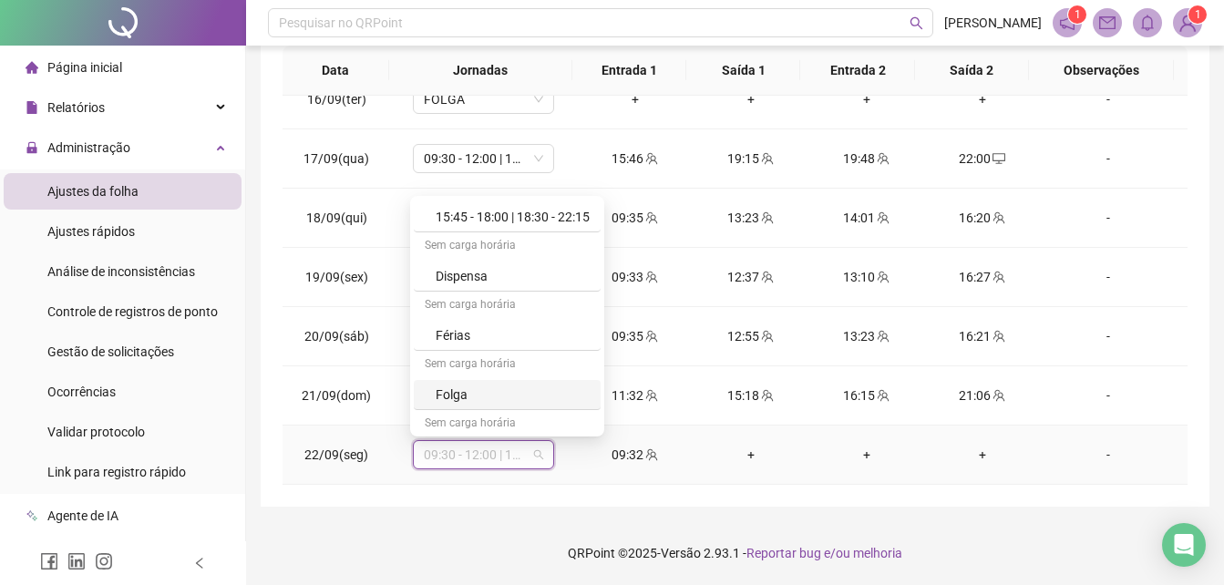
click at [537, 408] on div "Folga" at bounding box center [507, 395] width 187 height 30
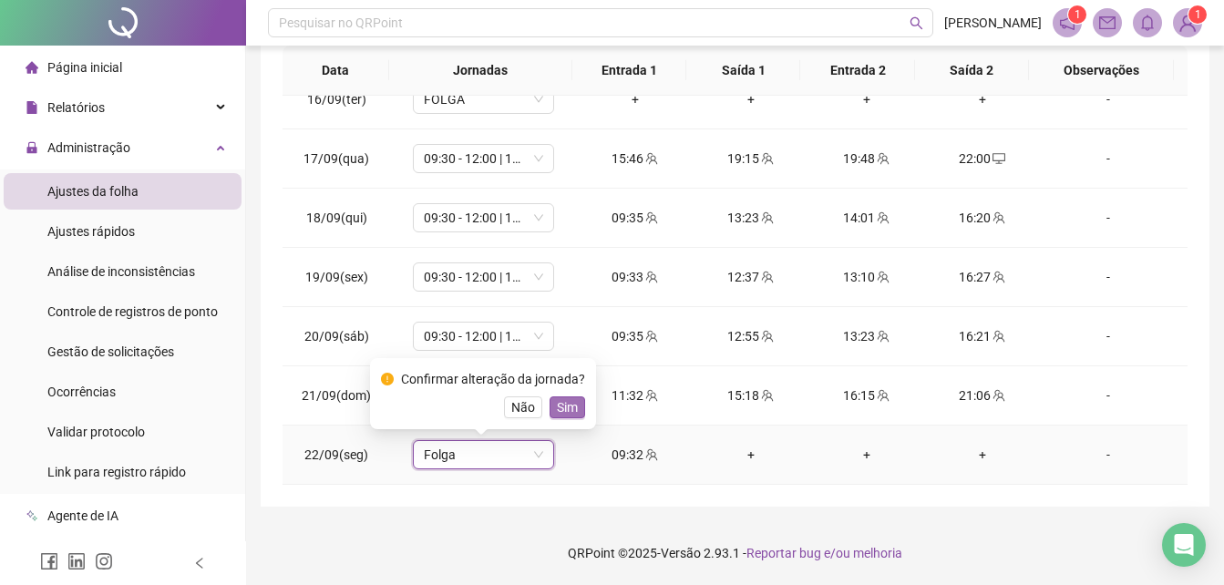
click at [557, 409] on span "Sim" at bounding box center [567, 407] width 21 height 20
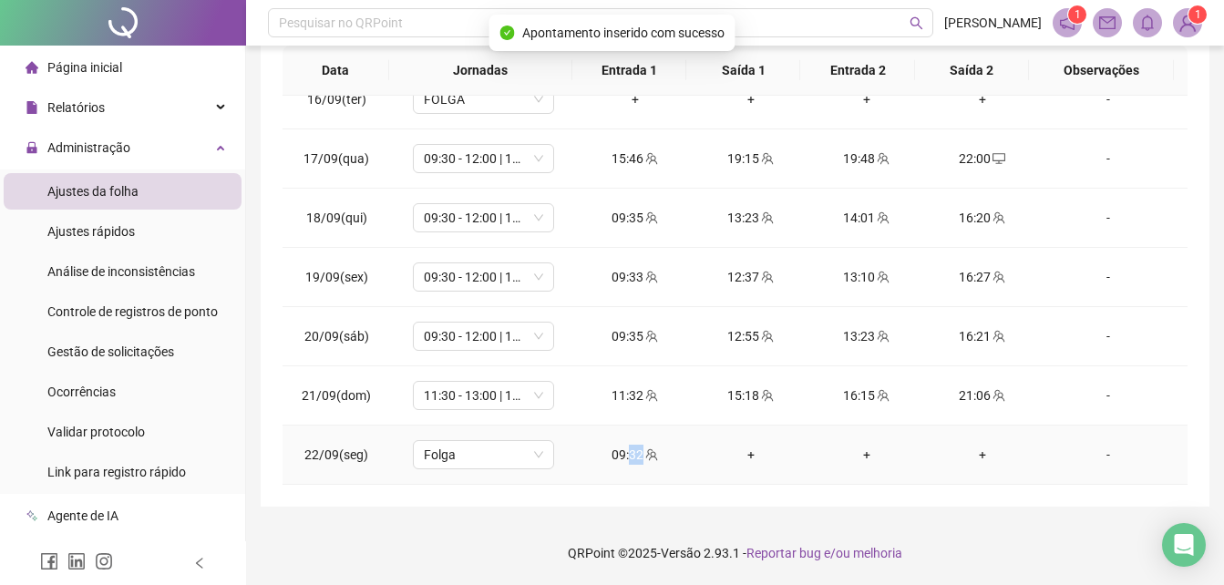
drag, startPoint x: 625, startPoint y: 472, endPoint x: 636, endPoint y: 439, distance: 35.5
click at [636, 439] on td "09:32" at bounding box center [635, 455] width 116 height 59
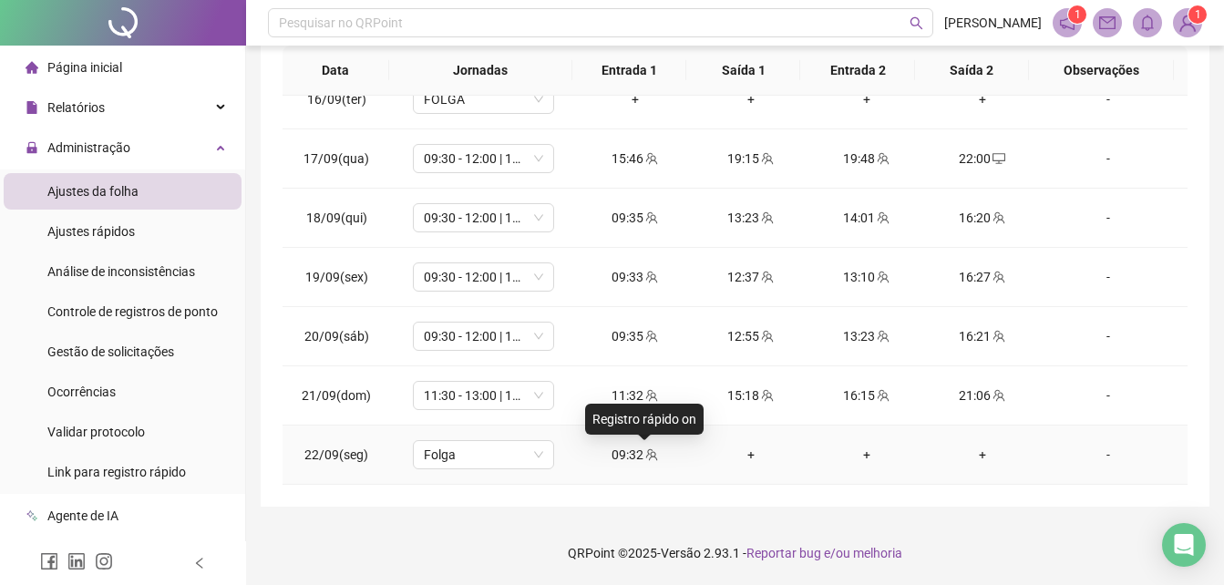
click at [644, 454] on span "team" at bounding box center [651, 455] width 15 height 13
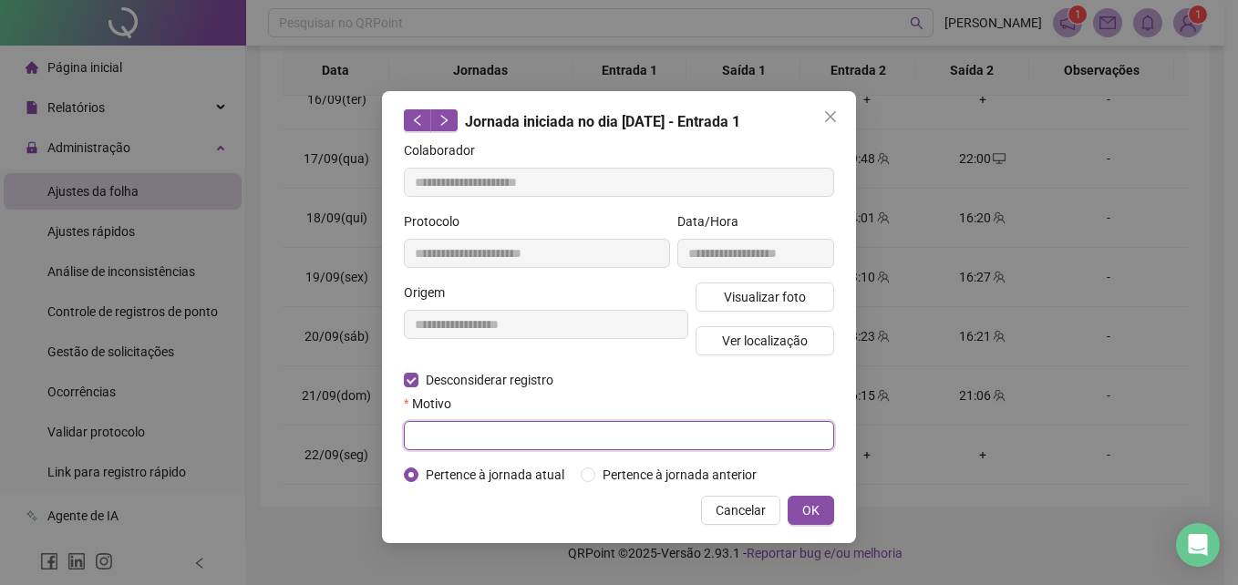
click at [582, 424] on input "text" at bounding box center [619, 435] width 430 height 29
type input "**********"
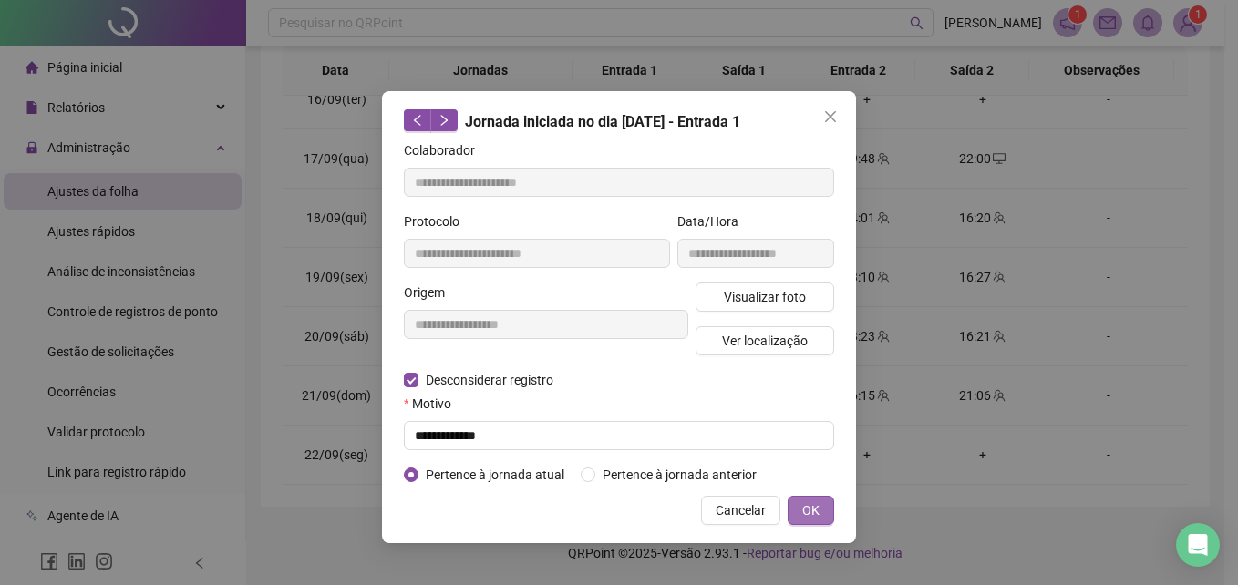
click at [821, 513] on button "OK" at bounding box center [811, 510] width 46 height 29
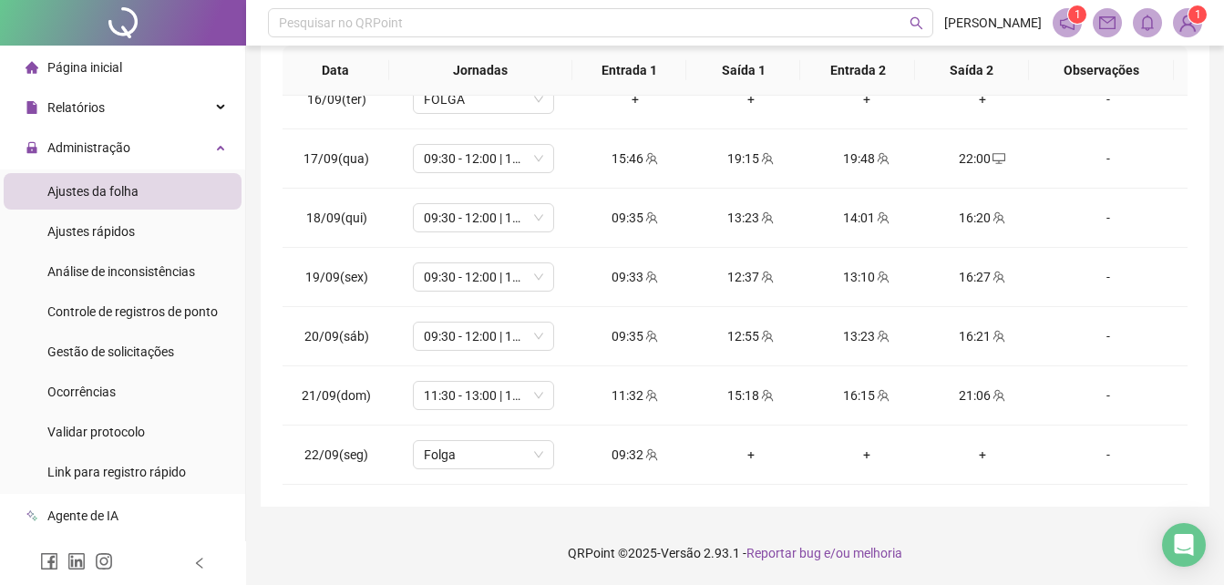
click at [1188, 338] on div "**********" at bounding box center [735, 110] width 949 height 793
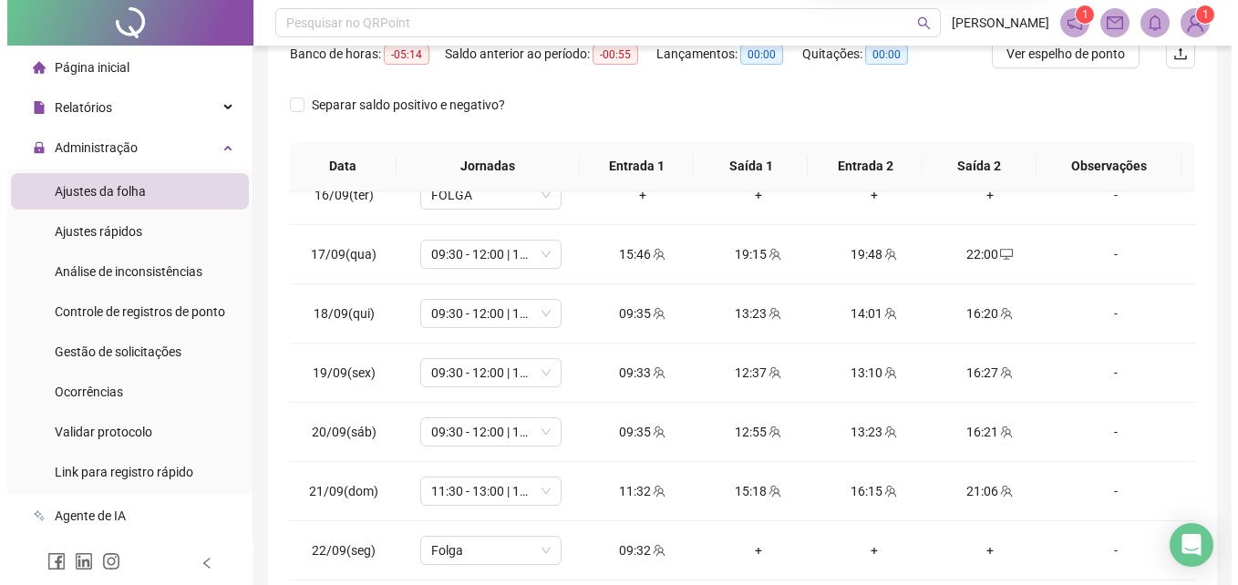
scroll to position [0, 0]
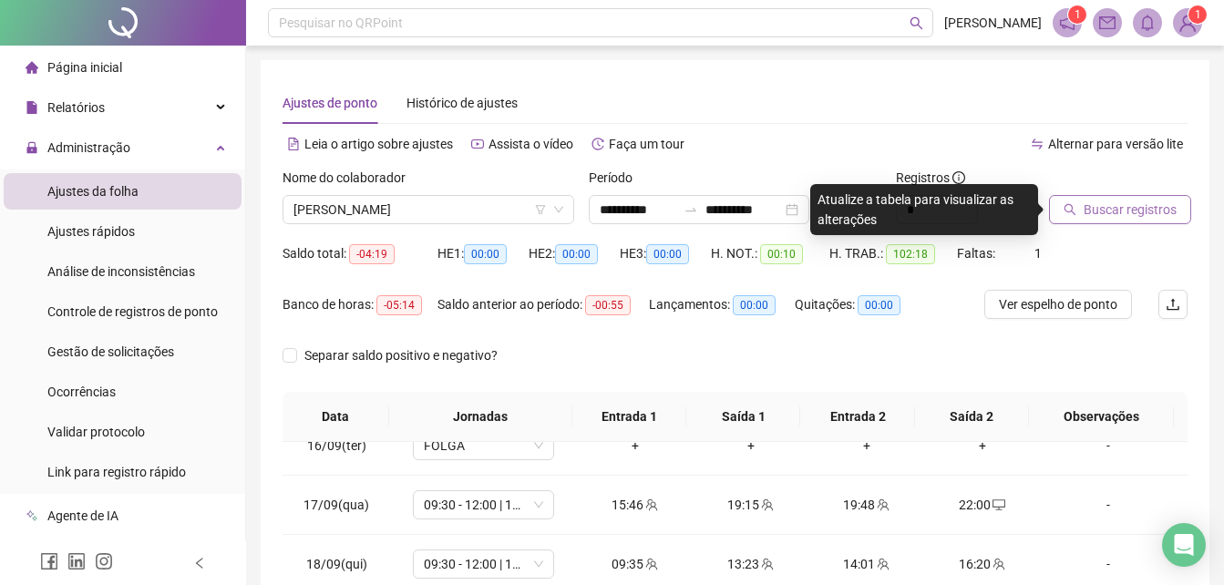
click at [1148, 216] on span "Buscar registros" at bounding box center [1130, 210] width 93 height 20
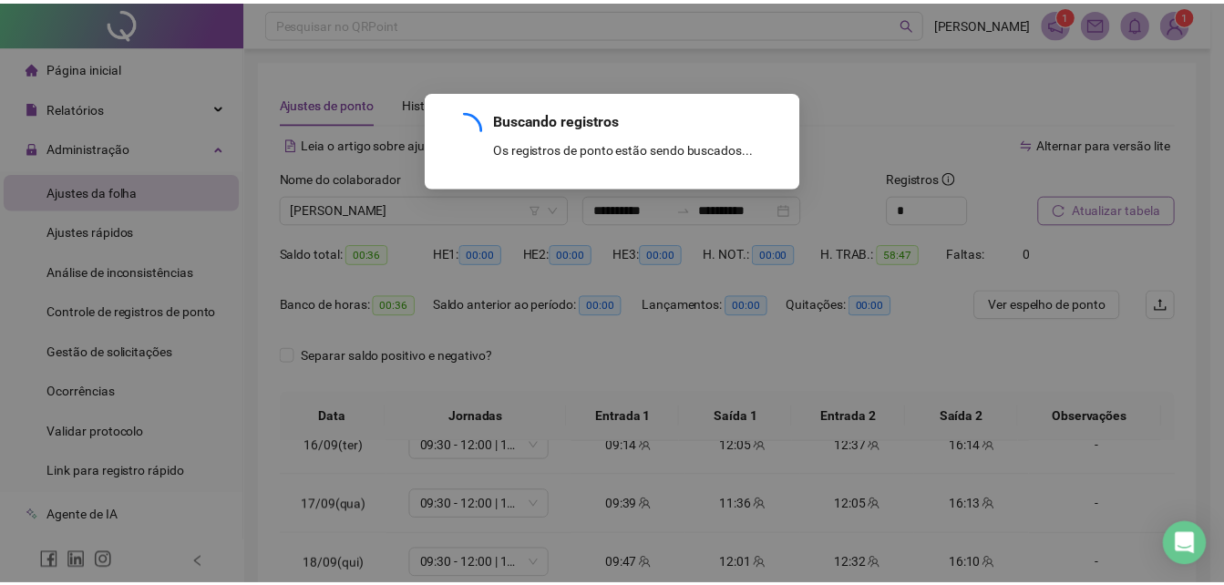
scroll to position [263, 0]
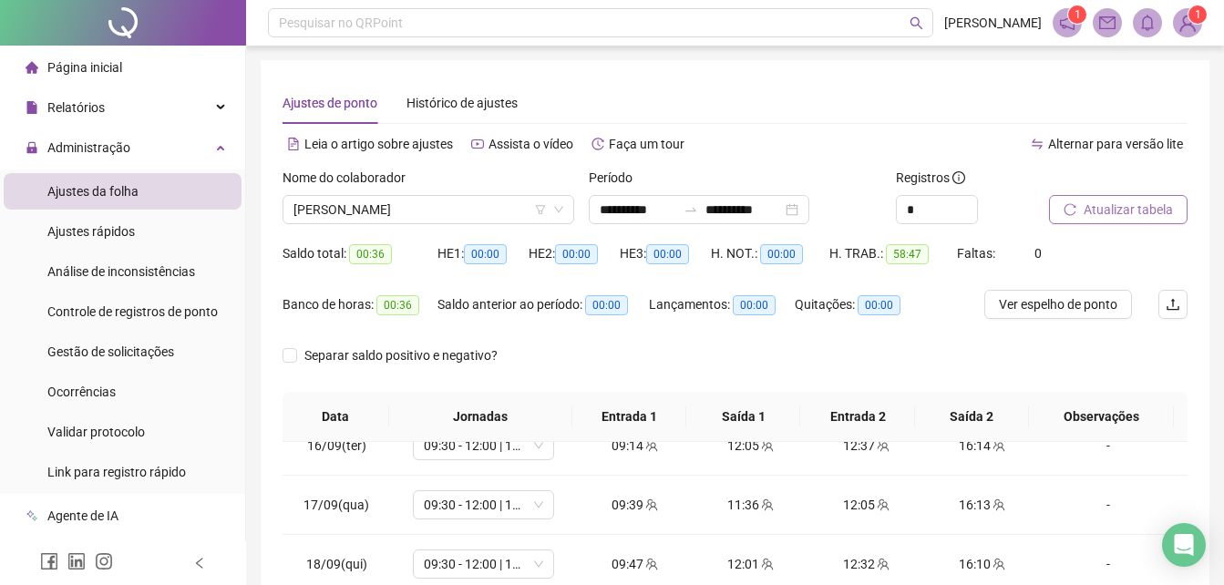
click at [1175, 372] on div "Separar saldo positivo e negativo?" at bounding box center [735, 366] width 905 height 51
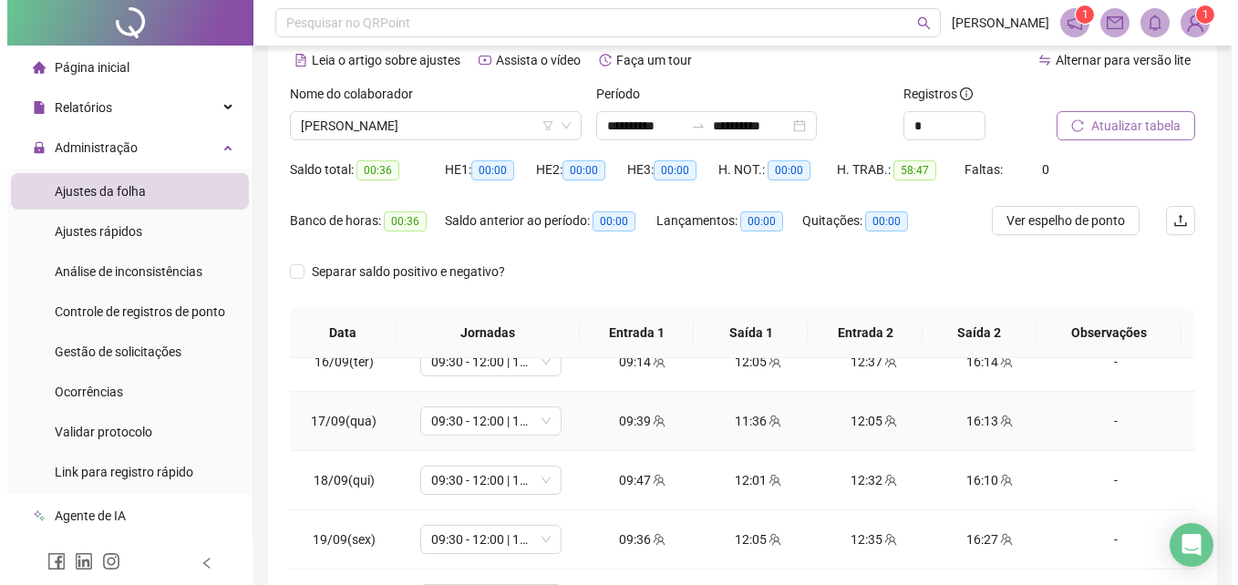
scroll to position [0, 0]
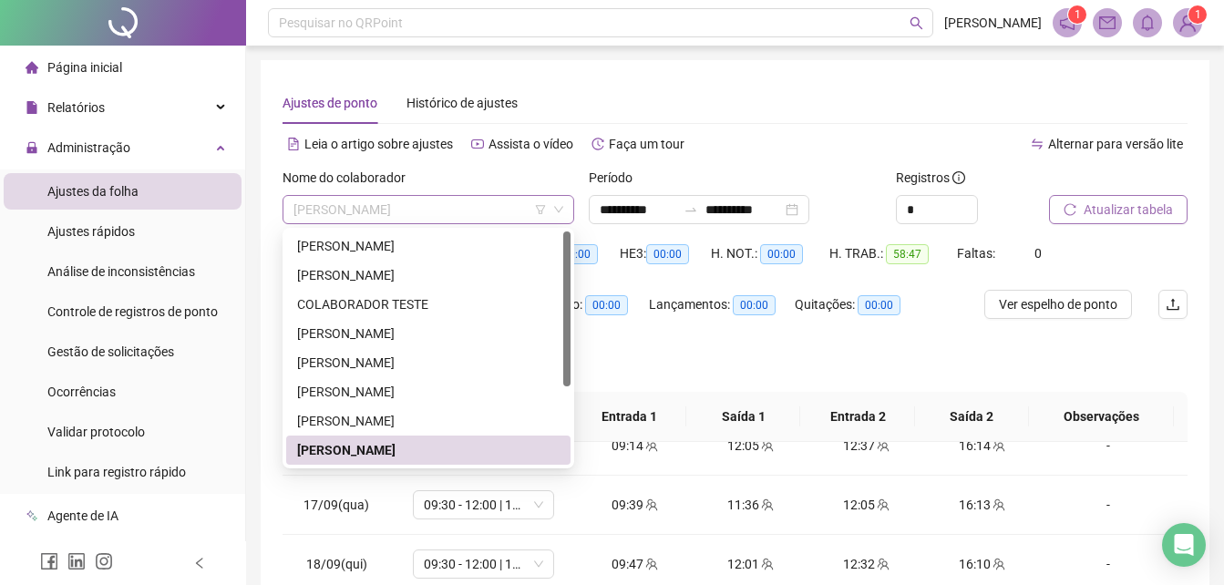
click at [493, 213] on span "[PERSON_NAME]" at bounding box center [429, 209] width 270 height 27
click at [403, 366] on div "[PERSON_NAME]" at bounding box center [428, 363] width 263 height 20
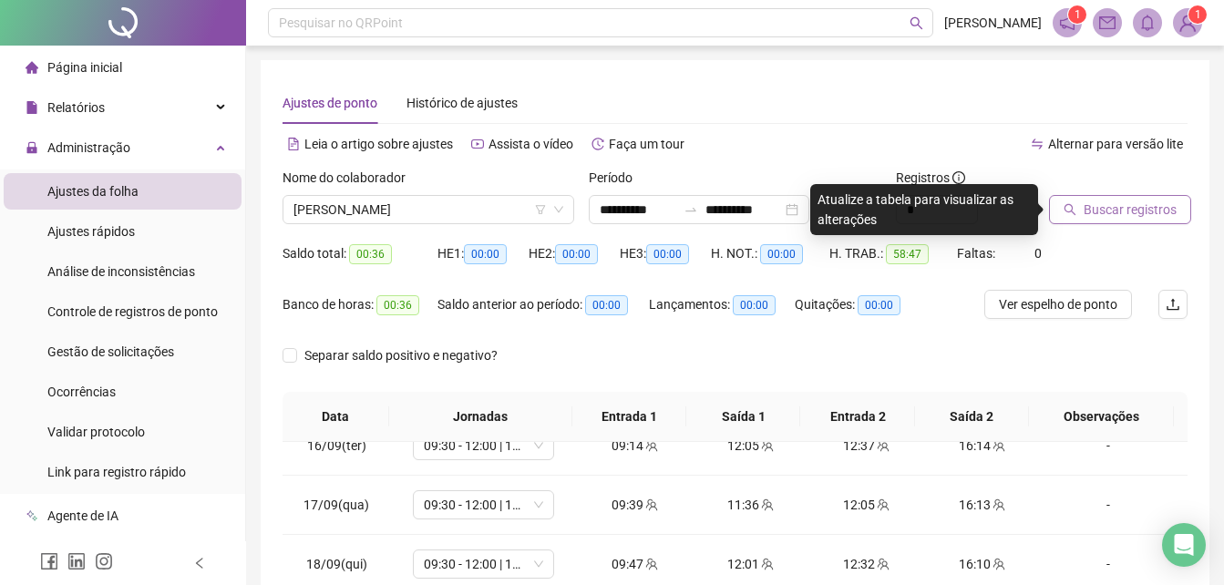
click at [1115, 210] on span "Buscar registros" at bounding box center [1130, 210] width 93 height 20
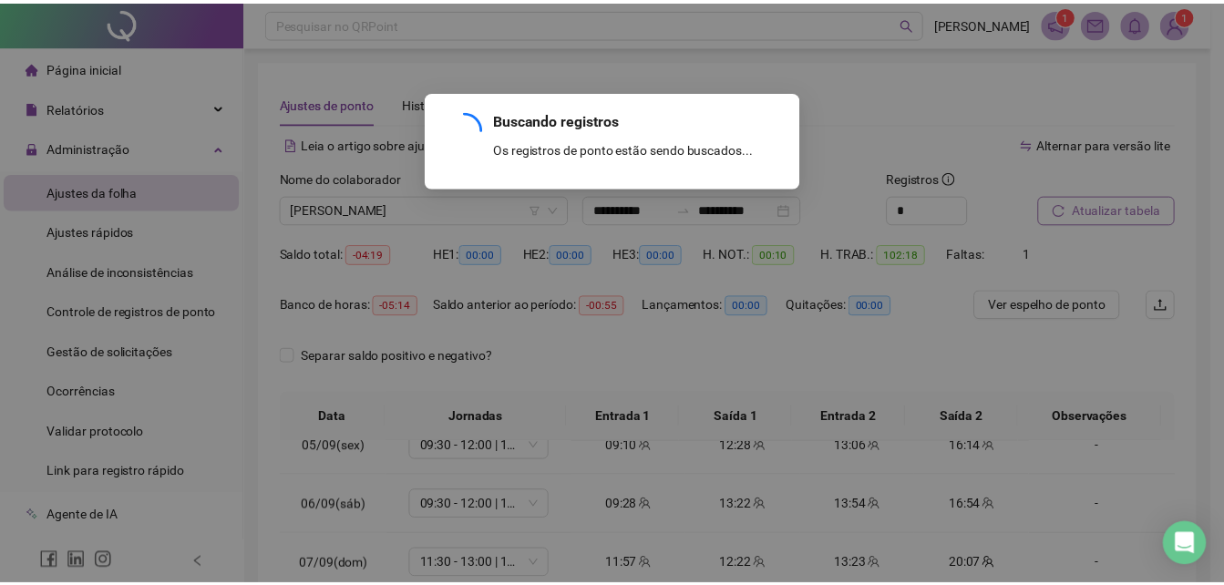
scroll to position [914, 0]
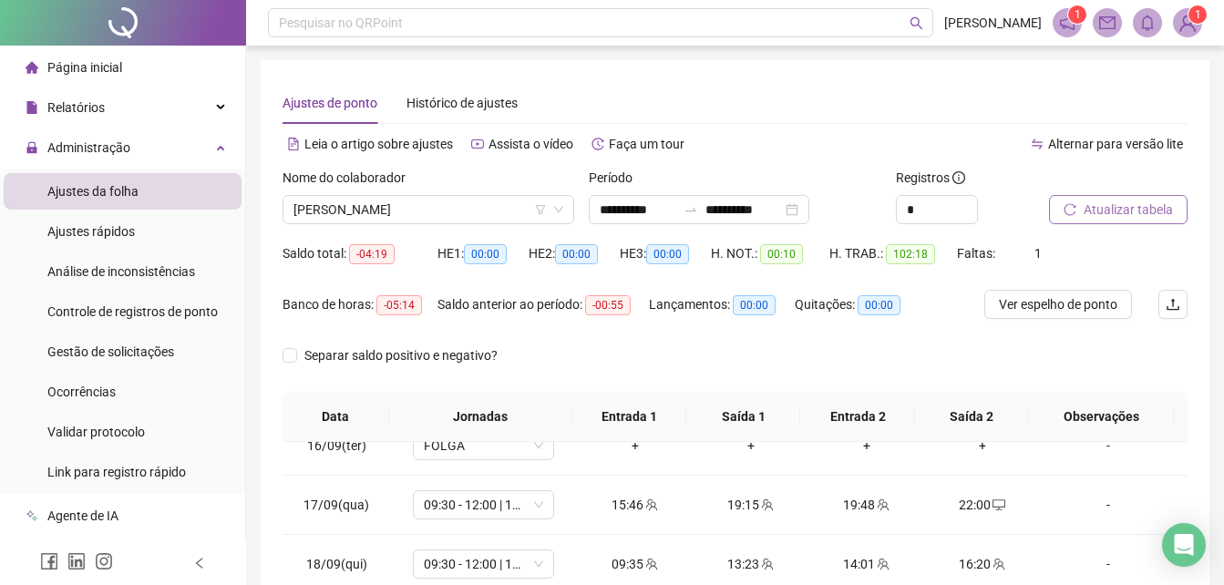
click at [1207, 364] on div "**********" at bounding box center [735, 456] width 949 height 793
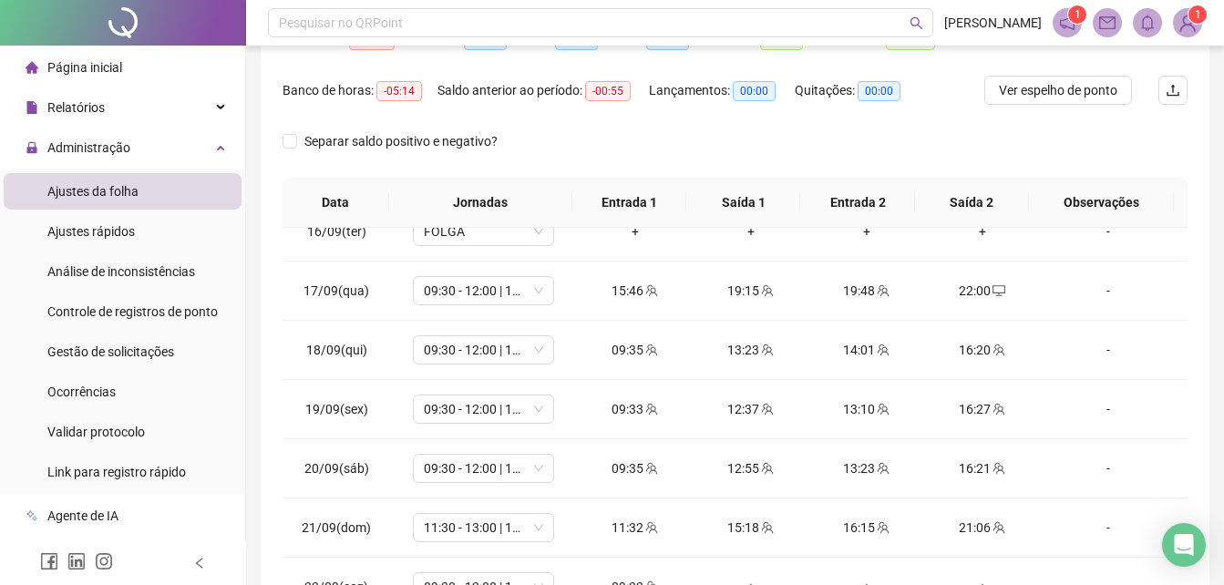
scroll to position [346, 0]
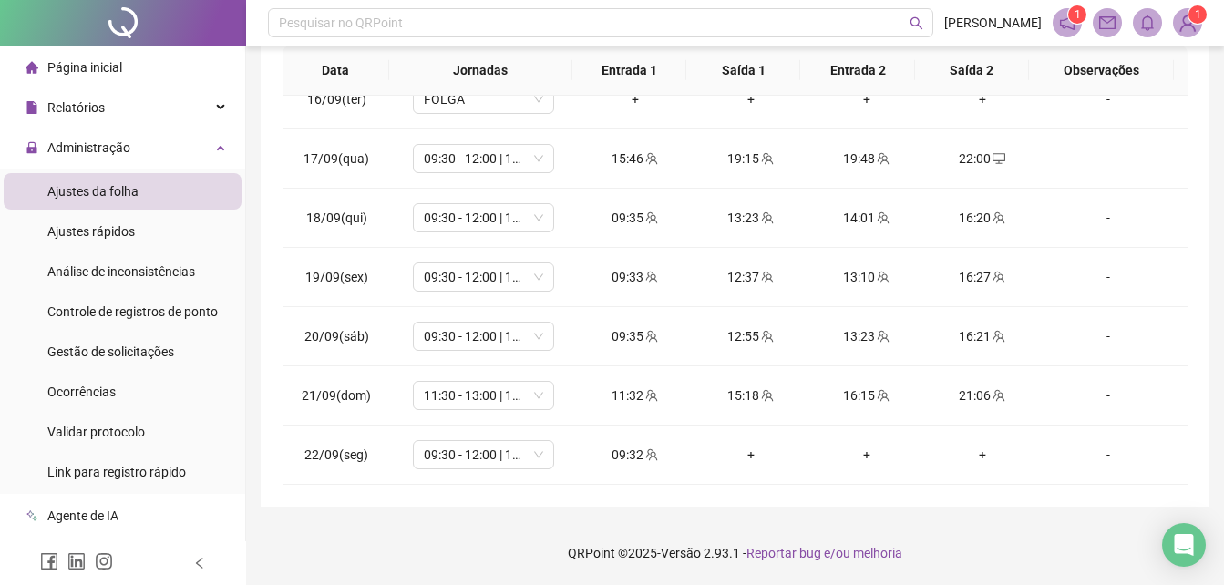
click at [1204, 240] on div "**********" at bounding box center [735, 110] width 949 height 793
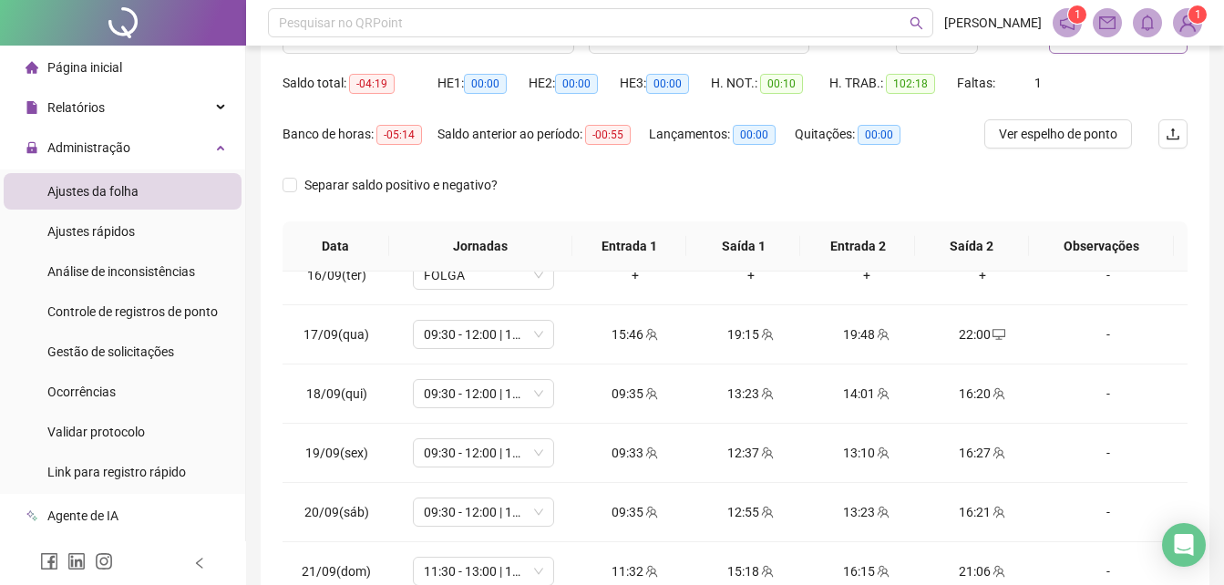
scroll to position [0, 0]
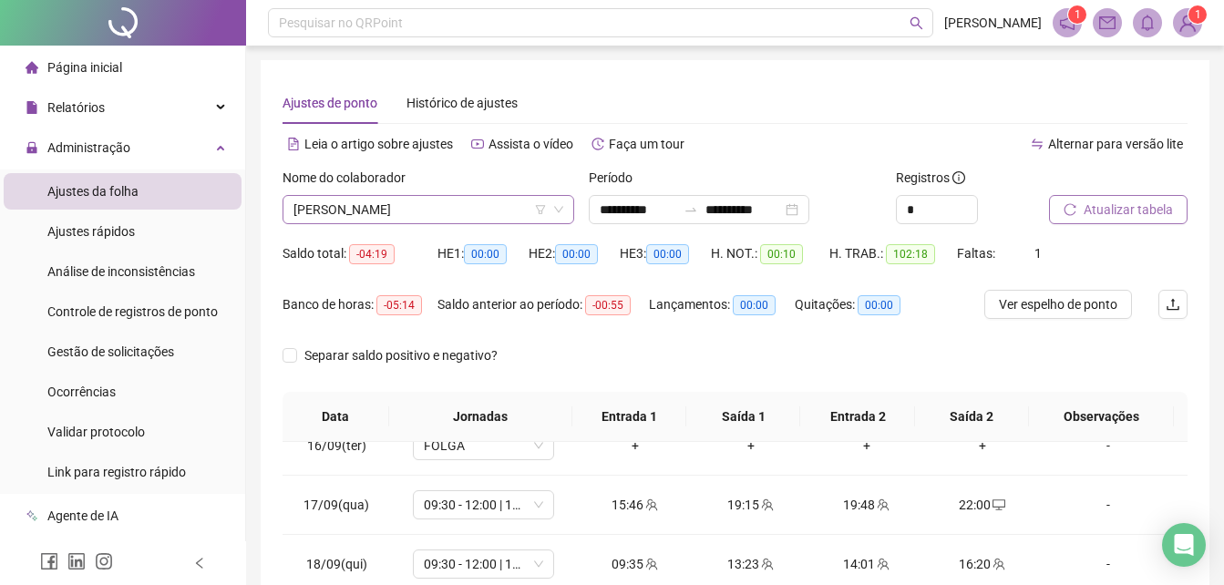
click at [498, 215] on span "[PERSON_NAME]" at bounding box center [429, 209] width 270 height 27
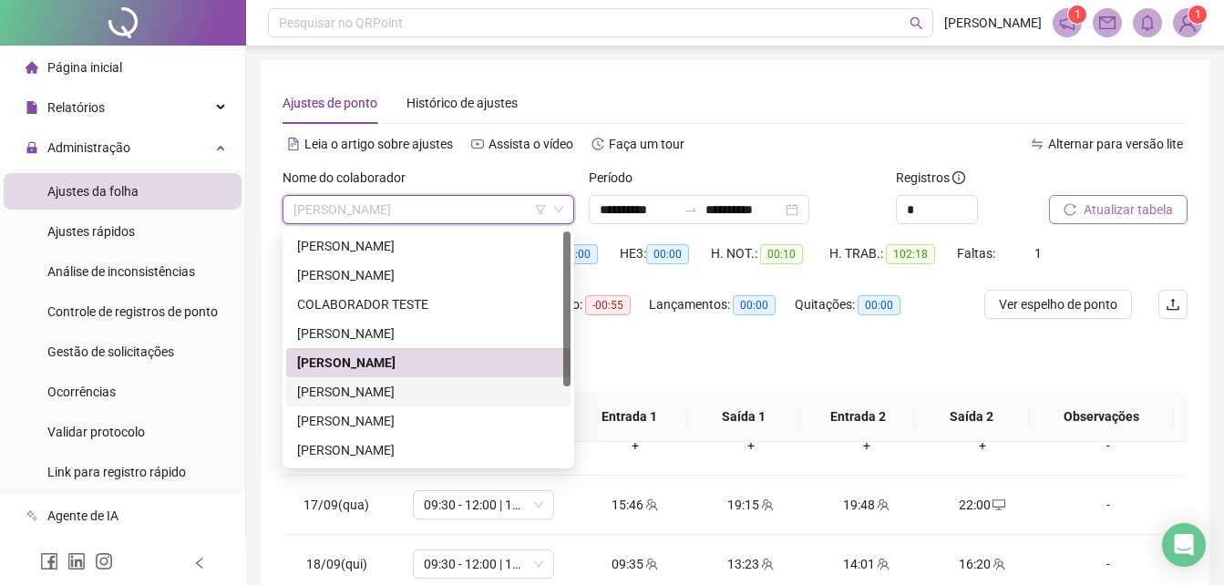
click at [464, 393] on div "[PERSON_NAME]" at bounding box center [428, 392] width 263 height 20
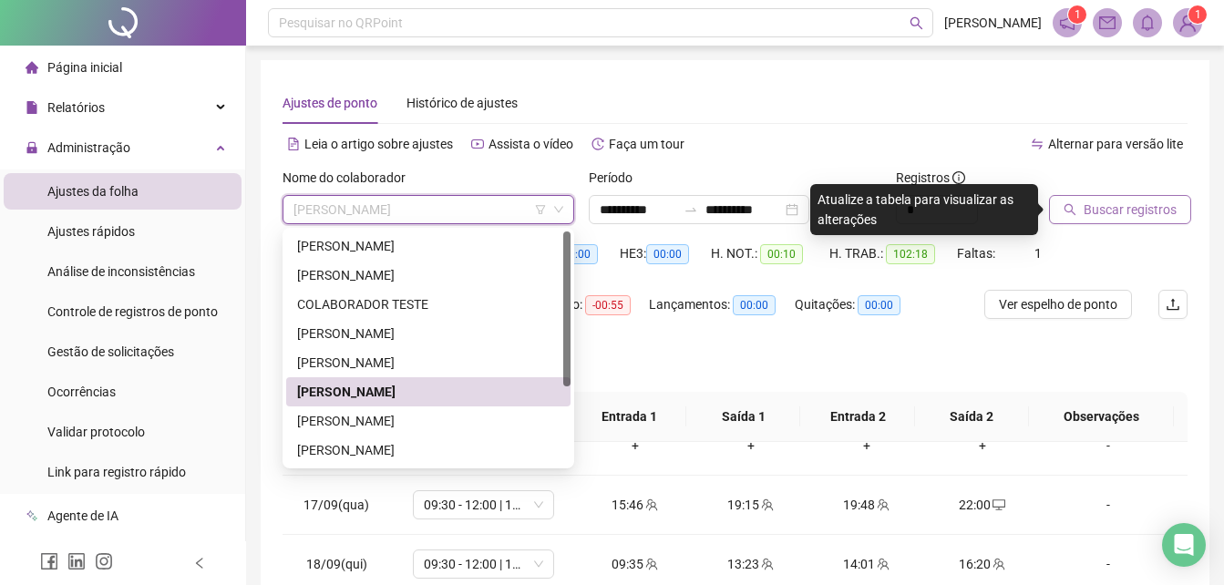
click at [502, 217] on span "[PERSON_NAME]" at bounding box center [429, 209] width 270 height 27
click at [569, 416] on div at bounding box center [566, 348] width 7 height 233
click at [569, 419] on div at bounding box center [566, 348] width 7 height 233
drag, startPoint x: 569, startPoint y: 419, endPoint x: 748, endPoint y: 79, distance: 384.1
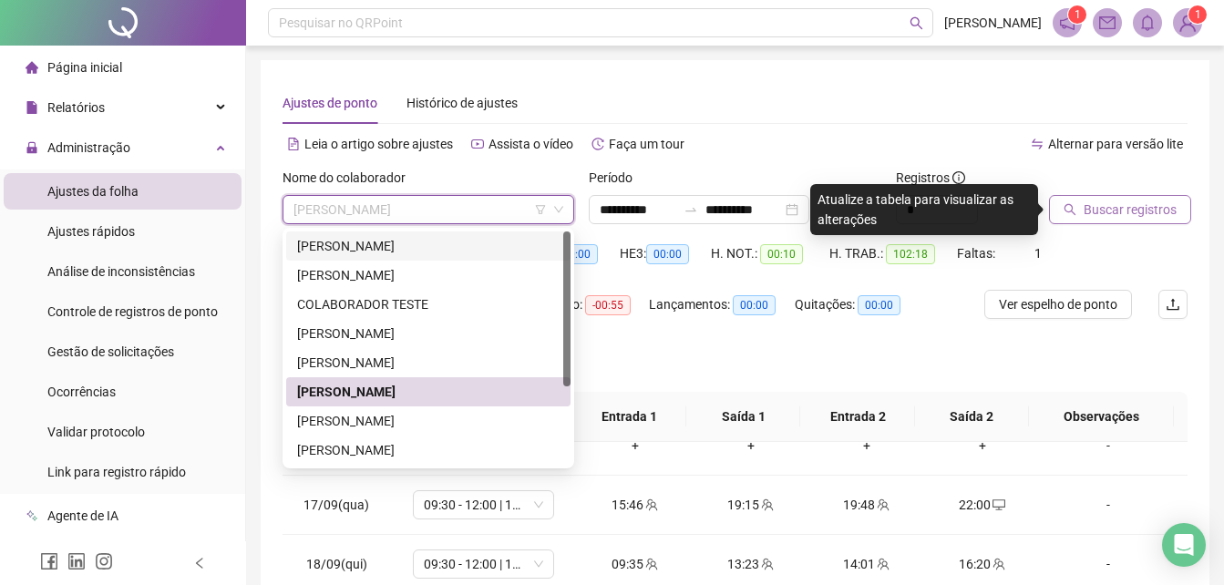
click at [748, 79] on body "**********" at bounding box center [612, 292] width 1224 height 585
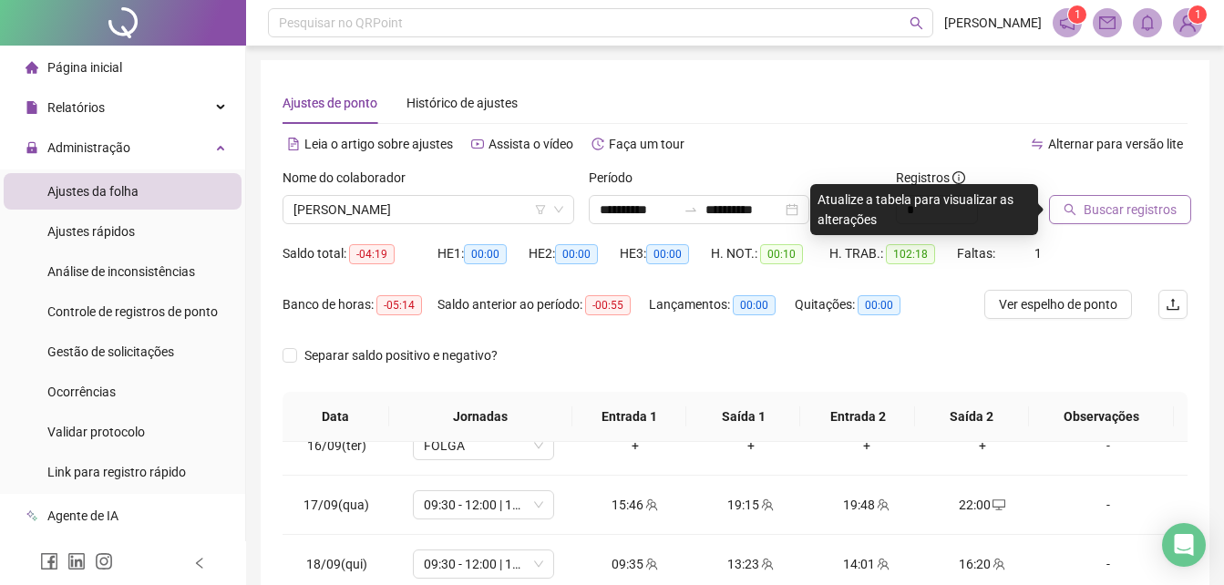
click at [748, 79] on div "**********" at bounding box center [735, 456] width 949 height 793
click at [501, 201] on span "[PERSON_NAME]" at bounding box center [429, 209] width 270 height 27
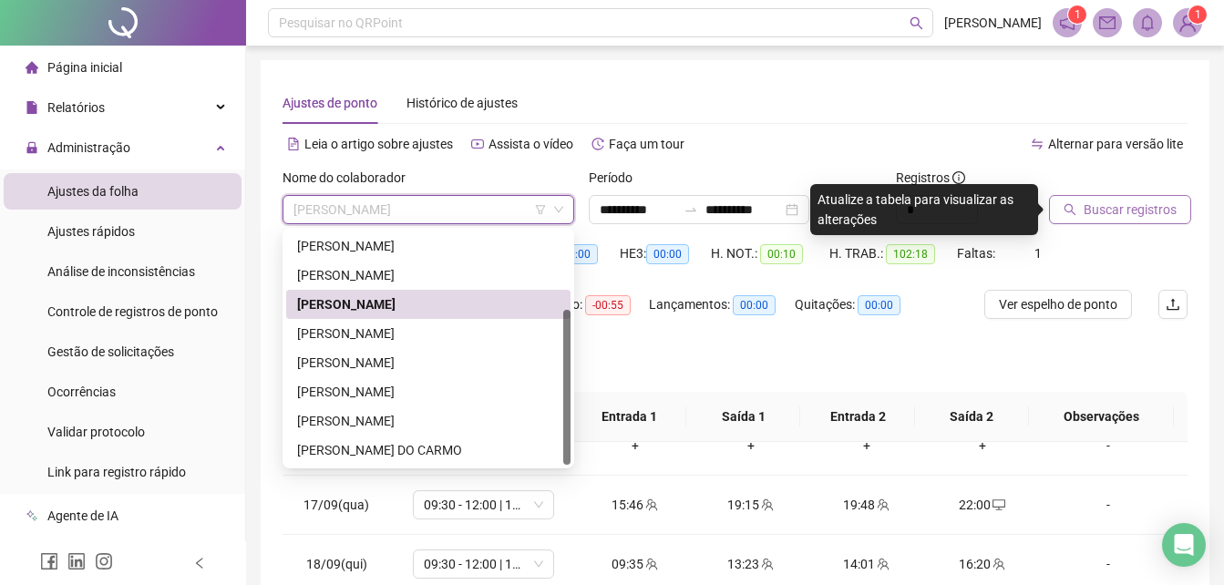
scroll to position [117, 0]
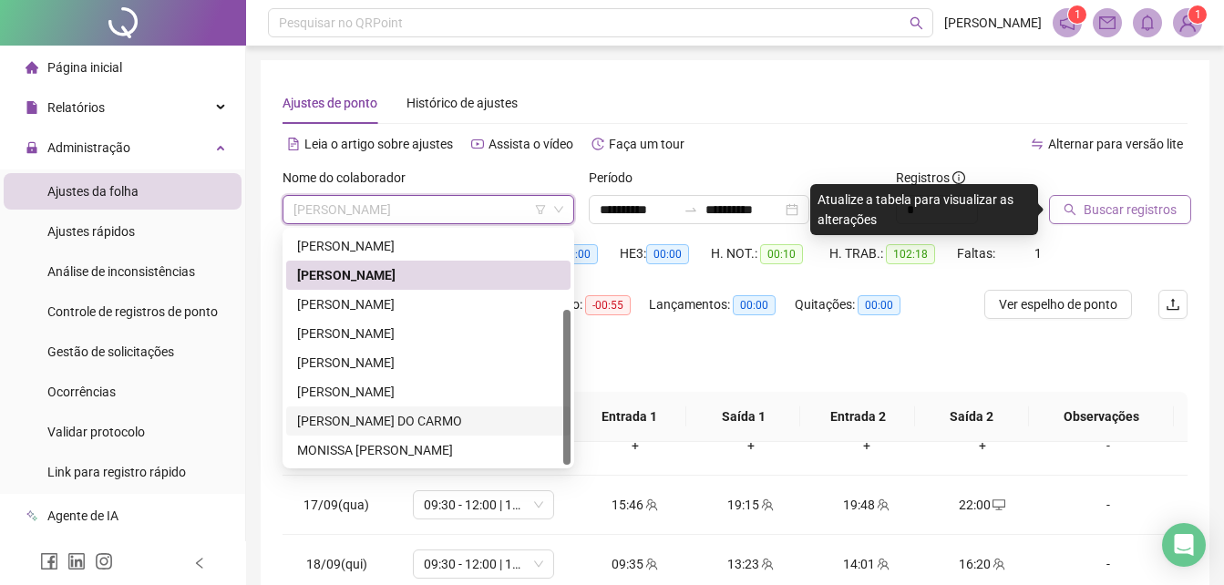
click at [325, 411] on div "[PERSON_NAME] DO CARMO" at bounding box center [428, 421] width 263 height 20
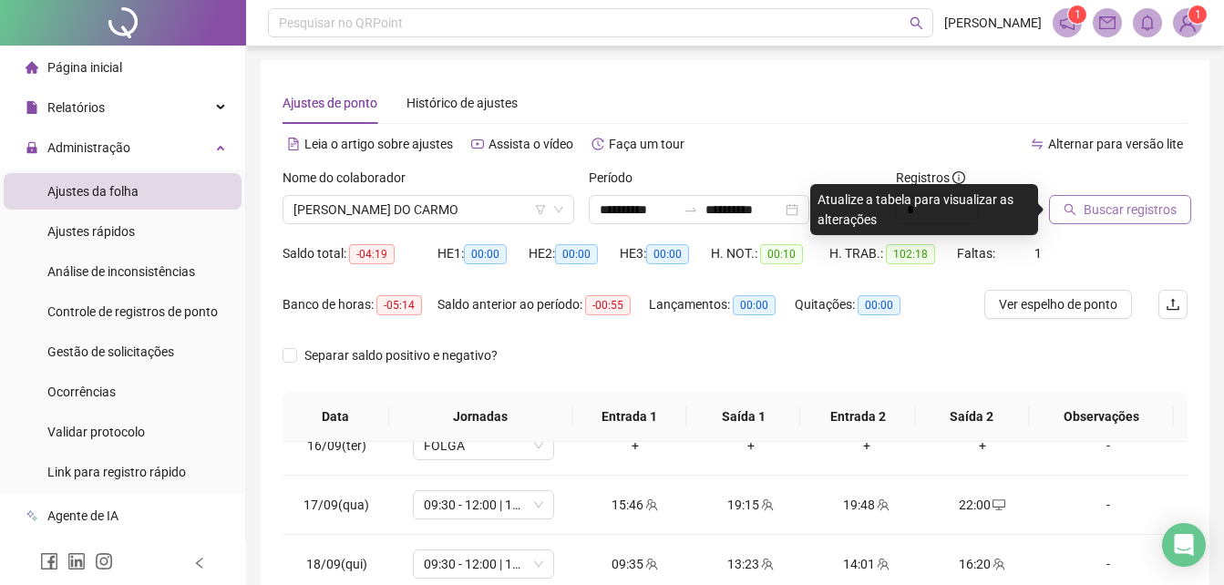
click at [1067, 221] on button "Buscar registros" at bounding box center [1120, 209] width 142 height 29
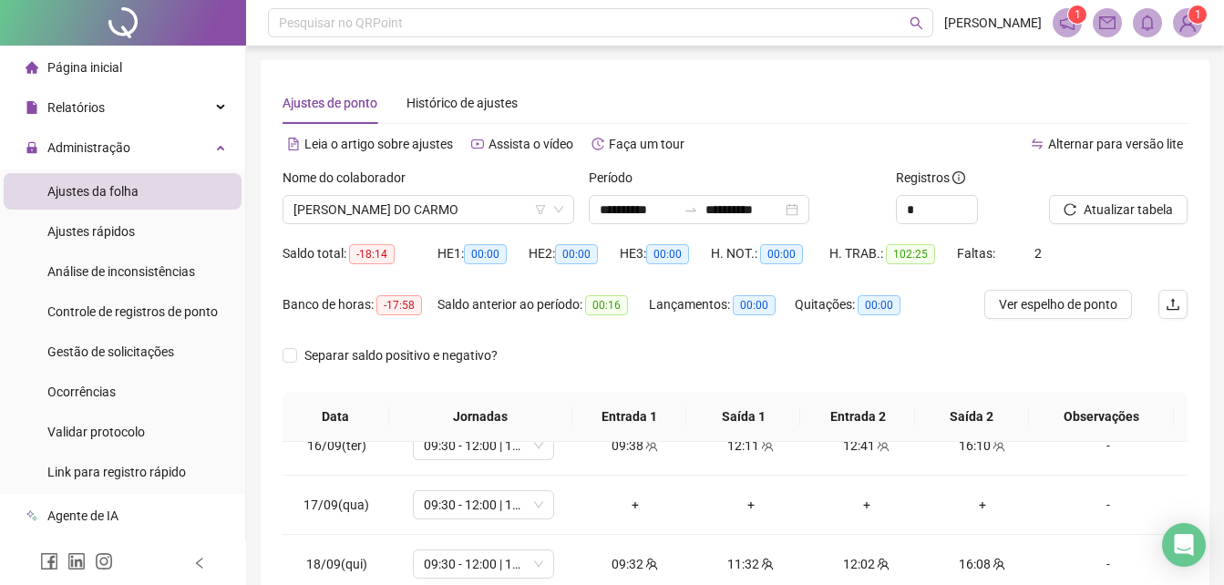
click at [1199, 385] on div "**********" at bounding box center [735, 456] width 949 height 793
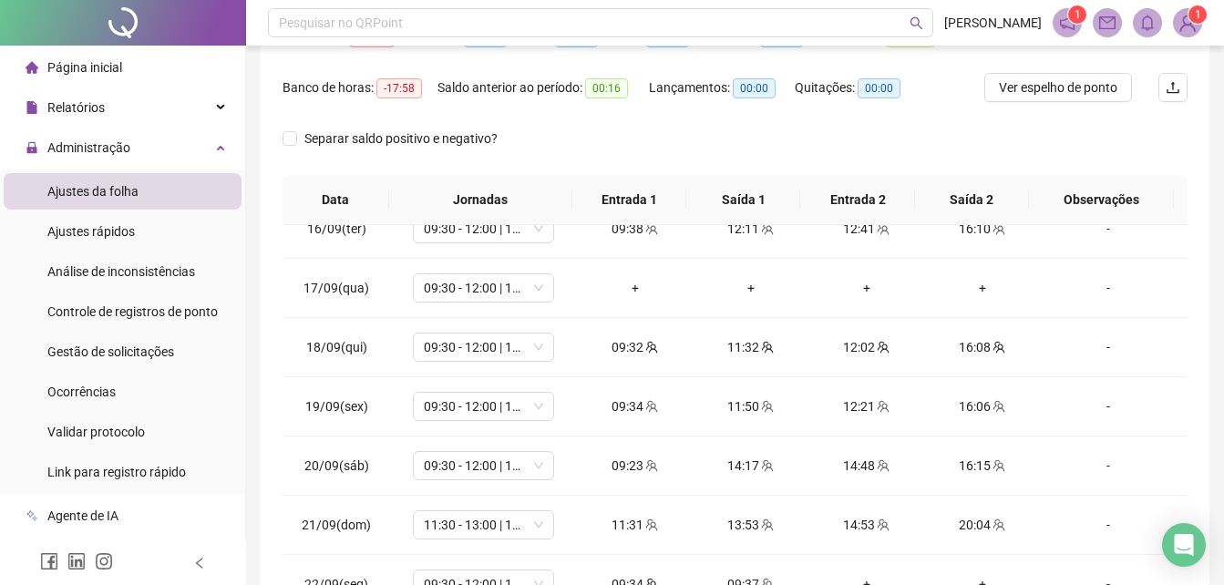
scroll to position [292, 0]
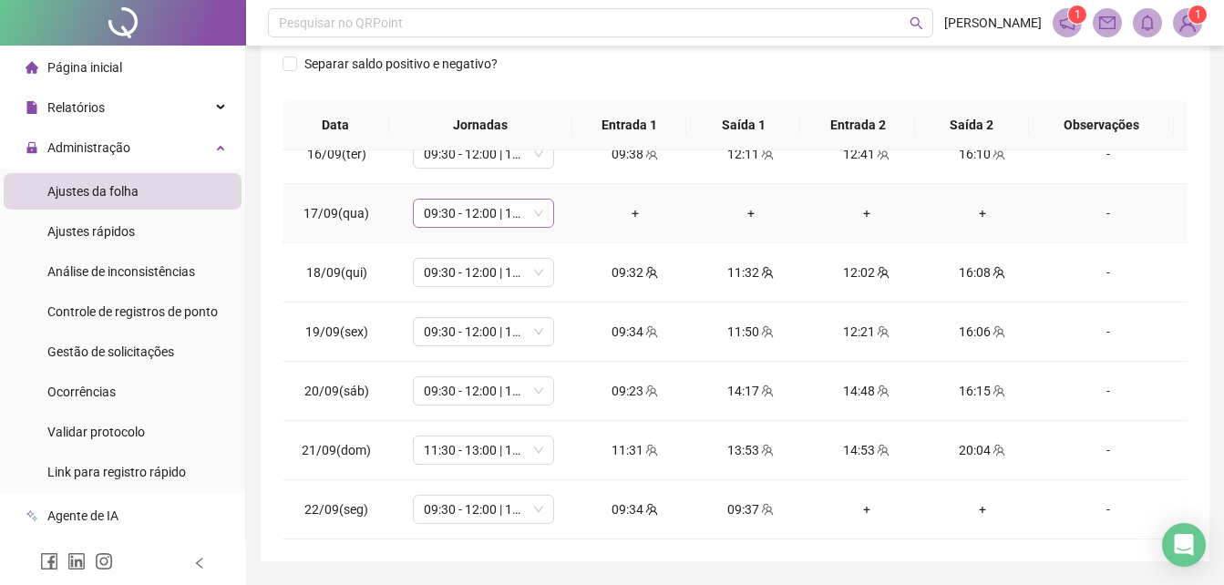
click at [522, 213] on span "09:30 - 12:00 | 12:30 - 16:00" at bounding box center [483, 213] width 119 height 27
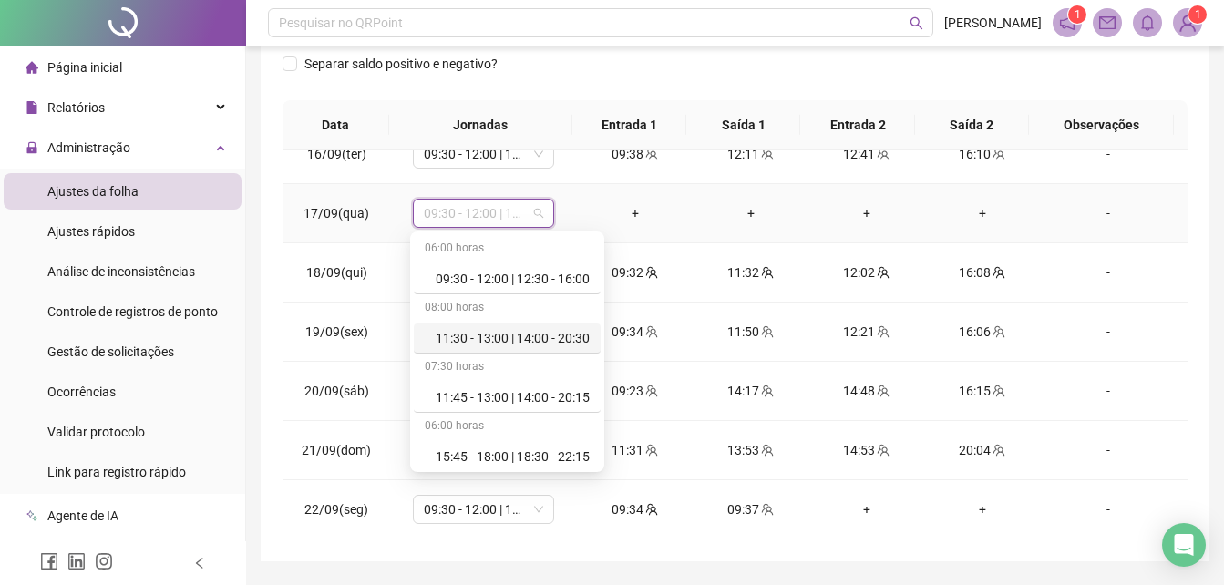
scroll to position [204, 0]
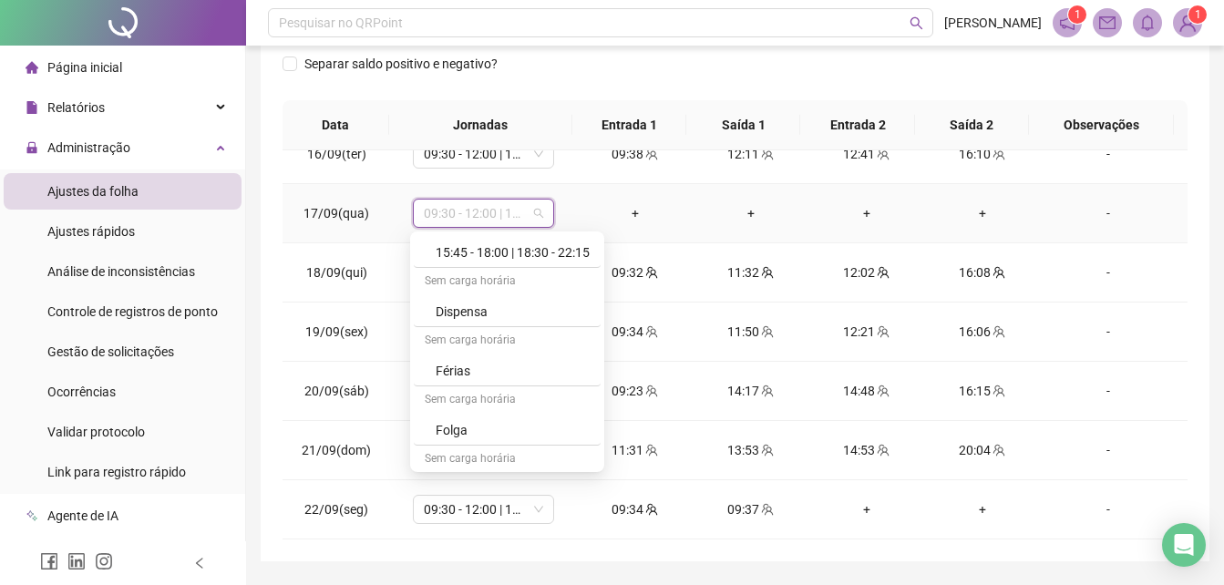
click at [560, 412] on div "Sem carga horária" at bounding box center [507, 401] width 187 height 29
click at [556, 418] on div "Folga" at bounding box center [507, 431] width 187 height 30
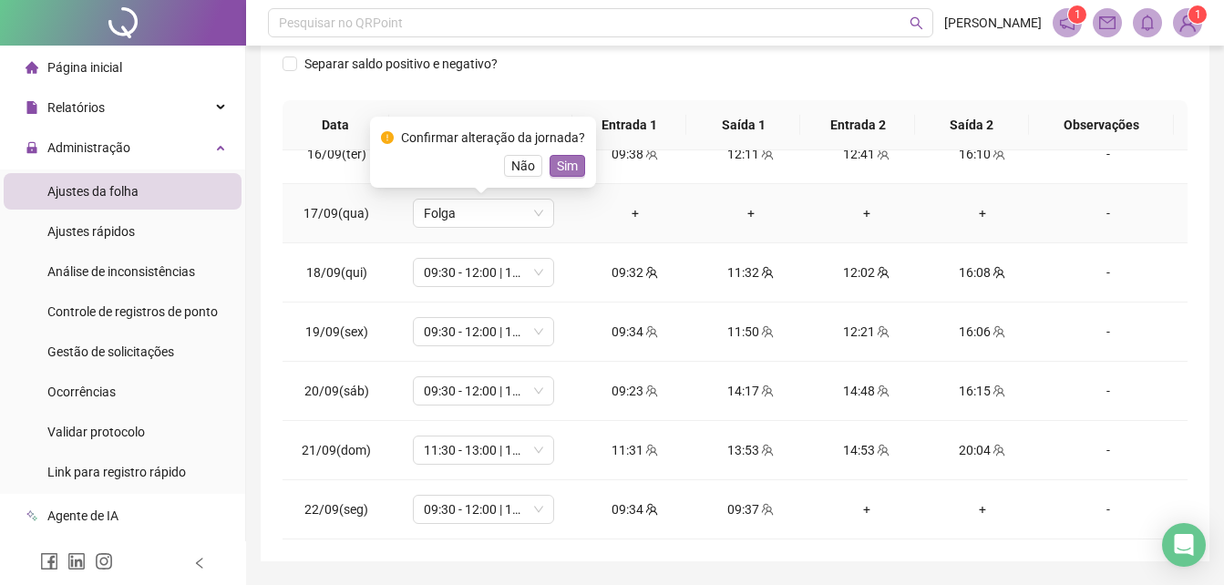
click at [580, 168] on button "Sim" at bounding box center [568, 166] width 36 height 22
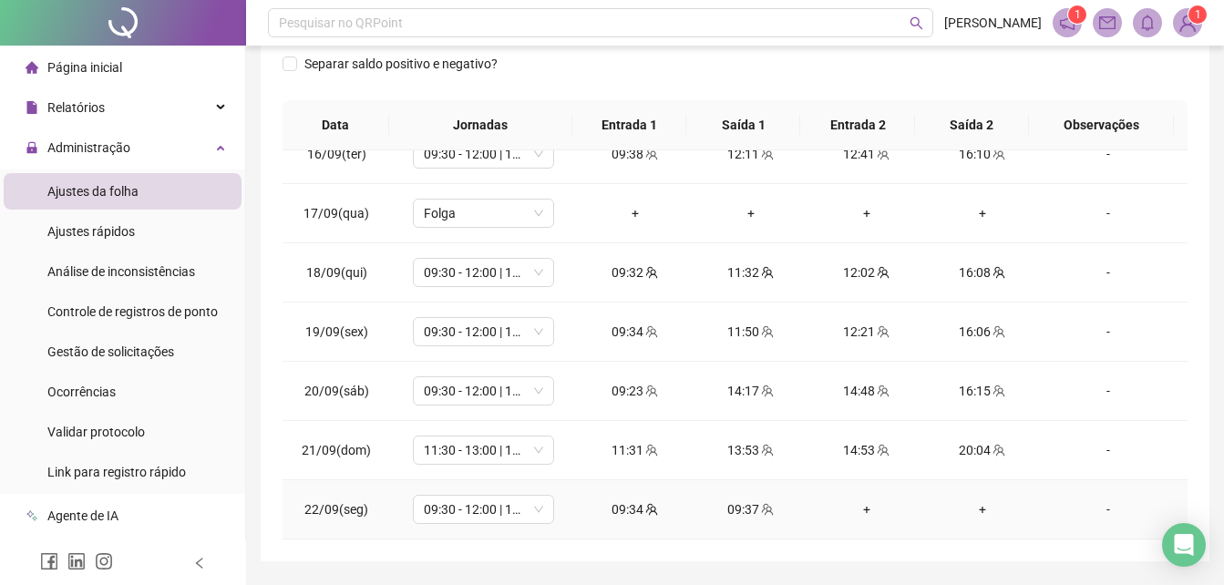
click at [737, 508] on div "09:37" at bounding box center [750, 510] width 87 height 20
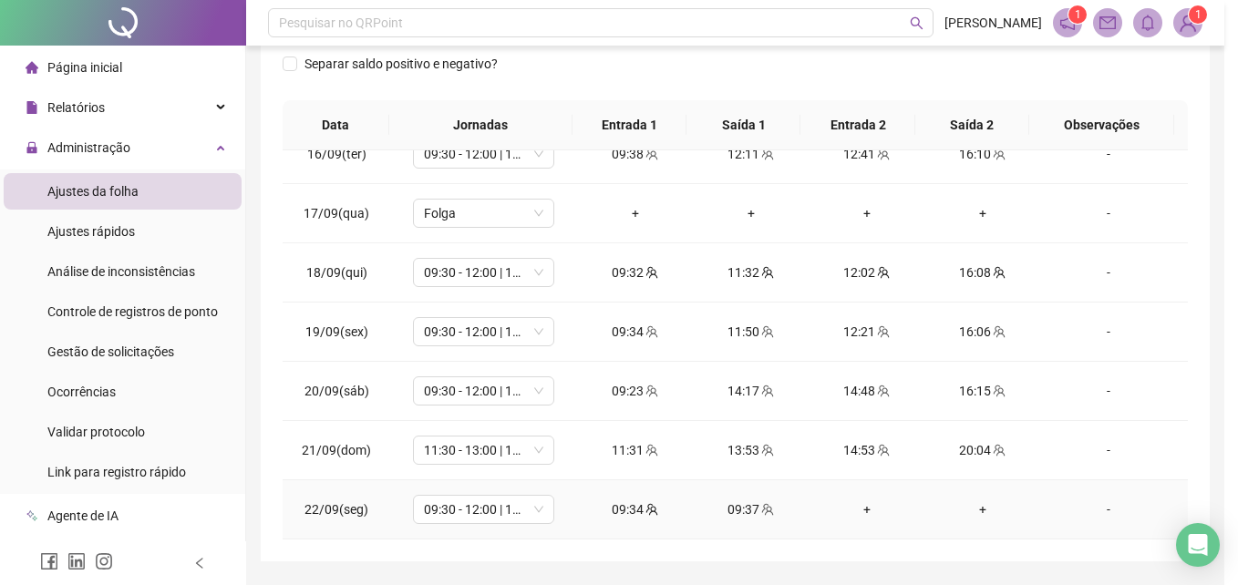
type input "**********"
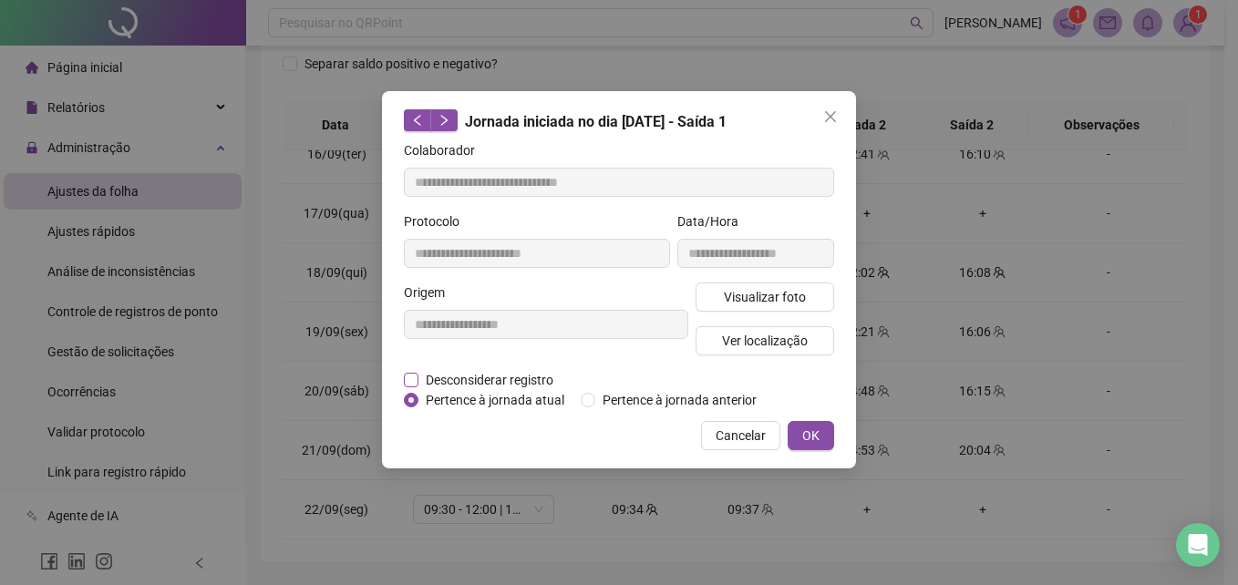
click at [518, 378] on span "Desconsiderar registro" at bounding box center [489, 380] width 142 height 20
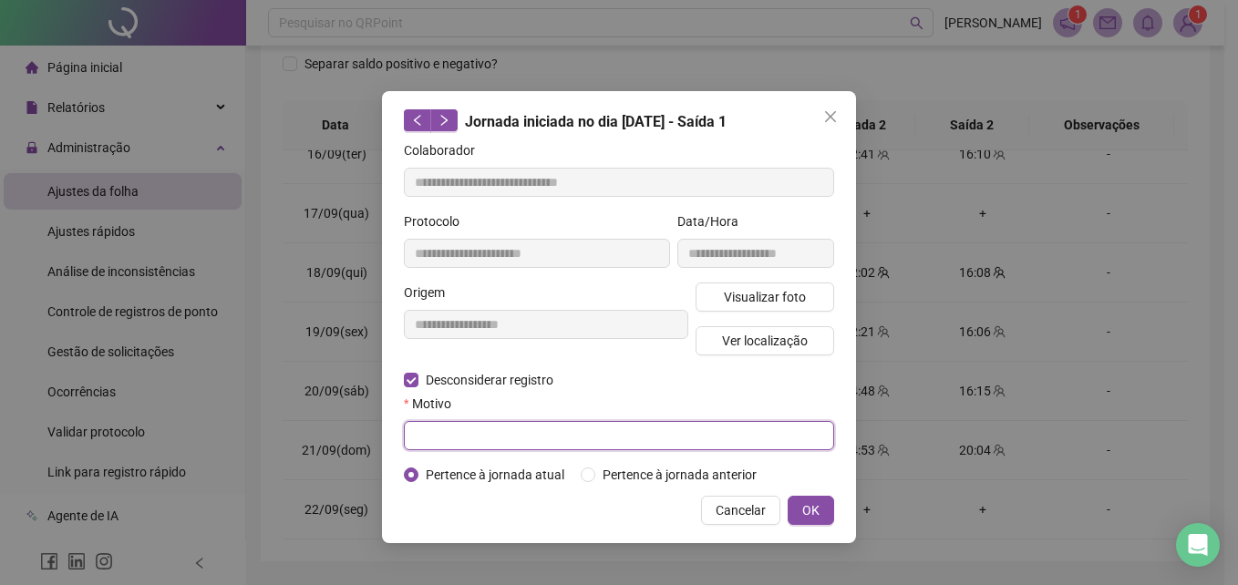
click at [491, 428] on input "text" at bounding box center [619, 435] width 430 height 29
type input "**********"
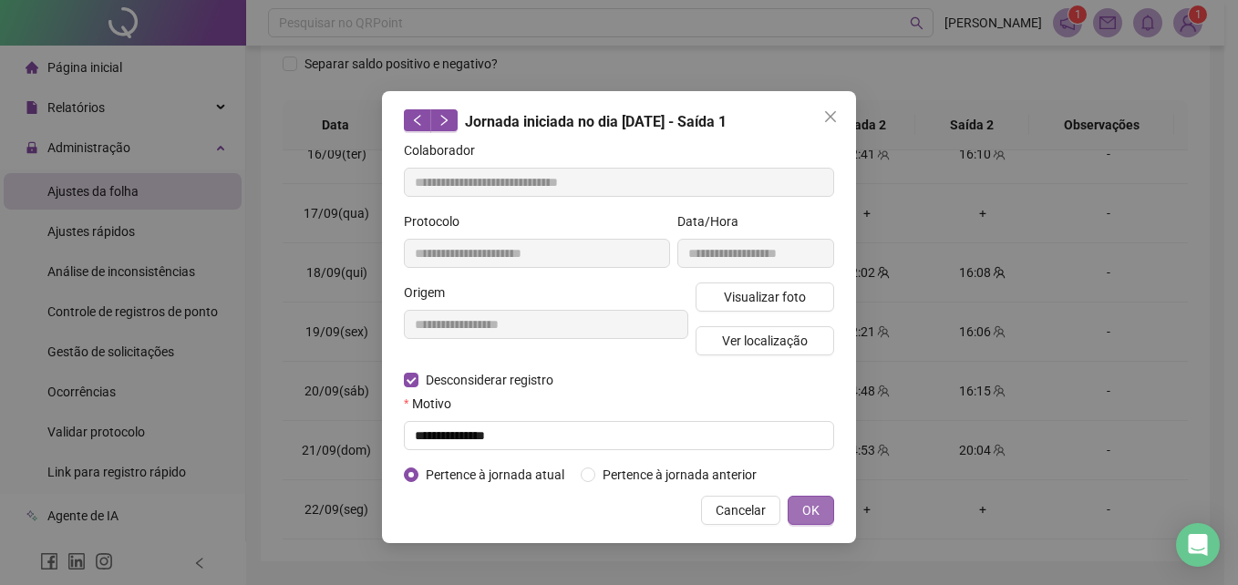
click at [794, 513] on button "OK" at bounding box center [811, 510] width 46 height 29
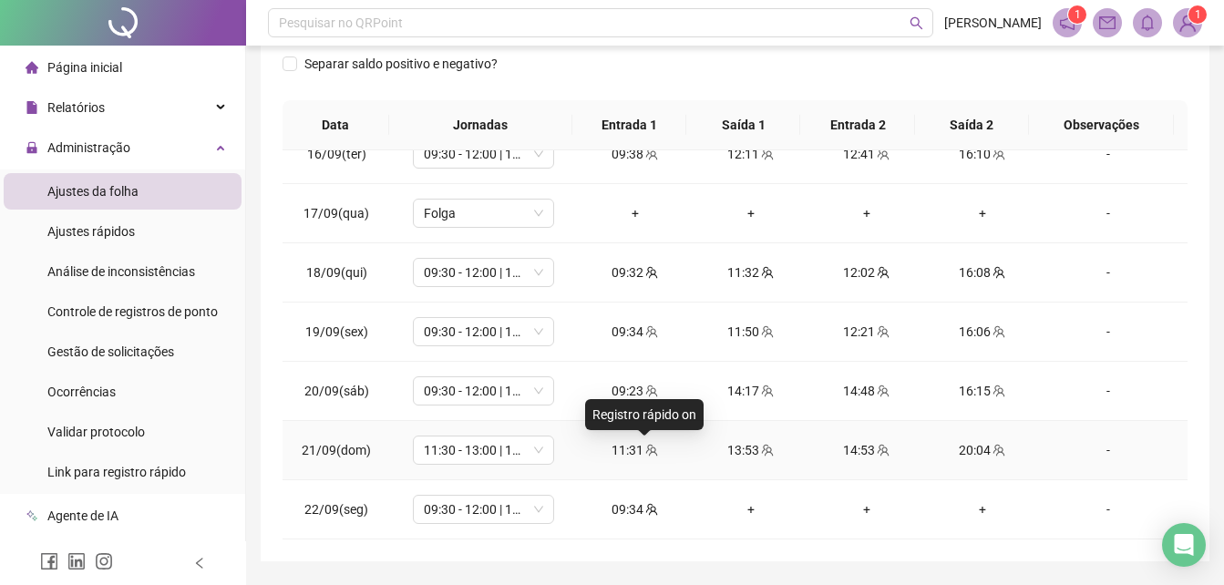
click at [645, 452] on icon "team" at bounding box center [651, 450] width 13 height 13
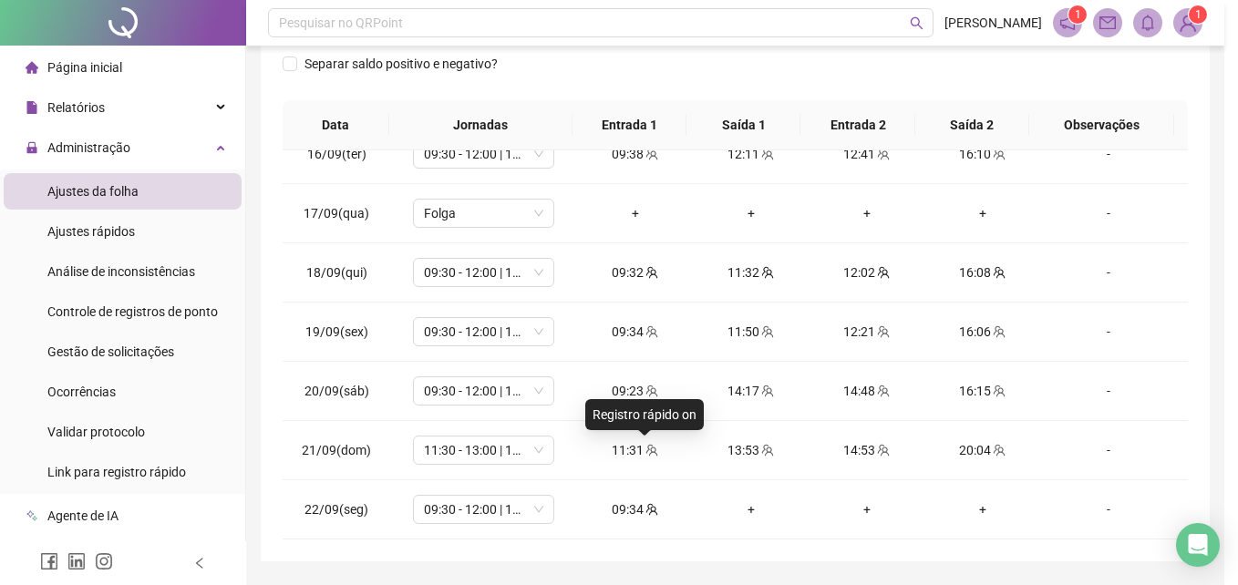
type input "**********"
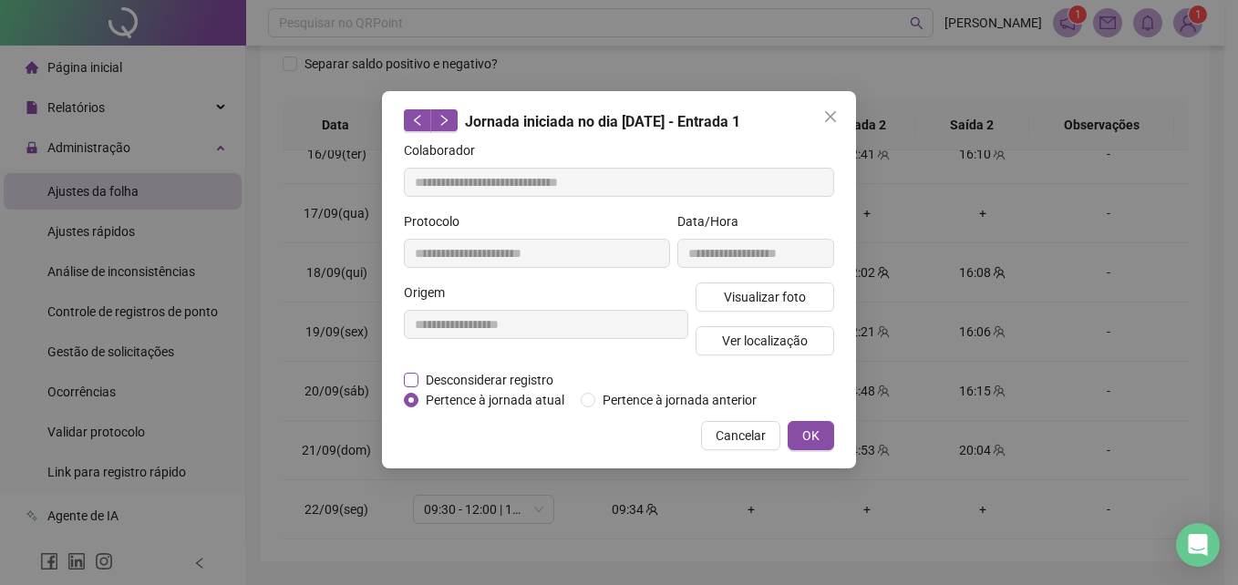
click at [528, 376] on span "Desconsiderar registro" at bounding box center [489, 380] width 142 height 20
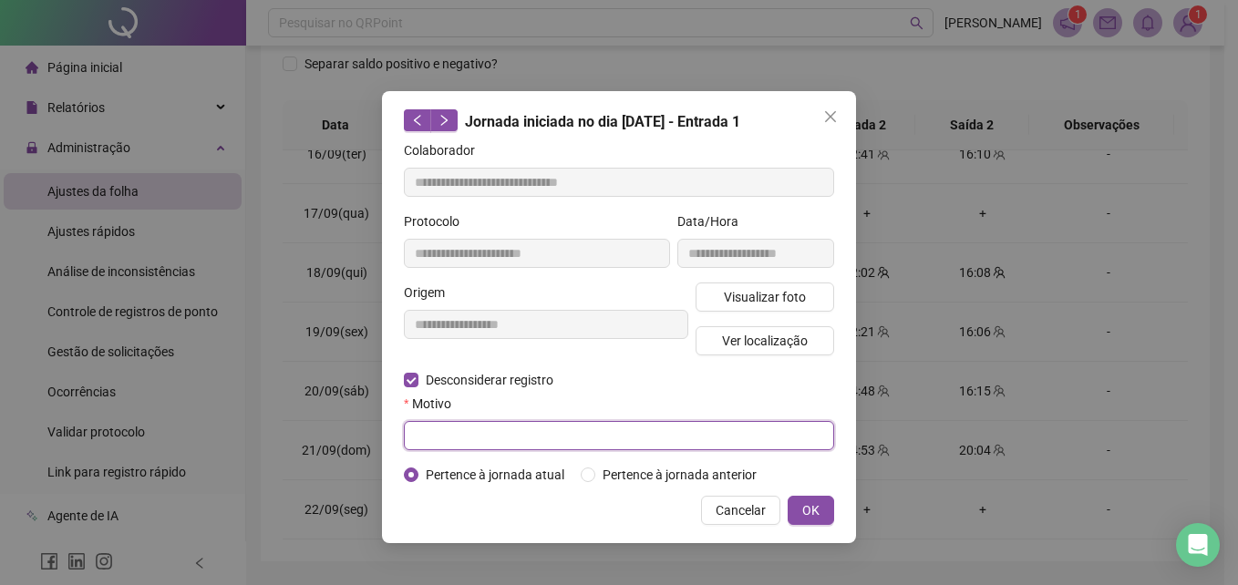
click at [500, 434] on input "text" at bounding box center [619, 435] width 430 height 29
type input "**********"
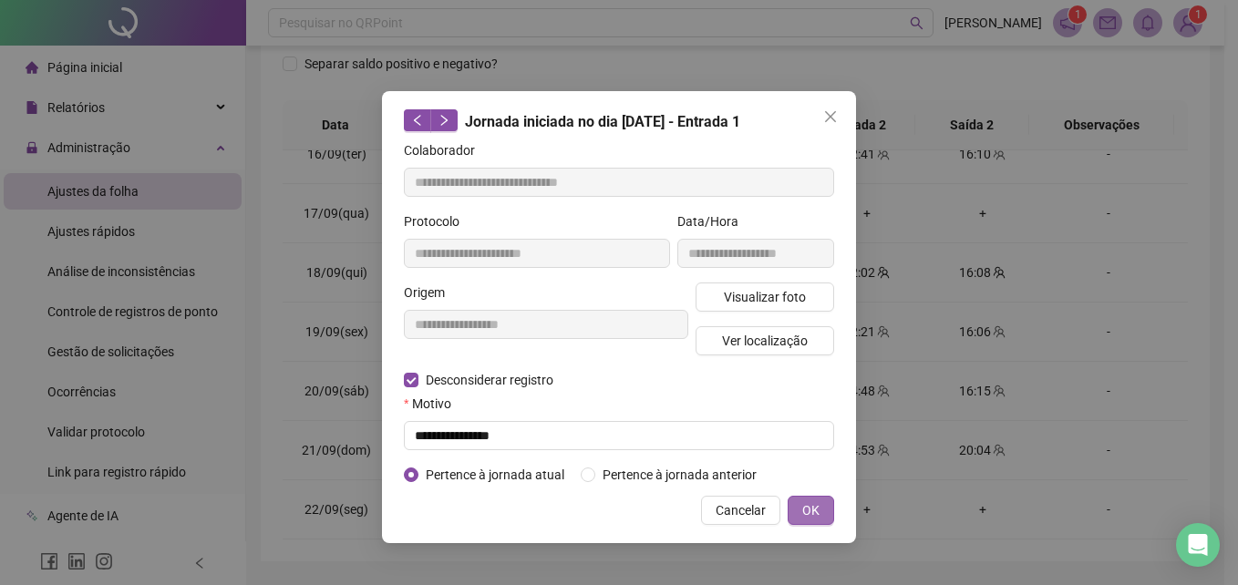
click at [789, 505] on button "OK" at bounding box center [811, 510] width 46 height 29
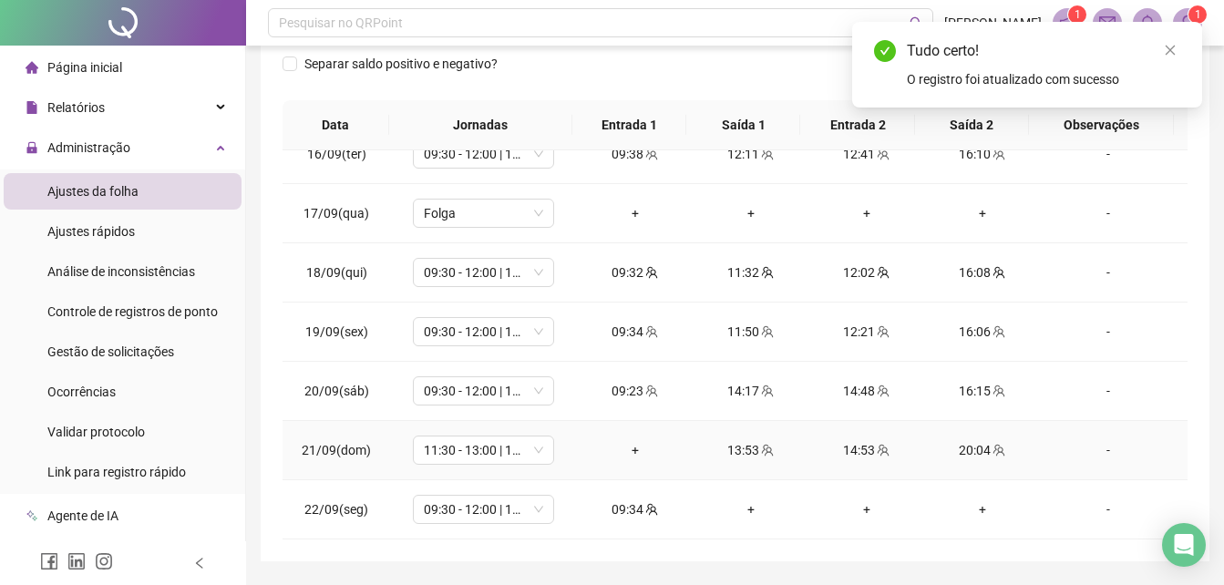
click at [628, 454] on div "+" at bounding box center [635, 450] width 87 height 20
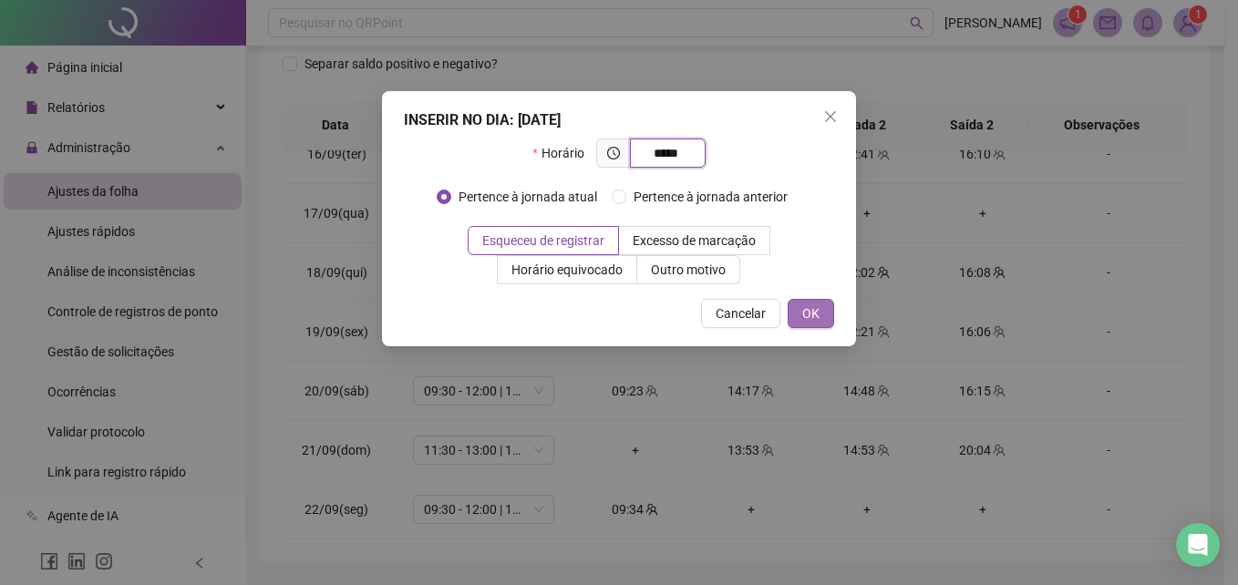
type input "*****"
click at [807, 317] on span "OK" at bounding box center [810, 314] width 17 height 20
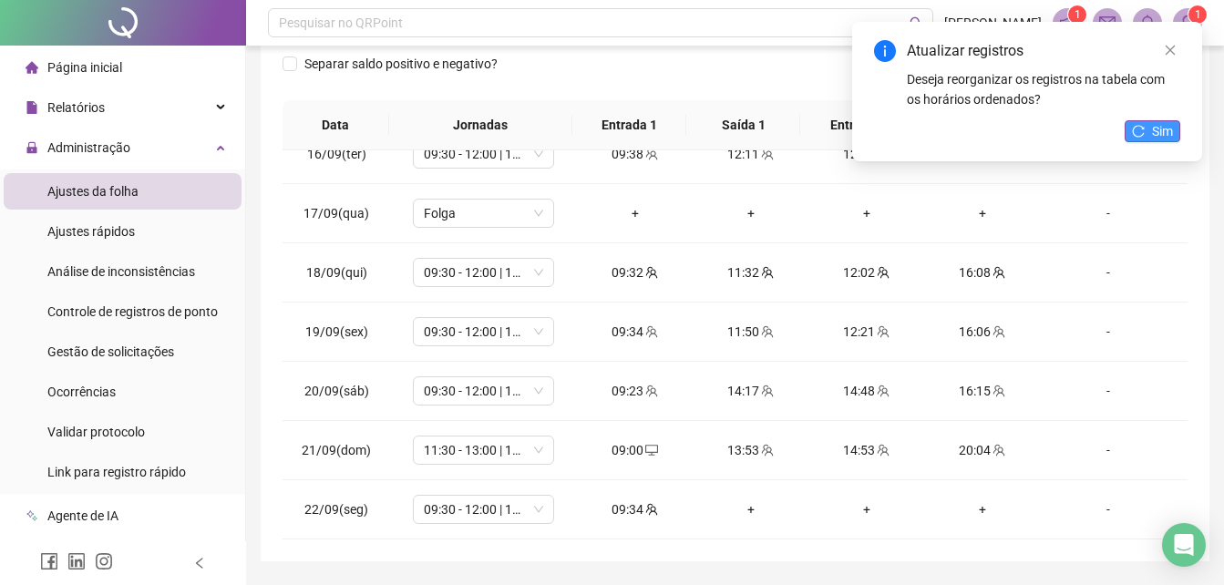
click at [1161, 129] on span "Sim" at bounding box center [1162, 131] width 21 height 20
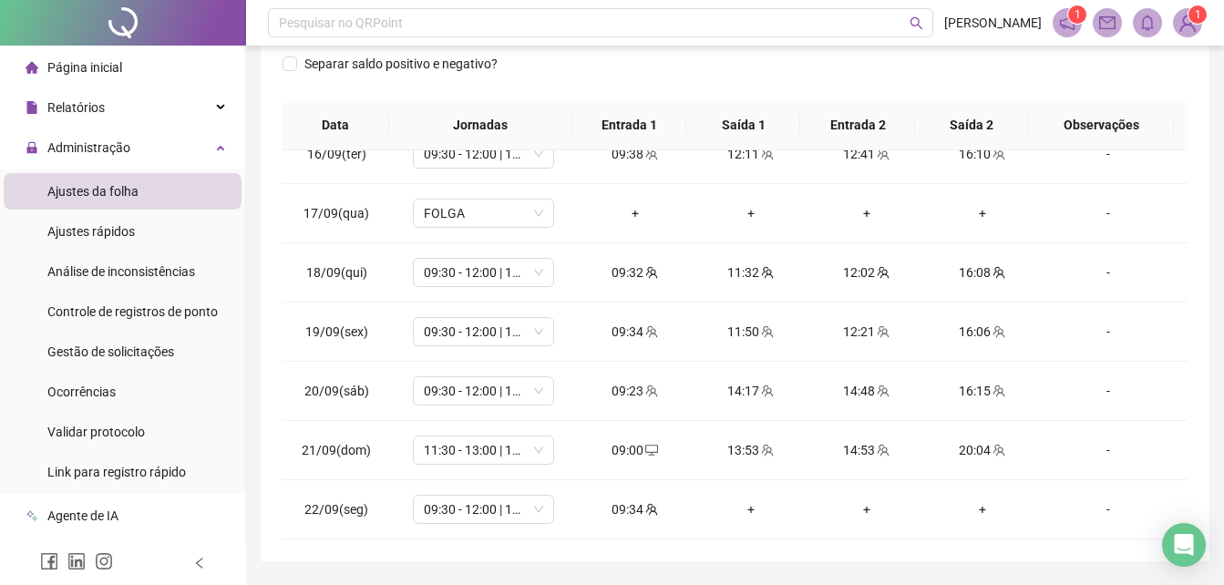
click at [540, 84] on div "Separar saldo positivo e negativo?" at bounding box center [735, 74] width 905 height 51
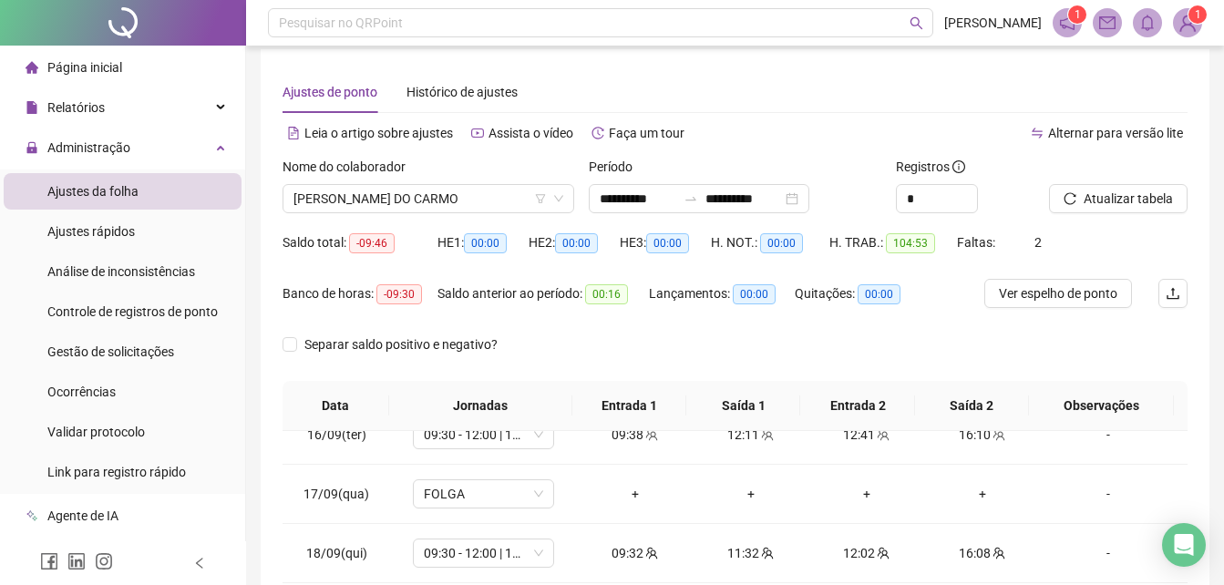
scroll to position [0, 0]
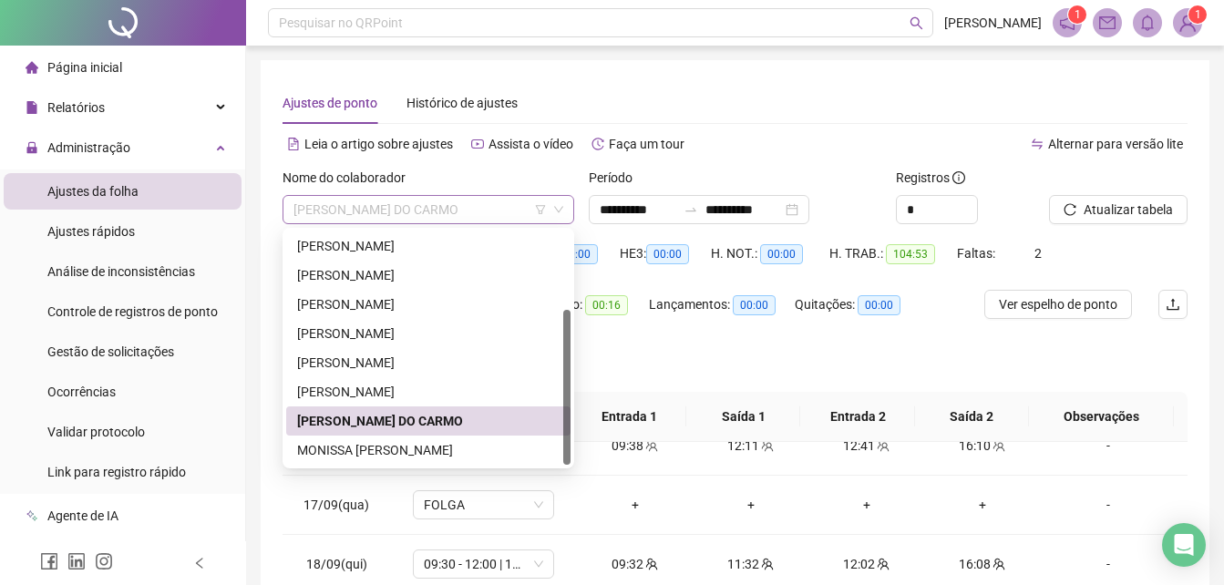
click at [516, 208] on span "[PERSON_NAME] DO CARMO" at bounding box center [429, 209] width 270 height 27
click at [424, 453] on div "MONISSA [PERSON_NAME]" at bounding box center [428, 450] width 263 height 20
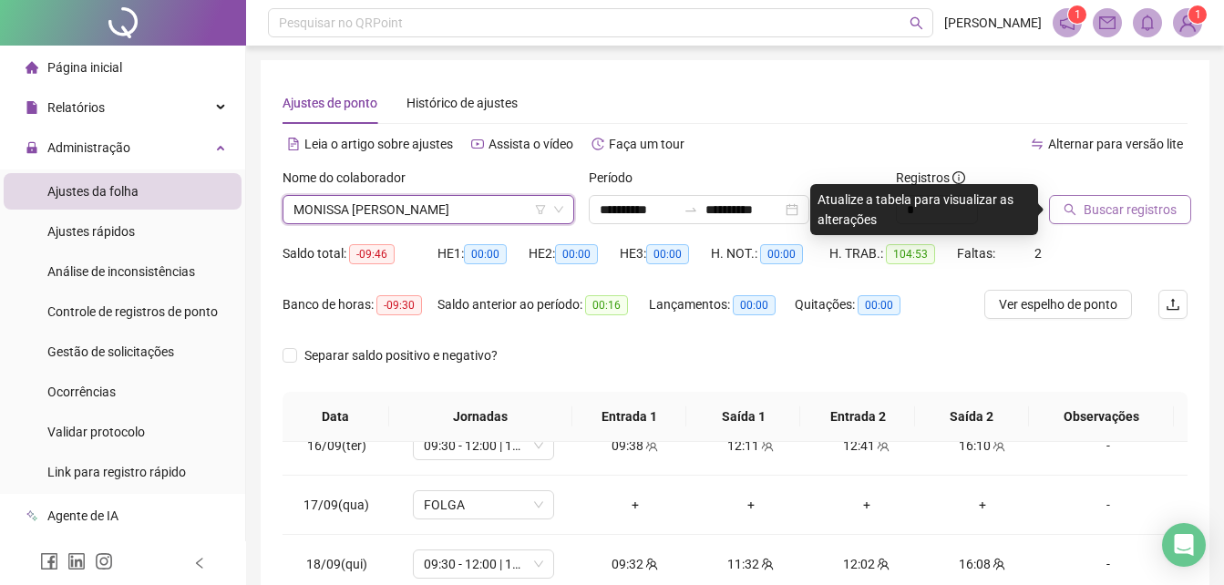
click at [1087, 201] on span "Buscar registros" at bounding box center [1130, 210] width 93 height 20
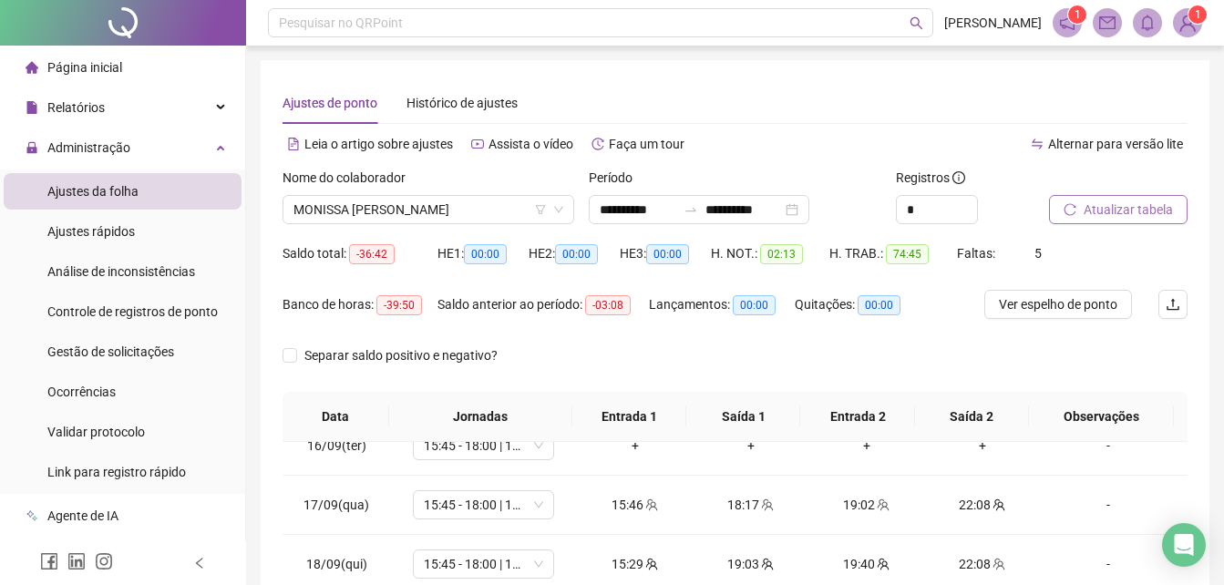
click at [1092, 258] on div "Saldo total: -36:42 HE 1: 00:00 HE 2: 00:00 HE 3: 00:00 H. NOT.: 02:13 H. TRAB.…" at bounding box center [735, 264] width 905 height 51
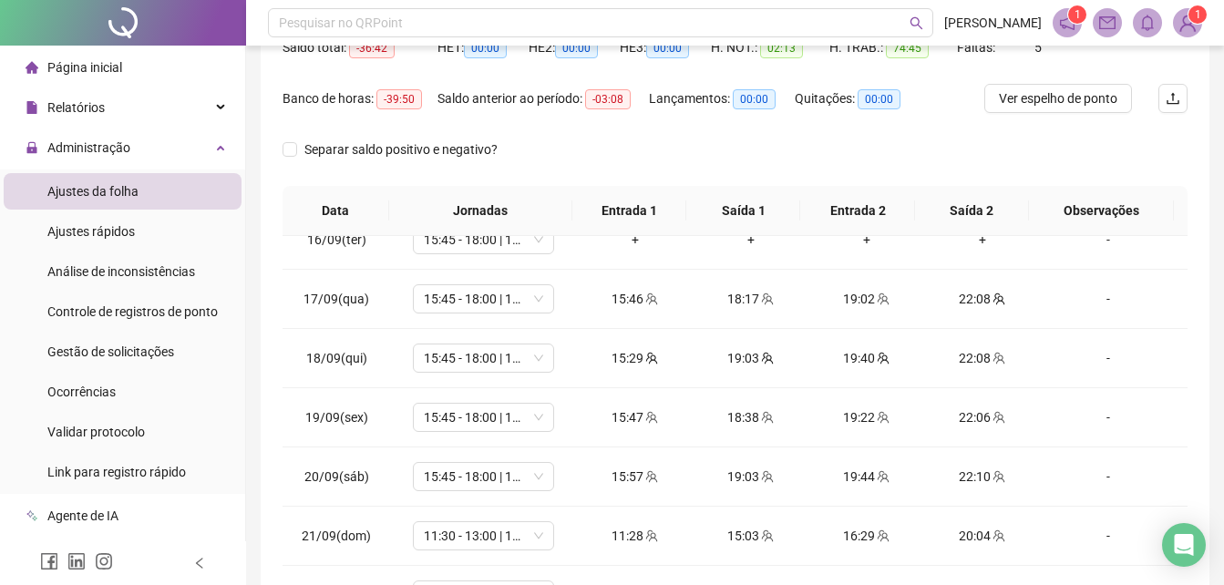
scroll to position [255, 0]
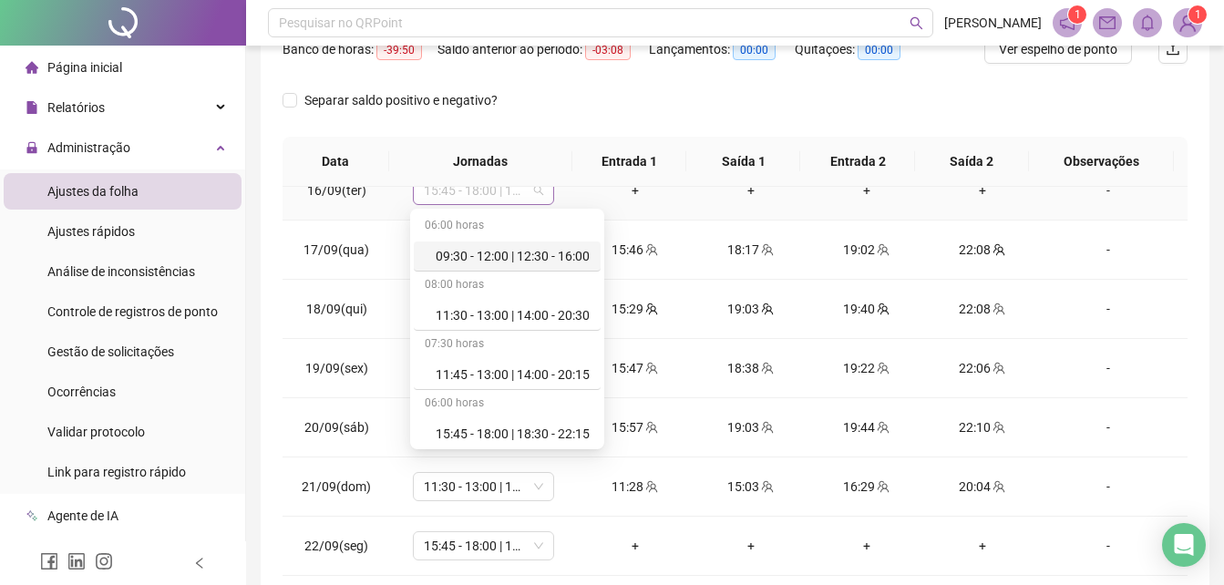
click at [535, 196] on span "15:45 - 18:00 | 18:30 - 22:15" at bounding box center [483, 190] width 119 height 27
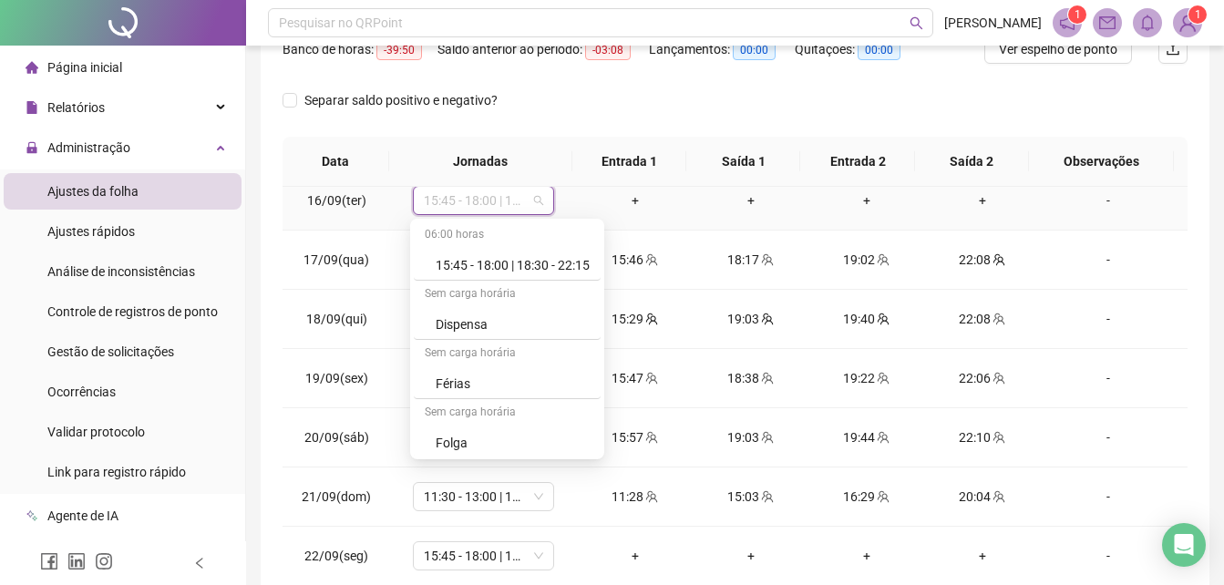
scroll to position [204, 0]
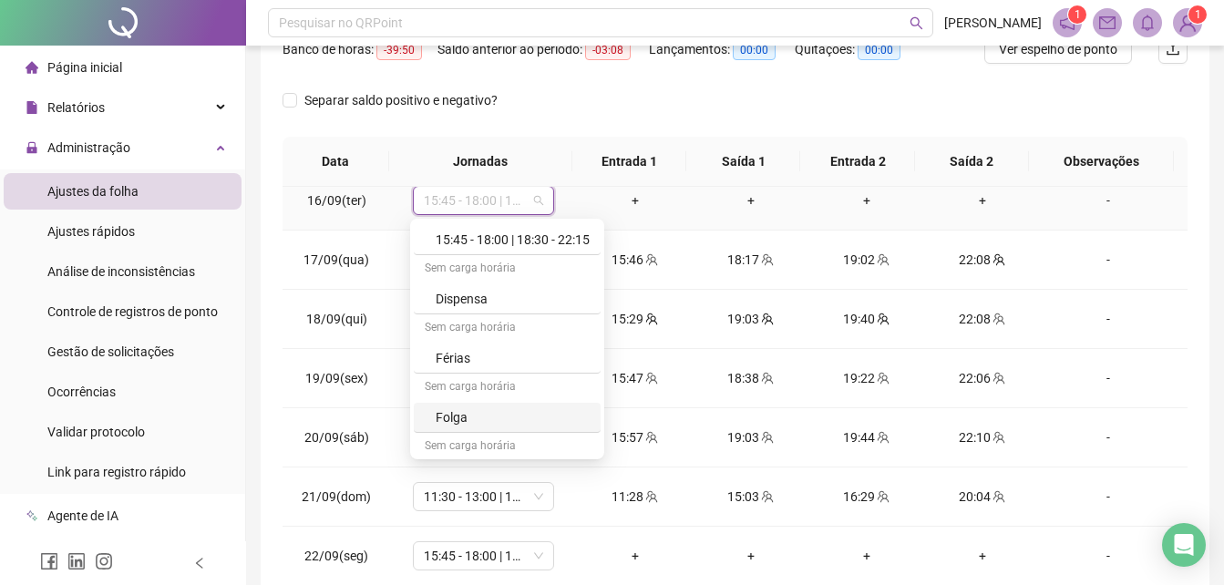
click at [536, 411] on div "Folga" at bounding box center [513, 418] width 154 height 20
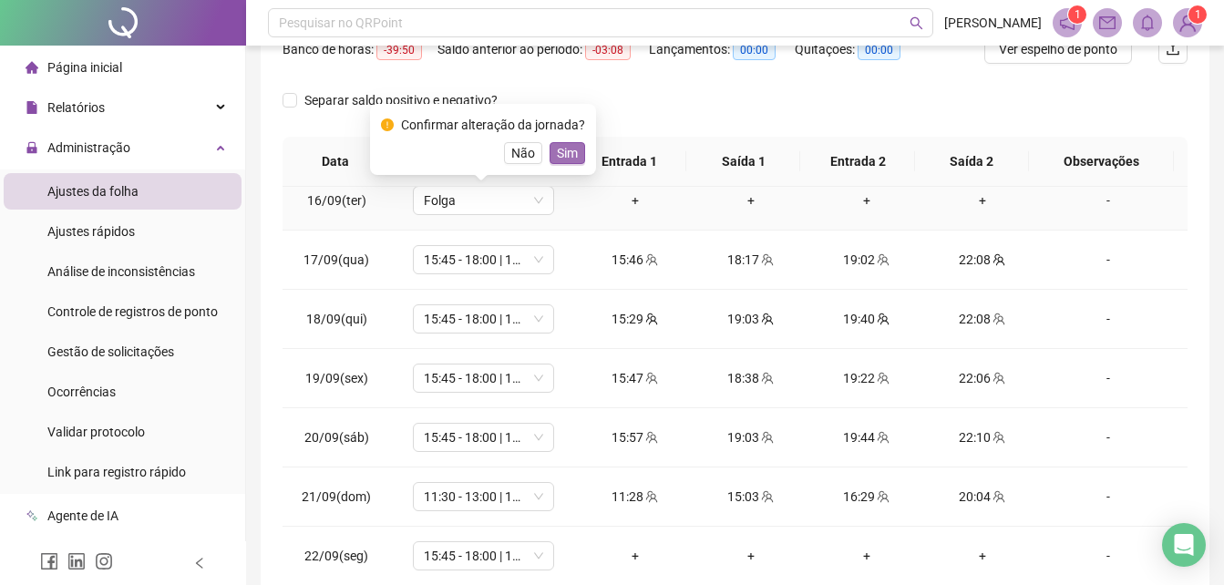
click at [568, 144] on span "Sim" at bounding box center [567, 153] width 21 height 20
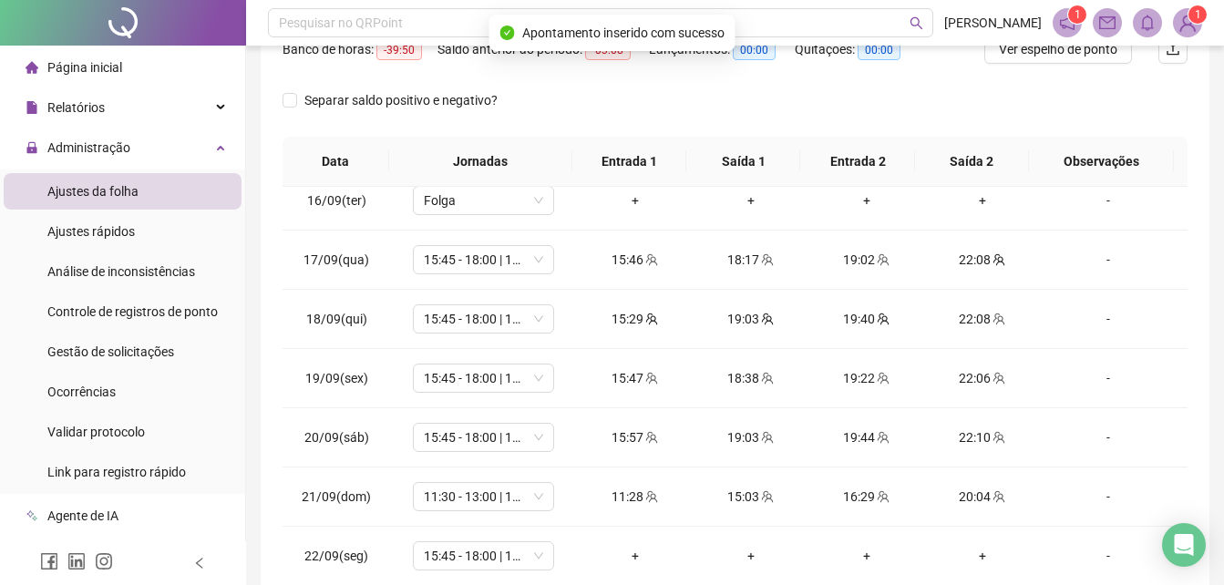
click at [1211, 277] on div "**********" at bounding box center [735, 211] width 978 height 932
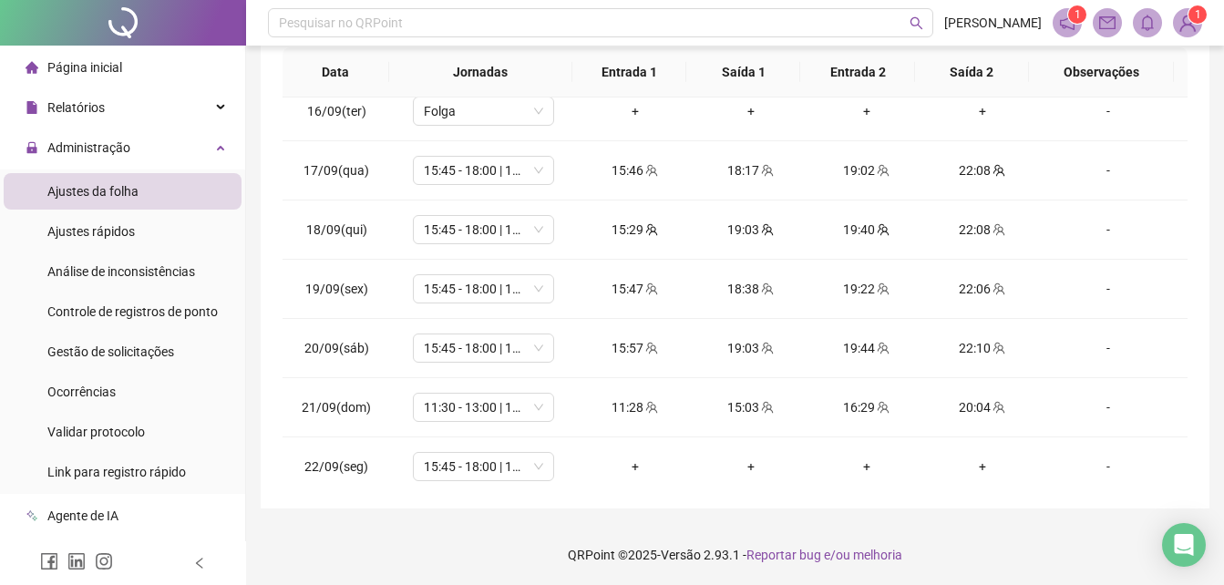
scroll to position [346, 0]
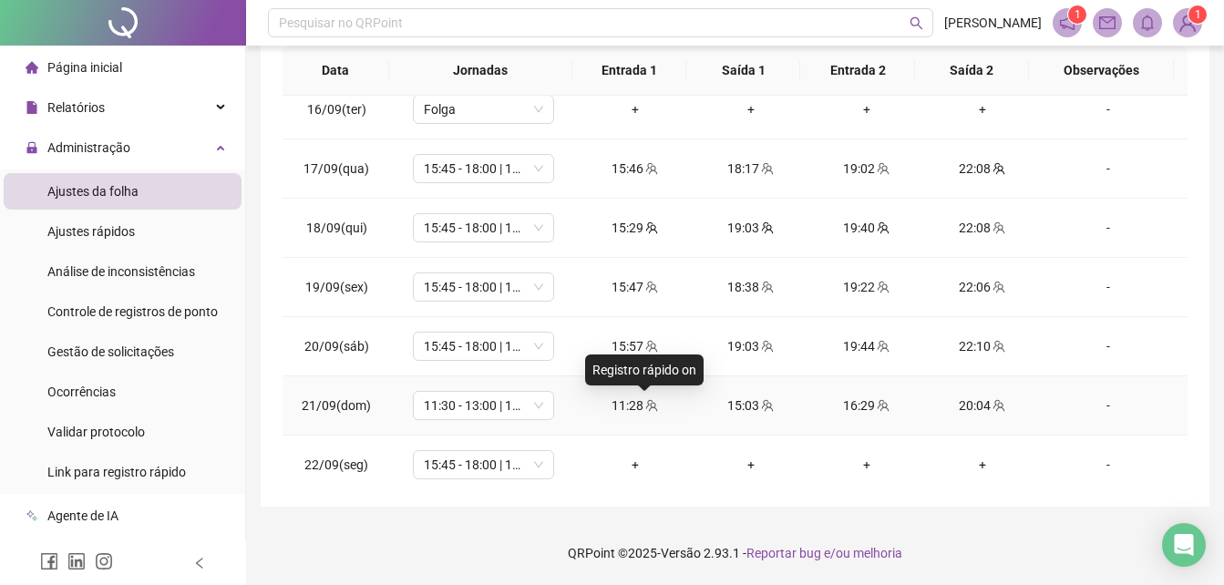
click at [648, 401] on icon "team" at bounding box center [651, 405] width 13 height 13
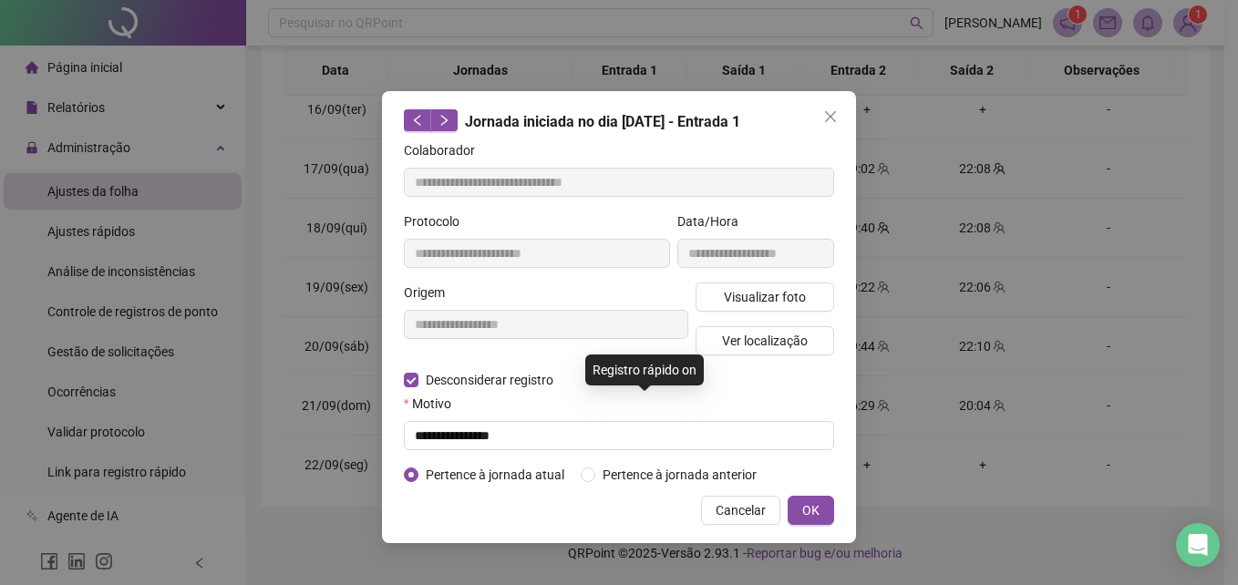
type input "**********"
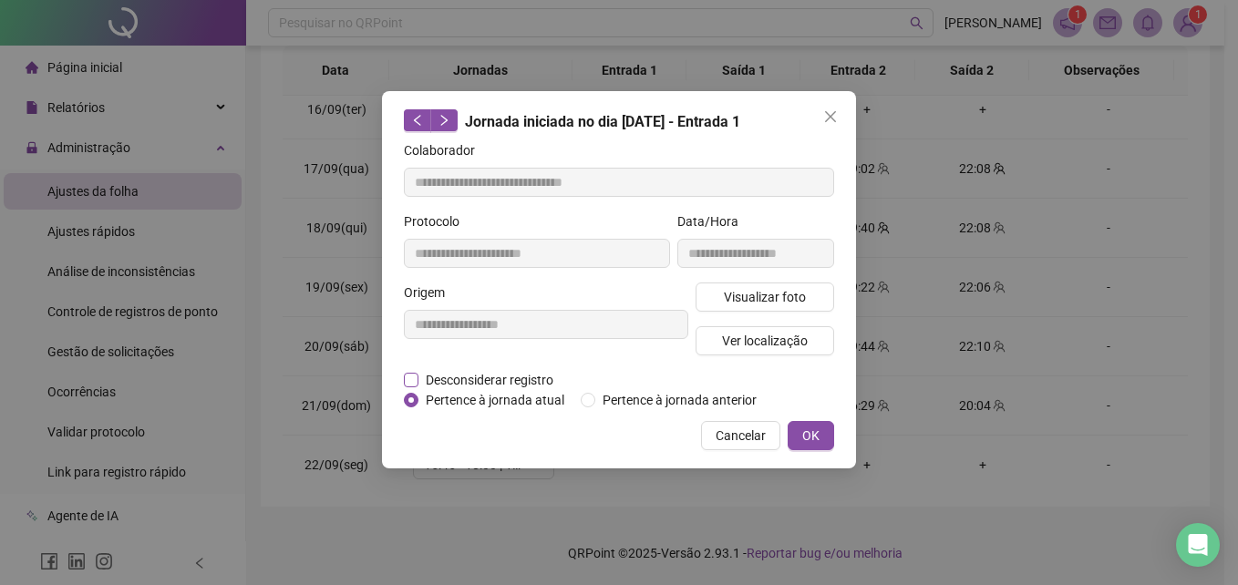
click at [533, 375] on span "Desconsiderar registro" at bounding box center [489, 380] width 142 height 20
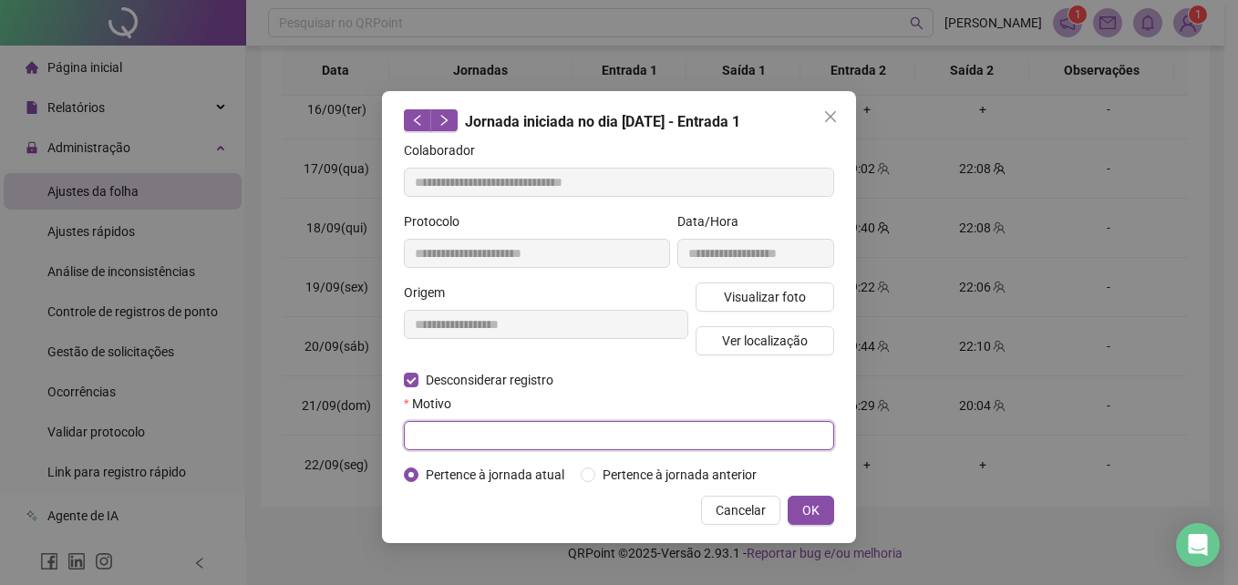
click at [490, 440] on input "text" at bounding box center [619, 435] width 430 height 29
type input "**********"
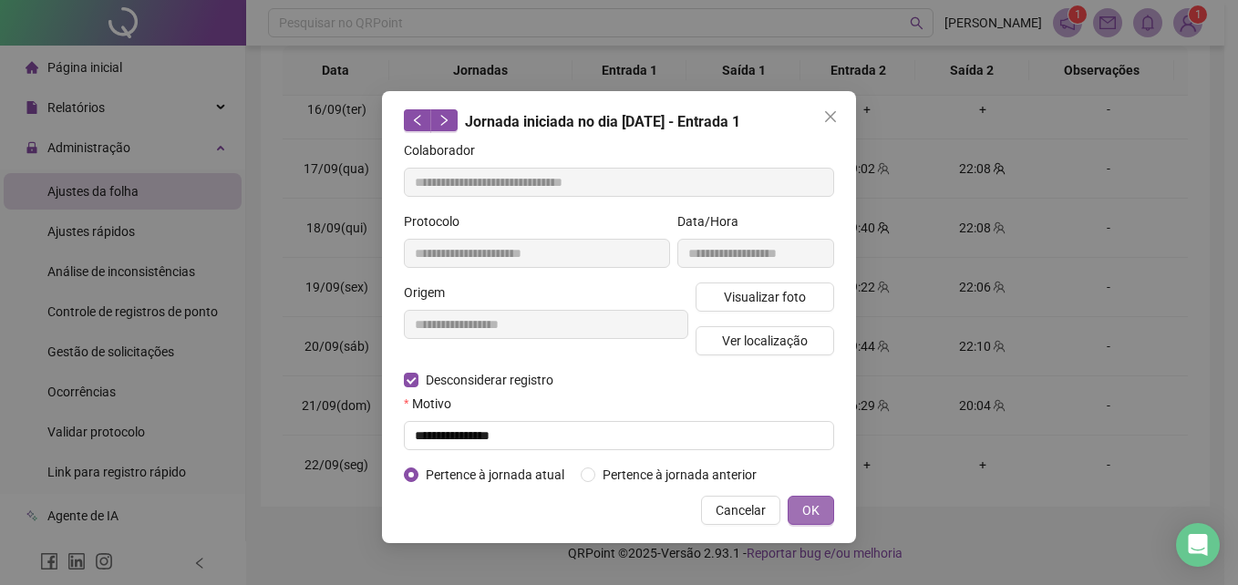
click at [795, 513] on button "OK" at bounding box center [811, 510] width 46 height 29
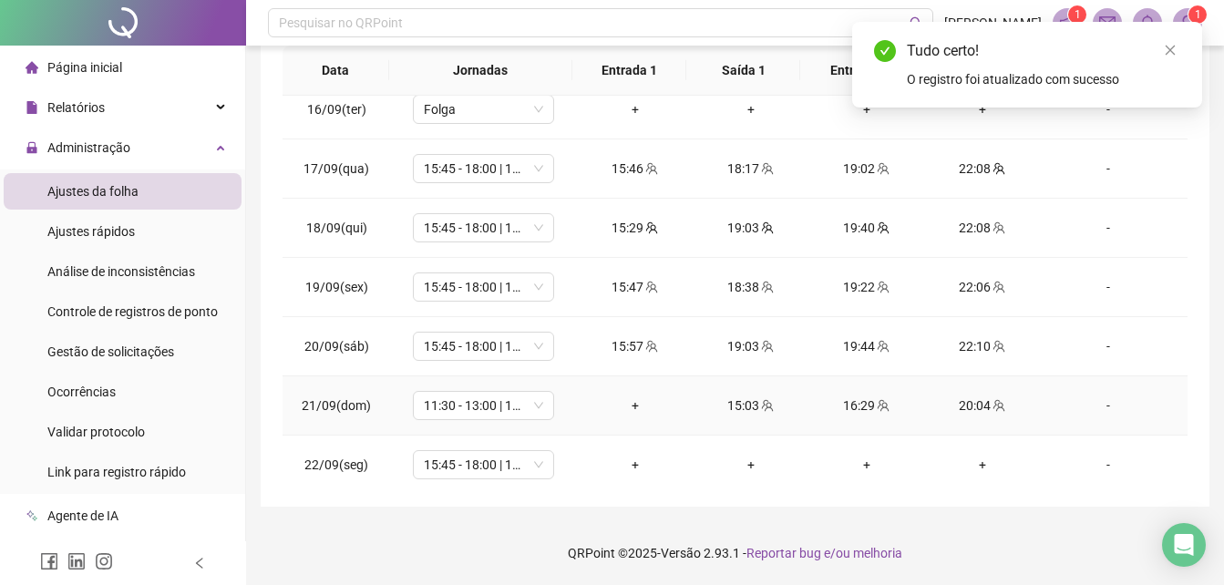
click at [631, 396] on div "+" at bounding box center [635, 406] width 87 height 20
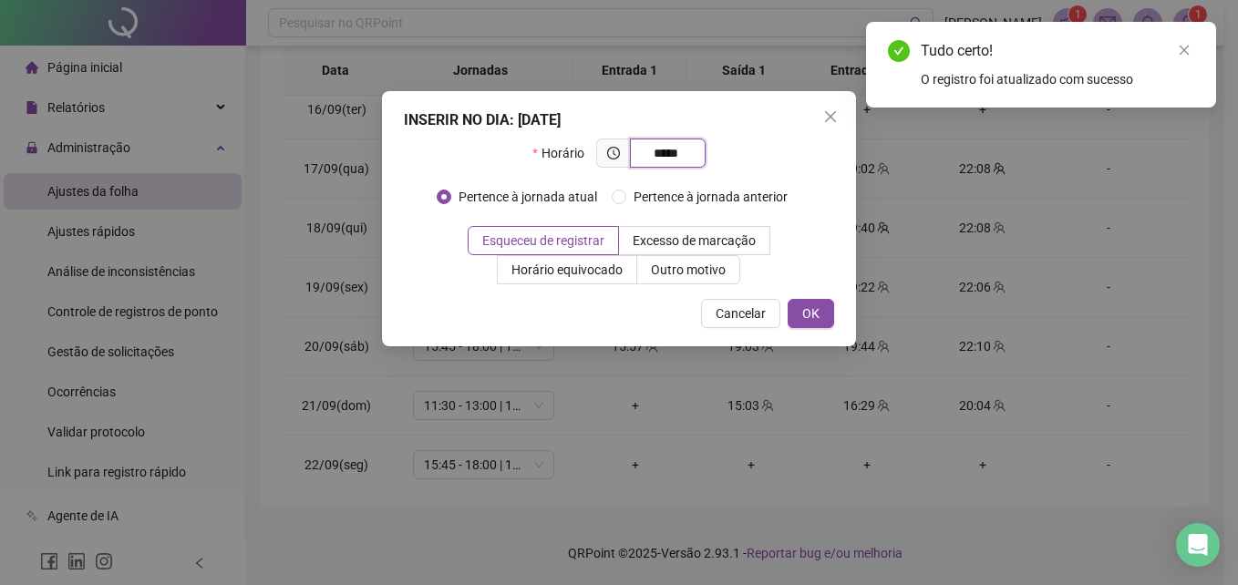
type input "*****"
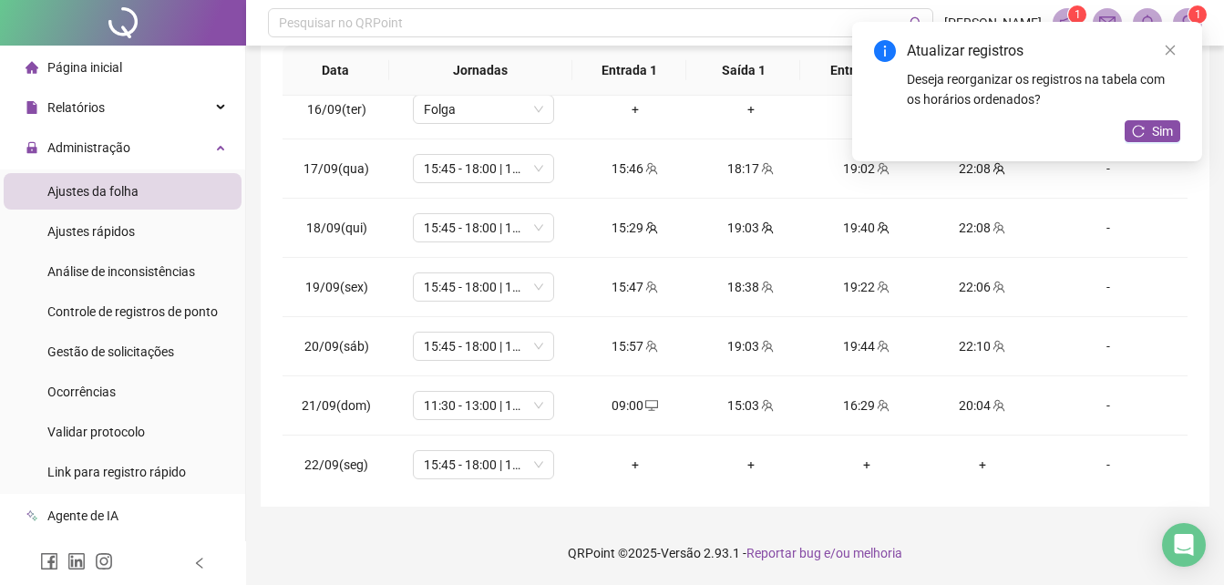
click at [1189, 243] on div "**********" at bounding box center [735, 110] width 949 height 793
click at [1151, 135] on button "Sim" at bounding box center [1153, 131] width 56 height 22
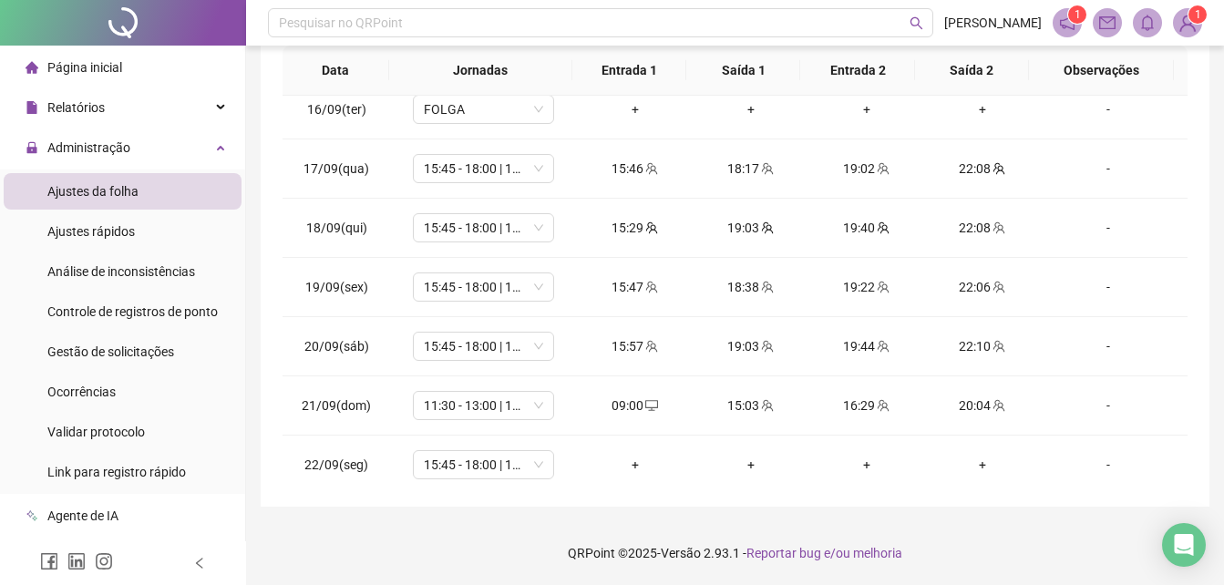
scroll to position [564, 0]
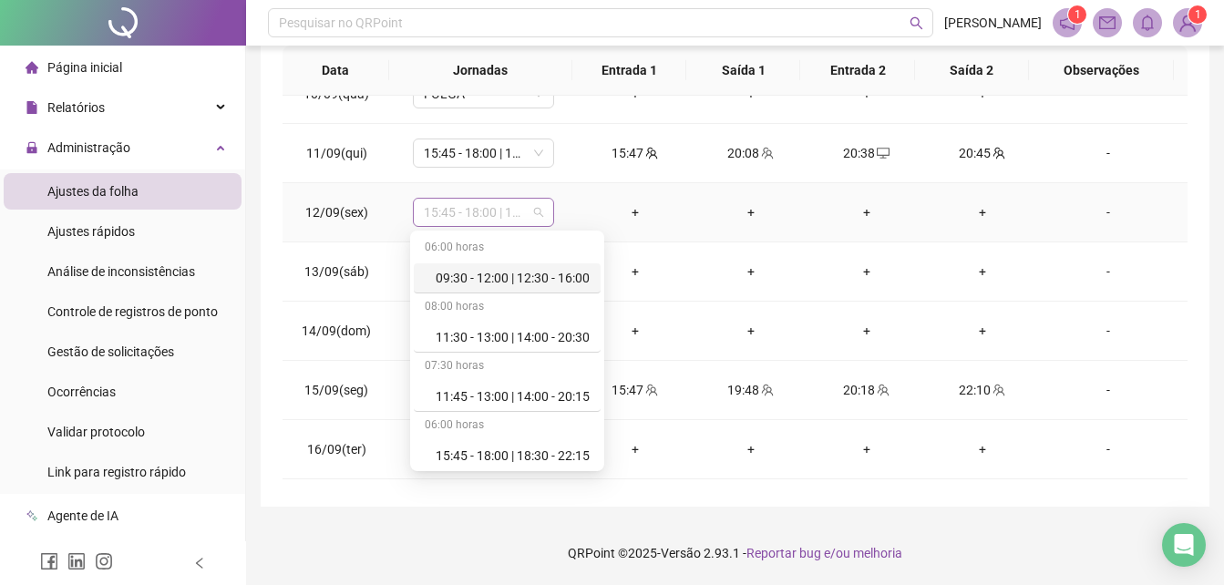
click at [538, 219] on span "15:45 - 18:00 | 18:30 - 22:15" at bounding box center [483, 212] width 119 height 27
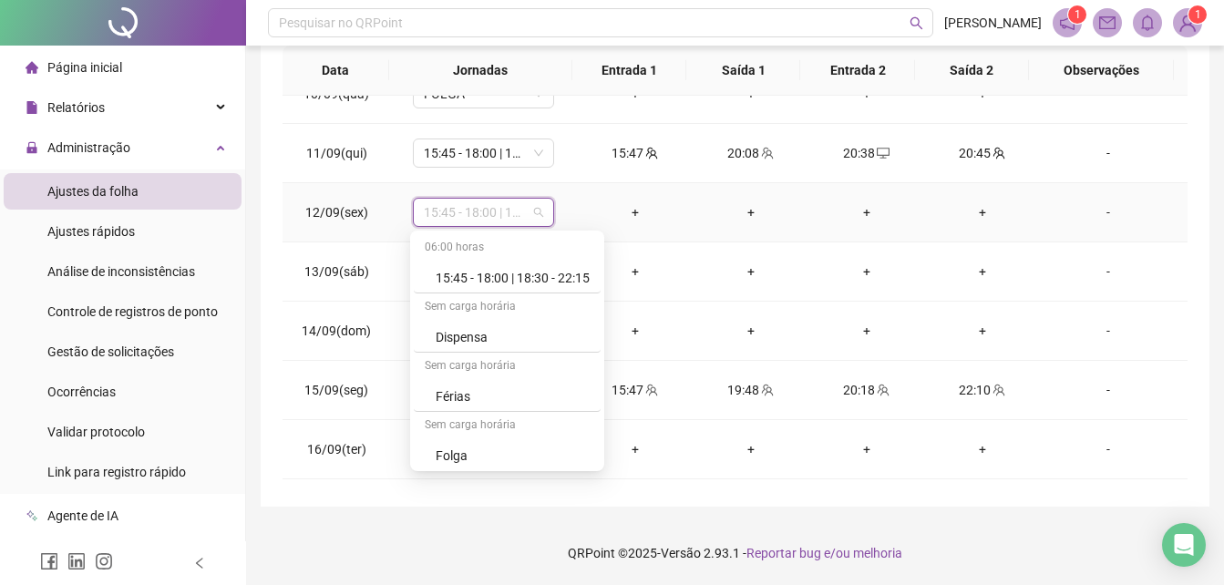
scroll to position [300, 0]
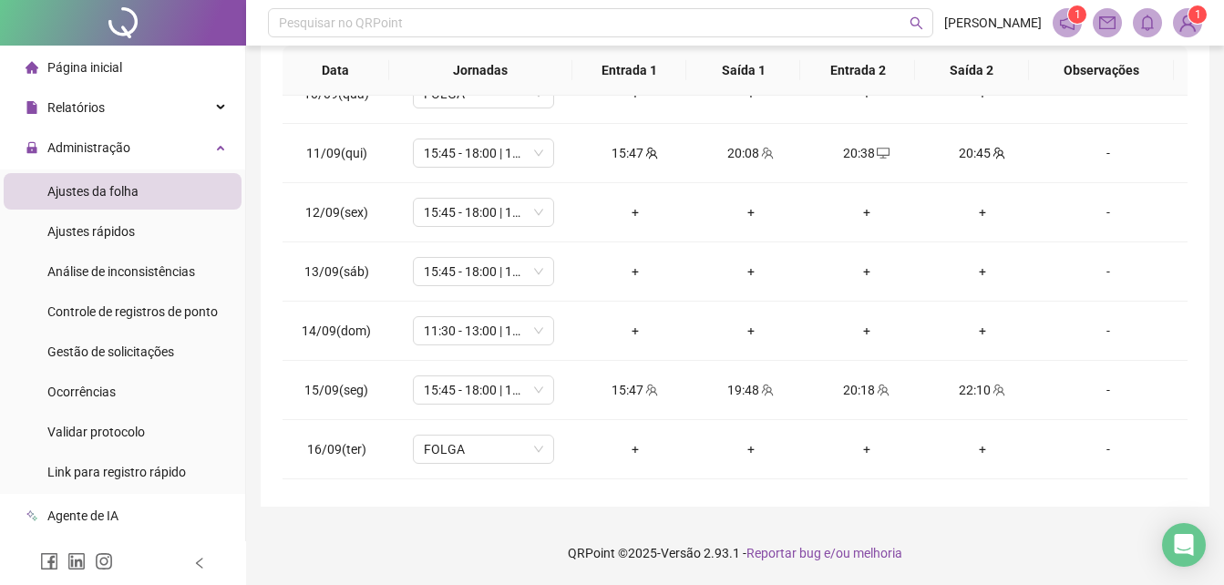
click at [697, 501] on div "**********" at bounding box center [735, 110] width 949 height 793
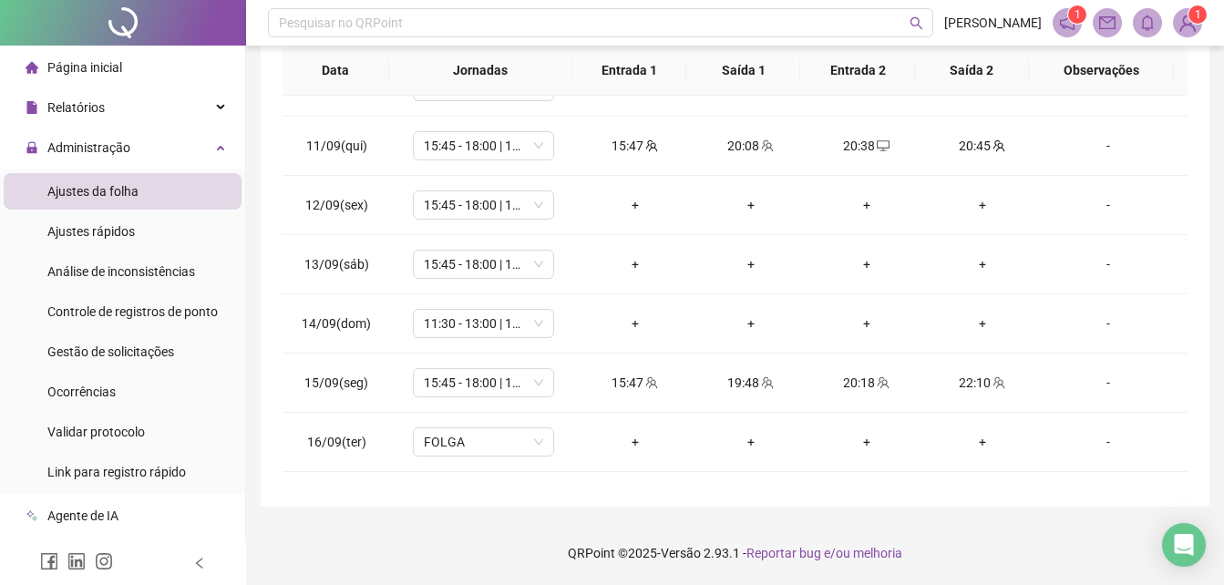
scroll to position [601, 0]
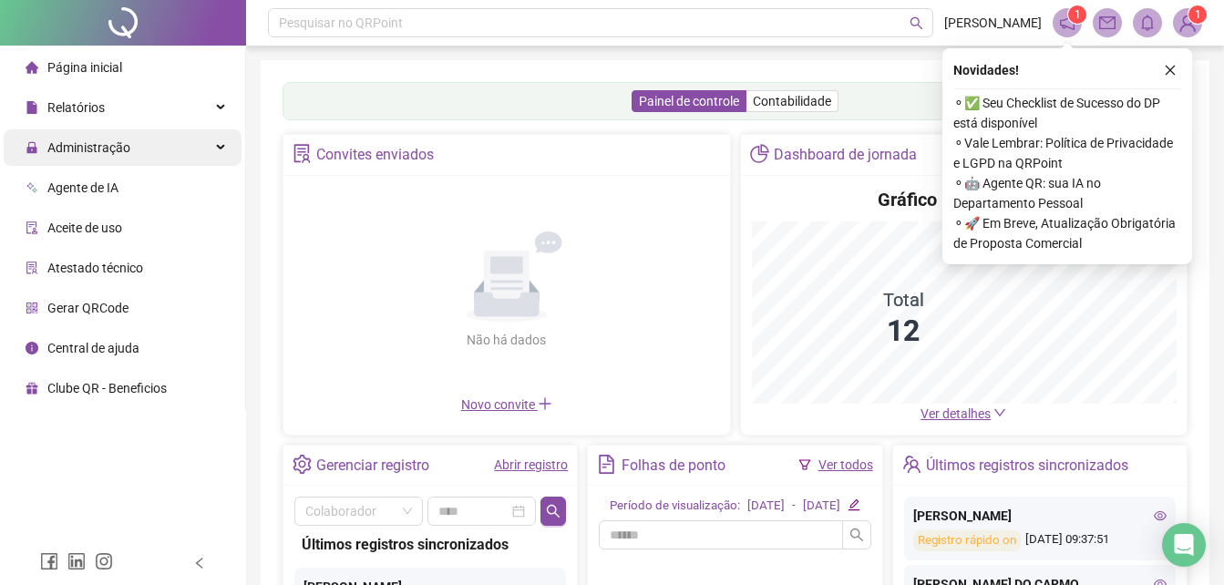
click at [199, 144] on div "Administração" at bounding box center [123, 147] width 238 height 36
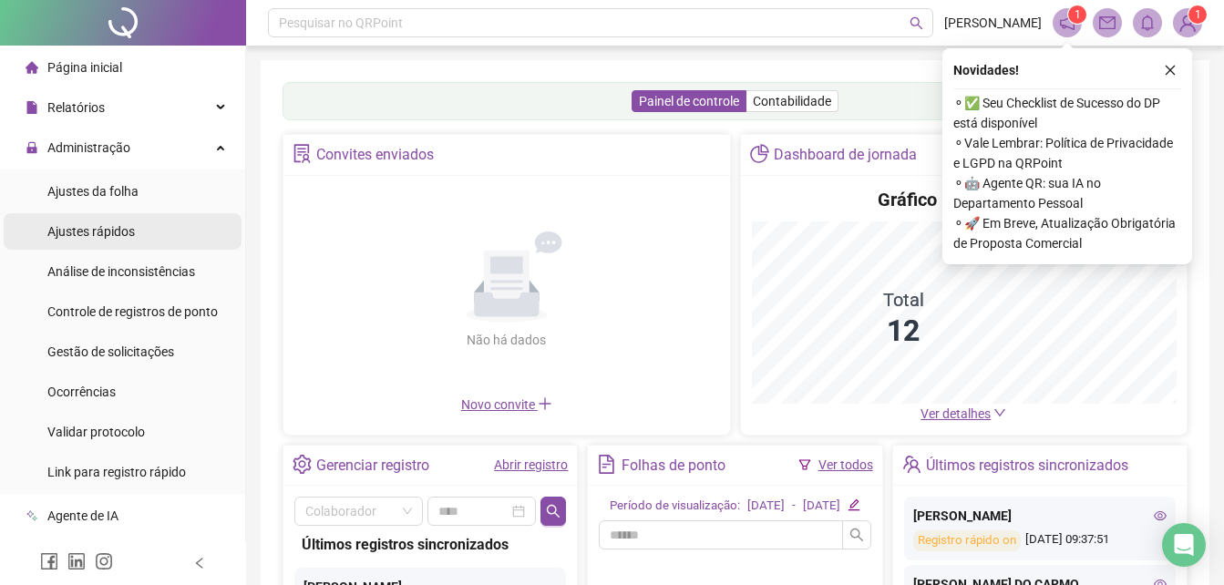
click at [155, 230] on li "Ajustes rápidos" at bounding box center [123, 231] width 238 height 36
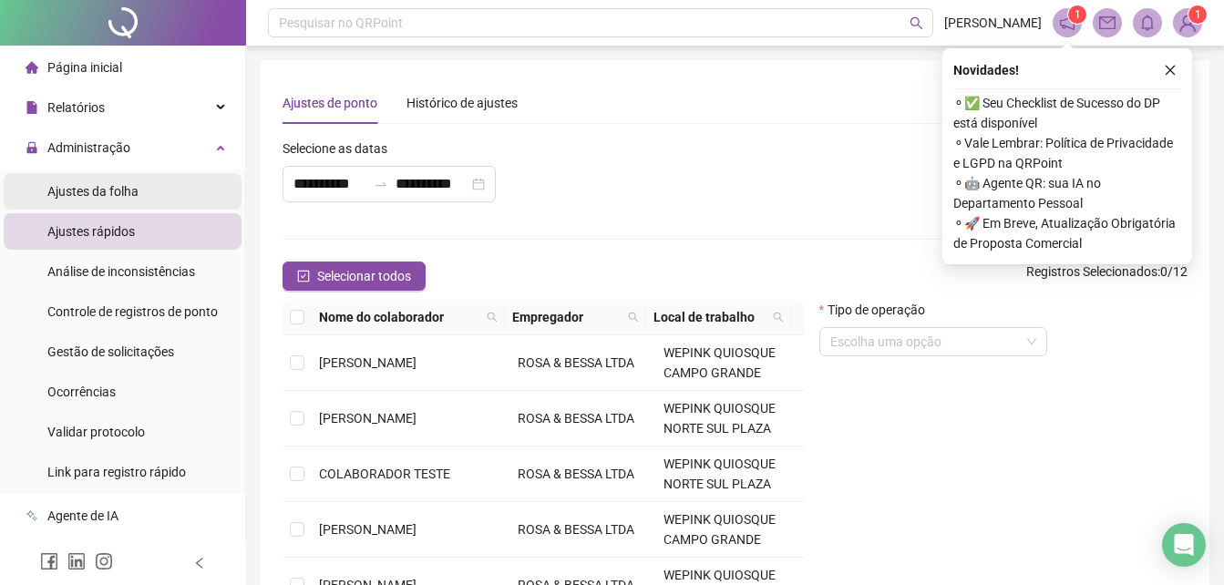
click at [178, 189] on li "Ajustes da folha" at bounding box center [123, 191] width 238 height 36
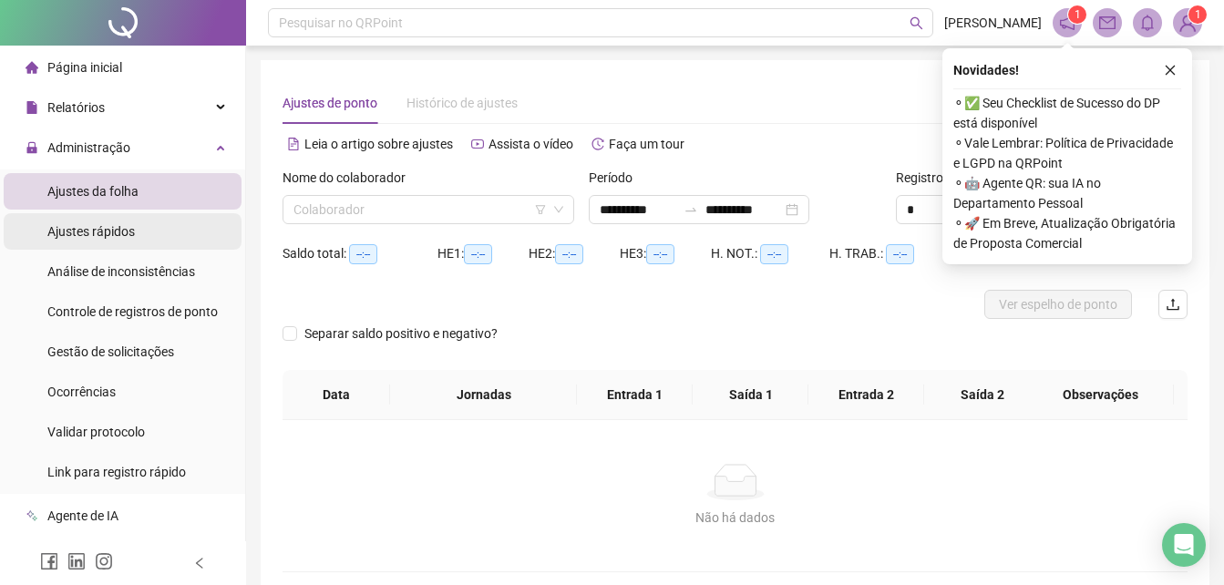
type input "**********"
click at [153, 227] on li "Ajustes rápidos" at bounding box center [123, 231] width 238 height 36
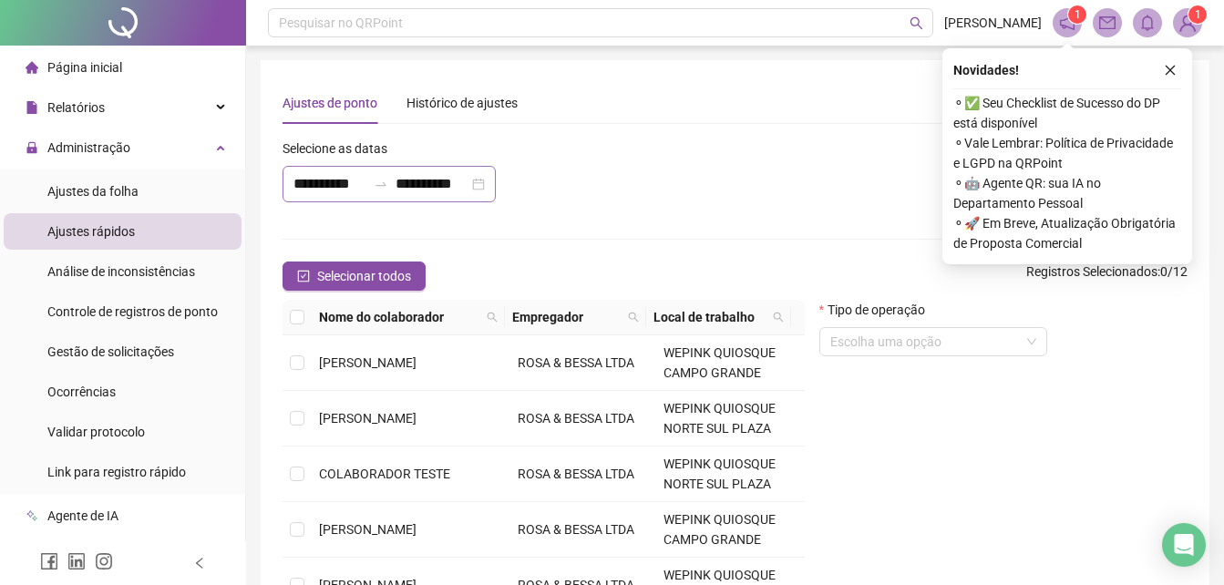
click at [476, 181] on div "**********" at bounding box center [389, 184] width 213 height 36
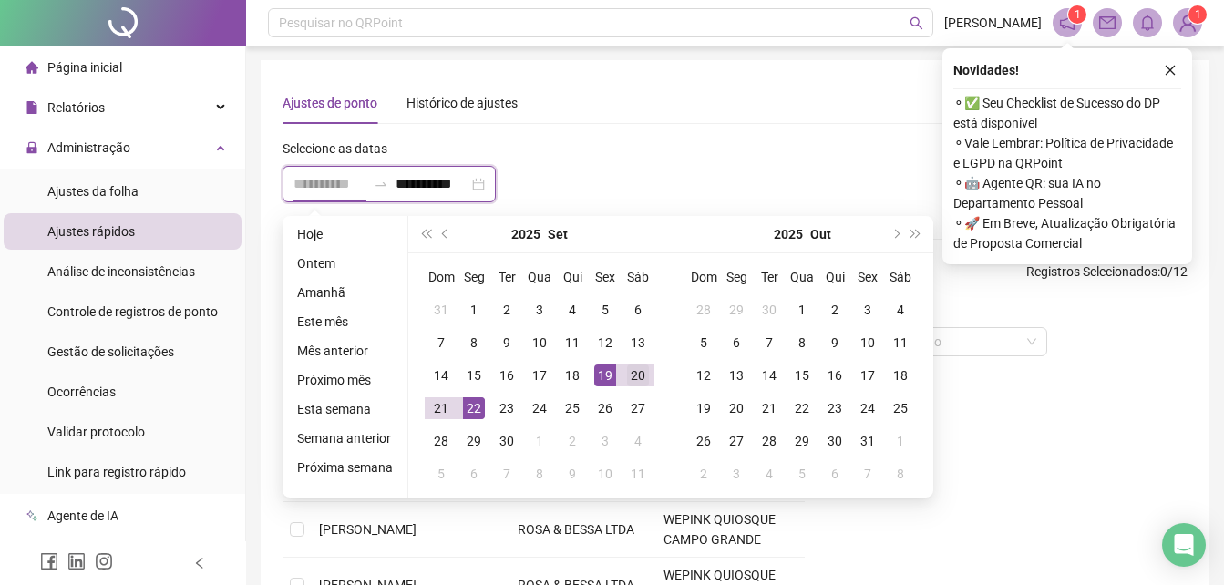
type input "**********"
click at [646, 378] on td "20" at bounding box center [638, 375] width 33 height 33
type input "**********"
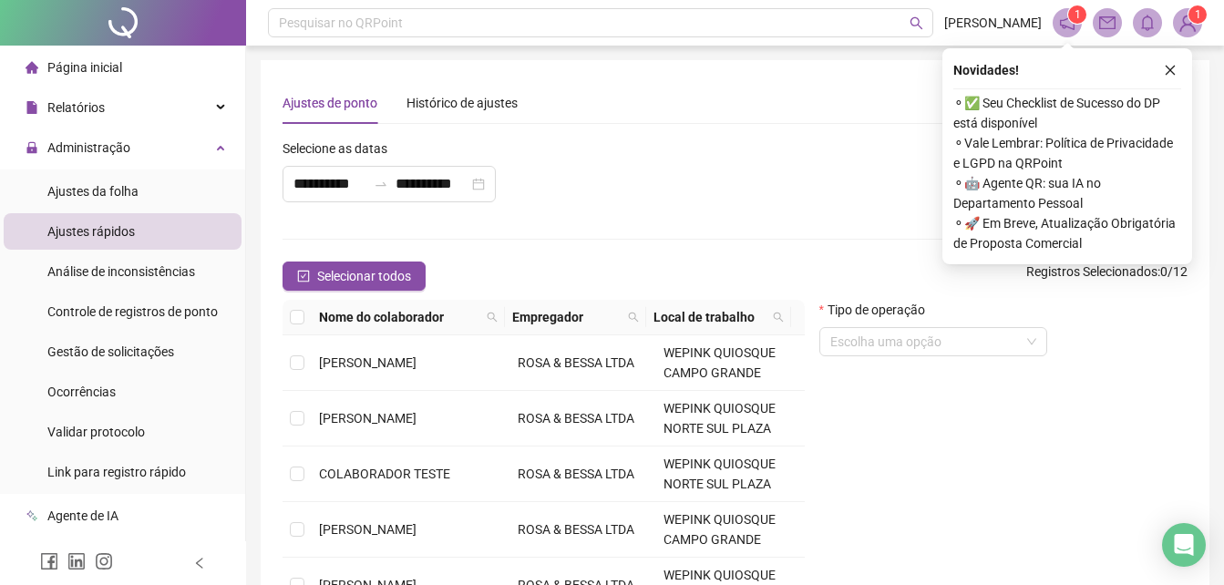
scroll to position [240, 0]
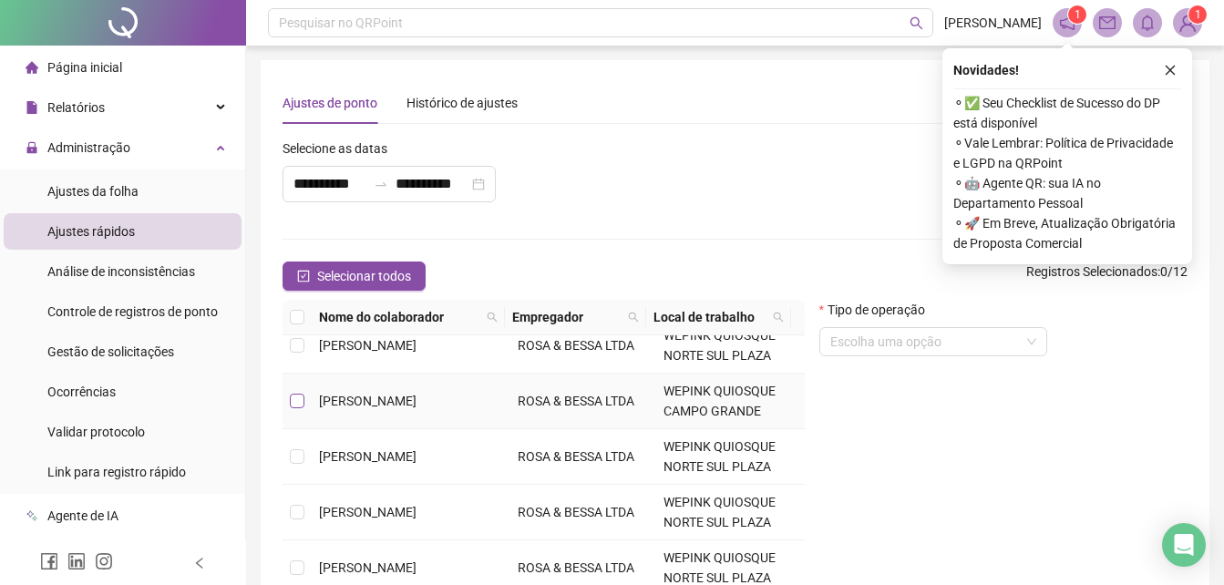
click at [291, 391] on label at bounding box center [297, 401] width 15 height 20
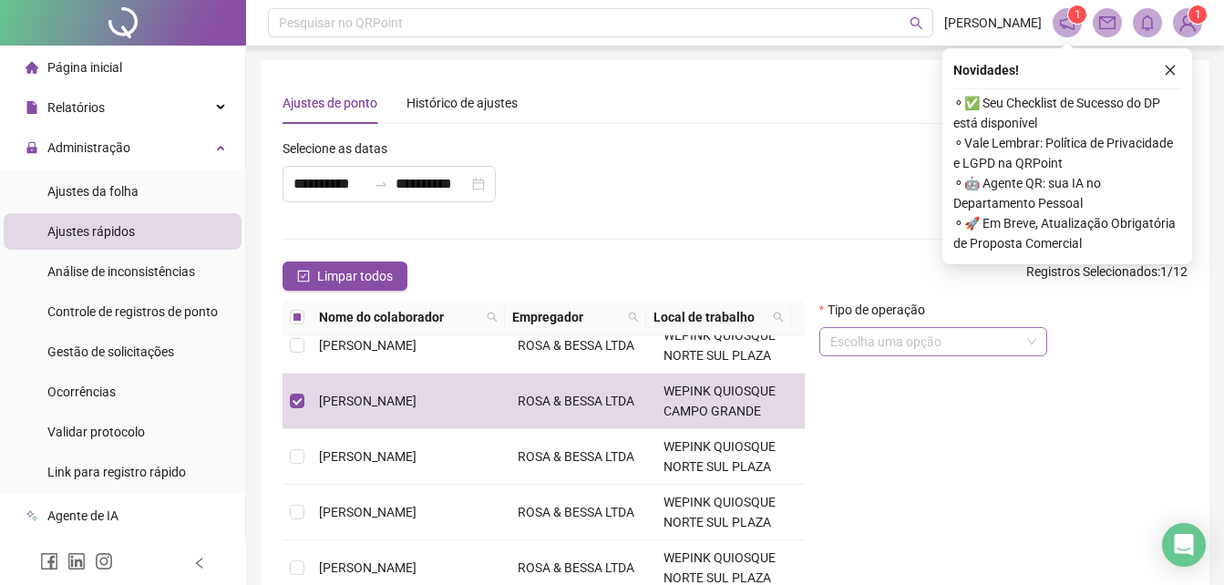
click at [964, 334] on input "search" at bounding box center [926, 341] width 190 height 27
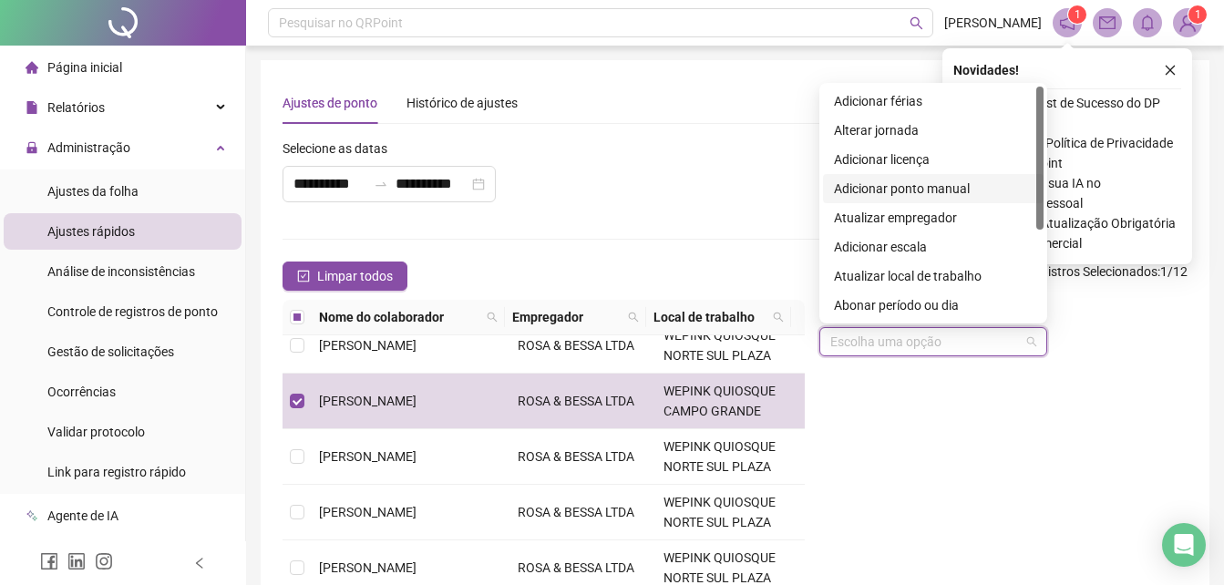
click at [940, 191] on div "Adicionar ponto manual" at bounding box center [933, 189] width 199 height 20
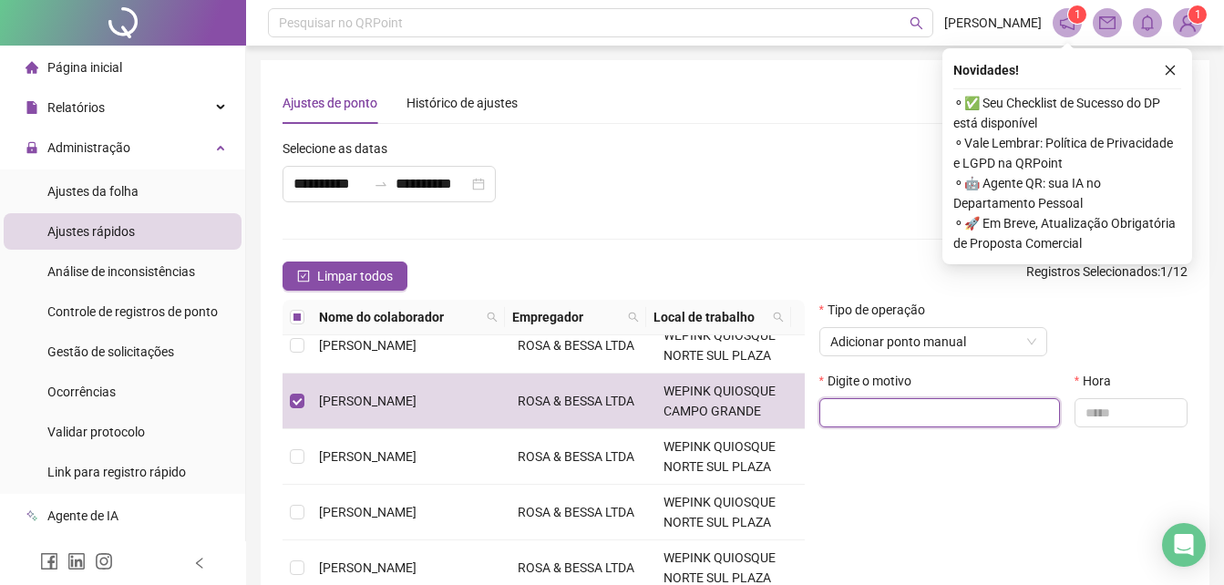
click at [901, 412] on input "text" at bounding box center [940, 412] width 241 height 29
type input "**********"
click at [1157, 402] on input "text" at bounding box center [1131, 412] width 113 height 29
type input "*****"
click at [1028, 485] on div "**********" at bounding box center [1003, 480] width 383 height 360
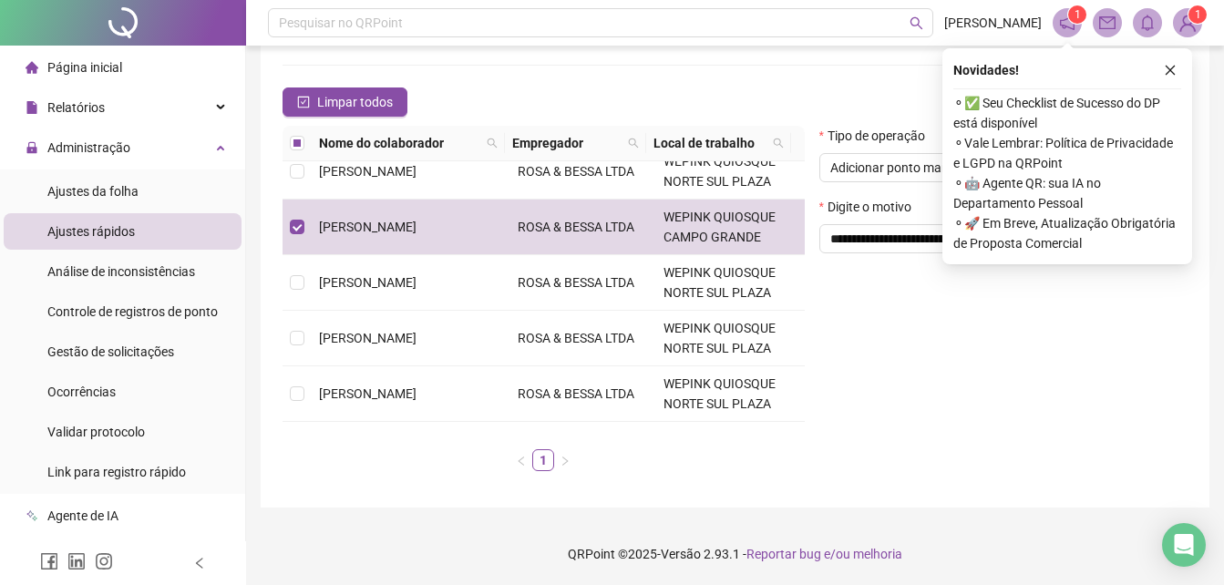
scroll to position [175, 0]
click at [1179, 74] on button "button" at bounding box center [1171, 70] width 22 height 22
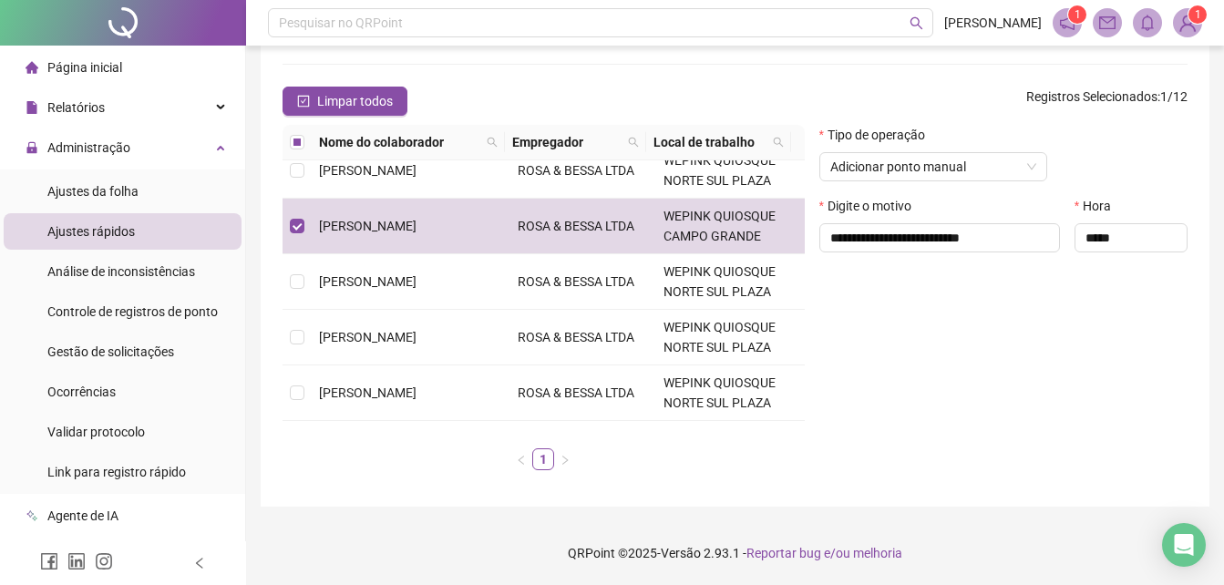
click at [1128, 149] on div "Tipo de operação Adicionar ponto manual" at bounding box center [1004, 160] width 368 height 71
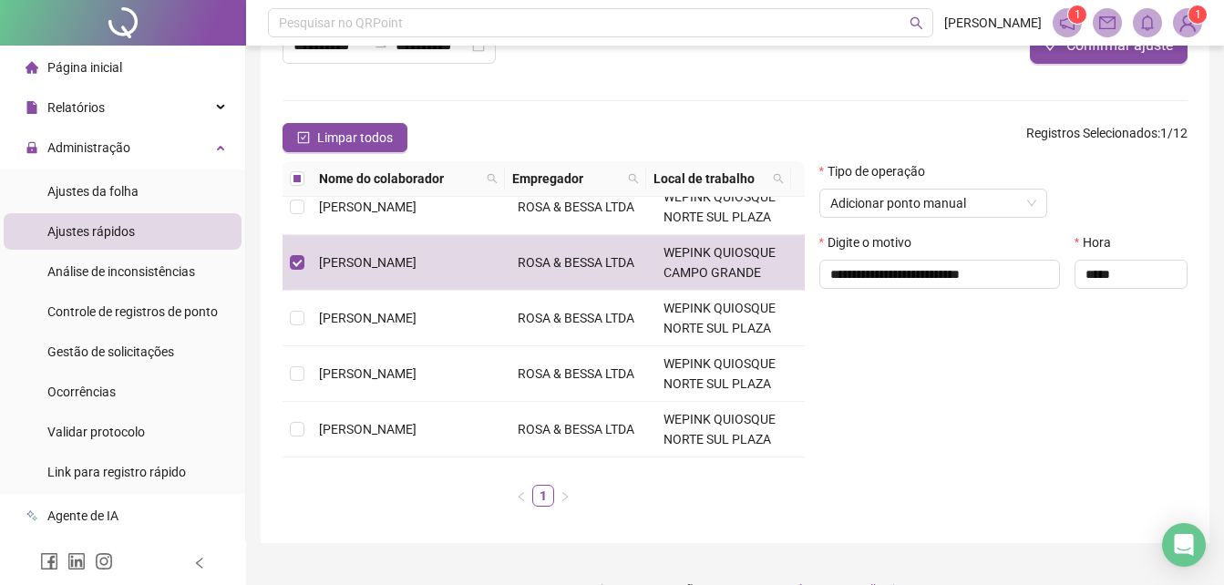
scroll to position [0, 0]
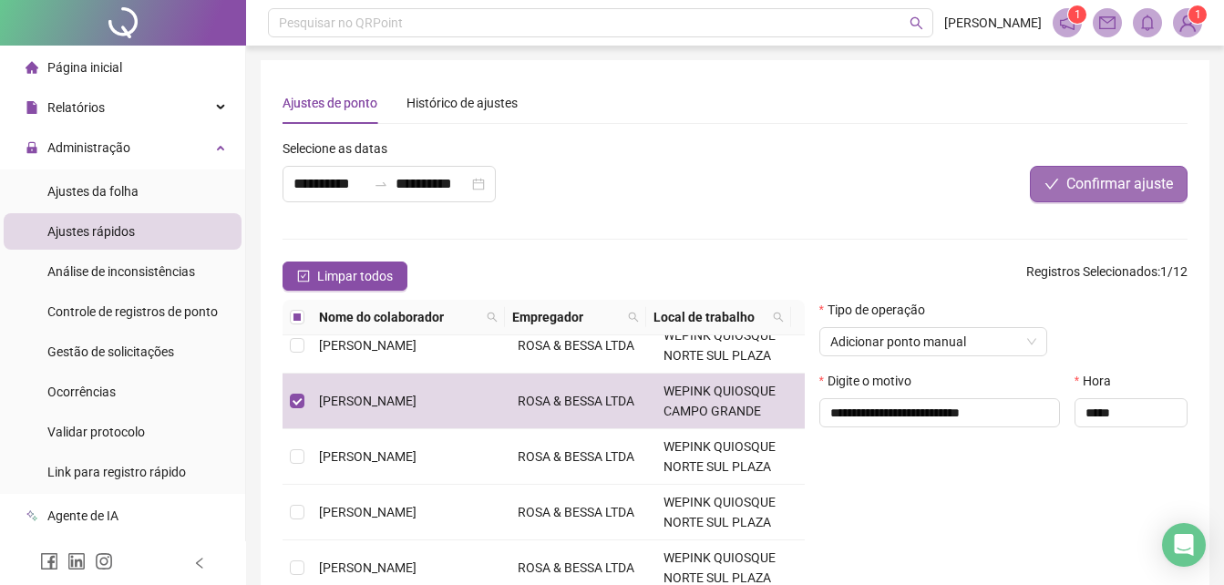
click at [1121, 192] on span "Confirmar ajuste" at bounding box center [1120, 184] width 107 height 22
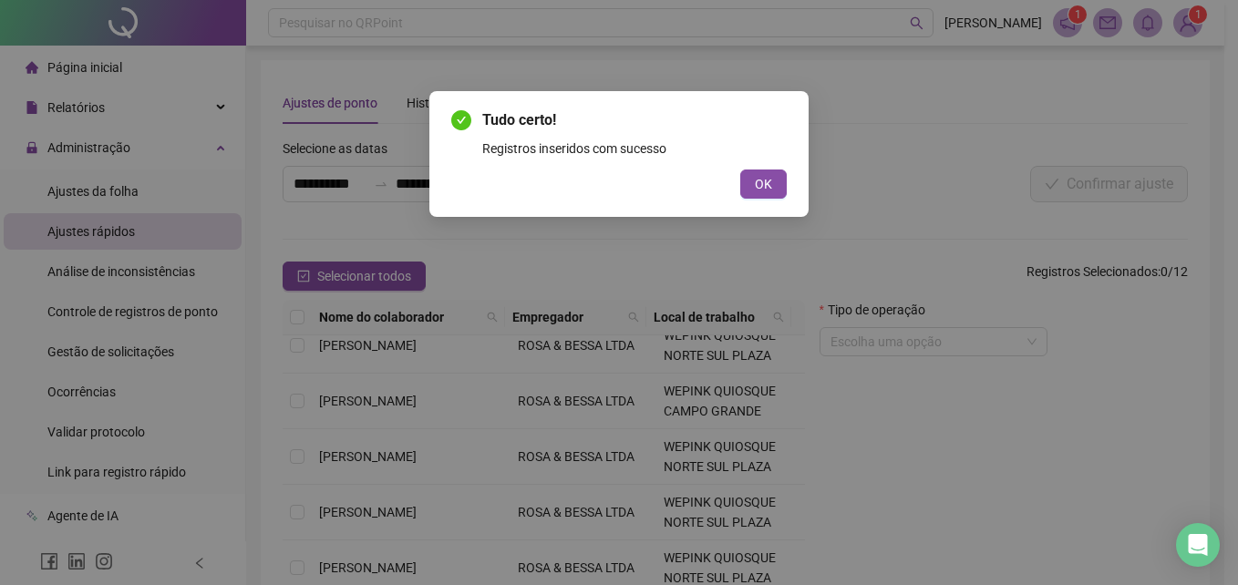
click at [740, 170] on button "OK" at bounding box center [763, 184] width 46 height 29
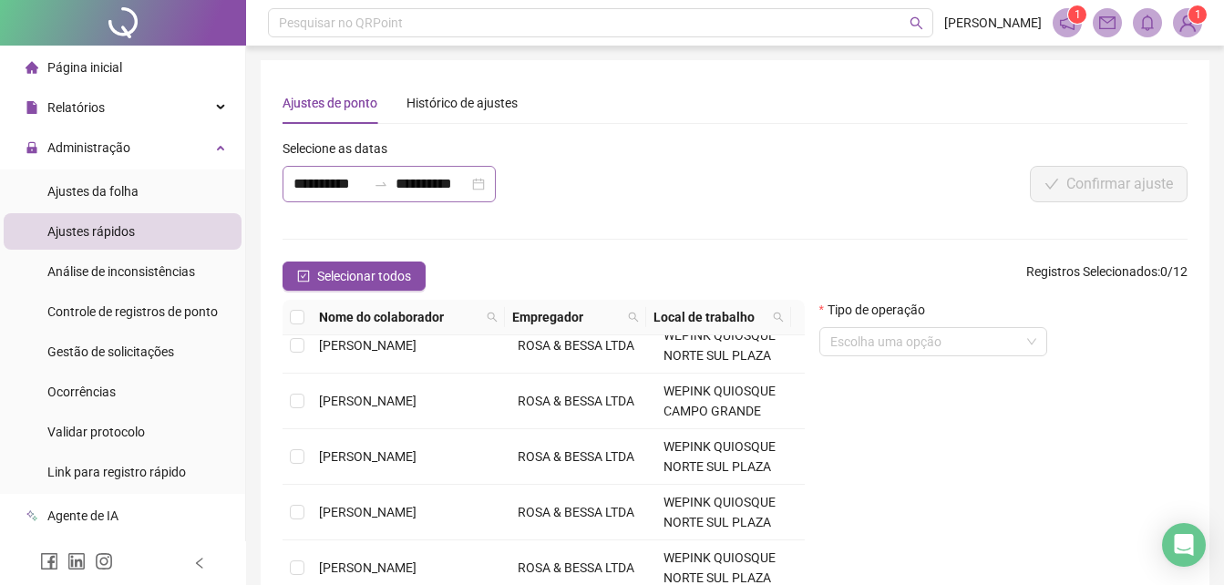
click at [385, 181] on icon "swap-right" at bounding box center [381, 184] width 15 height 15
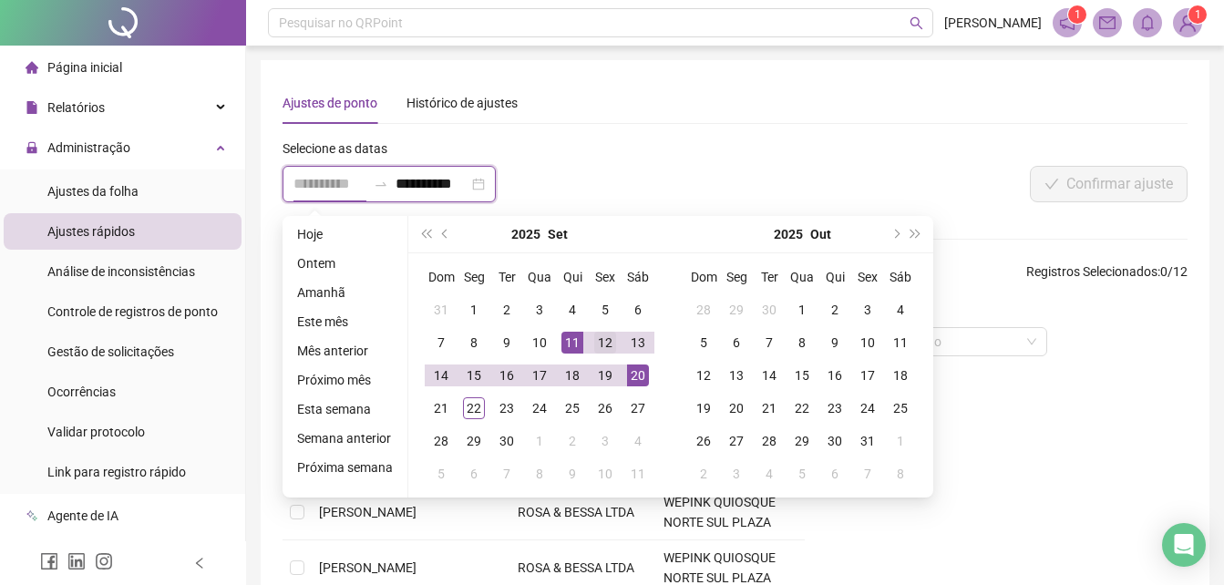
type input "**********"
click at [598, 345] on div "12" at bounding box center [605, 343] width 22 height 22
type input "**********"
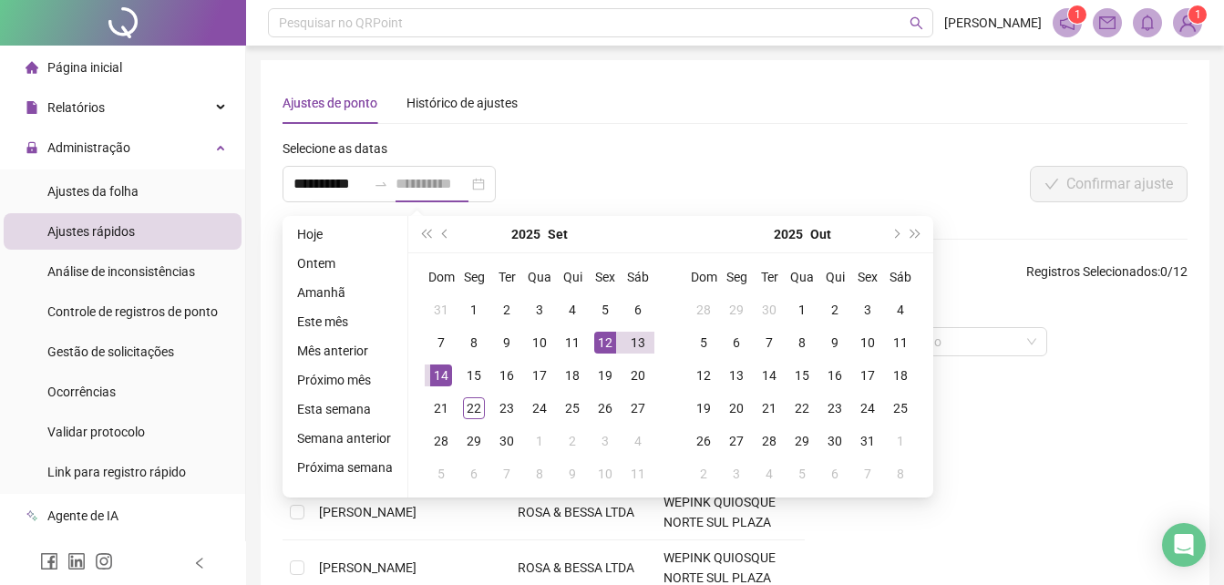
scroll to position [0, 0]
click at [440, 366] on div "14" at bounding box center [441, 376] width 22 height 22
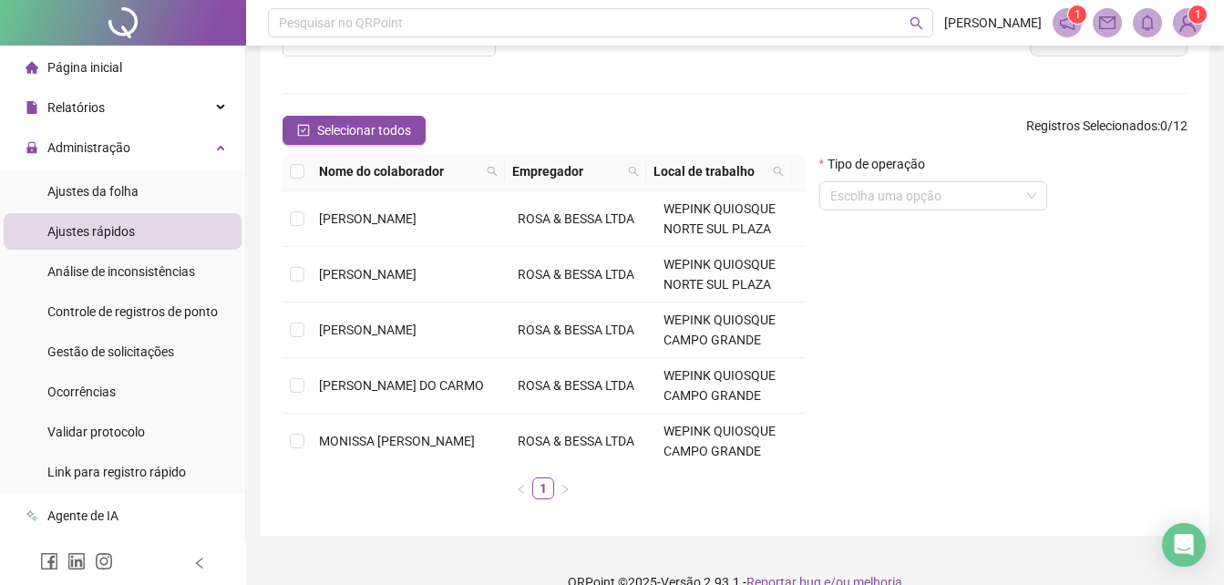
scroll to position [394, 0]
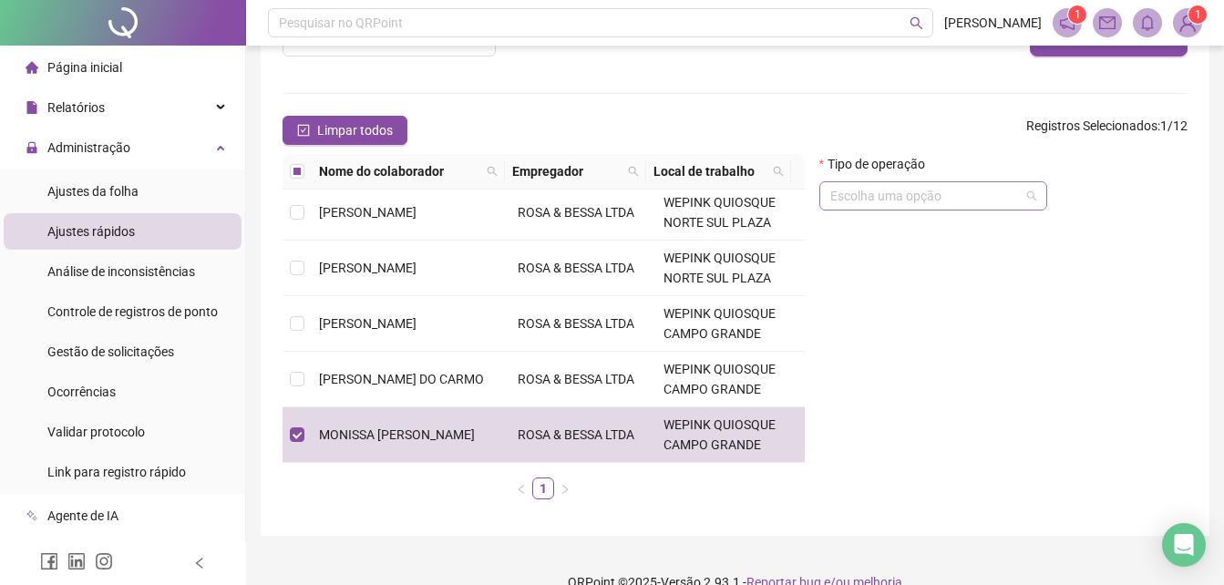
click at [1028, 203] on span at bounding box center [934, 195] width 206 height 27
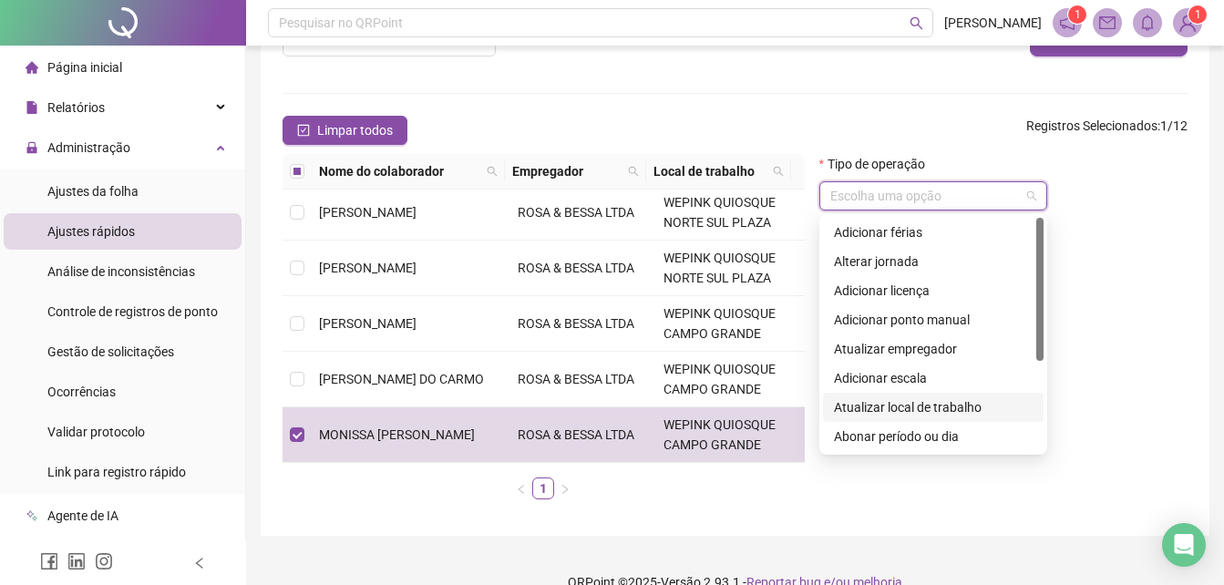
click at [1039, 371] on div at bounding box center [1040, 334] width 7 height 233
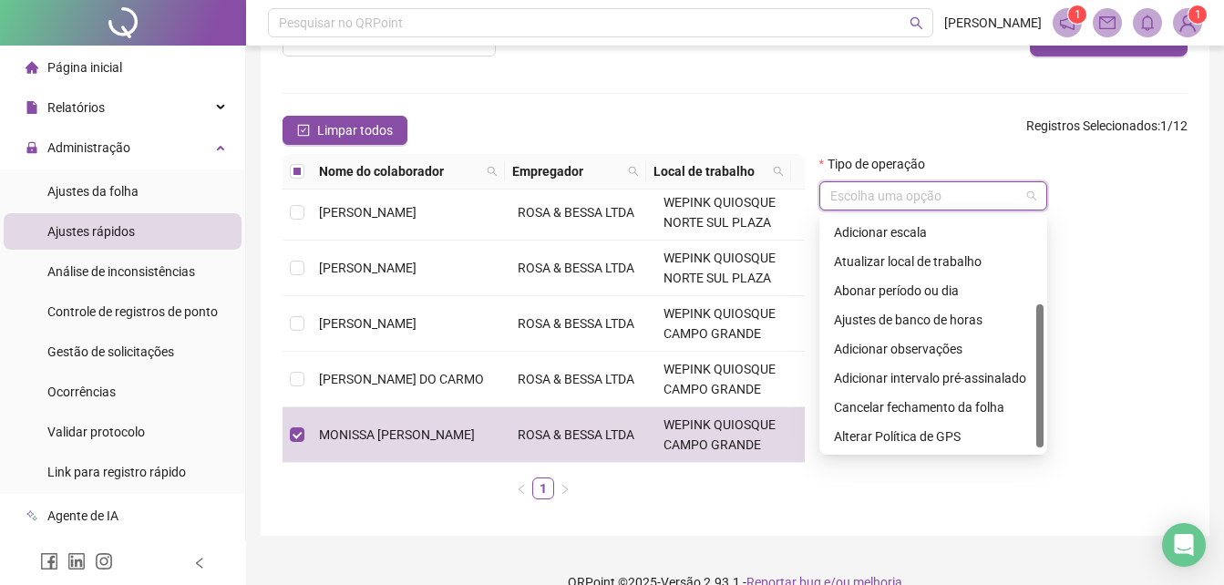
scroll to position [146, 0]
drag, startPoint x: 1041, startPoint y: 305, endPoint x: 1039, endPoint y: 431, distance: 126.7
click at [1039, 431] on div at bounding box center [1040, 379] width 7 height 143
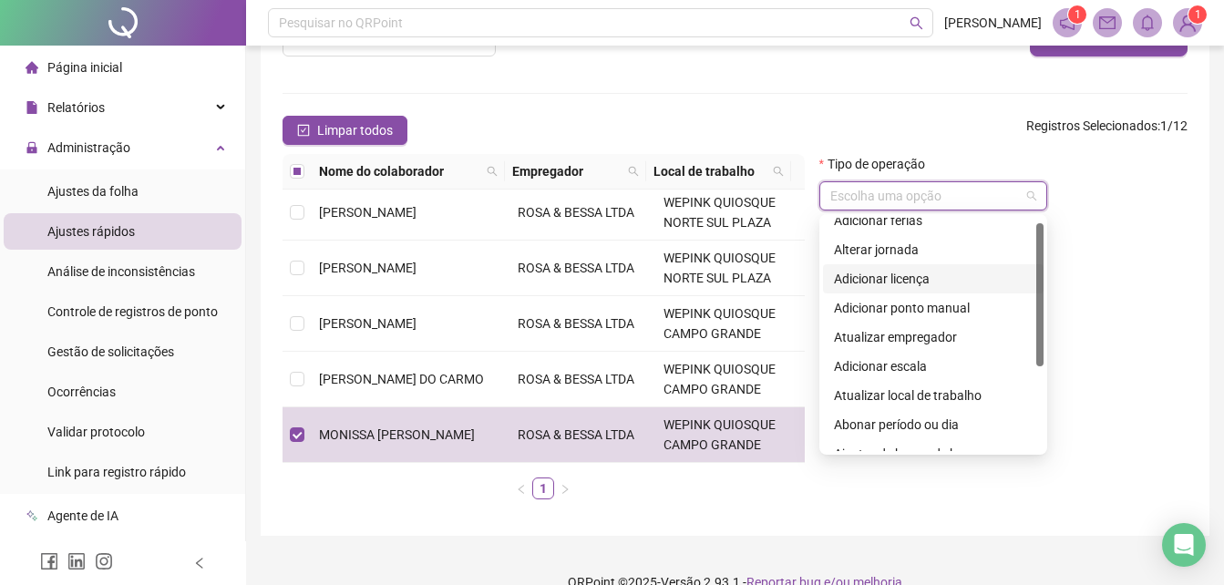
scroll to position [0, 0]
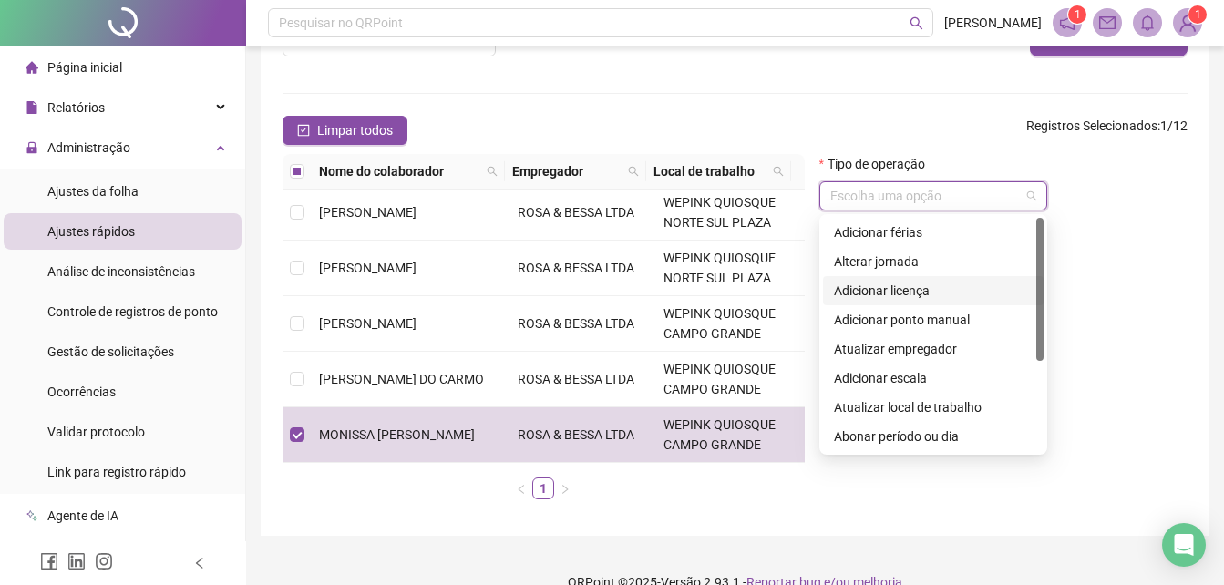
drag, startPoint x: 1039, startPoint y: 431, endPoint x: 1045, endPoint y: 264, distance: 166.9
click at [1045, 264] on div "2 4 5 Adicionar férias Alterar jornada Adicionar licença Adicionar ponto manual…" at bounding box center [934, 334] width 228 height 241
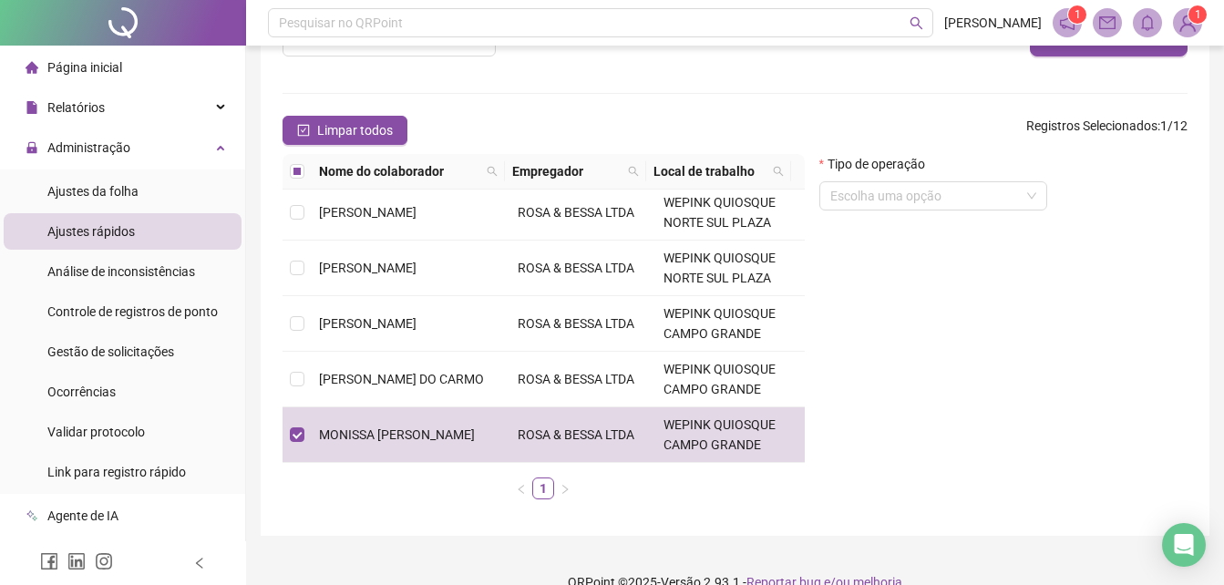
click at [1120, 249] on div "Tipo de operação Escolha uma opção" at bounding box center [1003, 334] width 383 height 360
click at [207, 123] on div "Relatórios" at bounding box center [123, 107] width 238 height 36
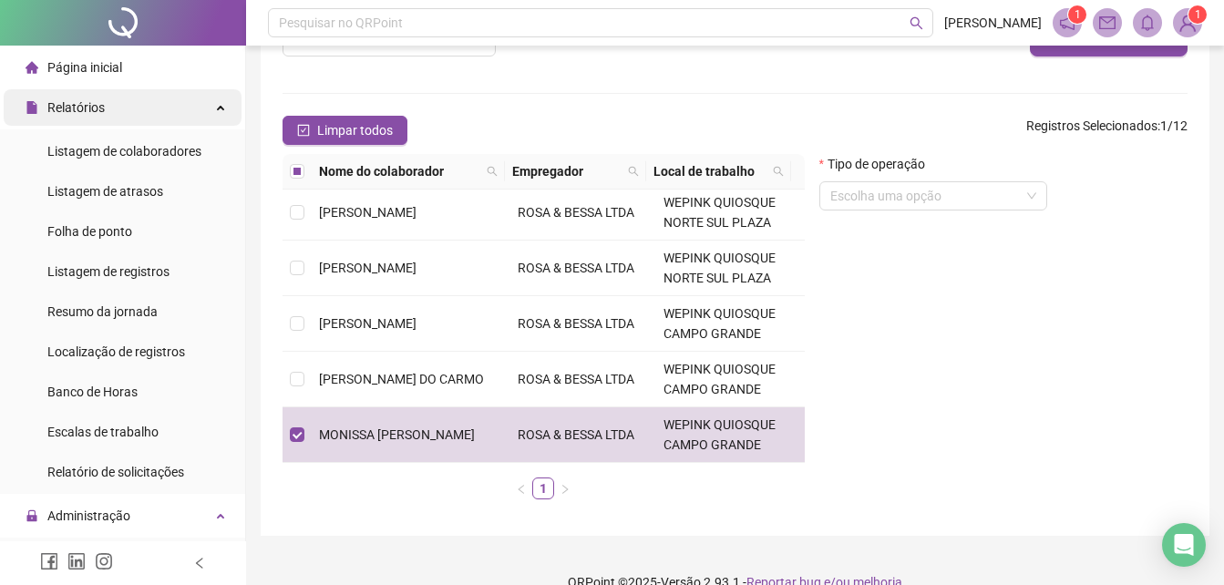
click at [201, 98] on div "Relatórios" at bounding box center [123, 107] width 238 height 36
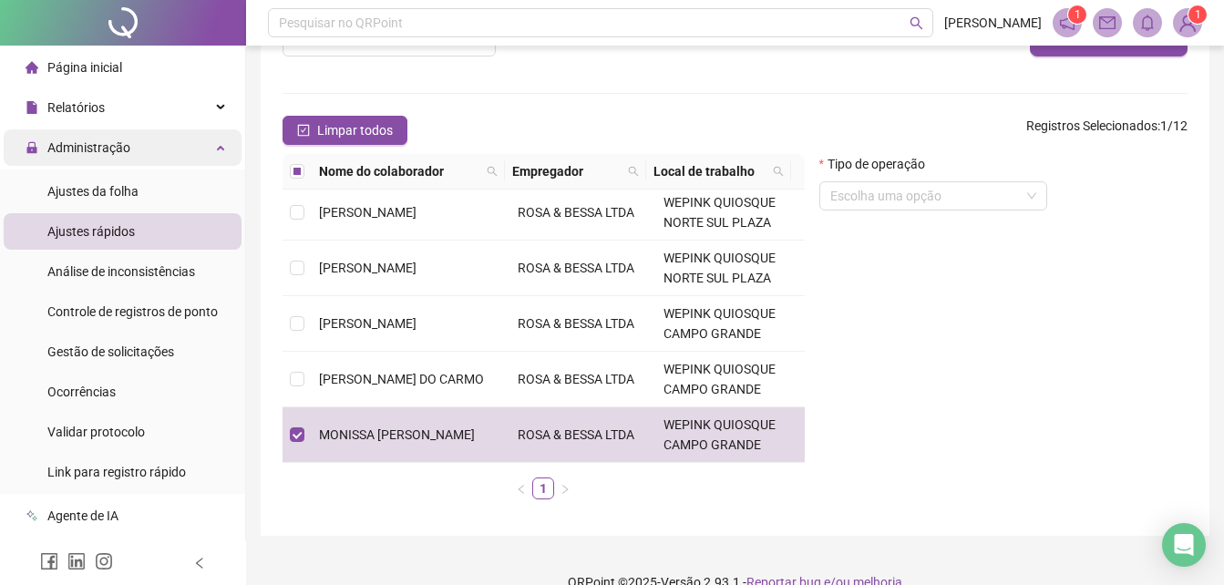
click at [191, 150] on div "Administração" at bounding box center [123, 147] width 238 height 36
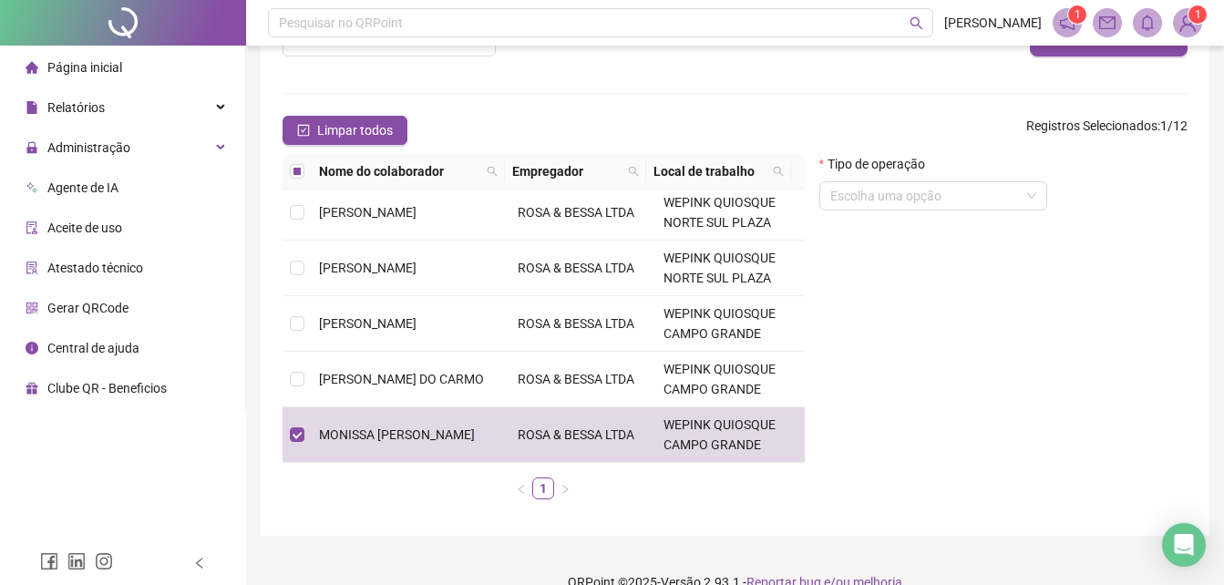
click at [155, 266] on li "Atestado técnico" at bounding box center [123, 268] width 238 height 36
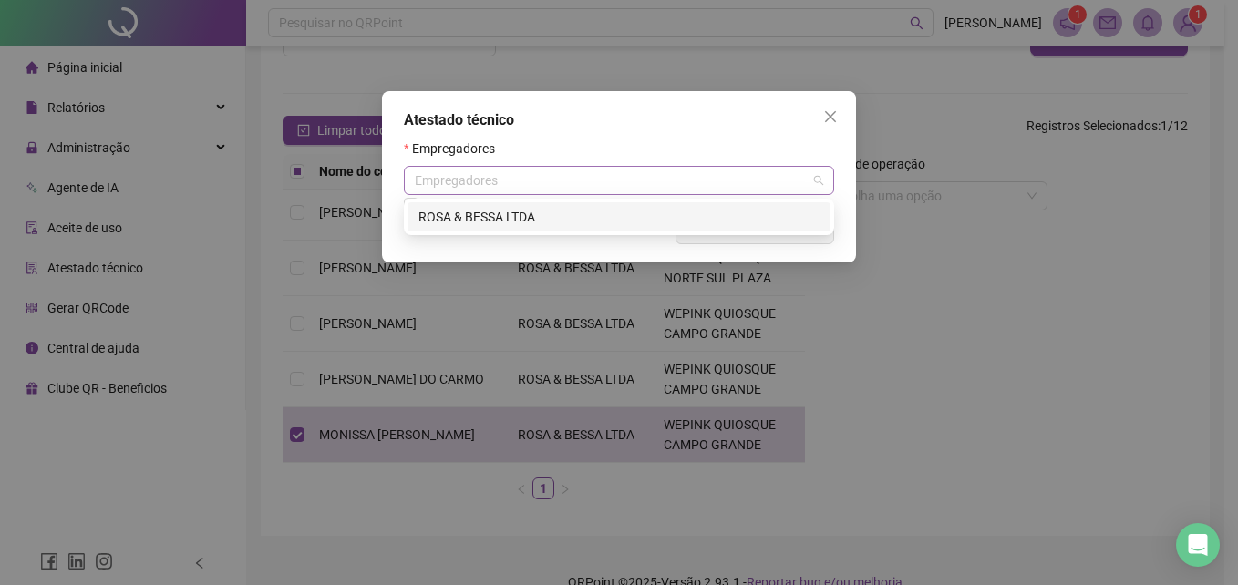
click at [821, 178] on div "Empregadores" at bounding box center [619, 180] width 430 height 29
click at [744, 218] on div "ROSA & BESSA LTDA" at bounding box center [618, 217] width 401 height 20
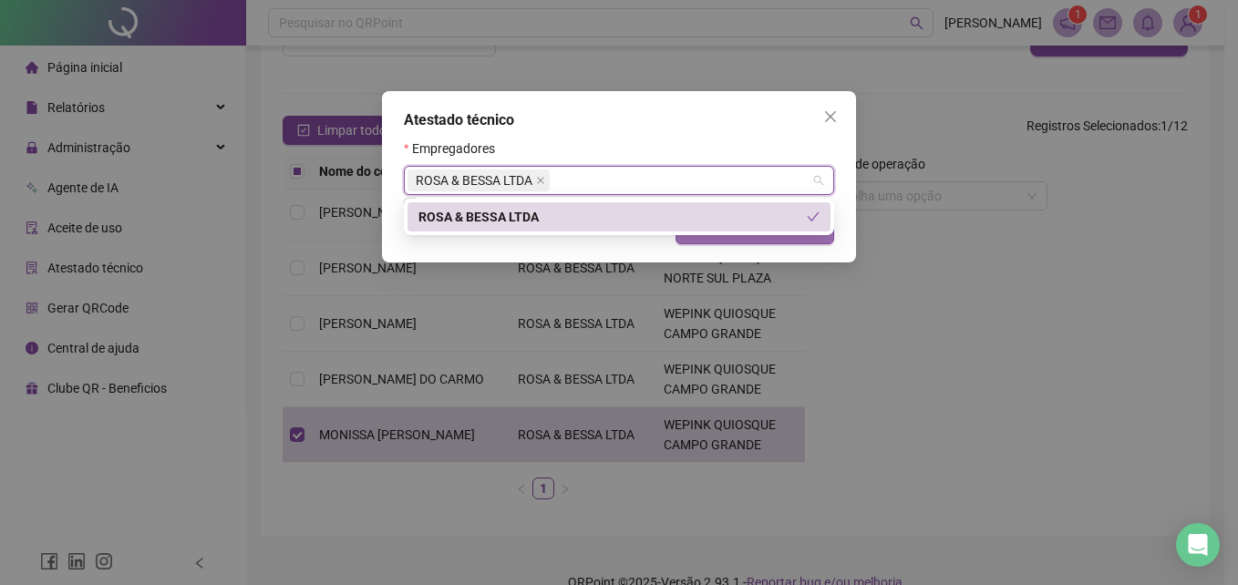
click at [694, 243] on button "Gerar atestado técnico" at bounding box center [755, 229] width 159 height 29
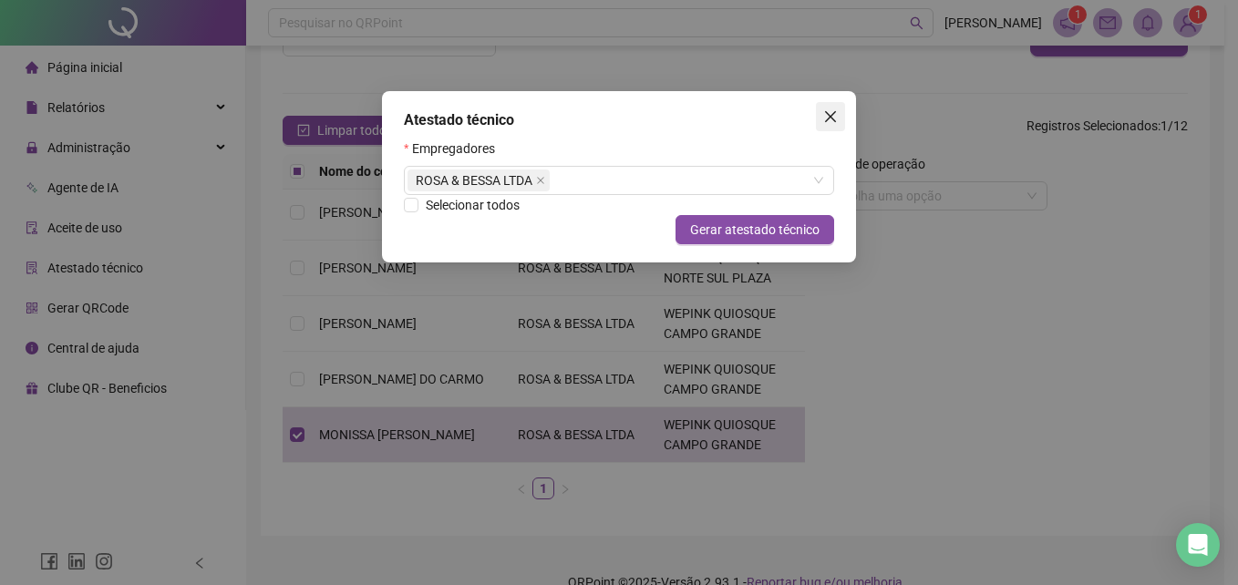
click at [839, 120] on span "Close" at bounding box center [830, 116] width 29 height 15
